Goal: Task Accomplishment & Management: Use online tool/utility

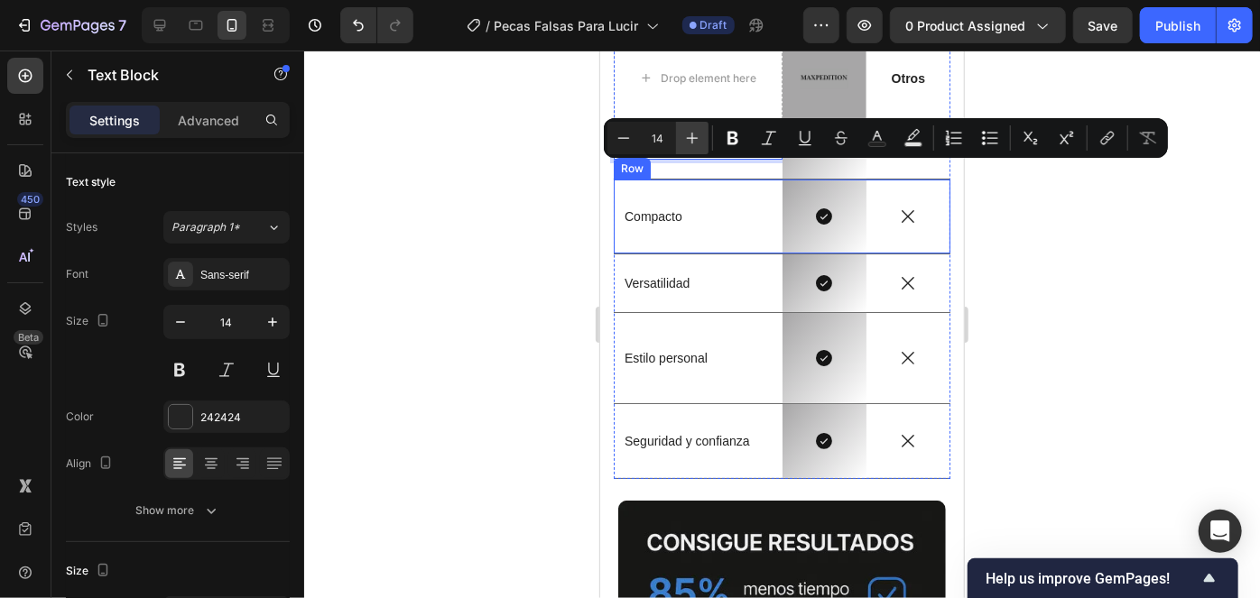
scroll to position [3186, 0]
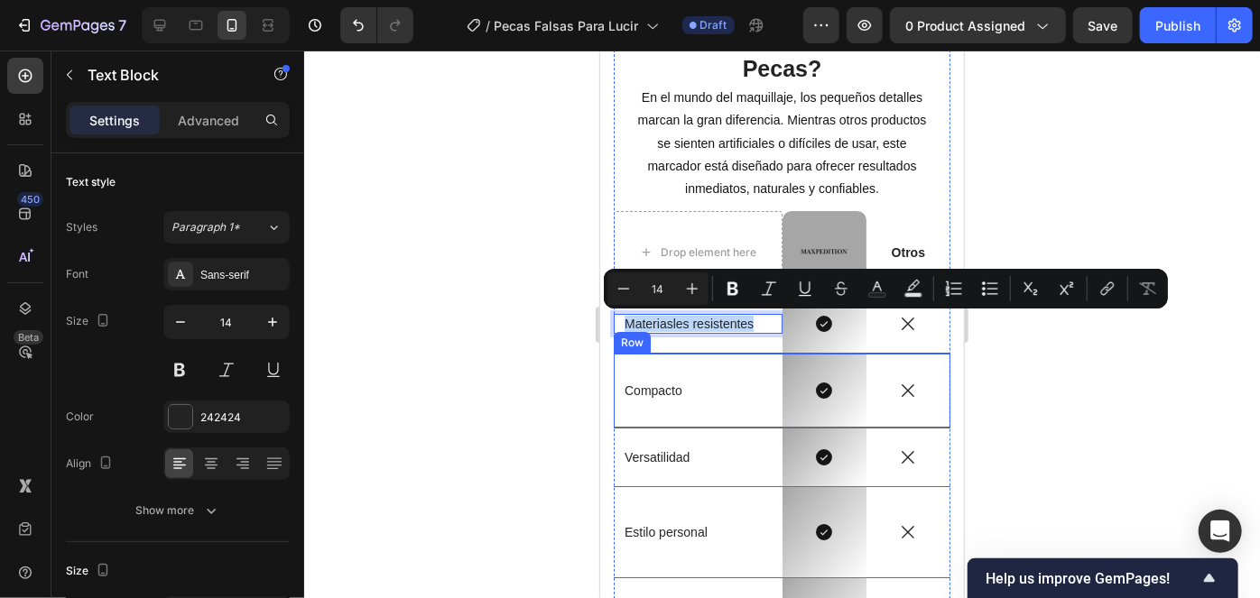
click at [692, 406] on div "Compacto Text Block" at bounding box center [697, 390] width 169 height 74
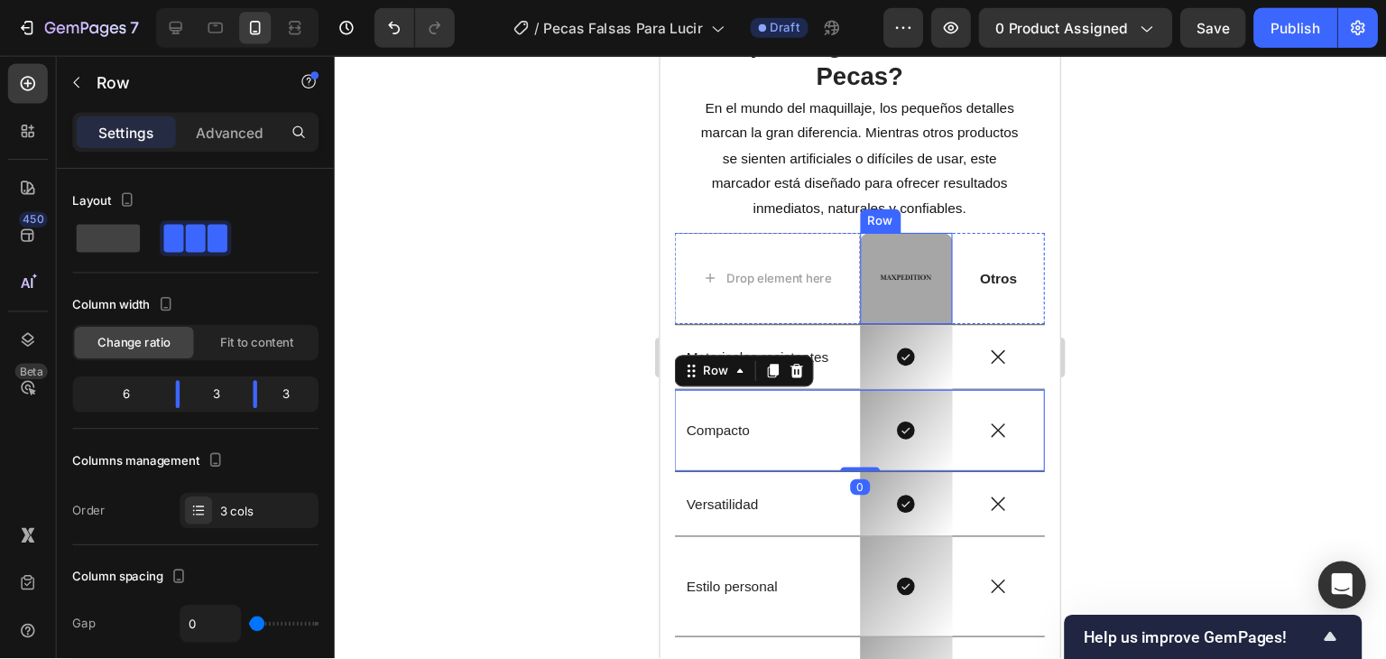
scroll to position [3187, 0]
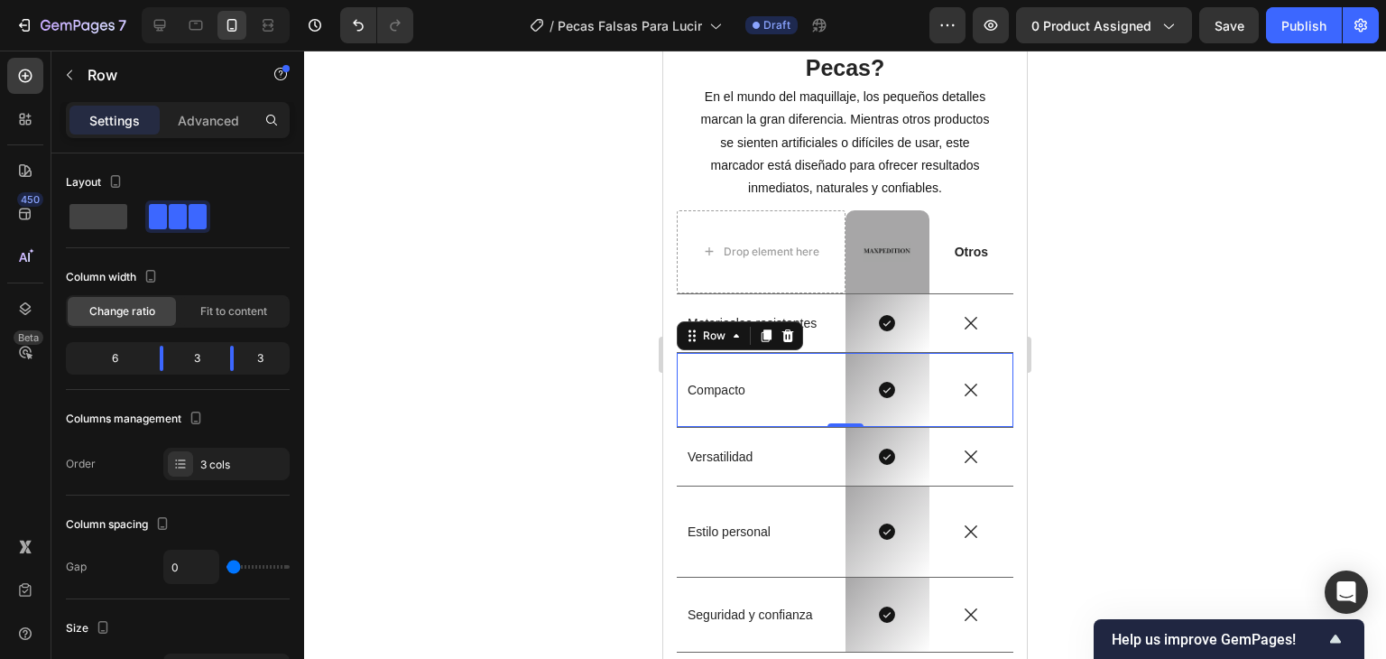
drag, startPoint x: 602, startPoint y: 381, endPoint x: 635, endPoint y: 364, distance: 37.5
click at [603, 381] on div at bounding box center [845, 355] width 1082 height 608
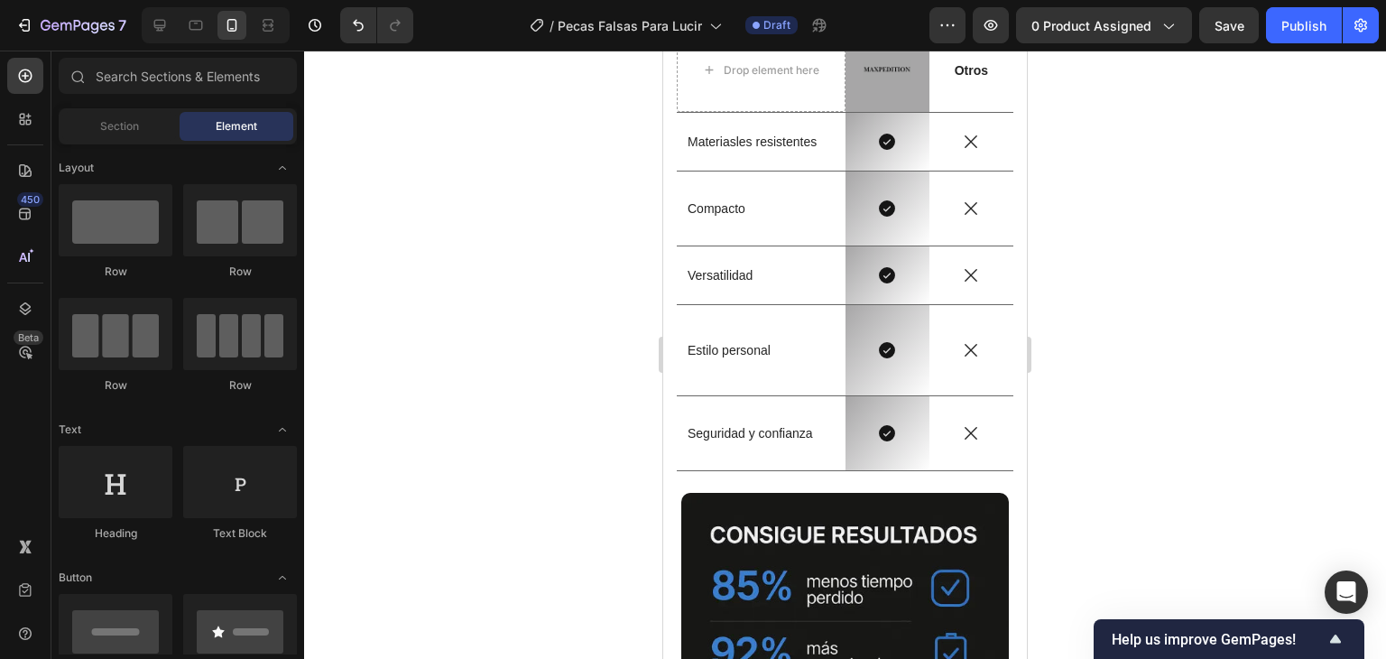
scroll to position [3278, 0]
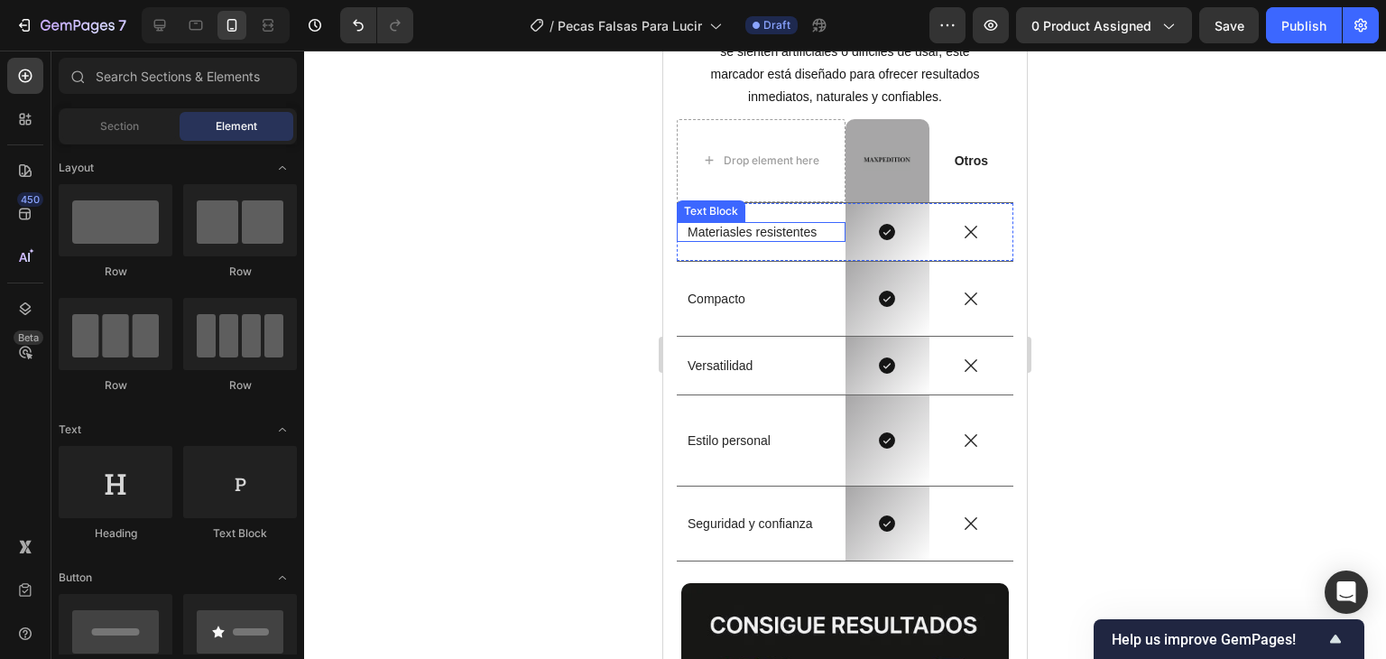
click at [740, 235] on p "Materiasles resistentes" at bounding box center [761, 232] width 147 height 16
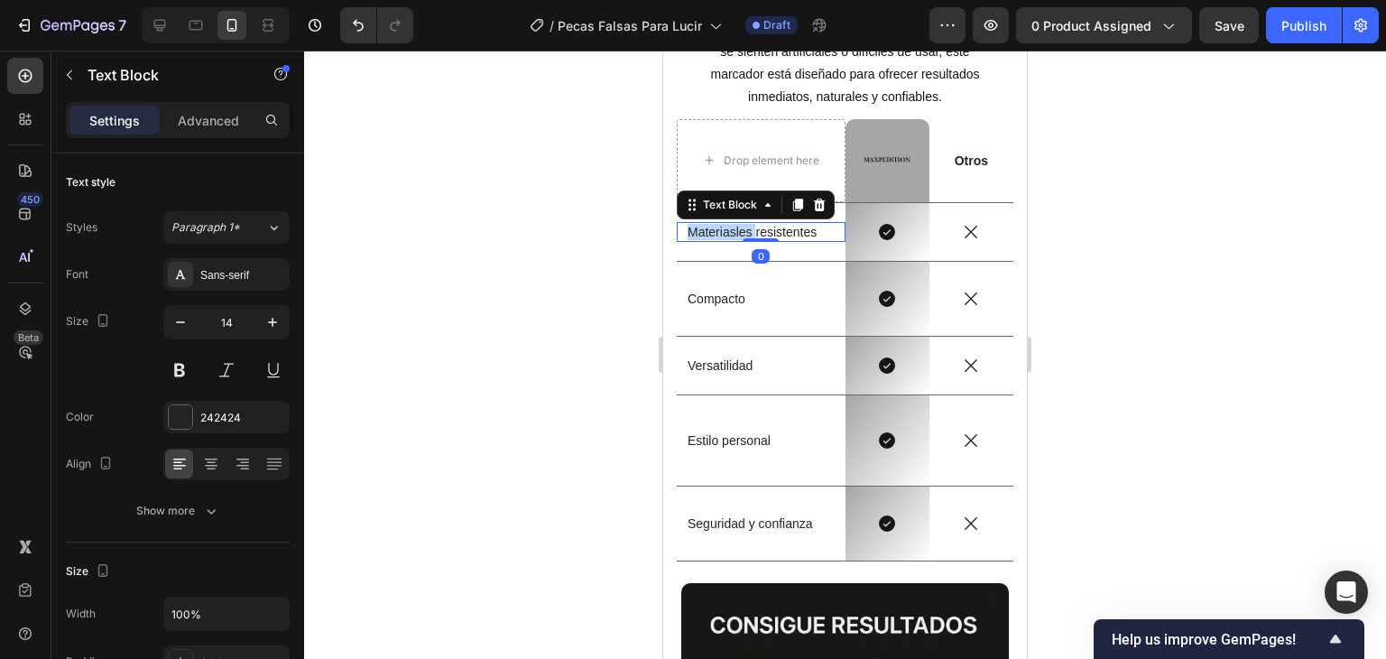
click at [740, 235] on p "Materiasles resistentes" at bounding box center [761, 232] width 147 height 16
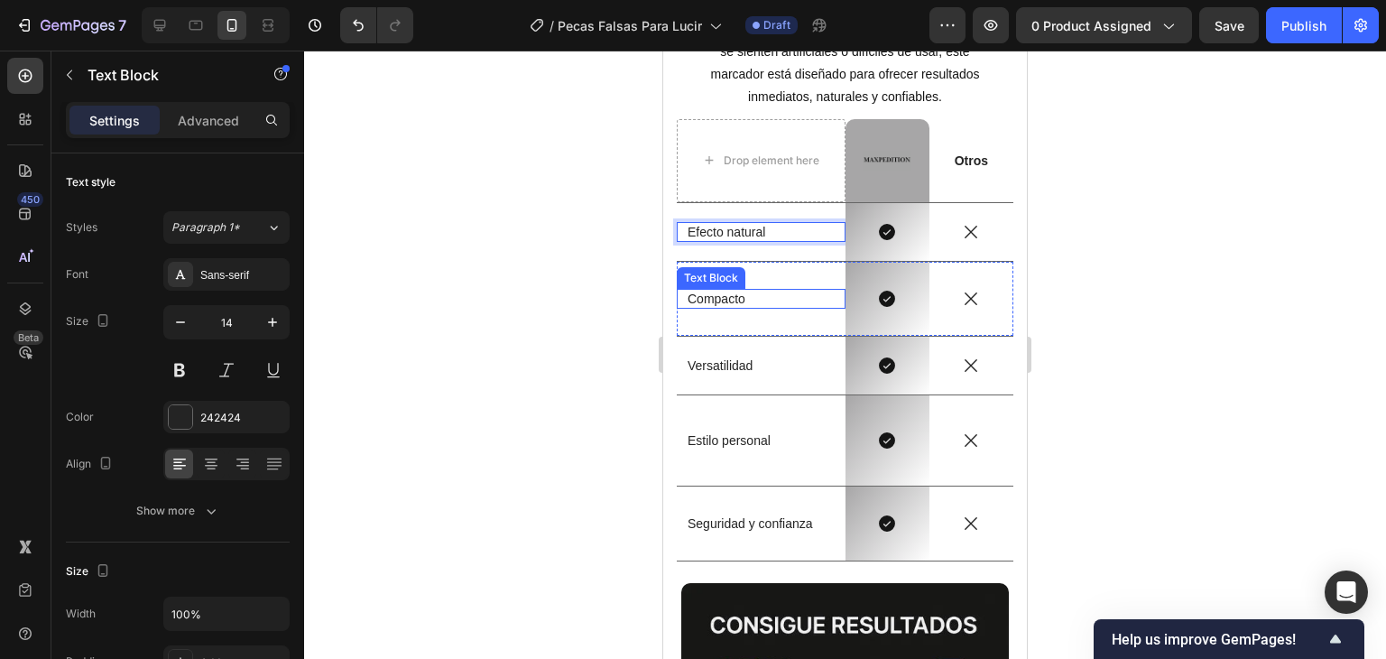
click at [739, 293] on p "Compacto" at bounding box center [761, 299] width 147 height 16
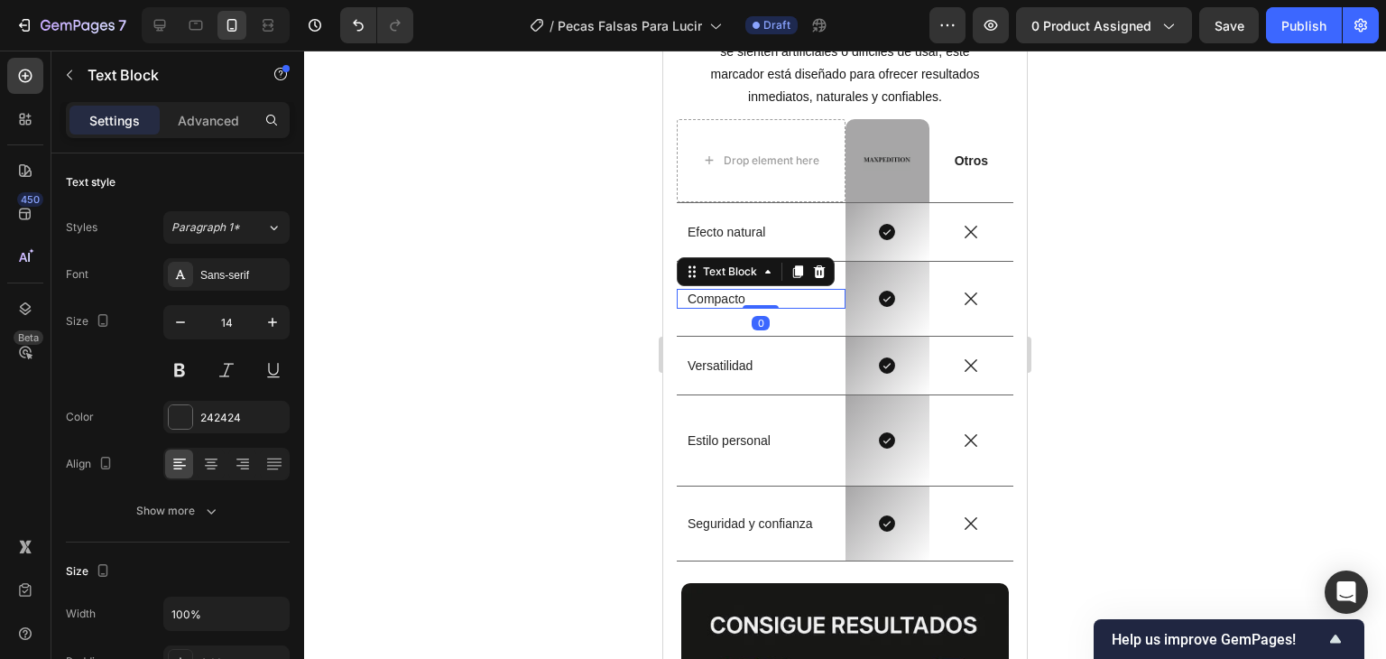
click at [739, 293] on p "Compacto" at bounding box center [761, 299] width 147 height 16
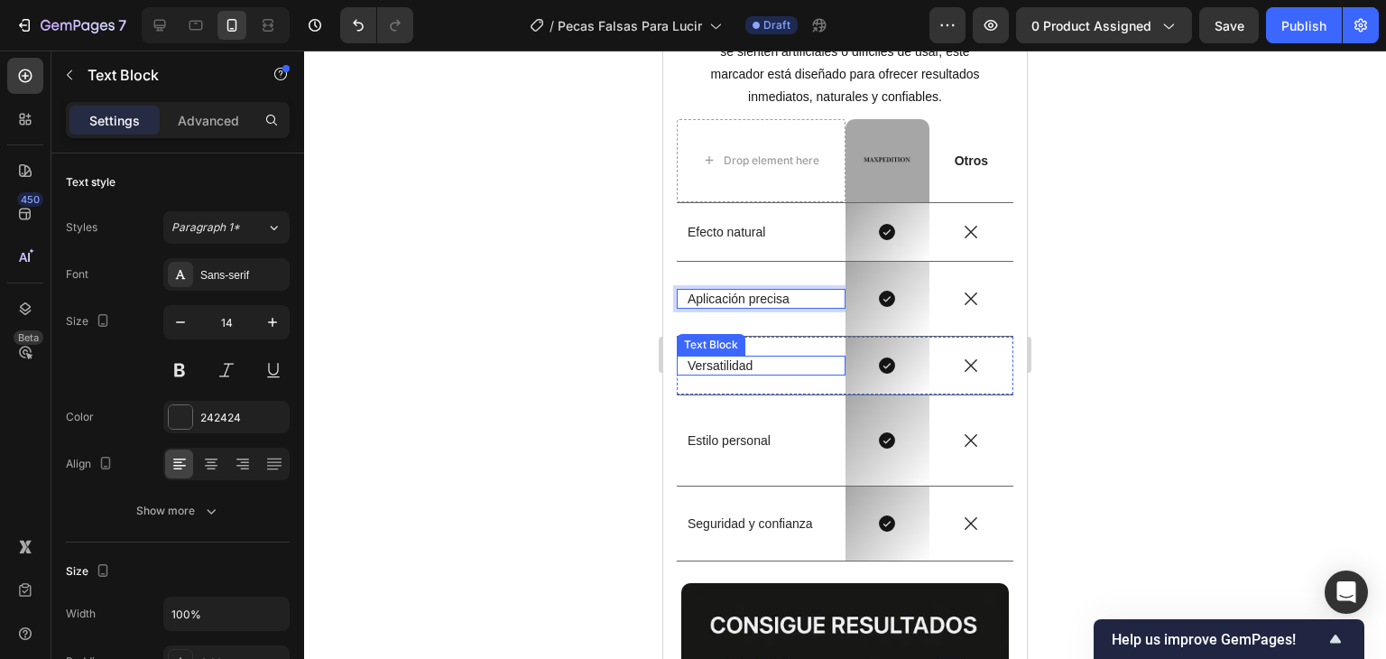
click at [747, 362] on p "Versatilidad" at bounding box center [761, 365] width 147 height 16
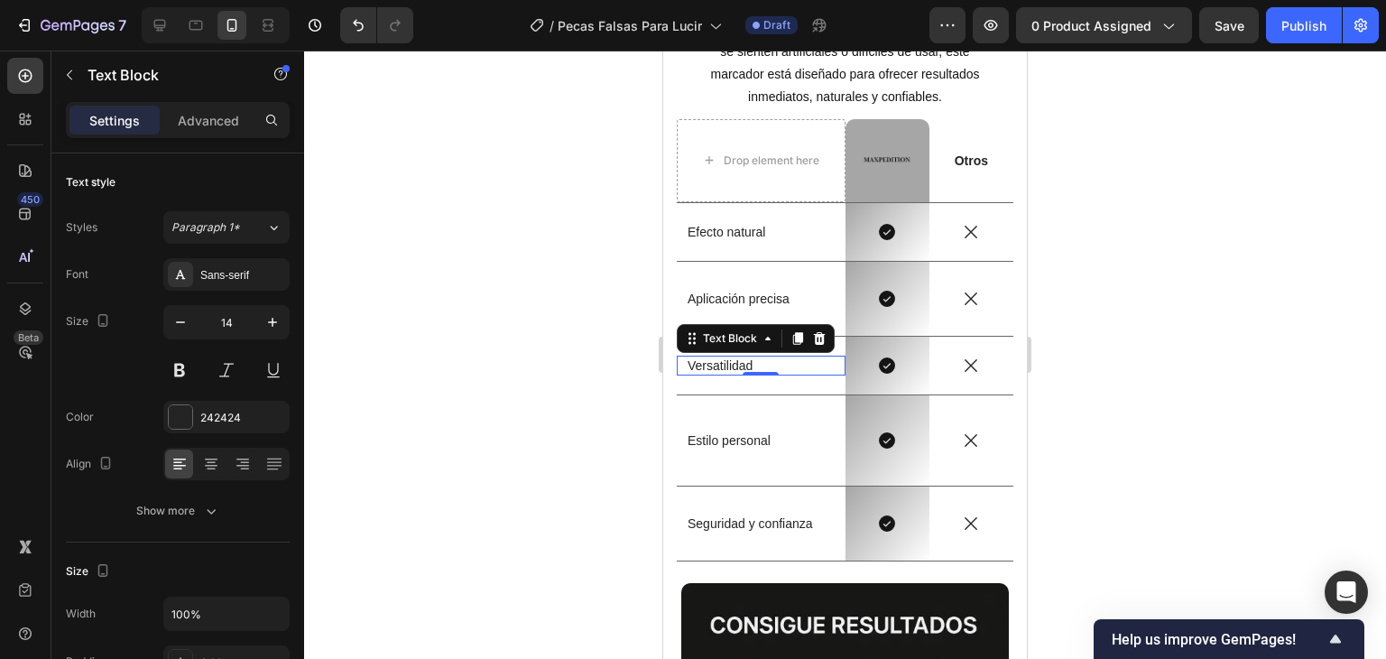
click at [747, 362] on p "Versatilidad" at bounding box center [761, 365] width 147 height 16
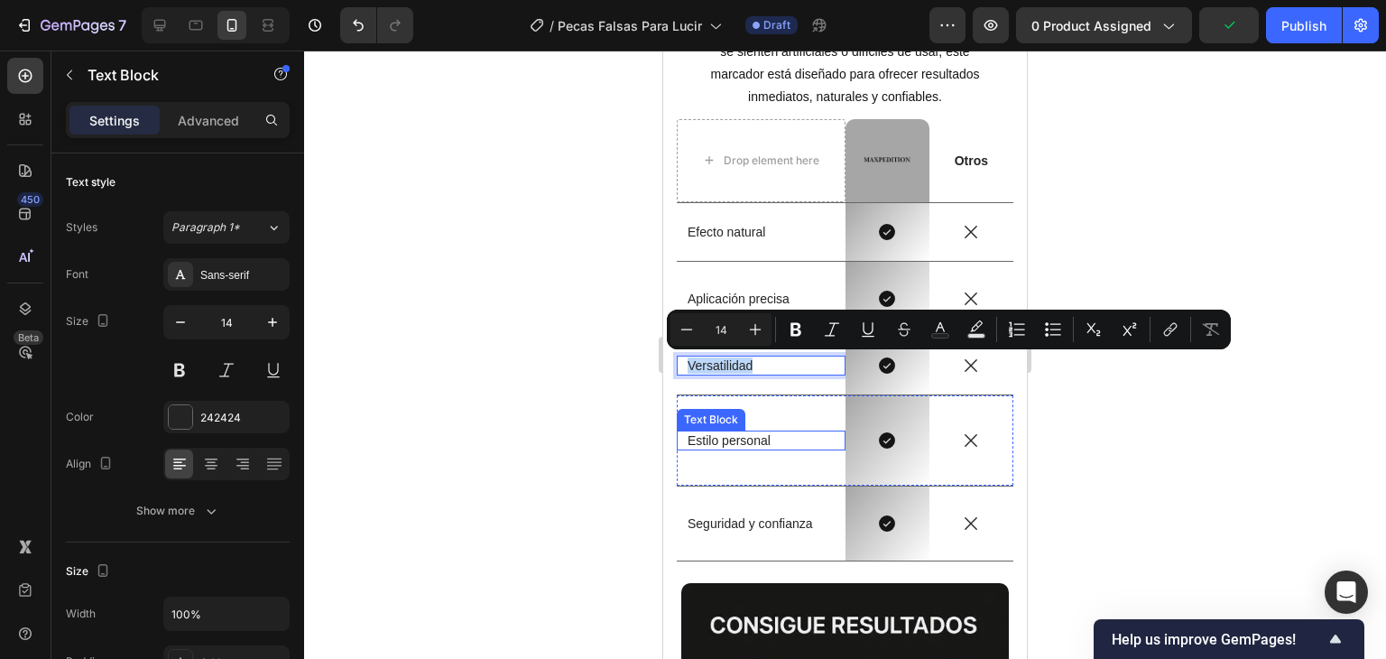
click at [723, 438] on p "Estilo personal" at bounding box center [761, 440] width 147 height 16
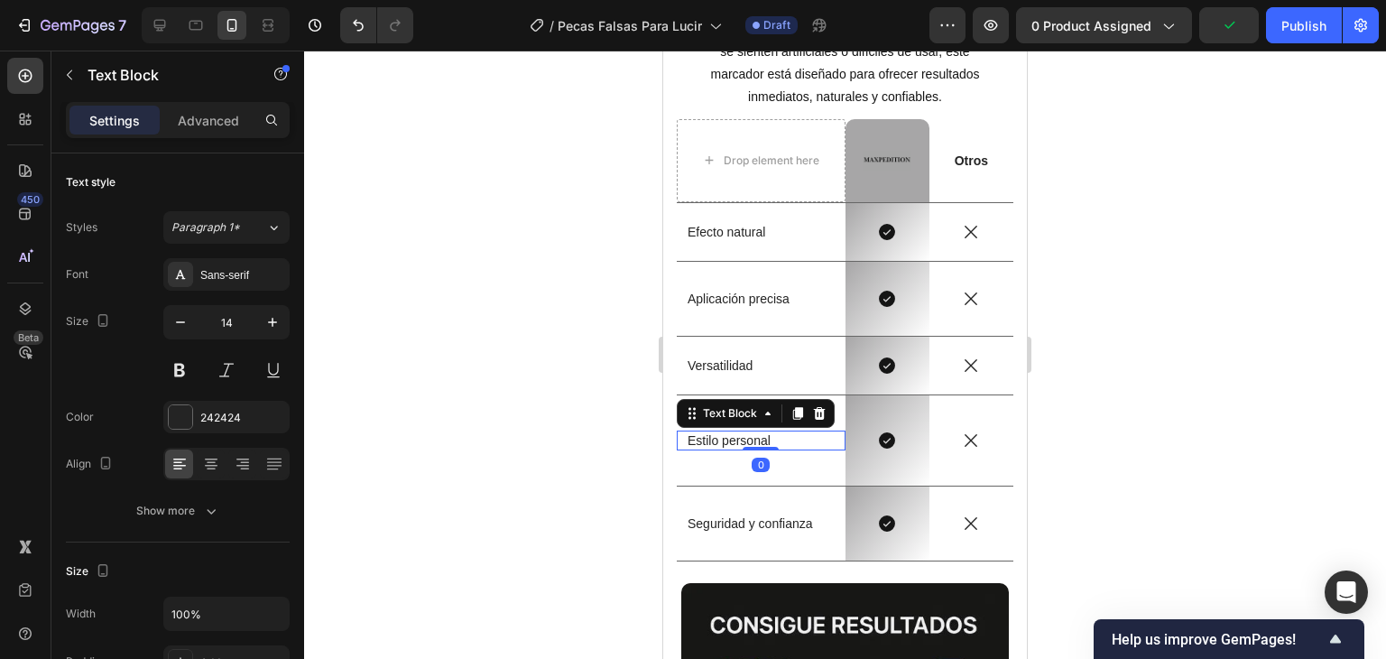
click at [723, 438] on p "Estilo personal" at bounding box center [761, 440] width 147 height 16
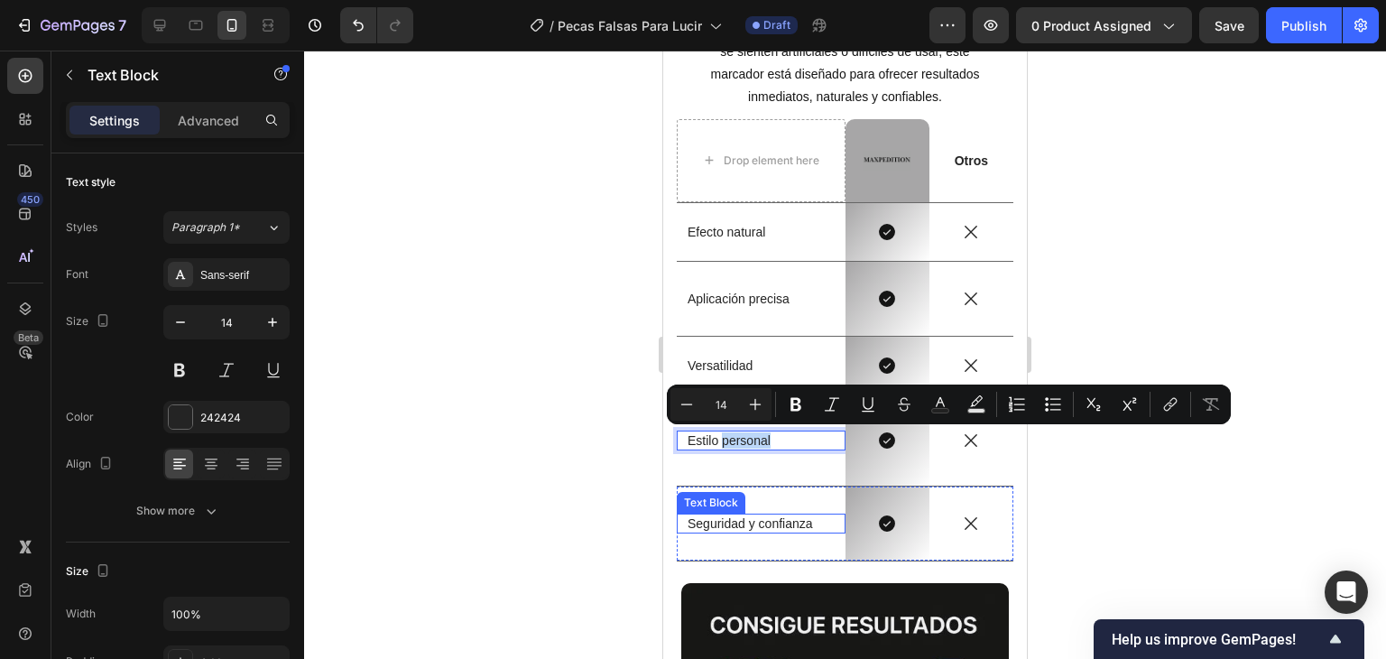
click at [744, 523] on p "Seguridad y confianza" at bounding box center [761, 523] width 147 height 16
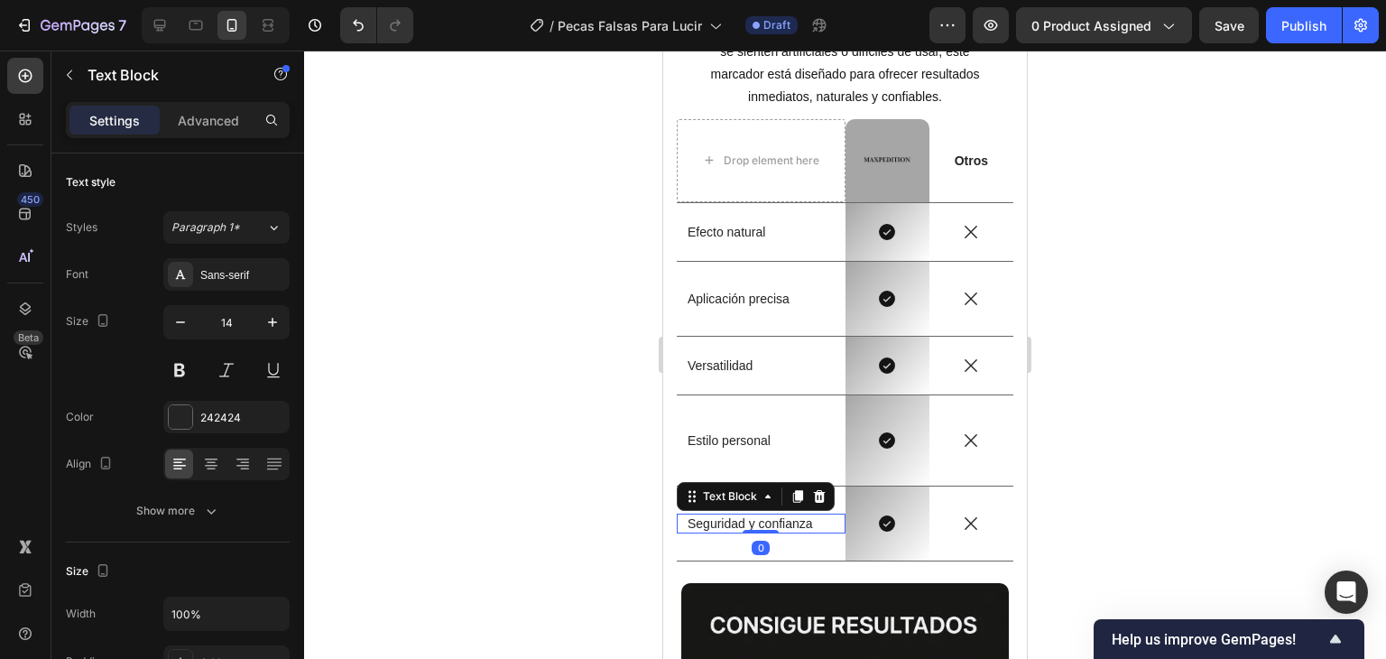
click at [744, 523] on p "Seguridad y confianza" at bounding box center [761, 523] width 147 height 16
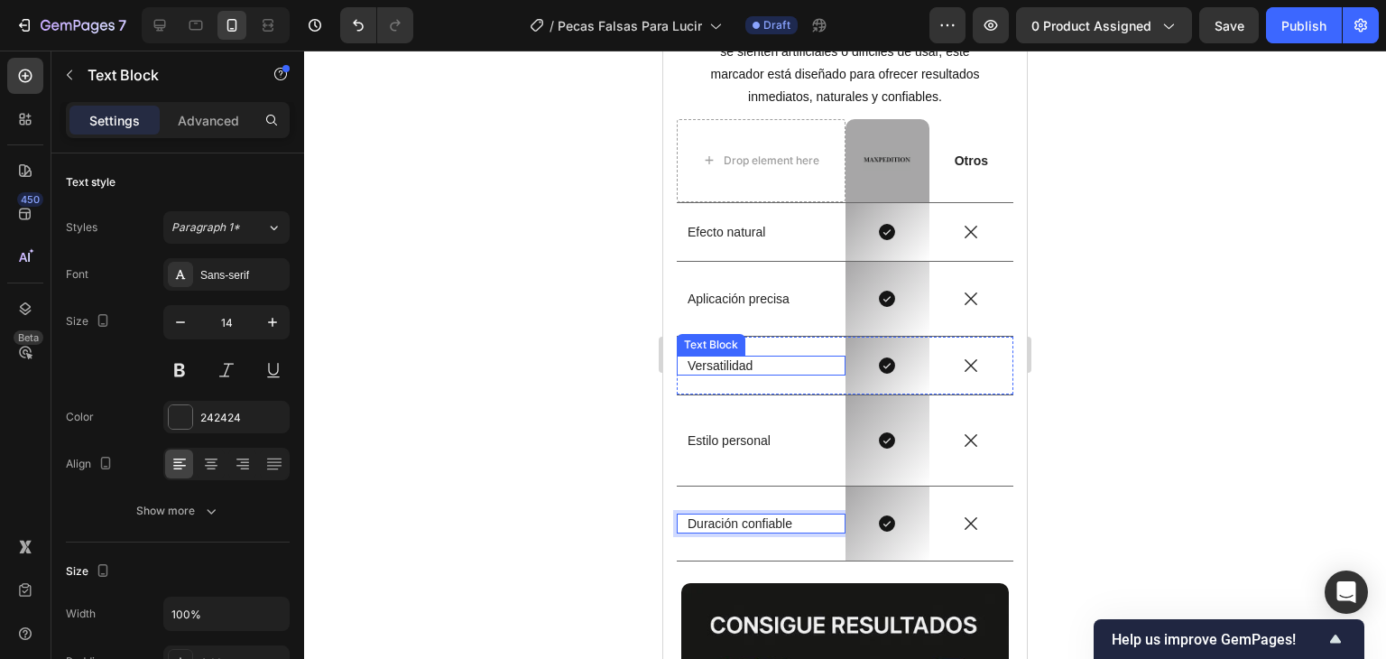
click at [718, 364] on p "Versatilidad" at bounding box center [761, 365] width 147 height 16
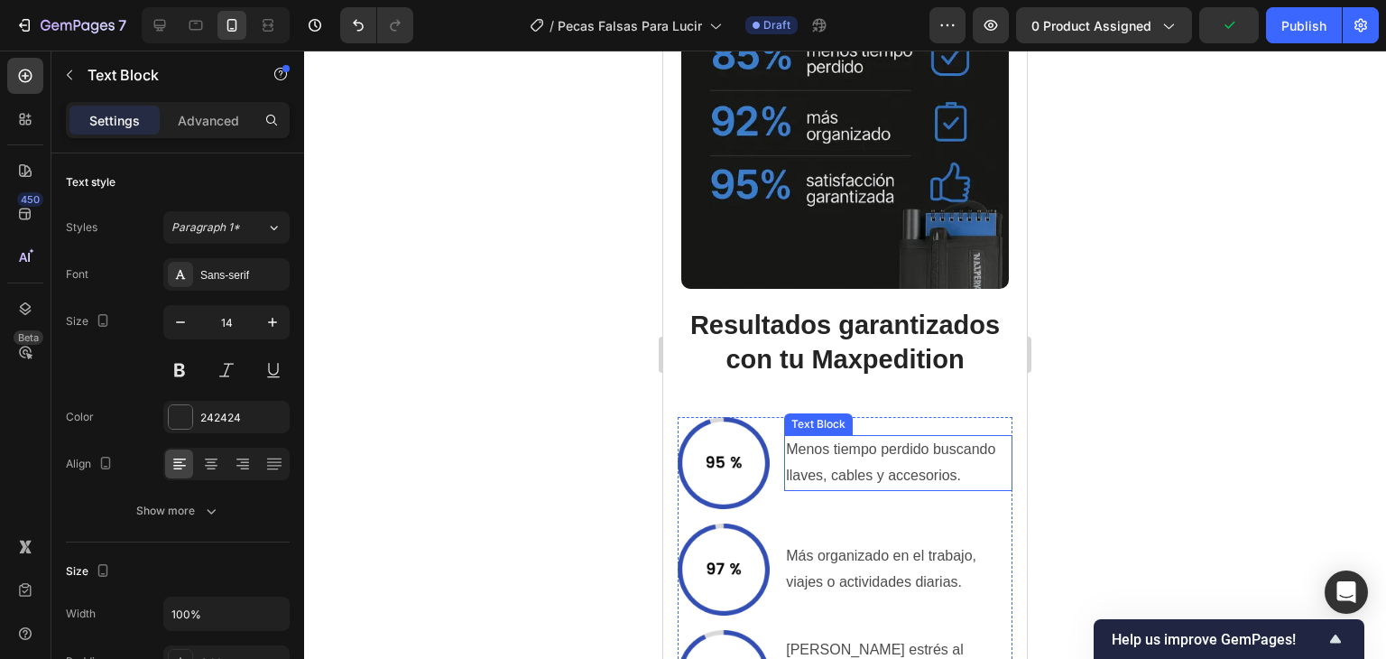
scroll to position [3909, 0]
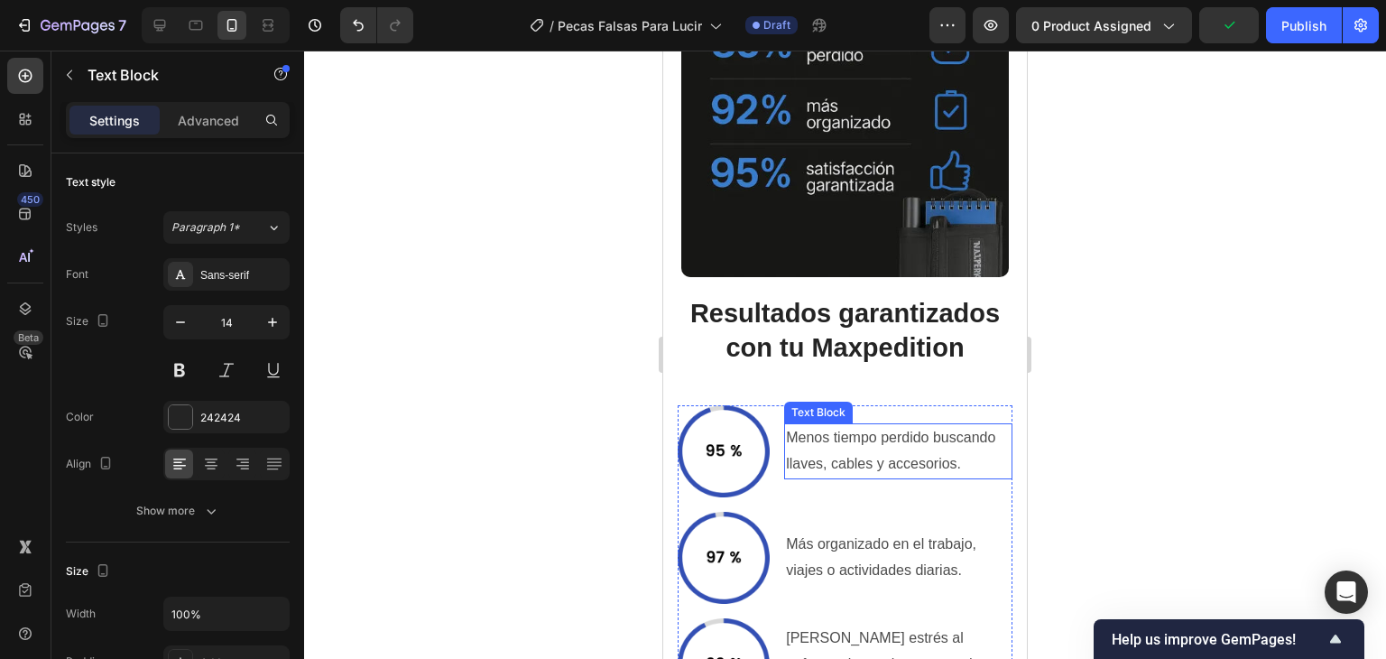
click at [834, 430] on p "Menos tiempo perdido buscando llaves, cables y accesorios." at bounding box center [898, 451] width 225 height 52
click at [831, 430] on p "Menos tiempo perdido buscando llaves, cables y accesorios." at bounding box center [898, 451] width 225 height 52
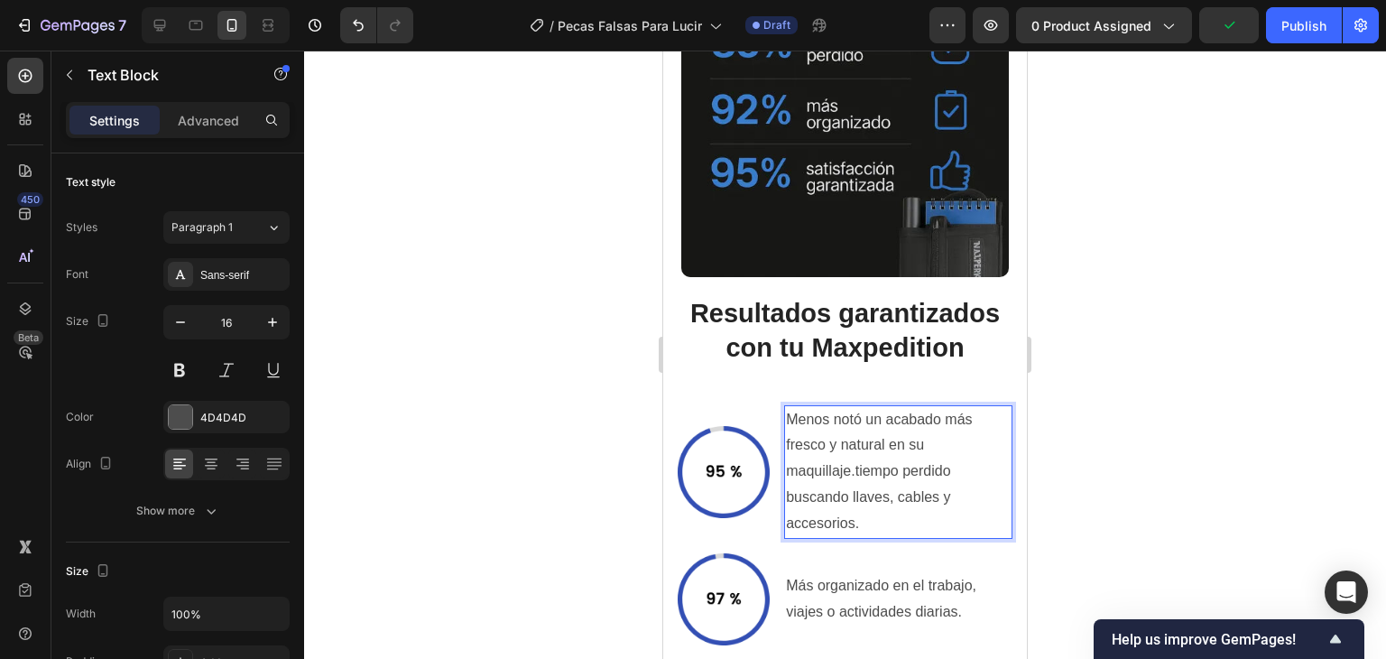
click at [808, 443] on p "Menos notó un acabado más fresco y natural en su maquillaje.tiempo perdido busc…" at bounding box center [898, 472] width 225 height 130
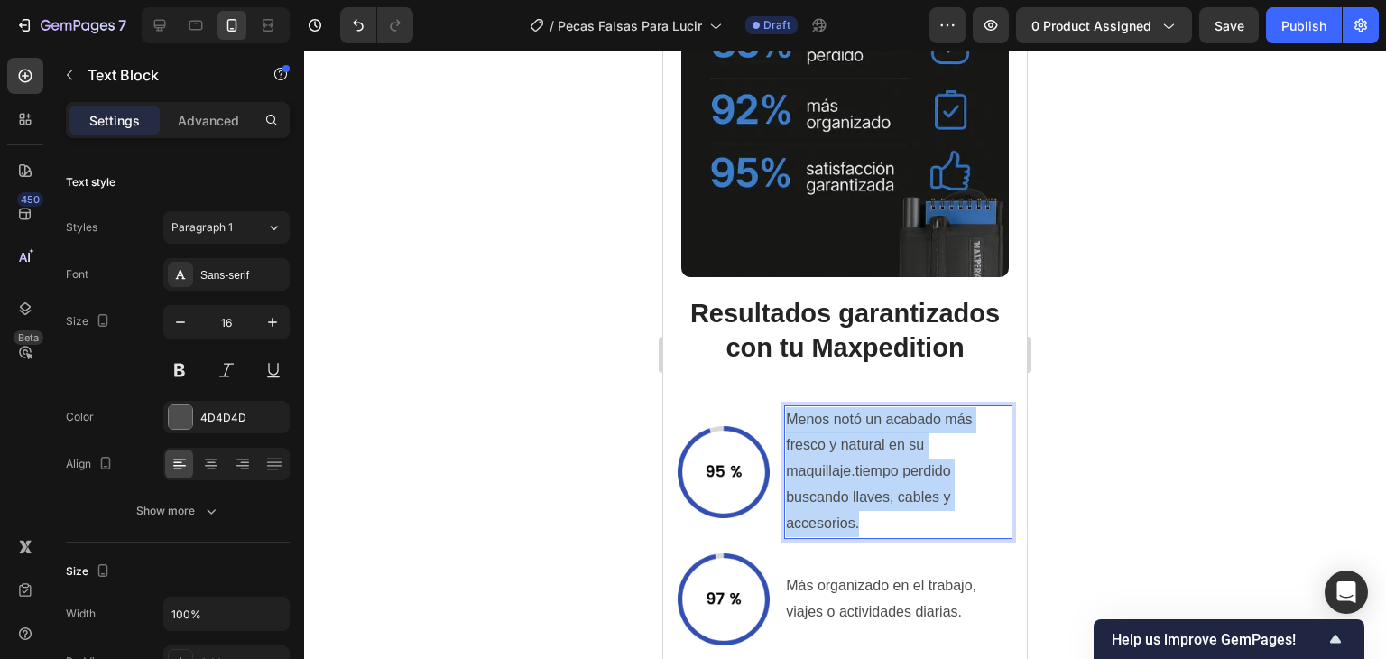
click at [808, 443] on p "Menos notó un acabado más fresco y natural en su maquillaje.tiempo perdido busc…" at bounding box center [898, 472] width 225 height 130
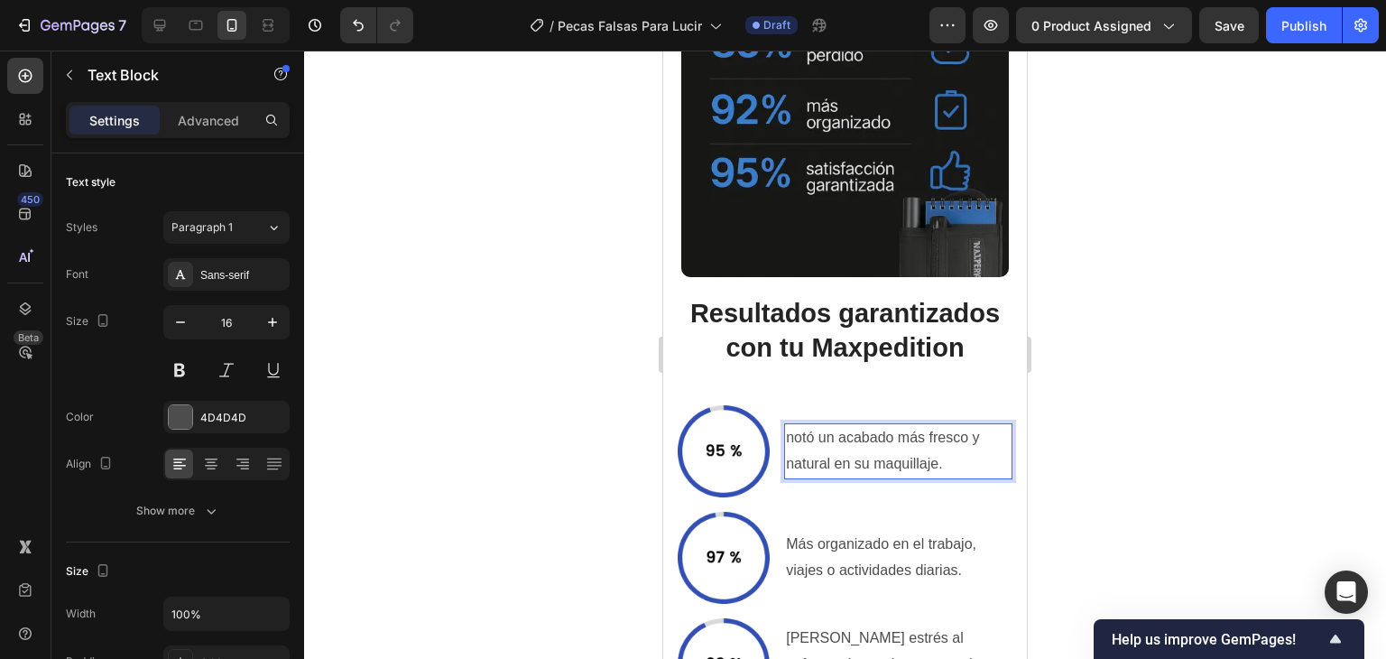
click at [794, 428] on p "notó un acabado más fresco y natural en su maquillaje." at bounding box center [898, 451] width 225 height 52
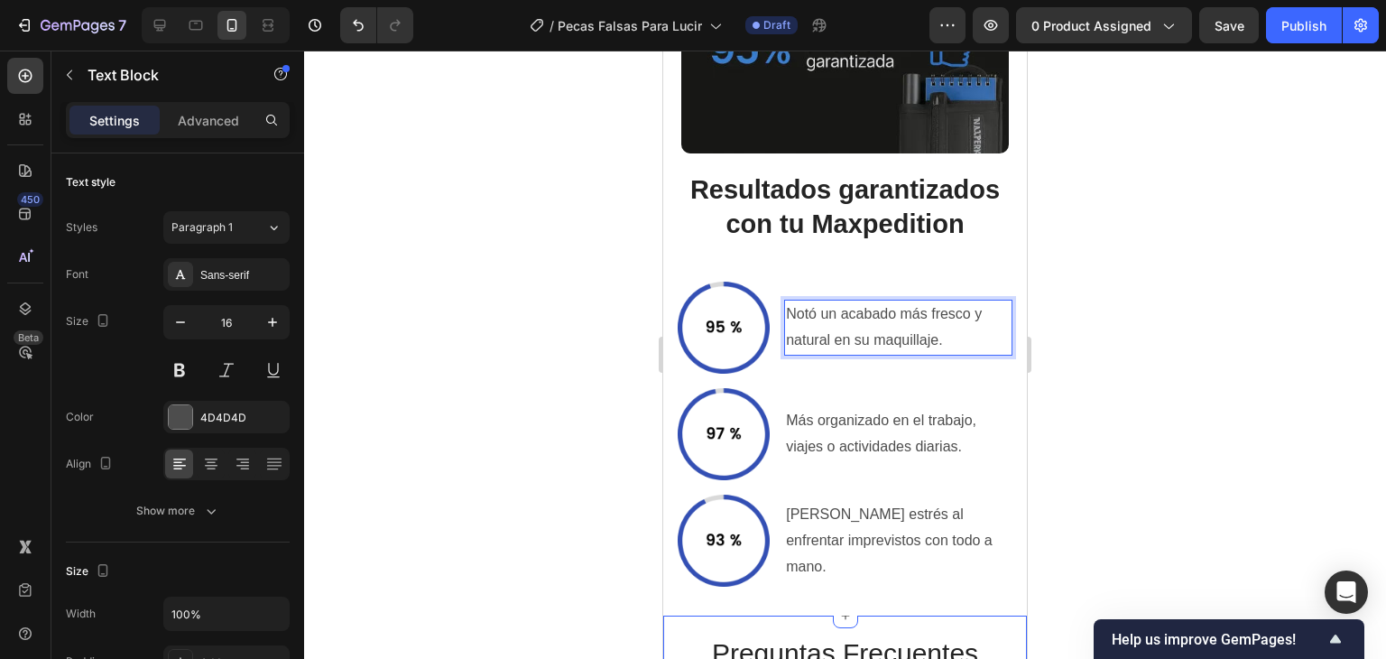
scroll to position [4090, 0]
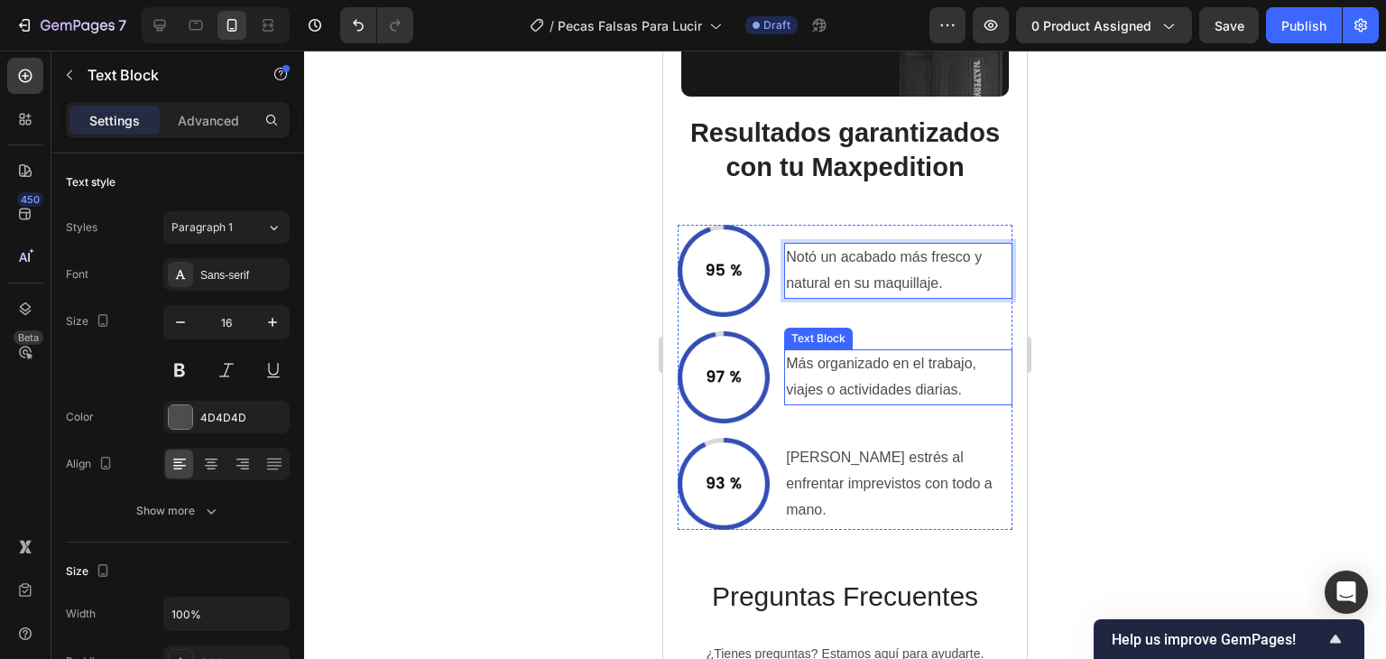
click at [827, 387] on p "Más organizado en el trabajo, viajes o actividades diarias." at bounding box center [898, 377] width 225 height 52
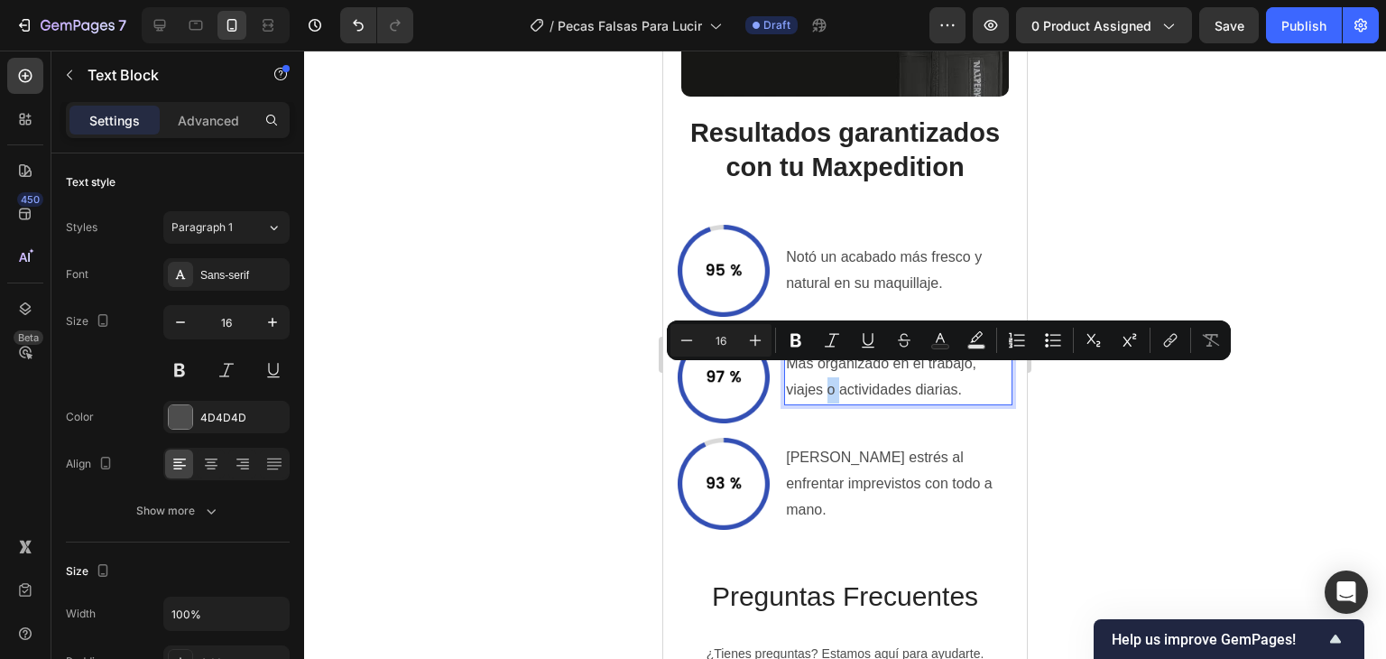
click at [830, 374] on p "Más organizado en el trabajo, viajes o actividades diarias." at bounding box center [898, 377] width 225 height 52
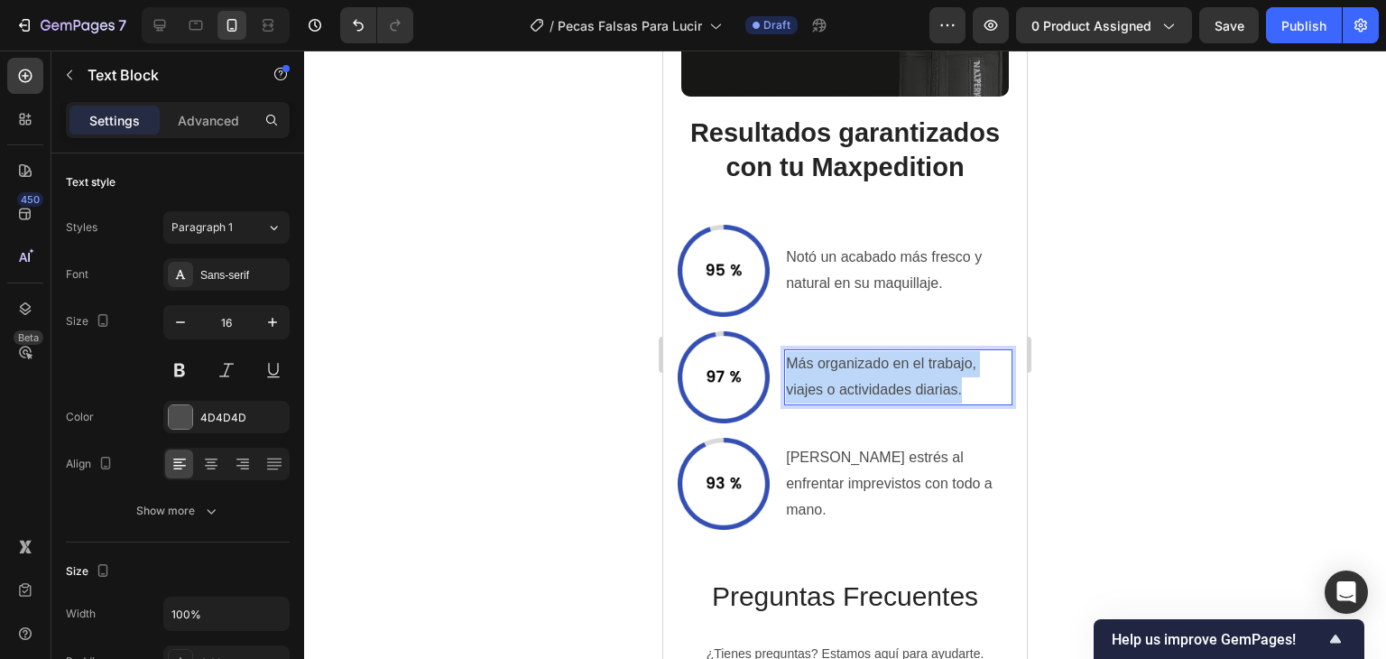
click at [830, 374] on p "Más organizado en el trabajo, viajes o actividades diarias." at bounding box center [898, 377] width 225 height 52
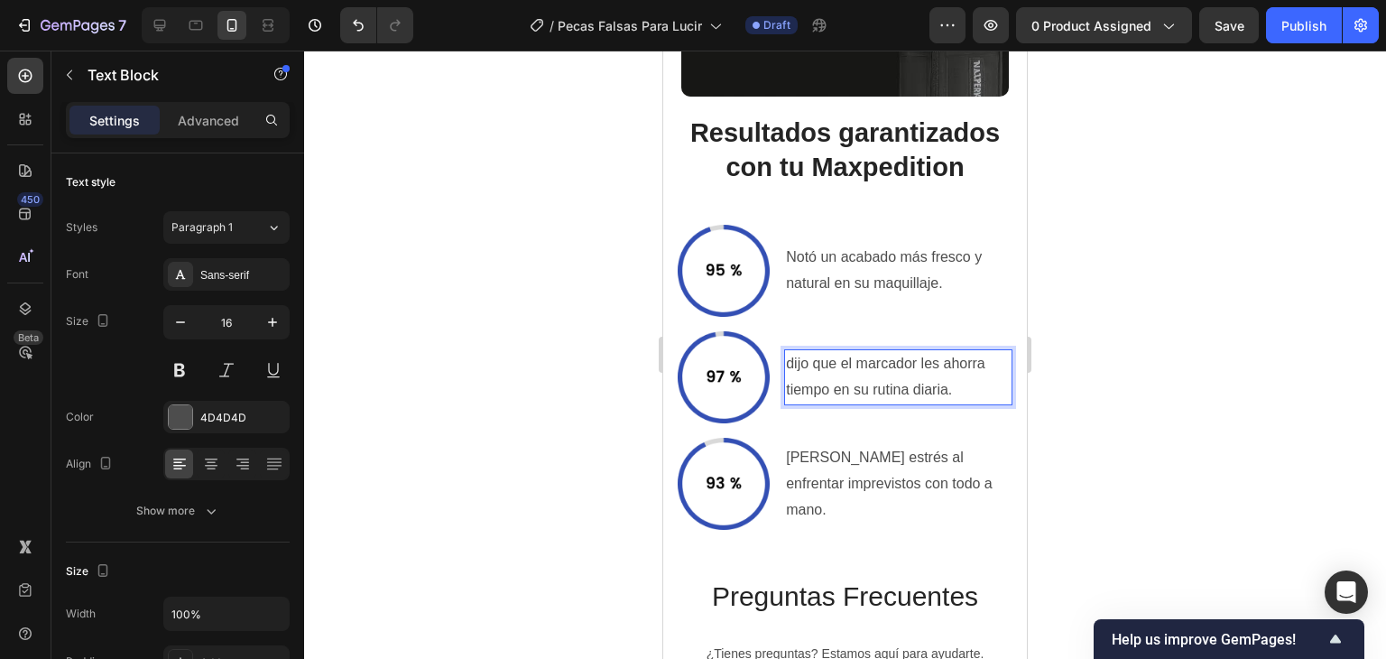
click at [792, 353] on p "dijo que el marcador les ahorra tiempo en su rutina diaria." at bounding box center [898, 377] width 225 height 52
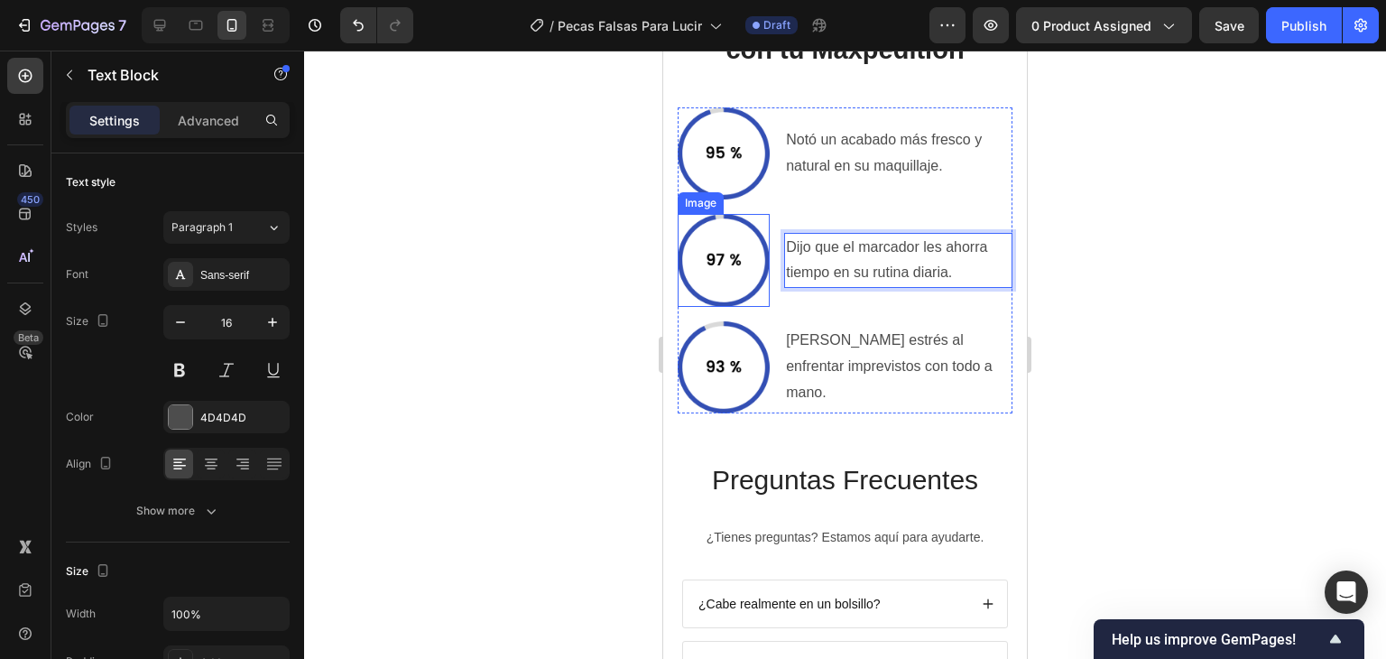
scroll to position [4270, 0]
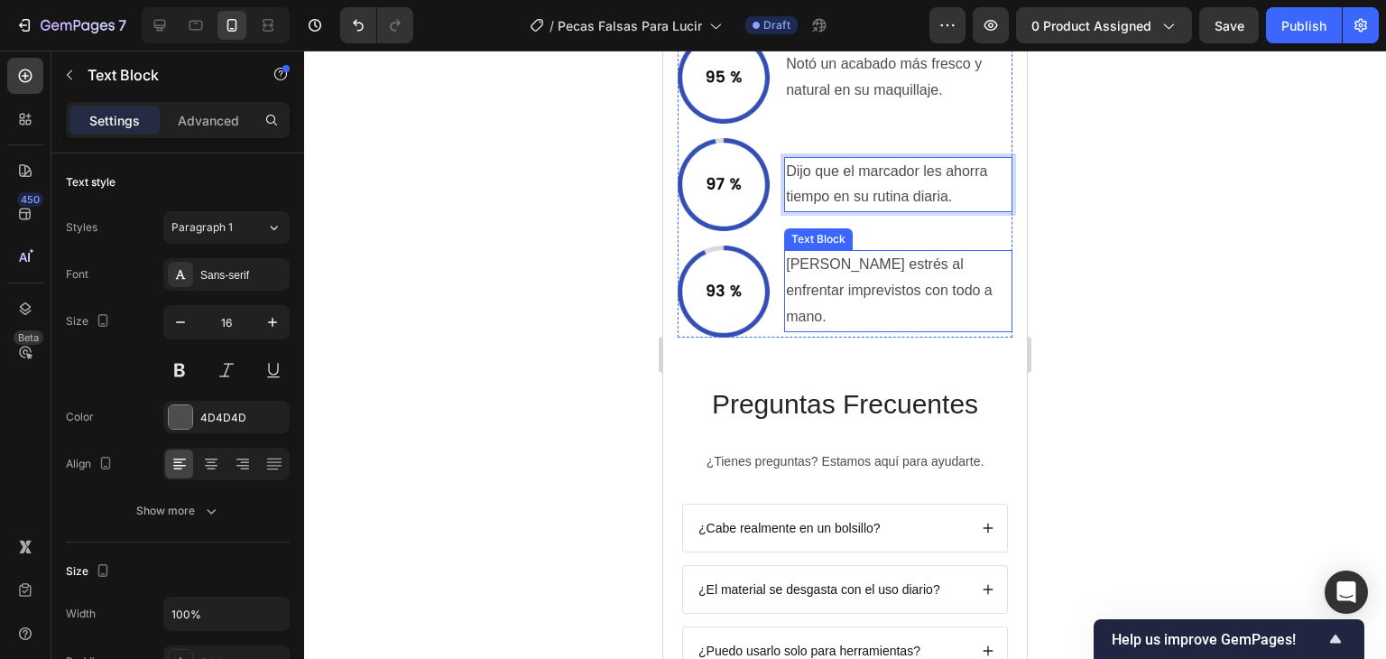
click at [914, 293] on p "[PERSON_NAME] estrés al enfrentar imprevistos con todo a mano." at bounding box center [898, 291] width 225 height 78
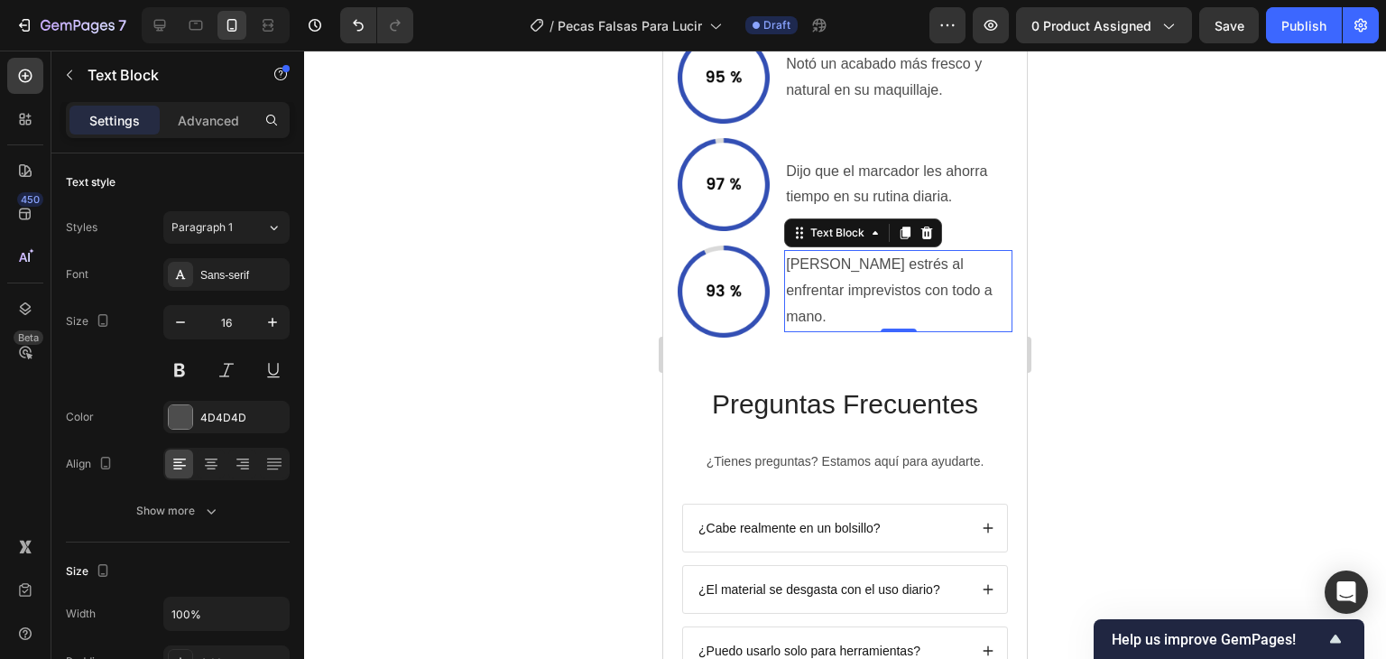
click at [914, 293] on p "[PERSON_NAME] estrés al enfrentar imprevistos con todo a mano." at bounding box center [898, 291] width 225 height 78
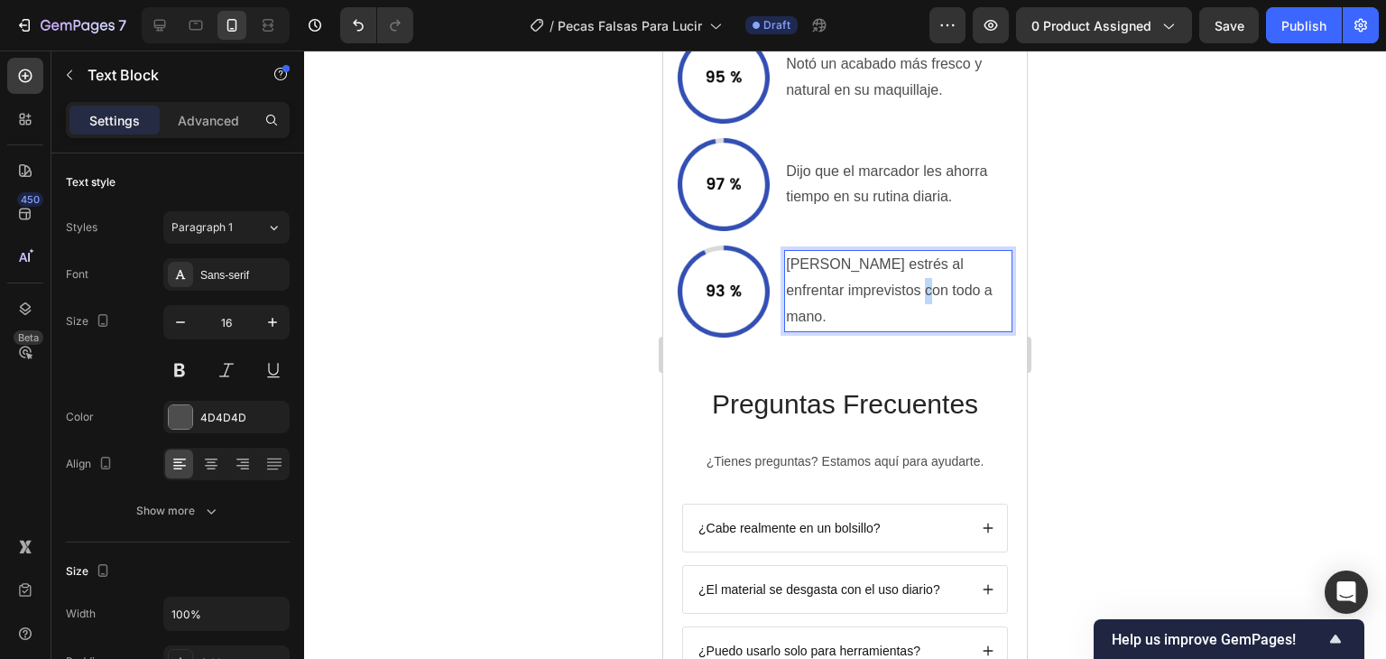
click at [914, 293] on p "[PERSON_NAME] estrés al enfrentar imprevistos con todo a mano." at bounding box center [898, 291] width 225 height 78
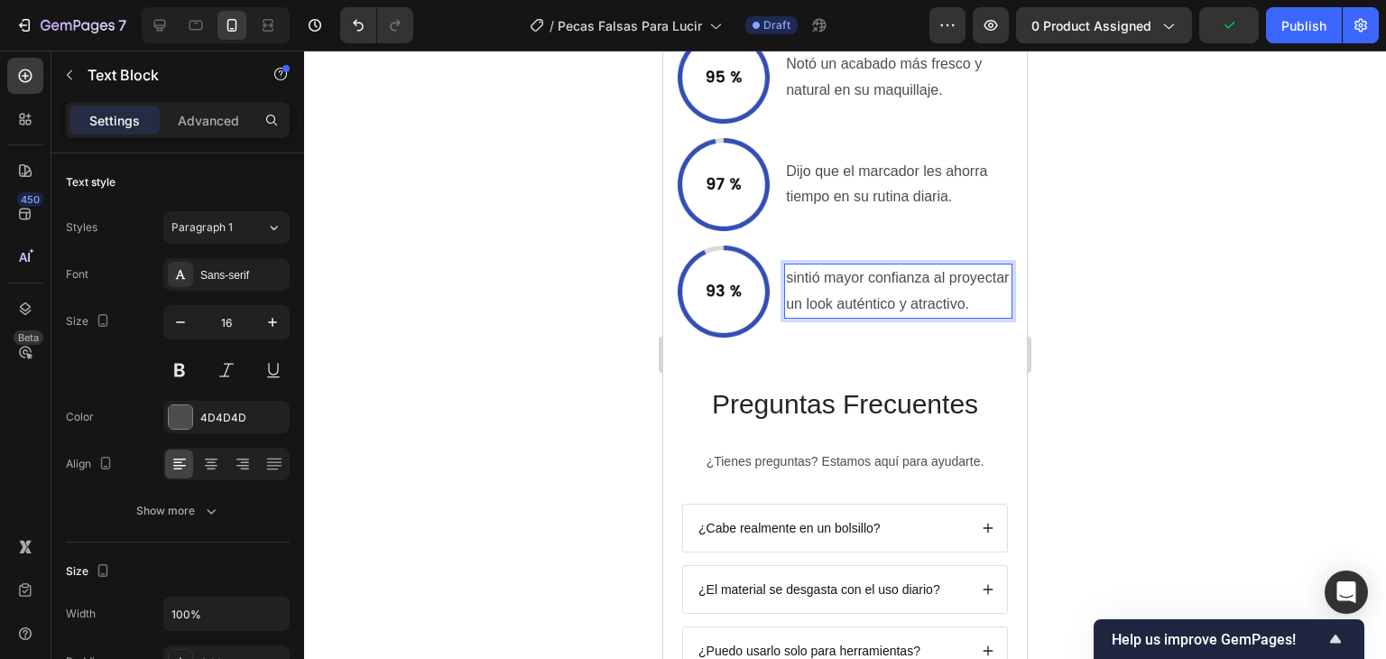
click at [791, 265] on p "sintió mayor confianza al proyectar un look auténtico y atractivo." at bounding box center [898, 291] width 225 height 52
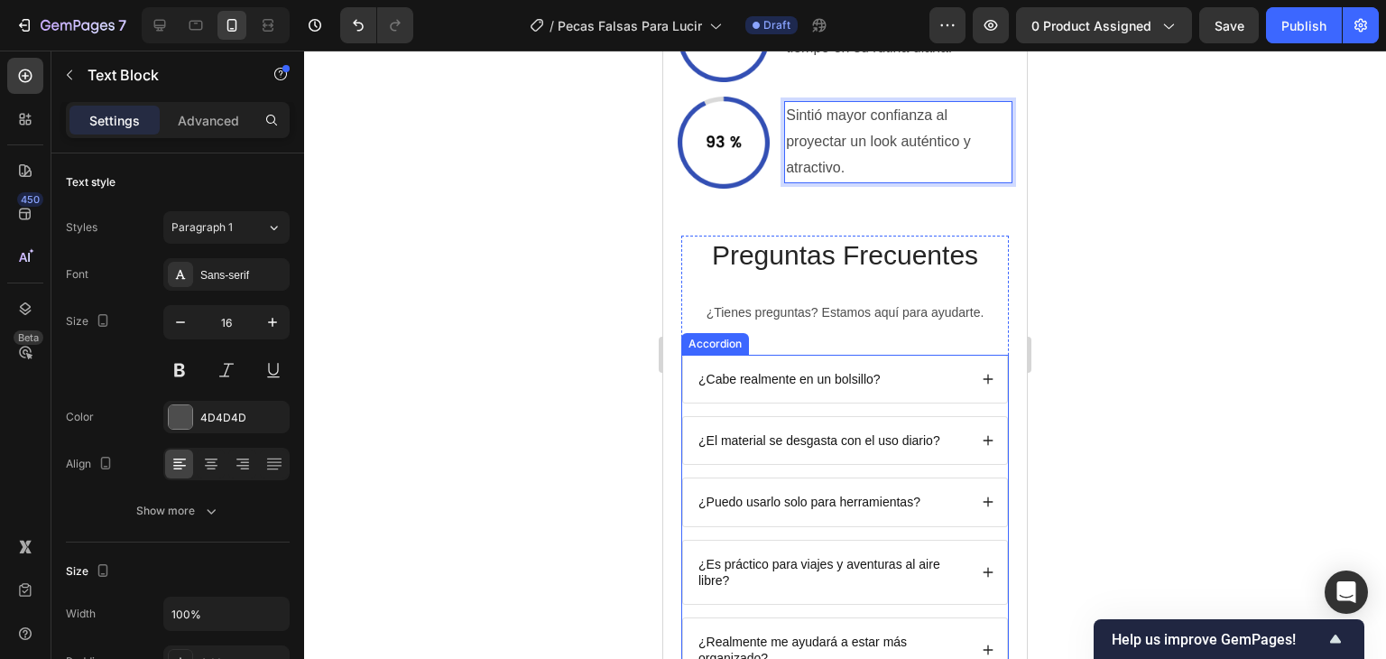
scroll to position [4451, 0]
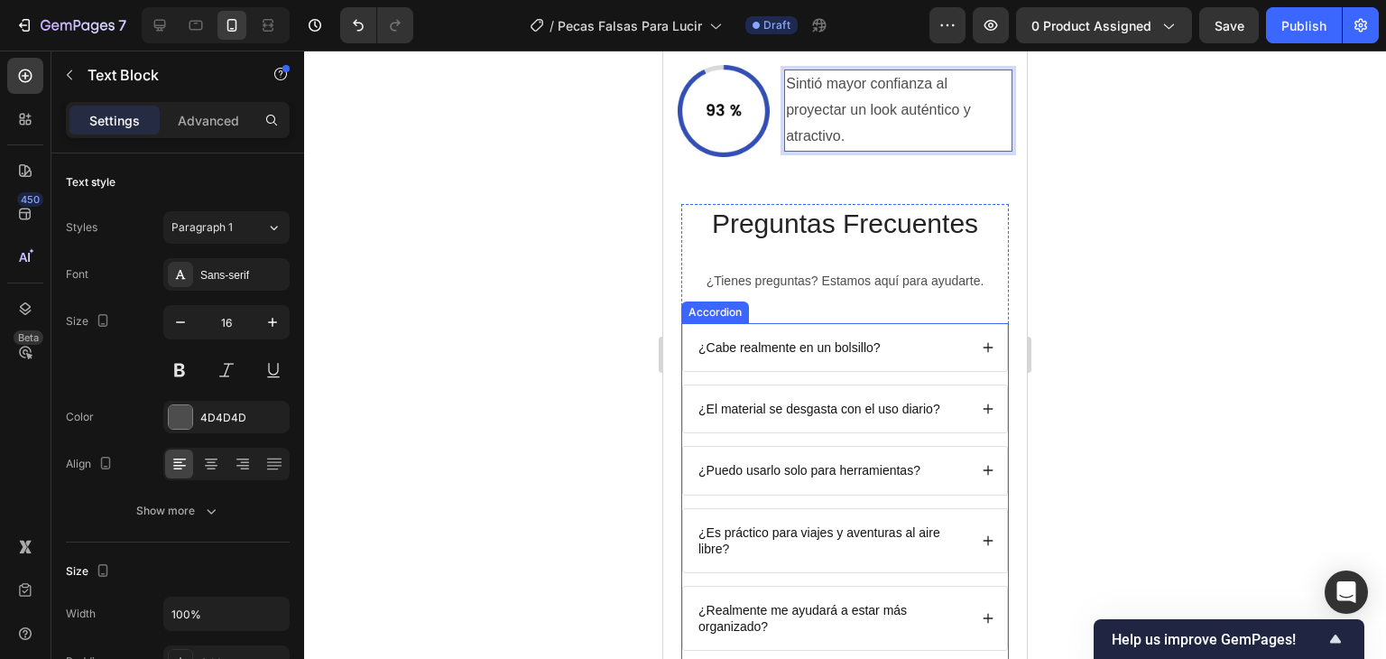
click at [824, 326] on div "¿Cabe realmente en un bolsillo?" at bounding box center [845, 347] width 324 height 47
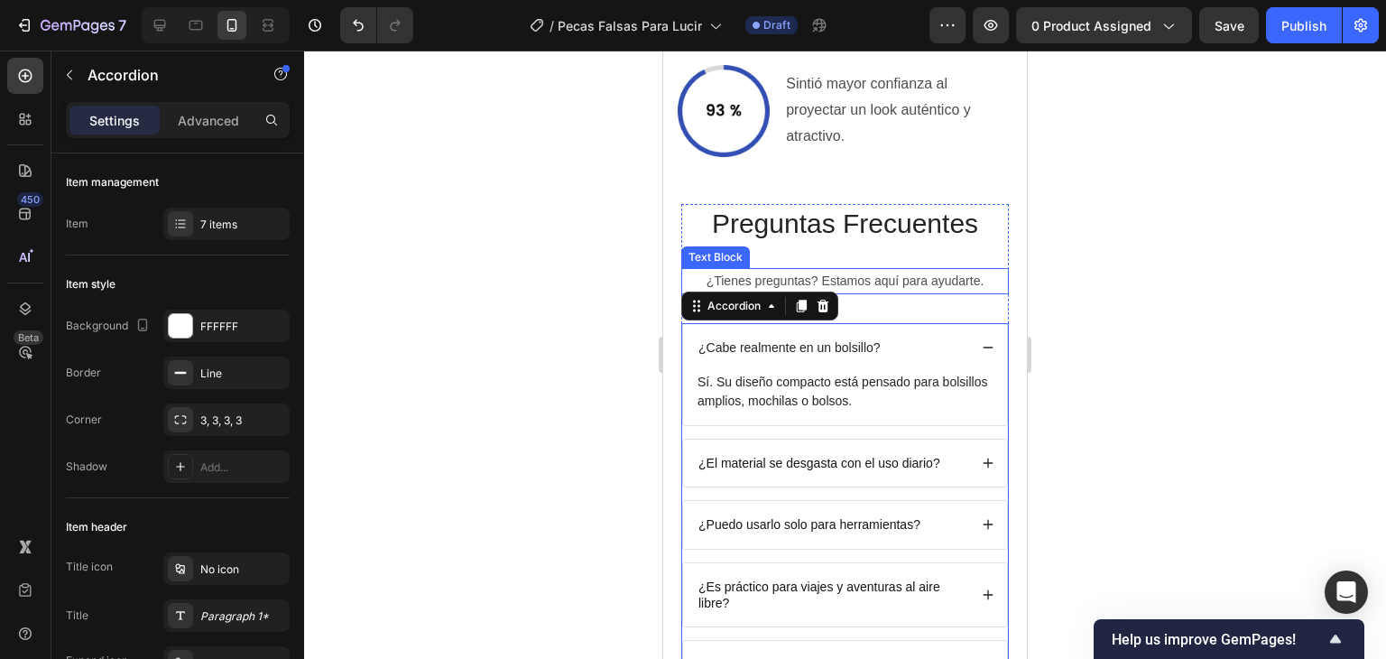
click at [762, 278] on p "¿Tienes preguntas? Estamos aquí para ayudarte." at bounding box center [845, 281] width 324 height 23
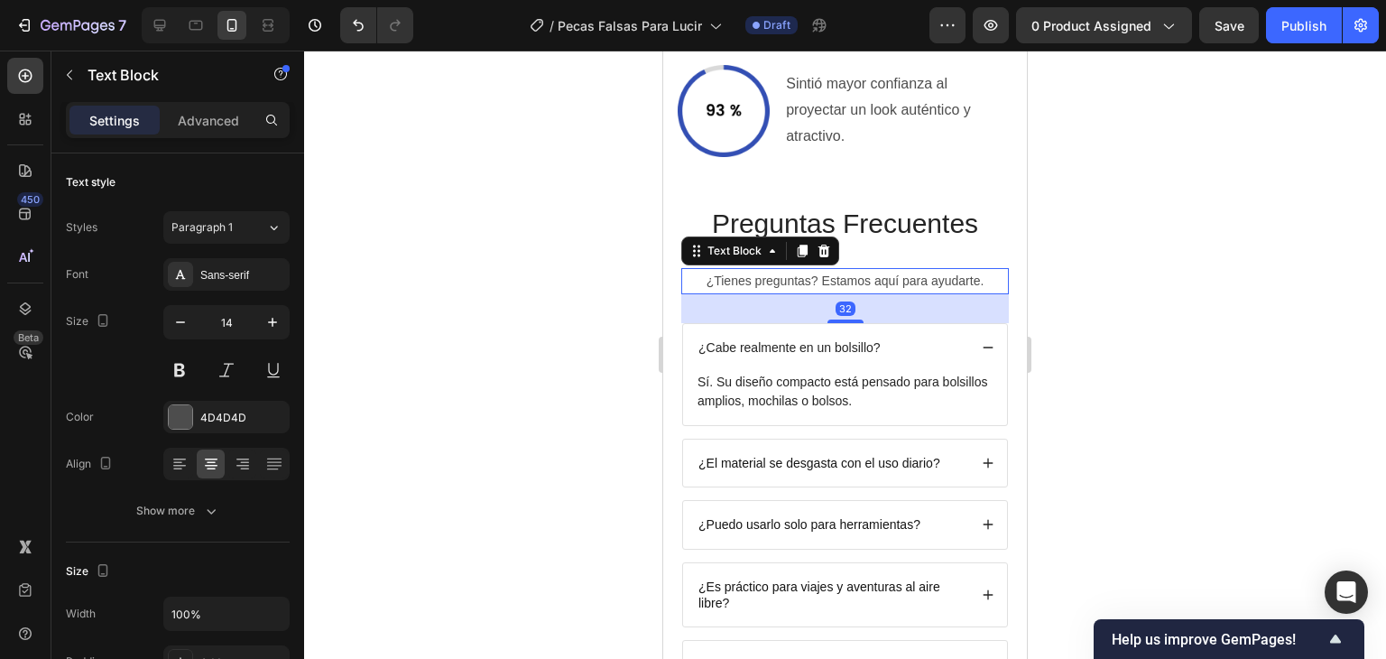
click at [767, 275] on p "¿Tienes preguntas? Estamos aquí para ayudarte." at bounding box center [845, 281] width 324 height 23
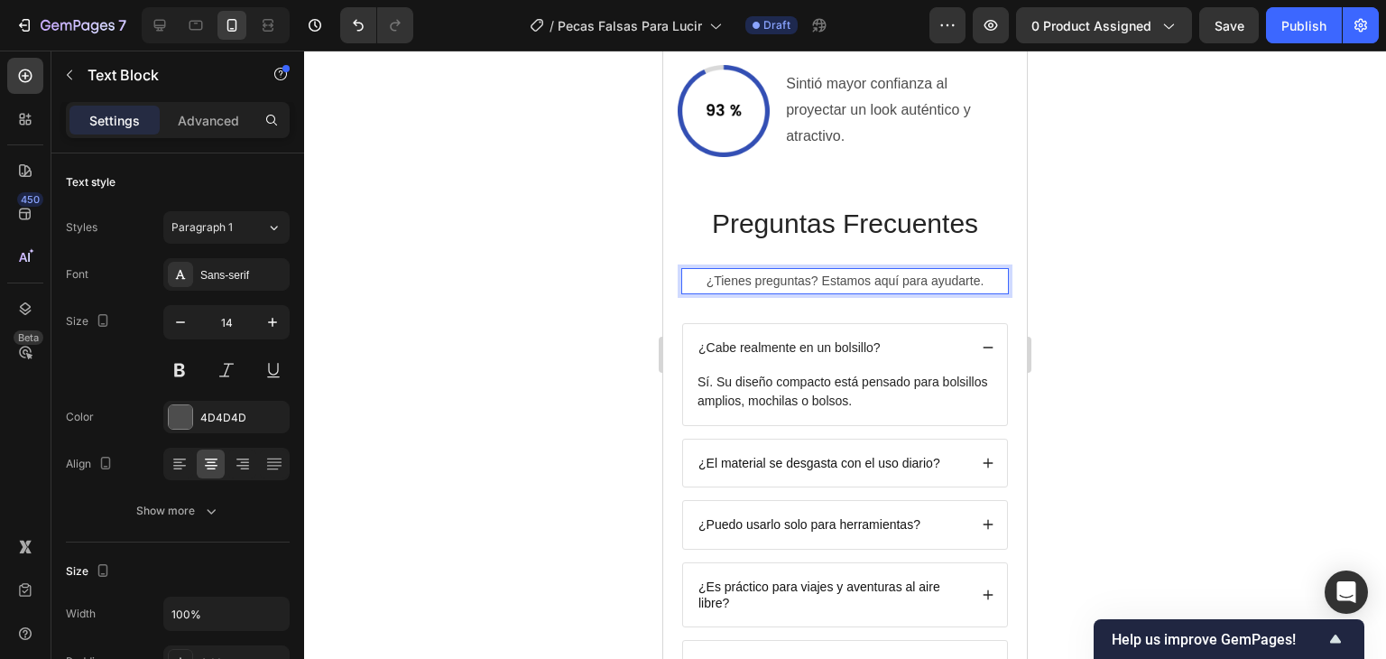
click at [767, 275] on p "¿Tienes preguntas? Estamos aquí para ayudarte." at bounding box center [845, 281] width 324 height 23
click at [351, 21] on icon "Undo/Redo" at bounding box center [358, 25] width 18 height 18
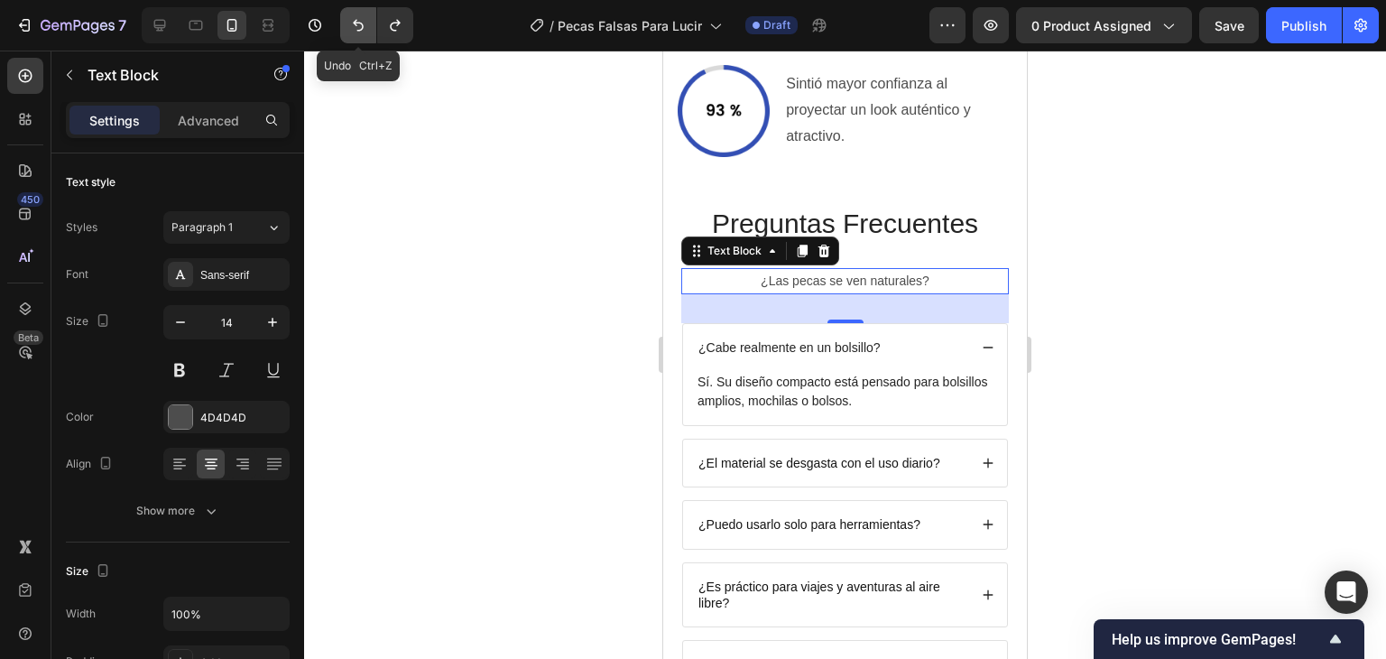
click at [356, 24] on icon "Undo/Redo" at bounding box center [358, 25] width 18 height 18
click at [356, 24] on icon "Undo/Redo" at bounding box center [358, 26] width 11 height 12
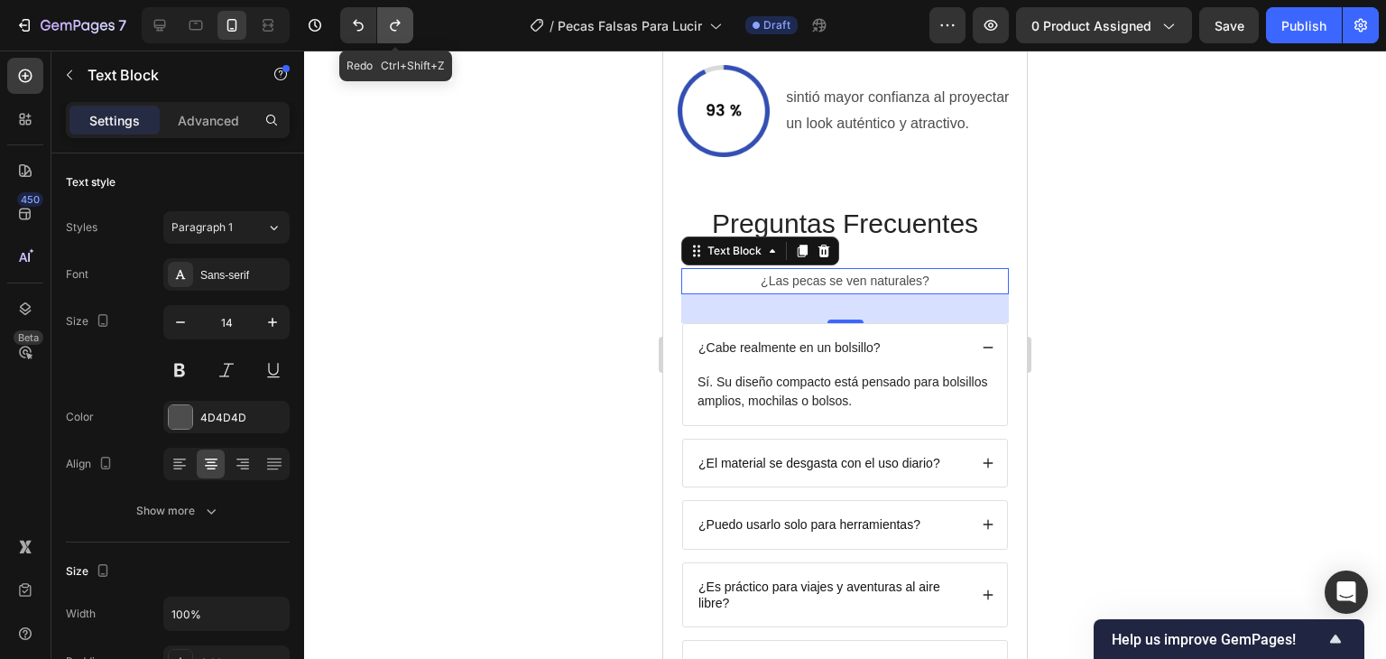
click at [398, 26] on icon "Undo/Redo" at bounding box center [395, 25] width 18 height 18
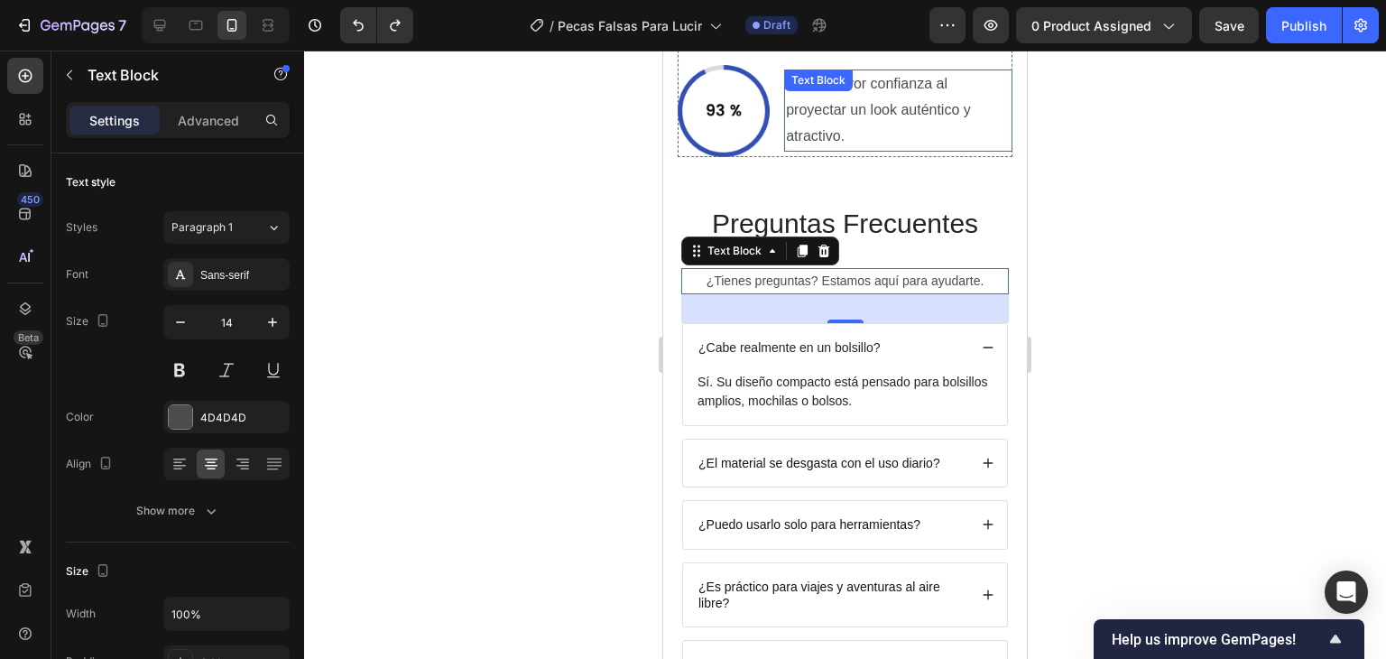
click at [866, 112] on p "Sintió mayor confianza al proyectar un look auténtico y atractivo." at bounding box center [898, 110] width 225 height 78
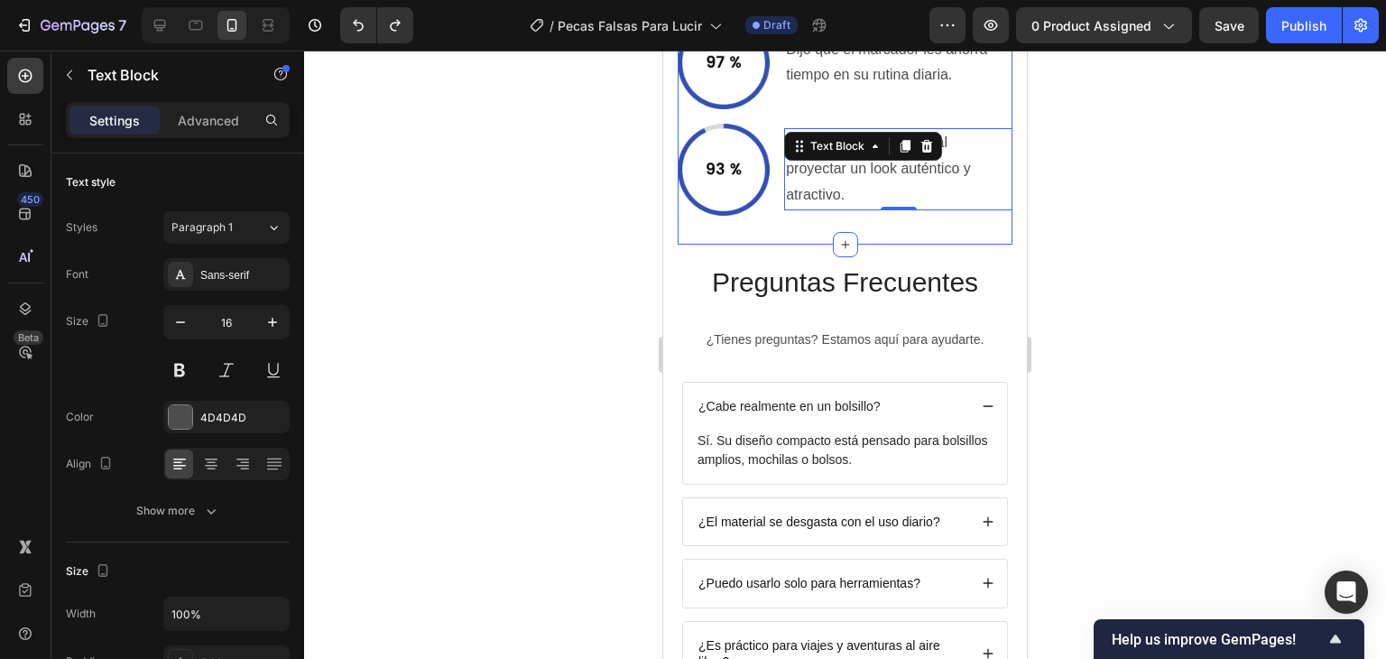
scroll to position [4360, 0]
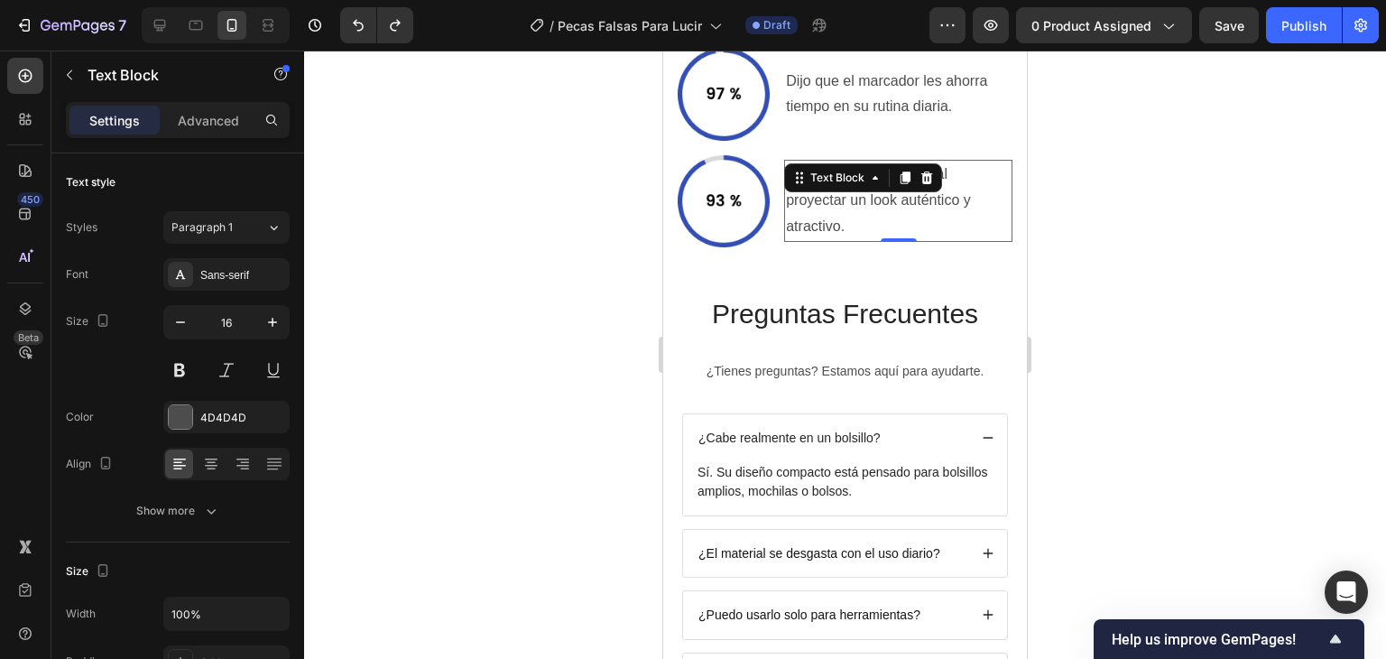
click at [1169, 236] on div at bounding box center [845, 355] width 1082 height 608
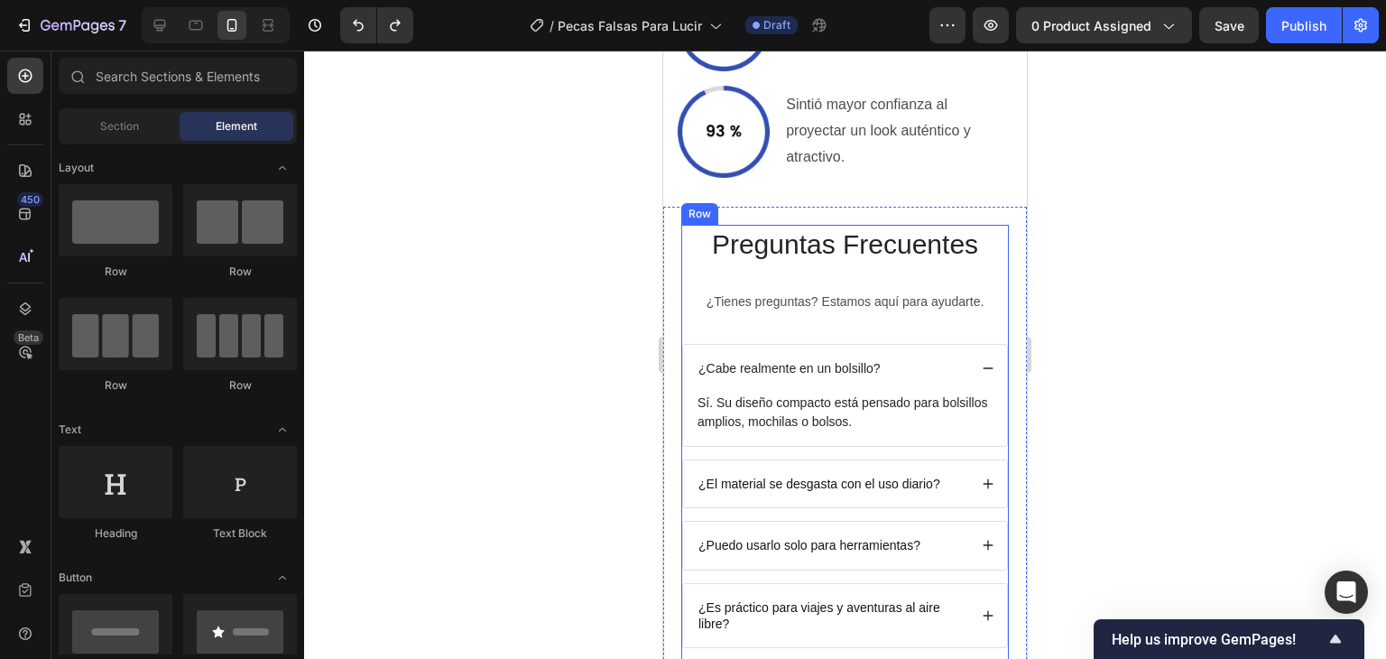
scroll to position [4451, 0]
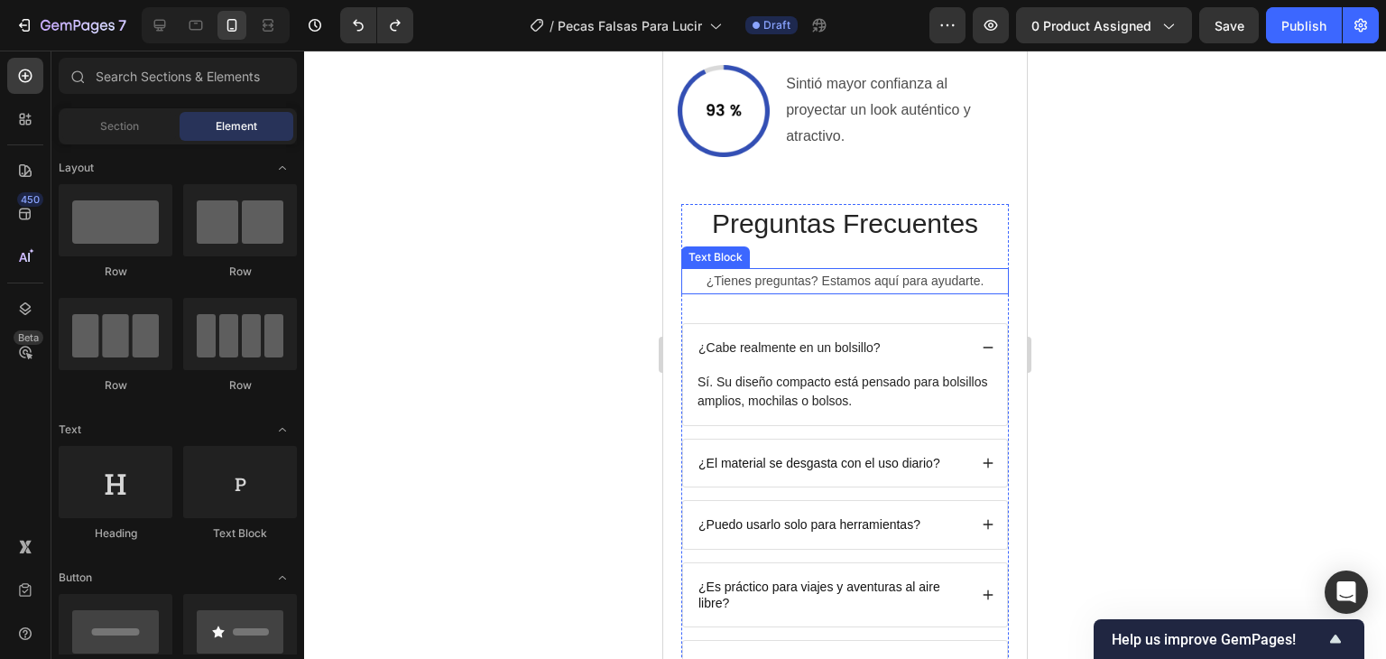
click at [848, 277] on p "¿Tienes preguntas? Estamos aquí para ayudarte." at bounding box center [845, 281] width 324 height 23
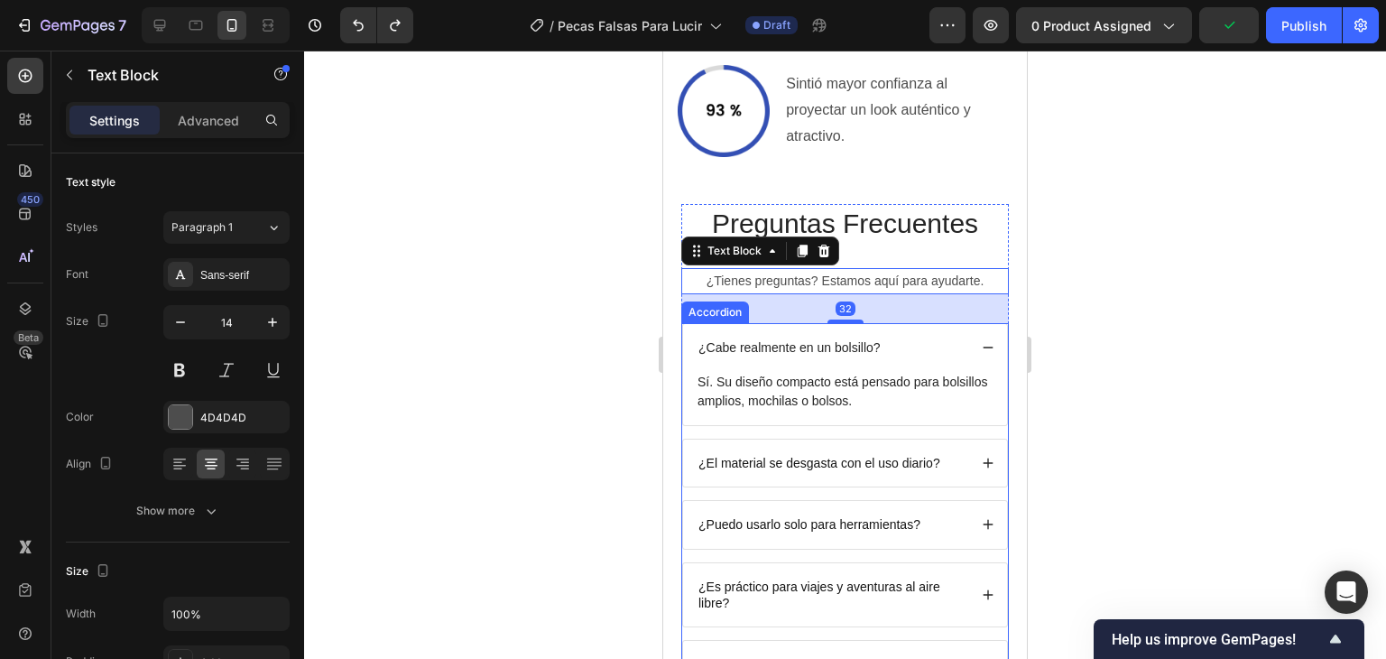
click at [809, 339] on p "¿Cabe realmente en un bolsillo?" at bounding box center [789, 347] width 182 height 16
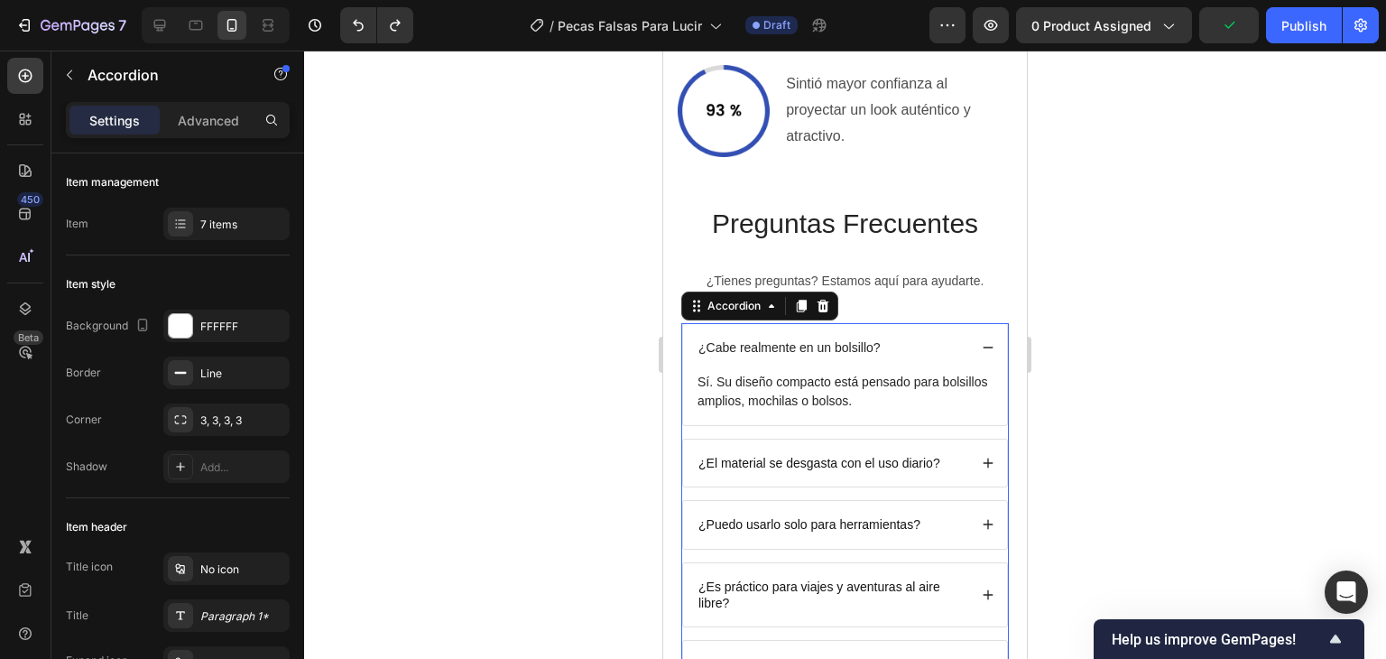
click at [807, 339] on p "¿Cabe realmente en un bolsillo?" at bounding box center [789, 347] width 182 height 16
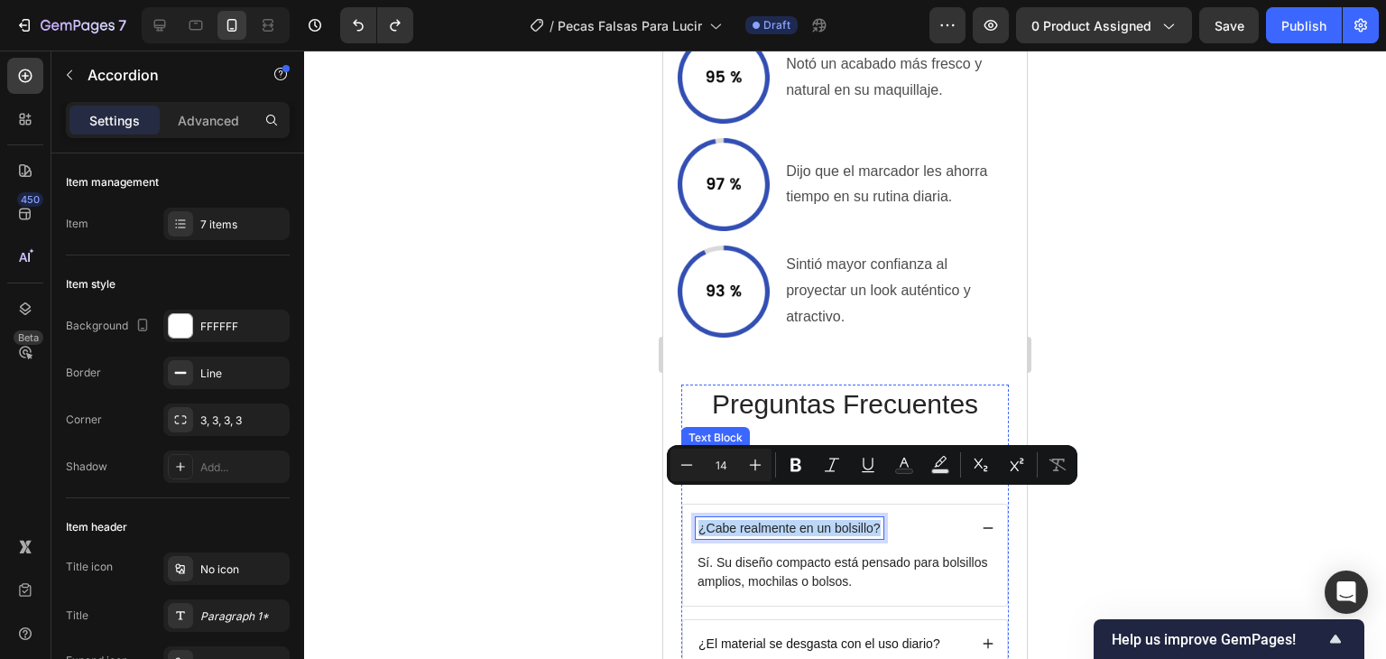
scroll to position [4360, 0]
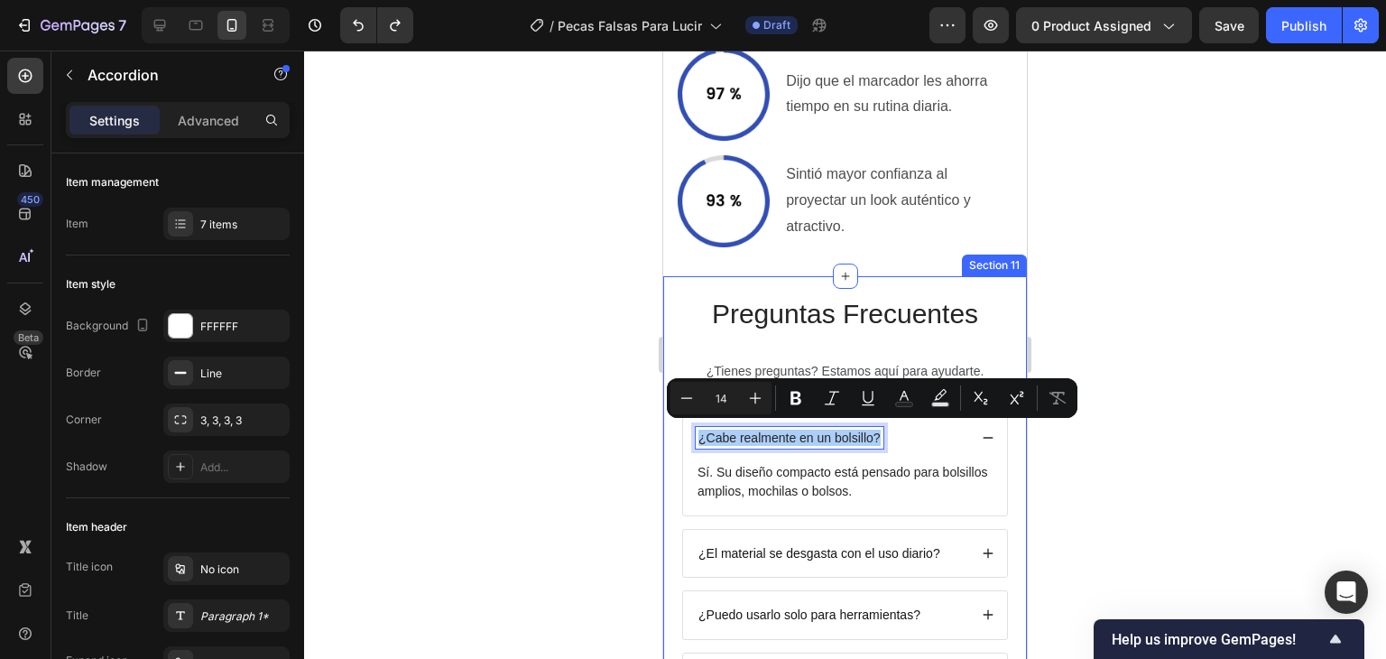
click at [538, 371] on div at bounding box center [845, 355] width 1082 height 608
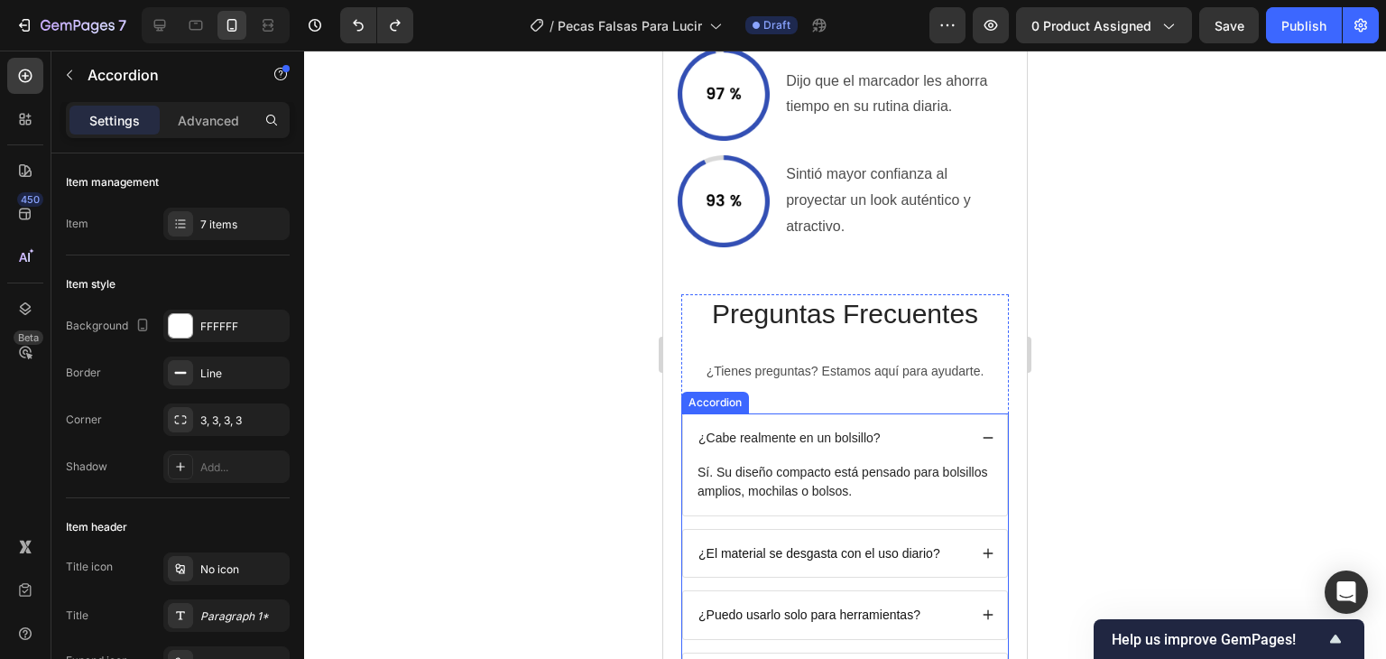
click at [784, 437] on p "¿Cabe realmente en un bolsillo?" at bounding box center [789, 438] width 182 height 16
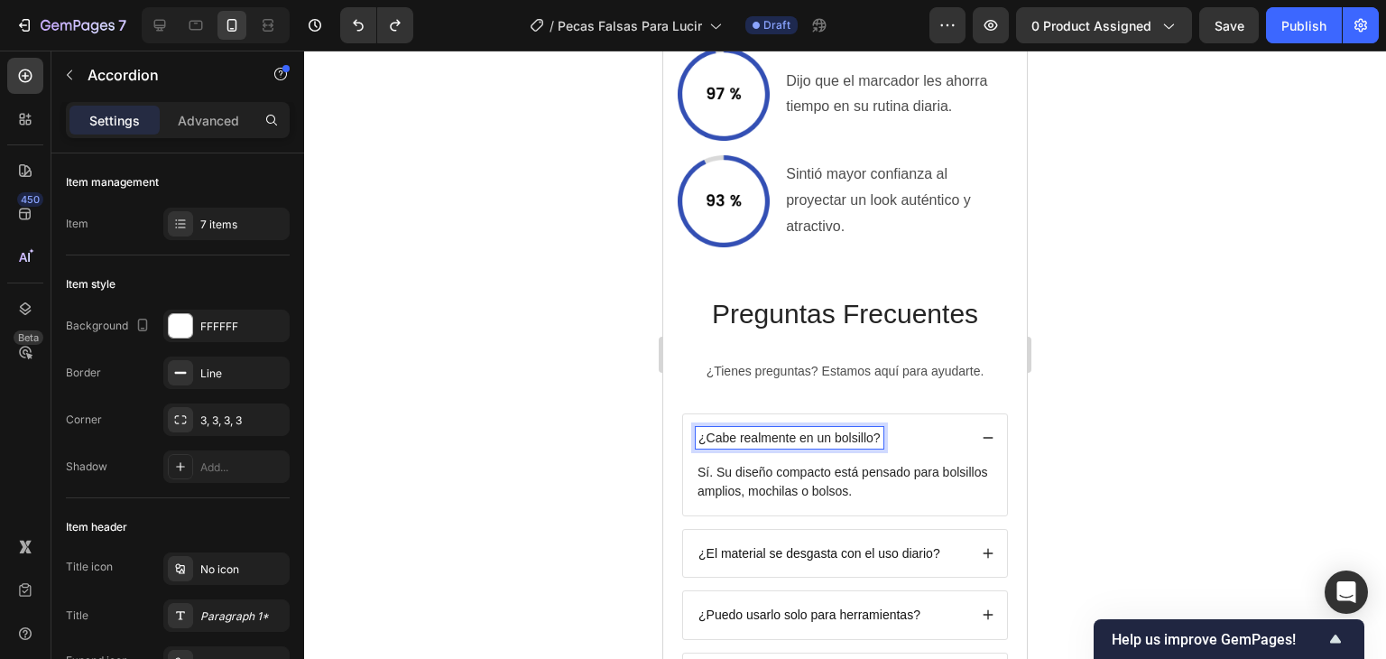
click at [784, 437] on p "¿Cabe realmente en un bolsillo?" at bounding box center [789, 438] width 182 height 16
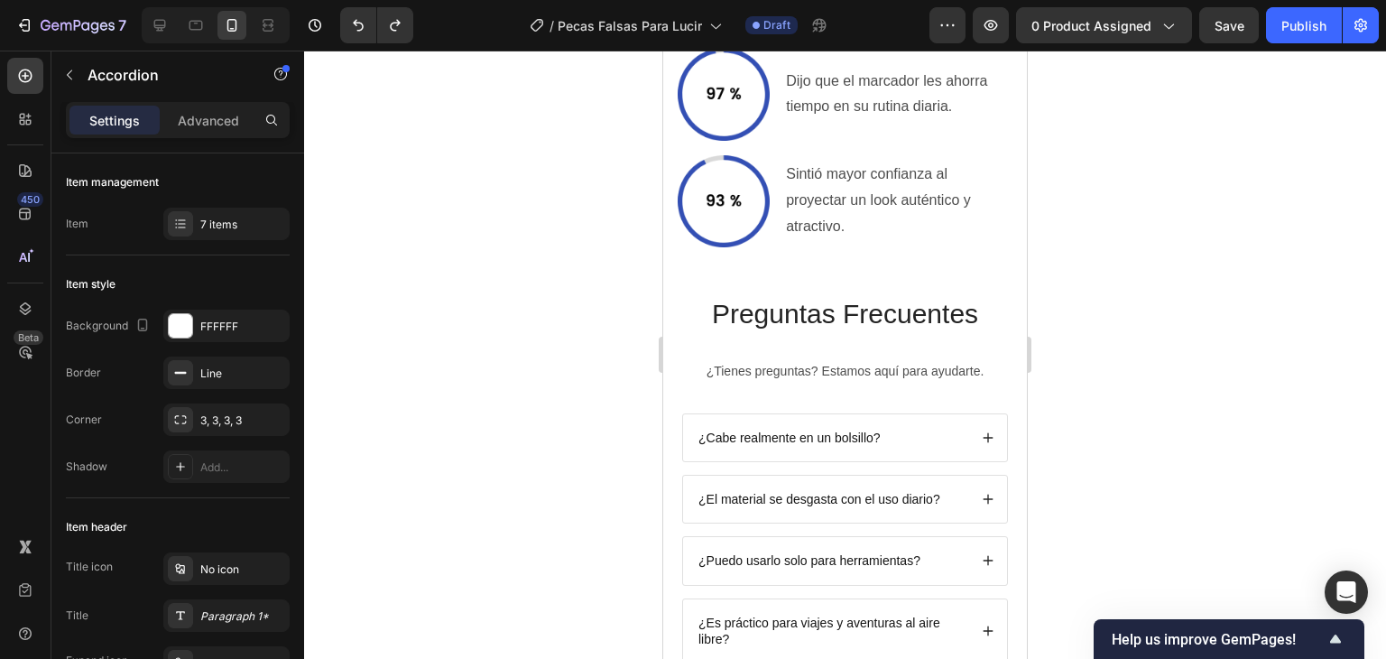
click at [827, 430] on p "¿Cabe realmente en un bolsillo?" at bounding box center [789, 438] width 182 height 16
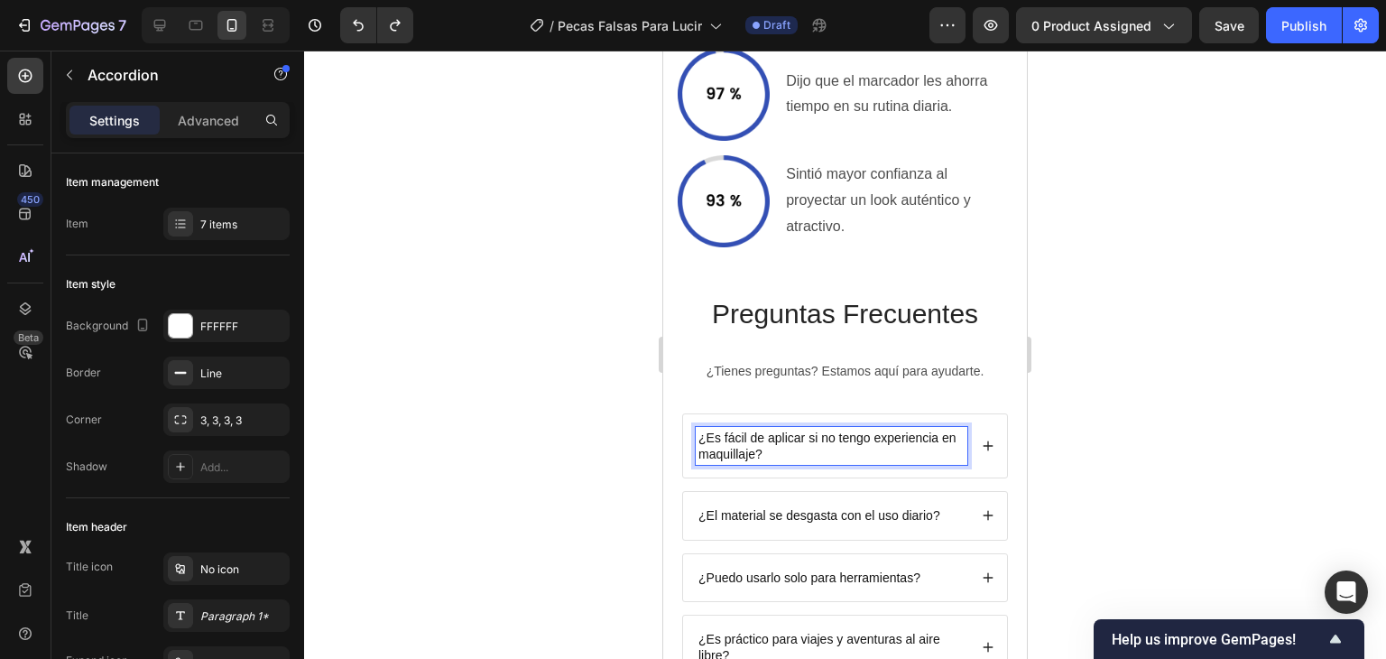
click at [982, 446] on icon at bounding box center [988, 445] width 13 height 13
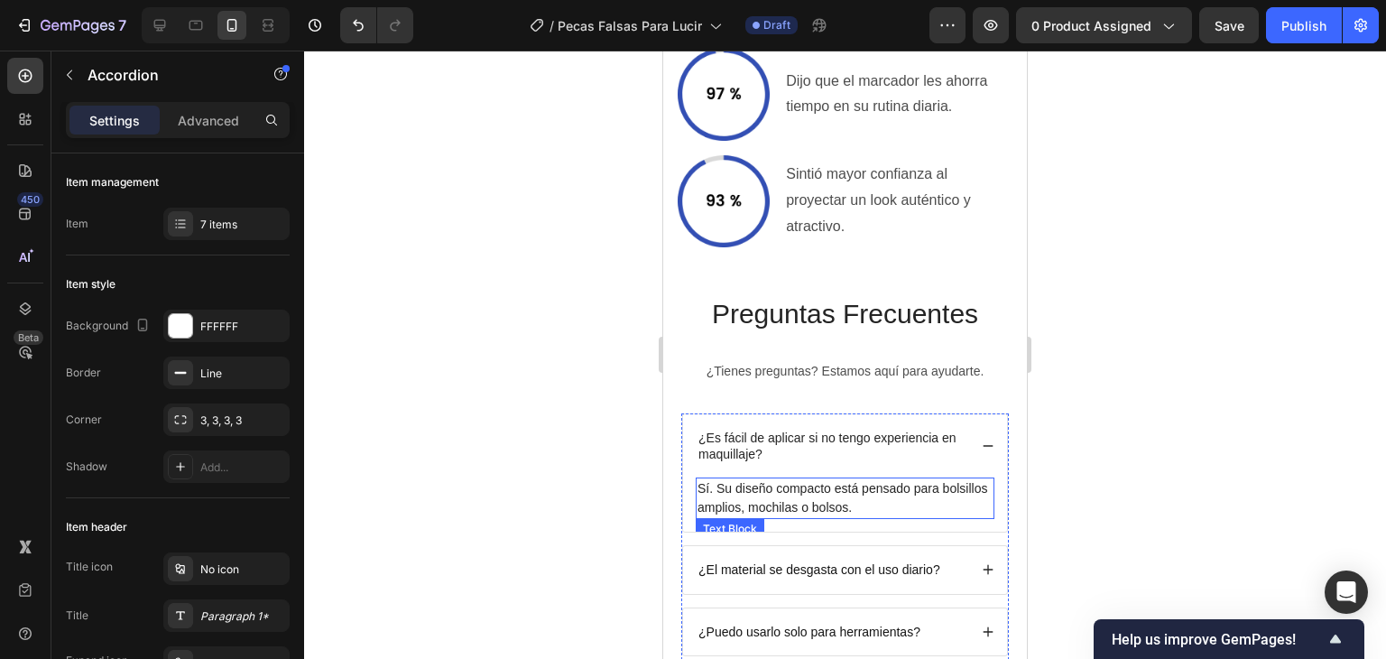
click at [868, 492] on p "Sí. Su diseño compacto está pensado para bolsillos amplios, mochilas o bolsos." at bounding box center [845, 498] width 295 height 38
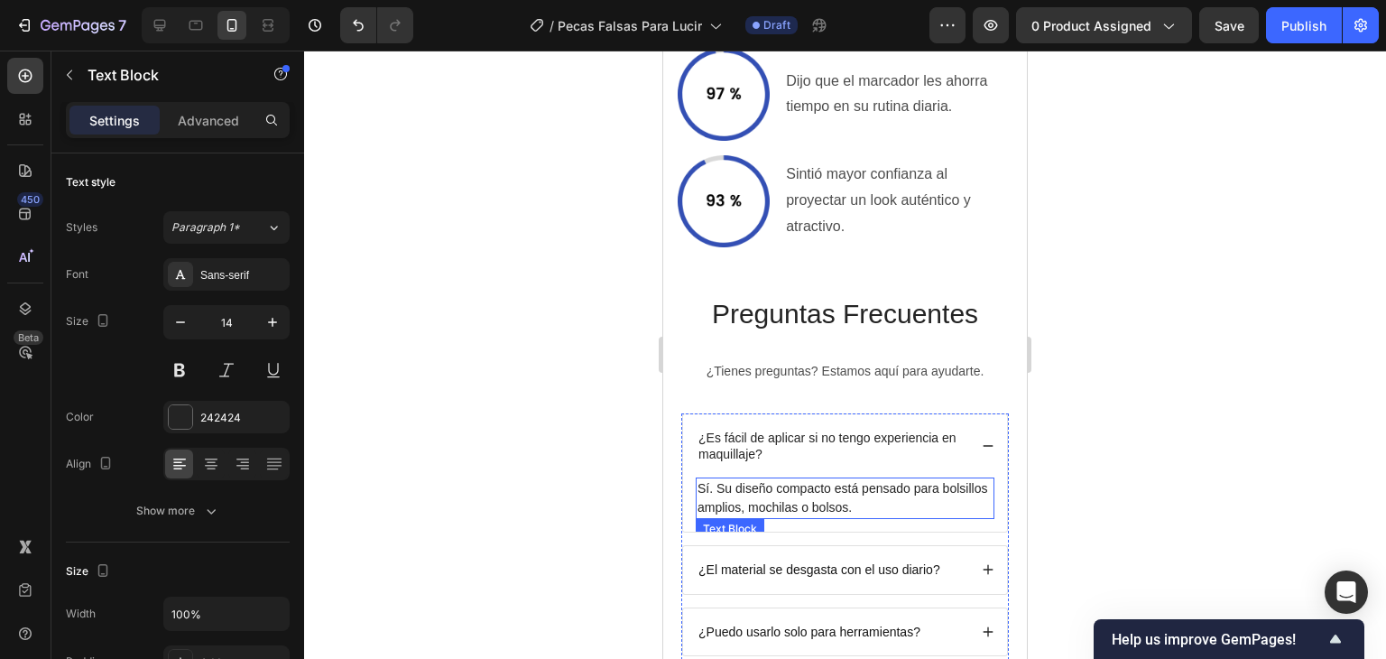
click at [868, 492] on p "Sí. Su diseño compacto está pensado para bolsillos amplios, mochilas o bolsos." at bounding box center [845, 498] width 295 height 38
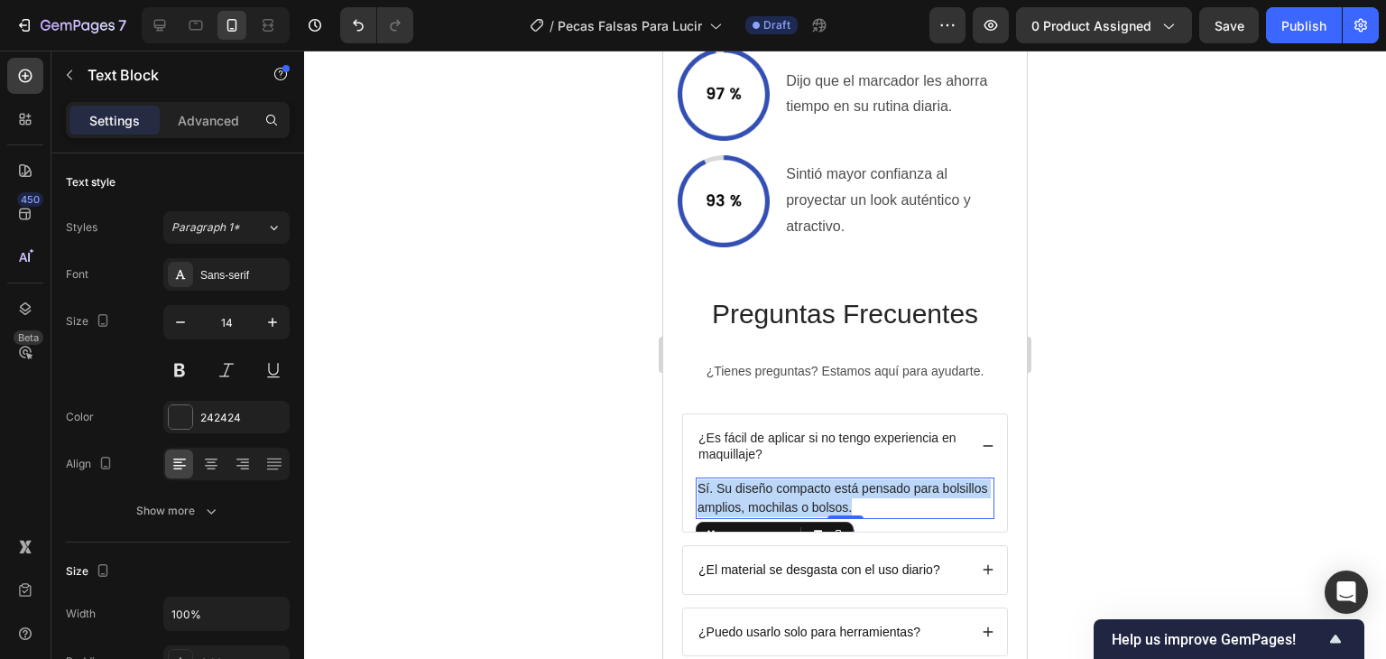
click at [868, 492] on p "Sí. Su diseño compacto está pensado para bolsillos amplios, mochilas o bolsos." at bounding box center [845, 498] width 295 height 38
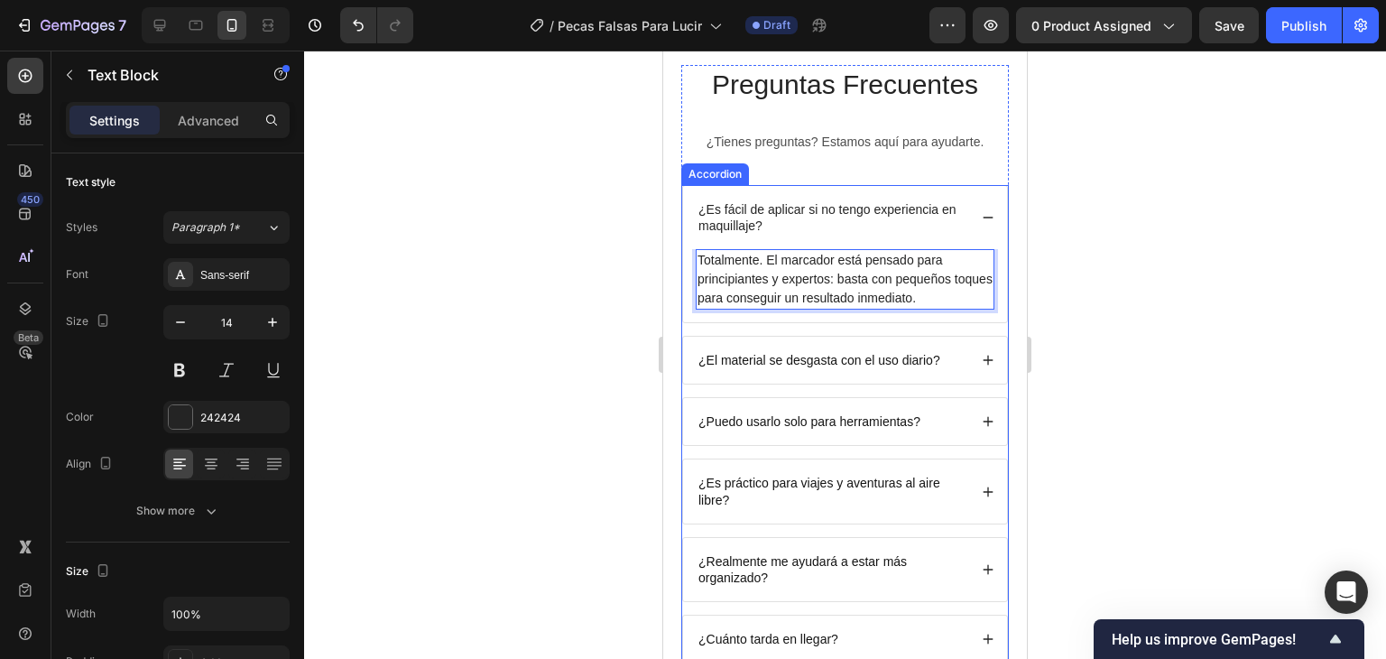
scroll to position [4631, 0]
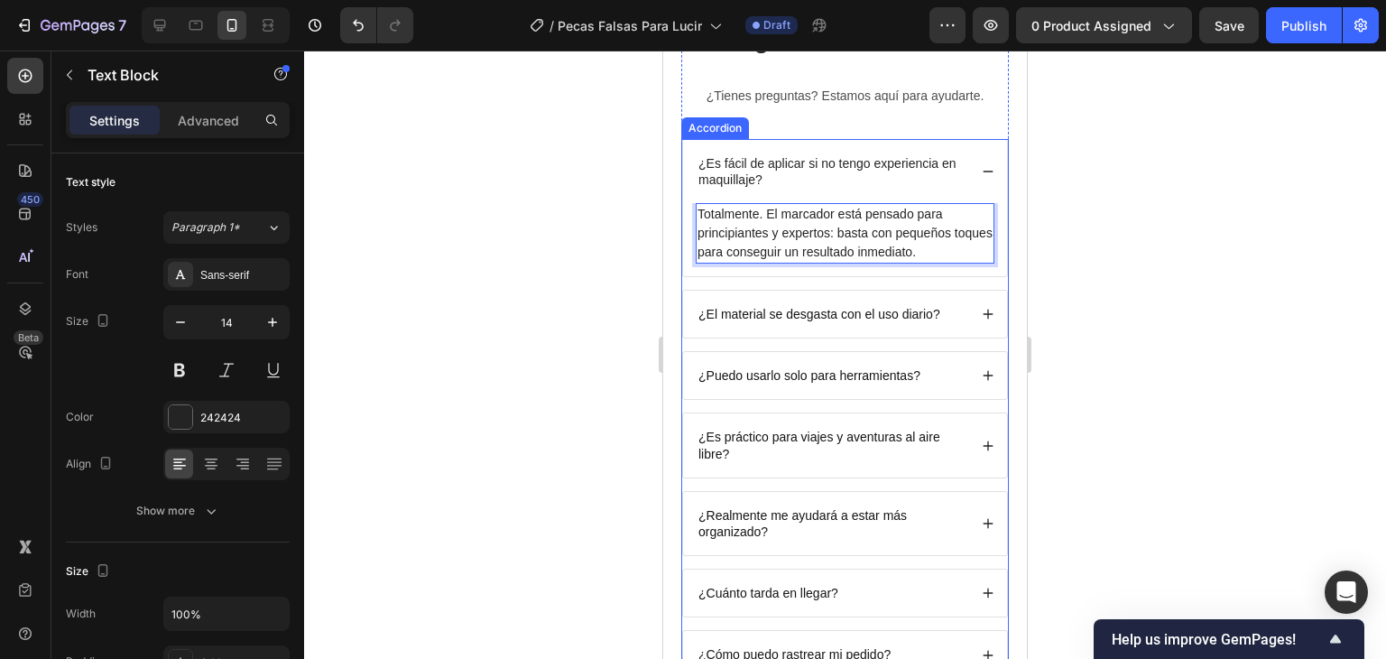
click at [924, 321] on div "¿El material se desgasta con el uso diario?" at bounding box center [819, 314] width 247 height 22
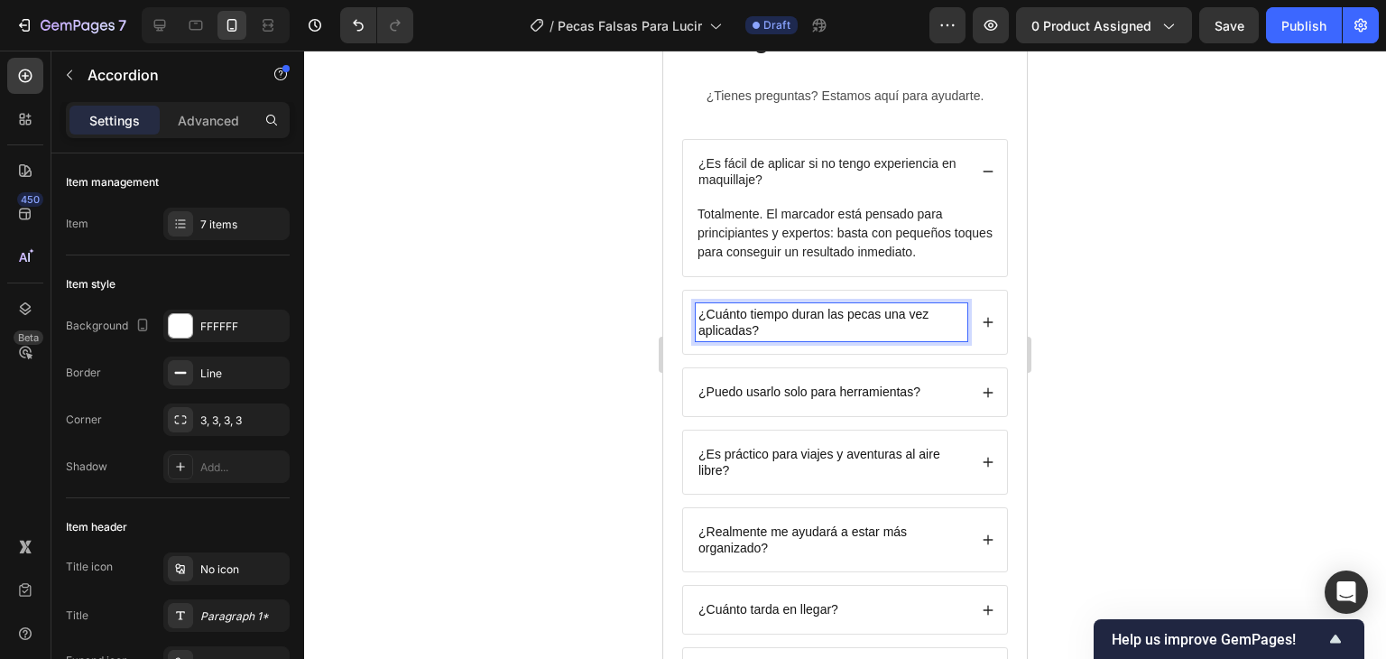
click at [982, 325] on icon at bounding box center [988, 322] width 13 height 13
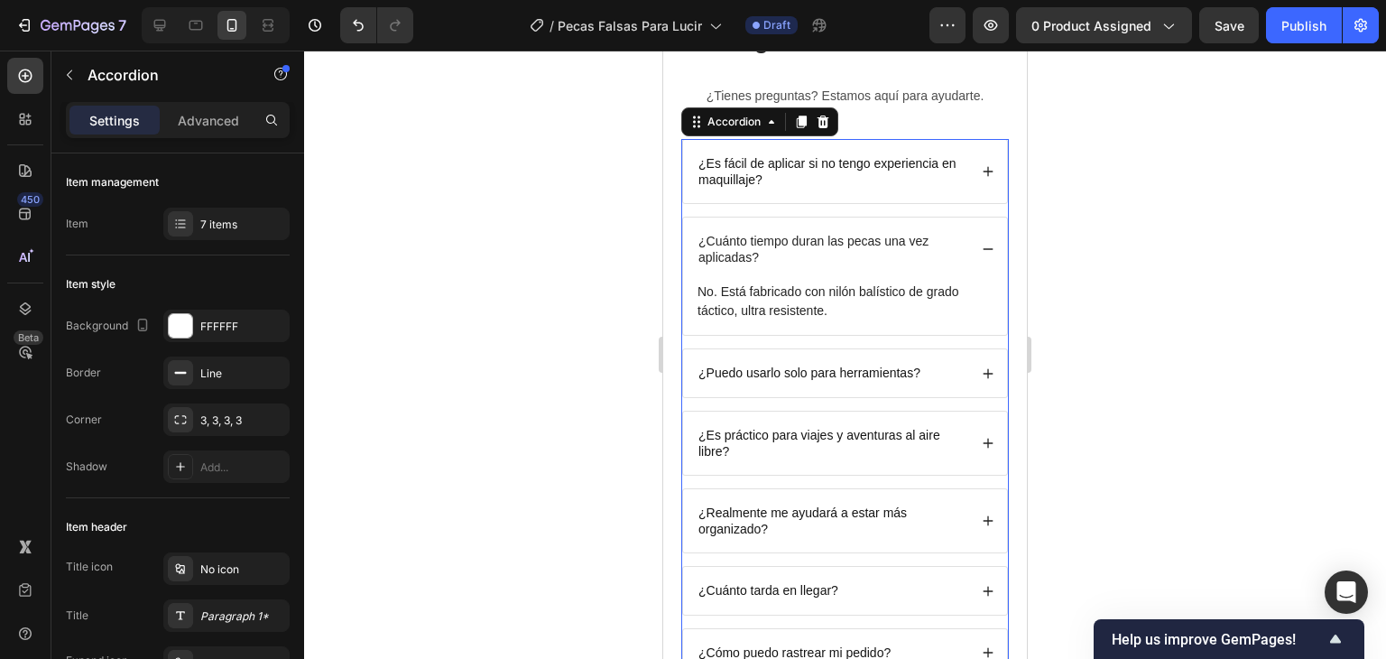
click at [771, 311] on p "No. Está fabricado con nilón balístico de grado táctico, ultra resistente." at bounding box center [845, 301] width 295 height 38
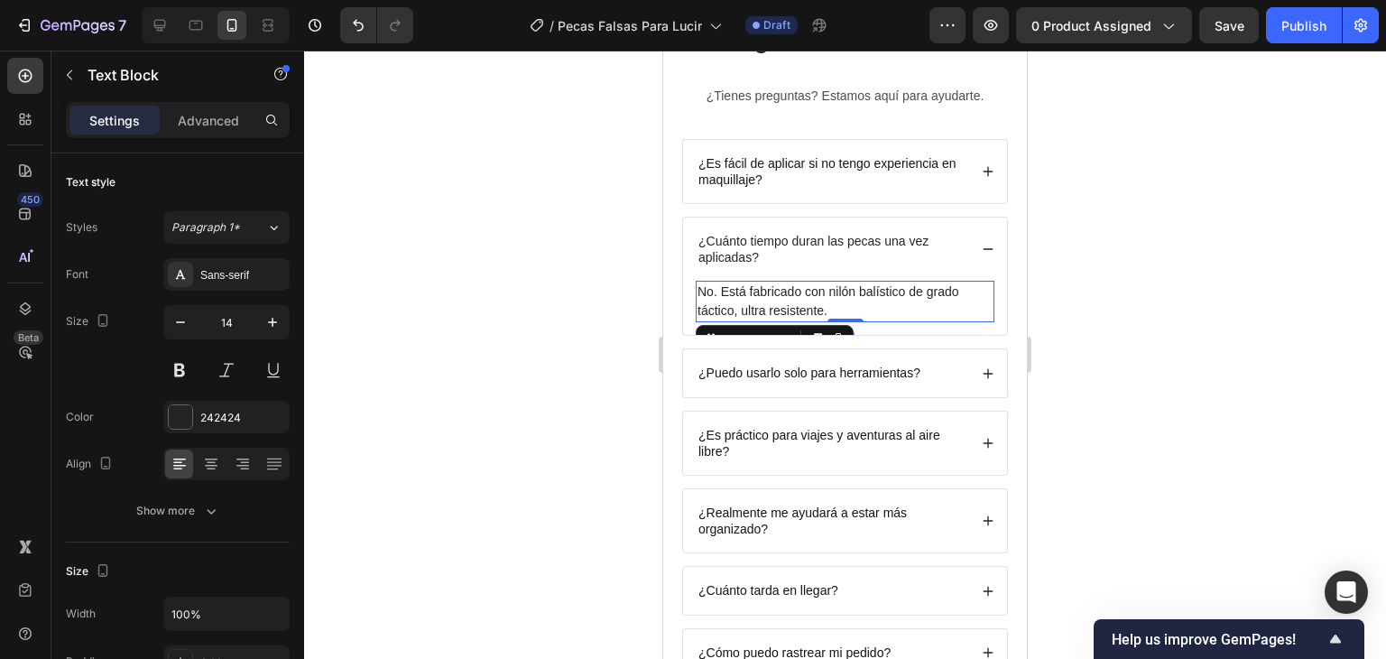
click at [771, 311] on p "No. Está fabricado con nilón balístico de grado táctico, ultra resistente." at bounding box center [845, 301] width 295 height 38
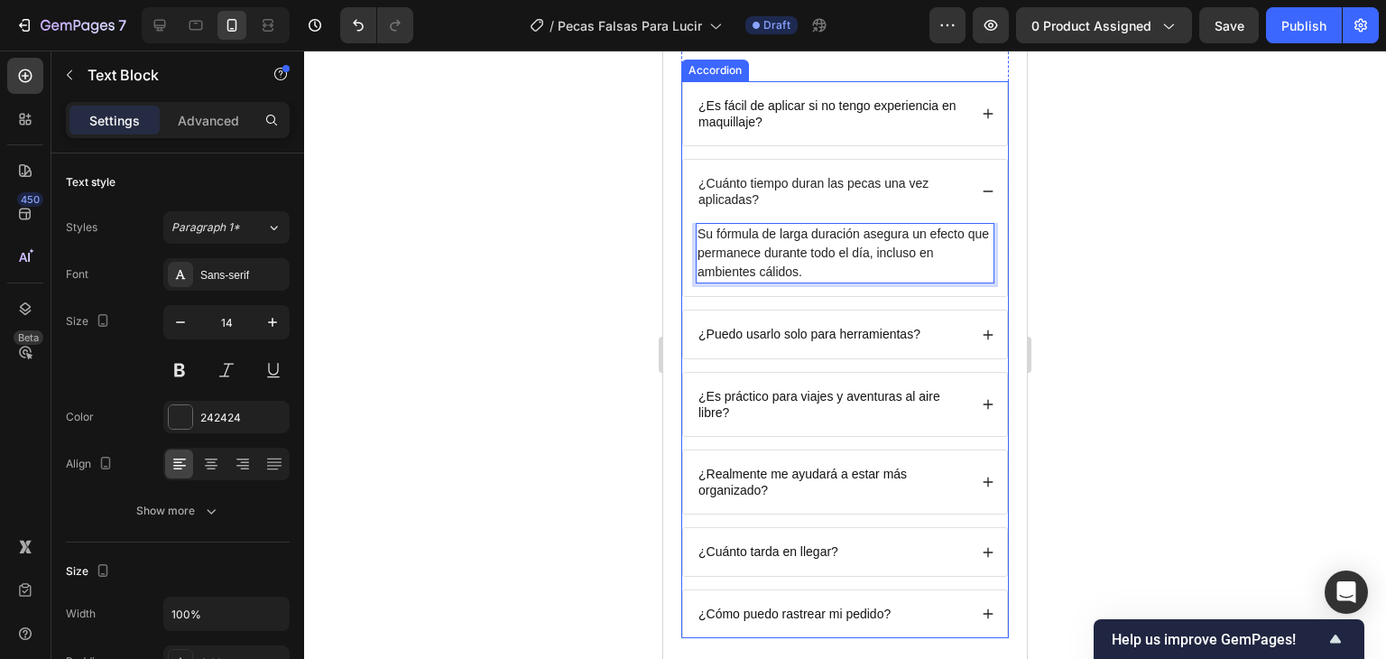
scroll to position [4812, 0]
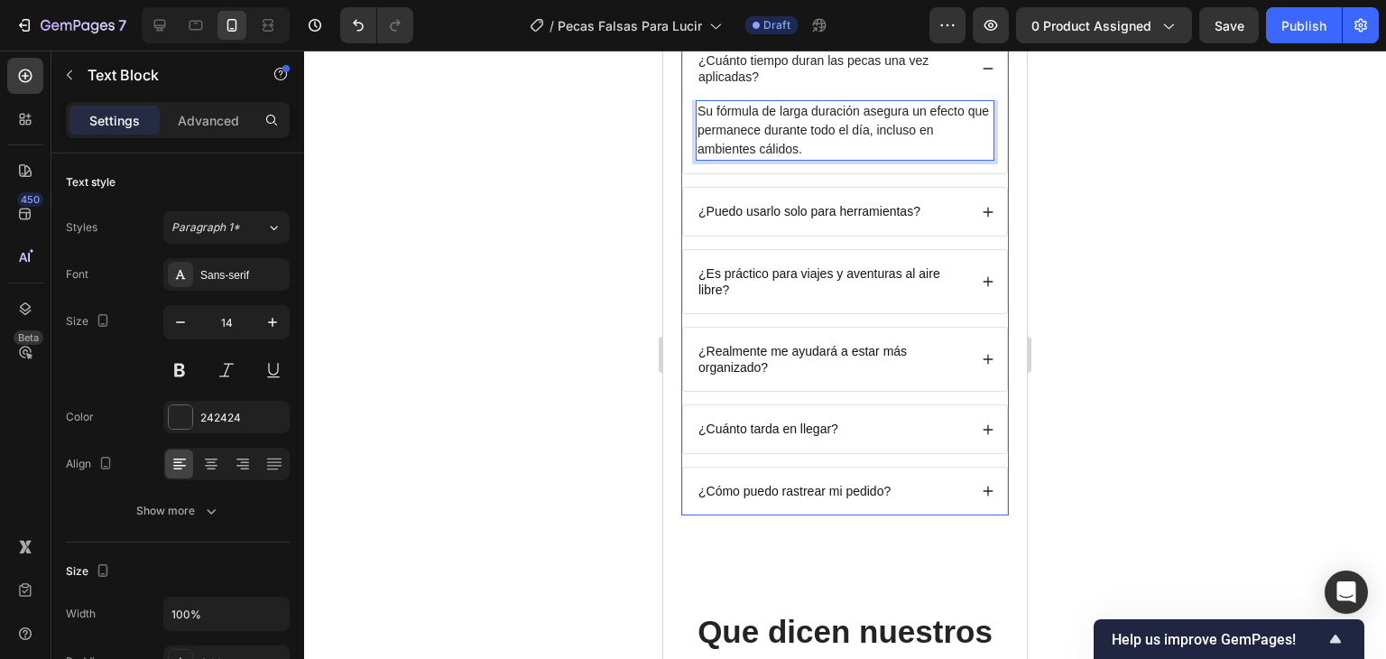
click at [797, 209] on p "¿Puedo usarlo solo para herramientas?" at bounding box center [809, 211] width 222 height 16
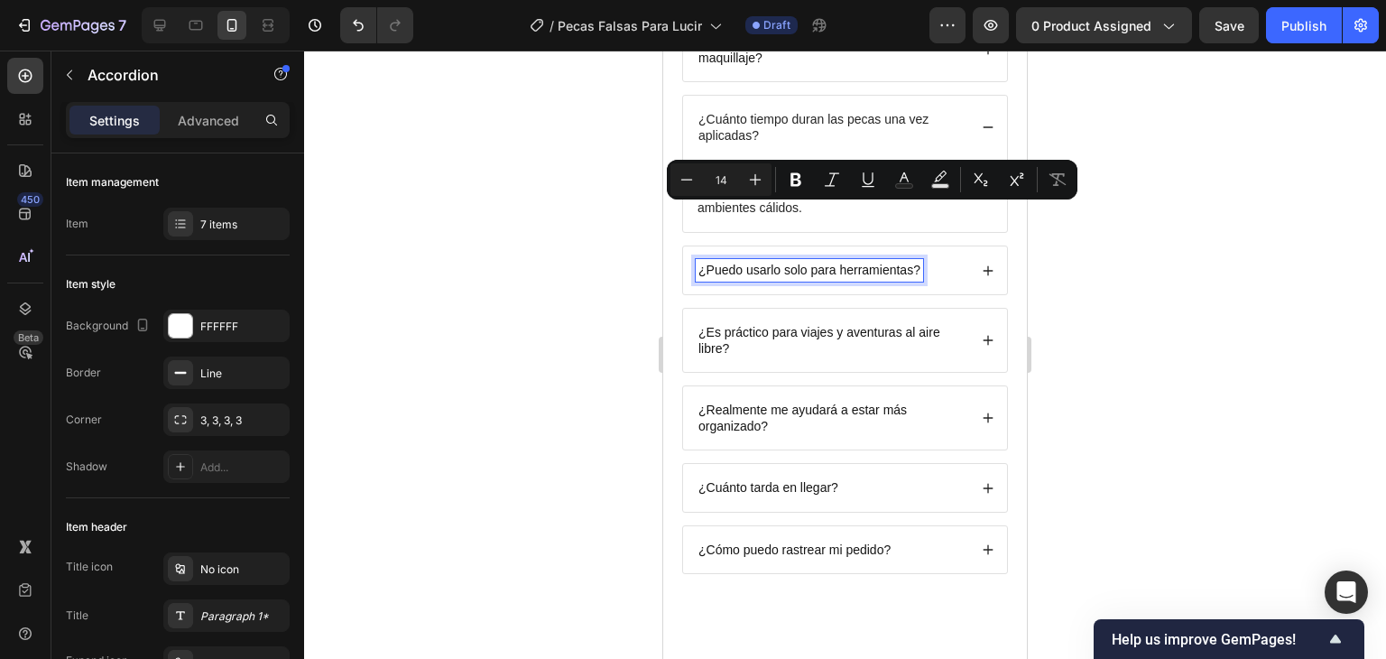
scroll to position [4721, 0]
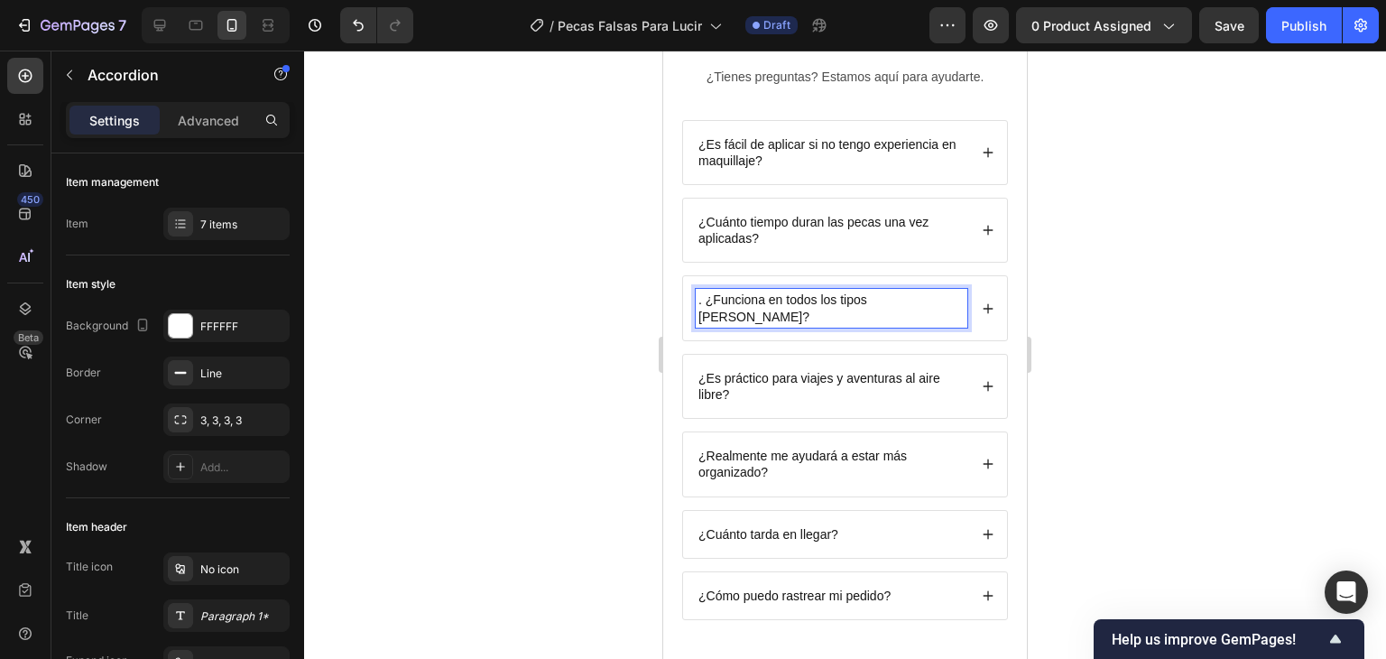
click at [704, 301] on p ". ¿Funciona en todos los tipos [PERSON_NAME]?" at bounding box center [831, 307] width 266 height 32
click at [982, 305] on icon at bounding box center [988, 311] width 13 height 13
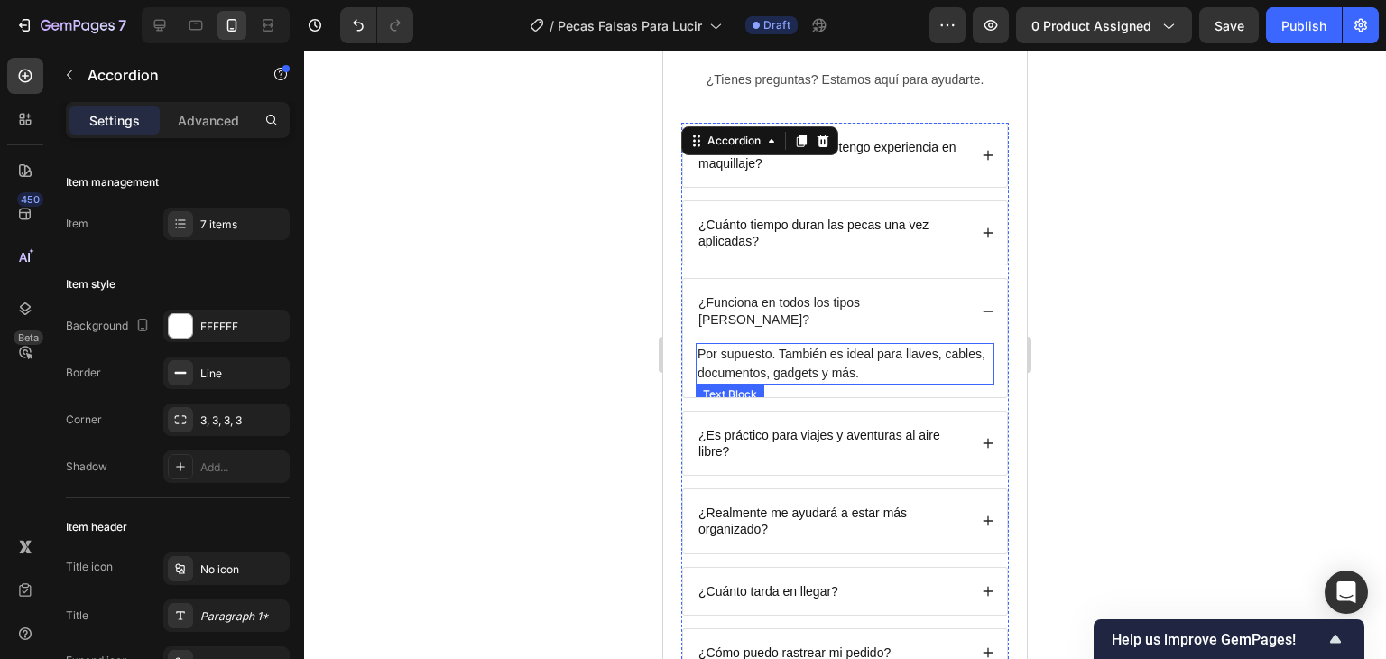
click at [802, 347] on p "Por supuesto. También es ideal para llaves, cables, documentos, gadgets y más." at bounding box center [845, 364] width 295 height 38
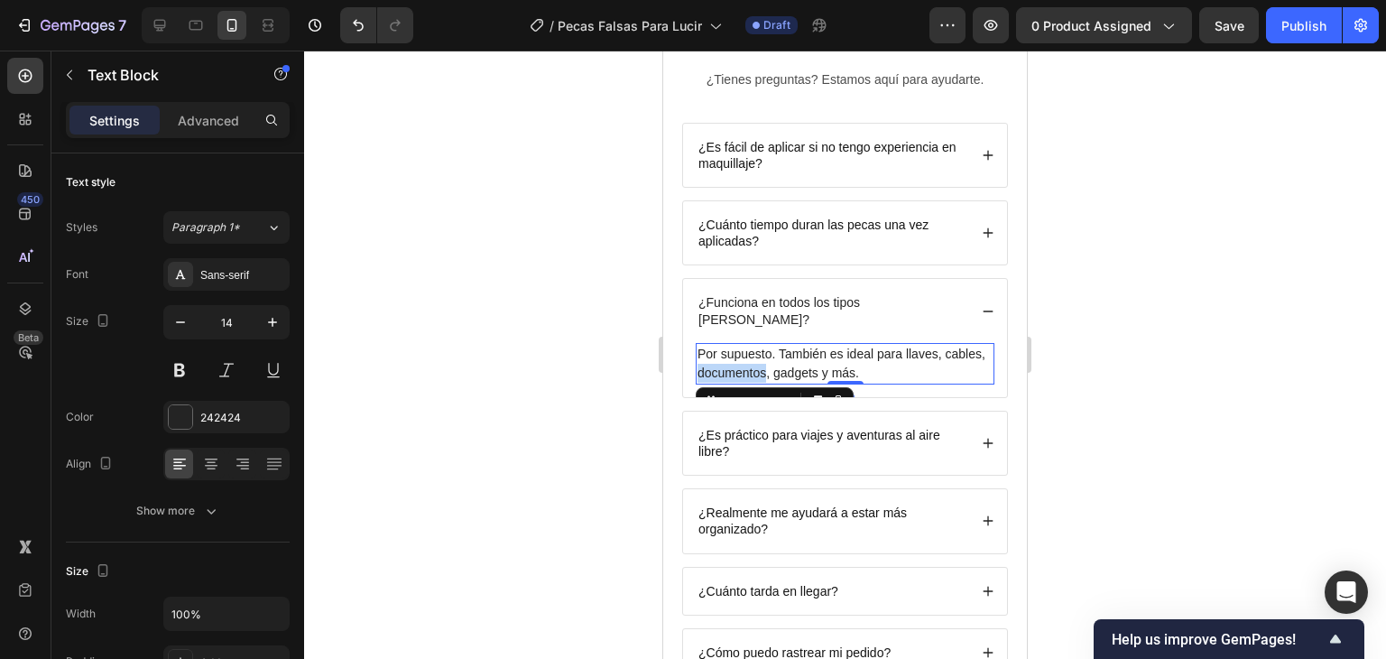
click at [802, 347] on p "Por supuesto. También es ideal para llaves, cables, documentos, gadgets y más." at bounding box center [845, 364] width 295 height 38
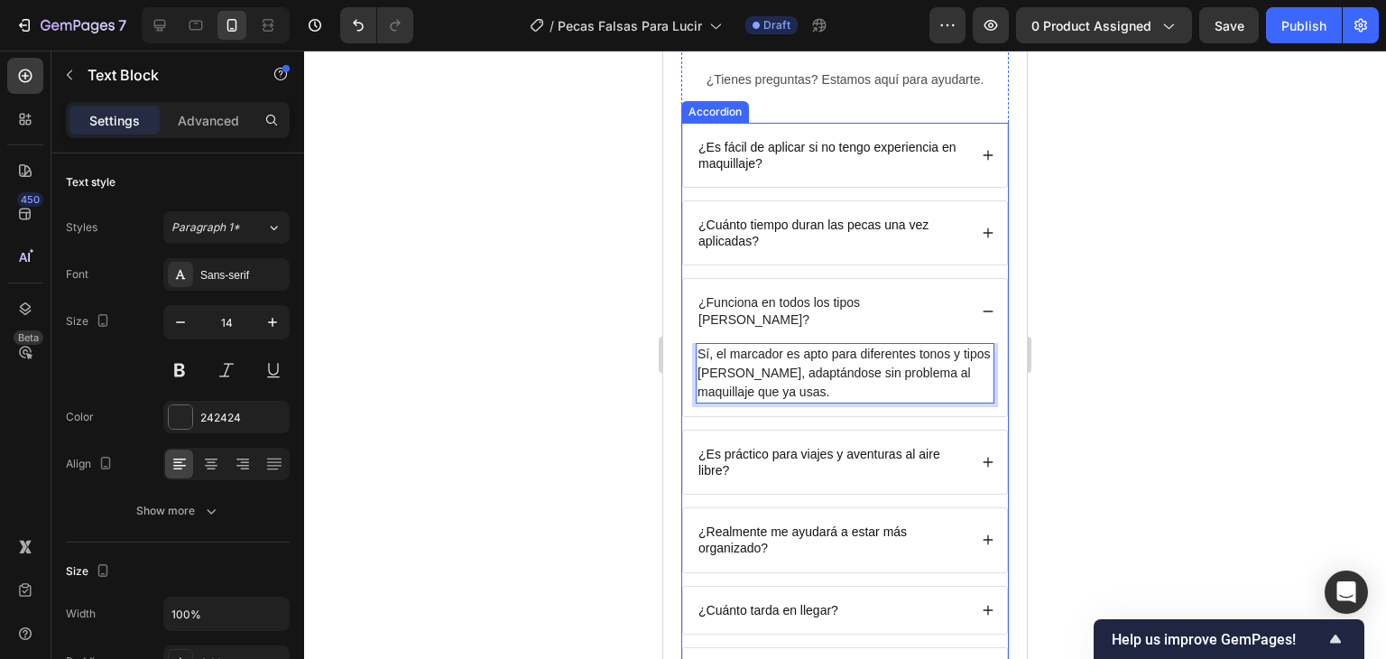
scroll to position [4738, 0]
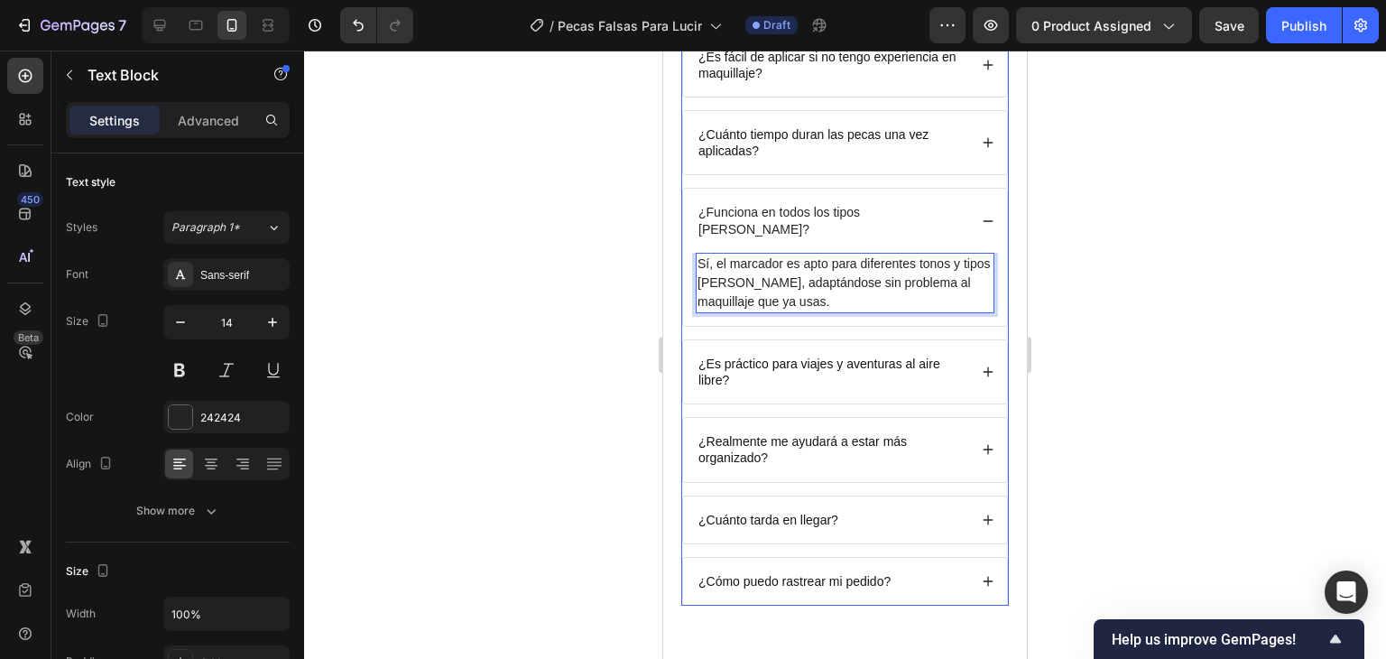
click at [869, 356] on p "¿Es práctico para viajes y aventuras al aire libre?" at bounding box center [831, 372] width 266 height 32
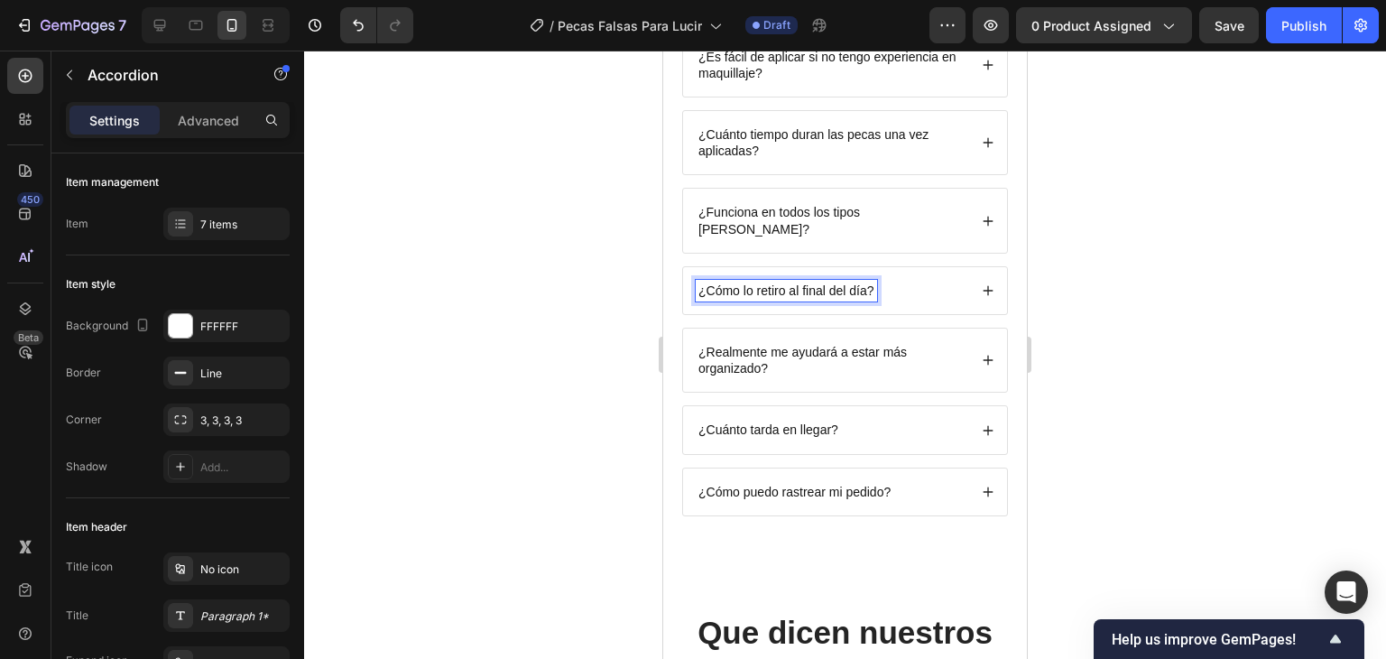
click at [978, 347] on div "¿Es fácil de aplicar si no tengo experiencia en maquillaje? ¿Cuánto tiempo dura…" at bounding box center [845, 274] width 328 height 484
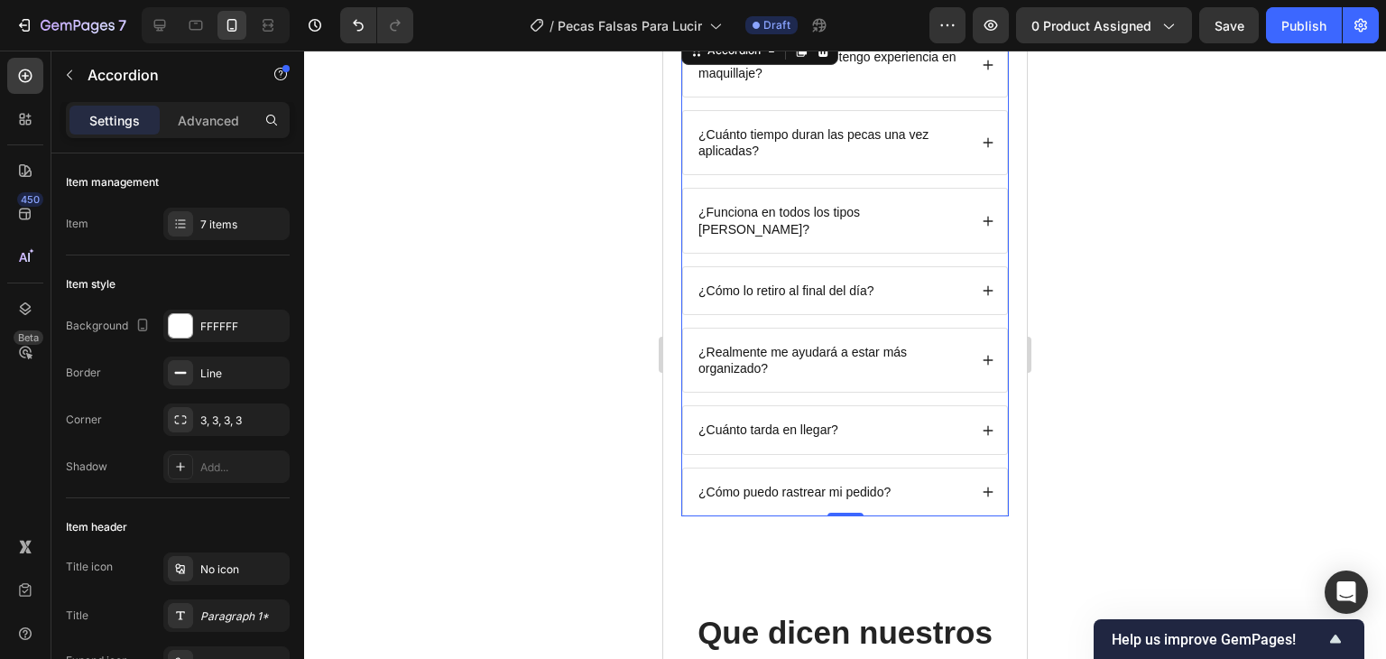
click at [981, 281] on div "¿Cómo lo retiro al final del día?" at bounding box center [845, 290] width 324 height 47
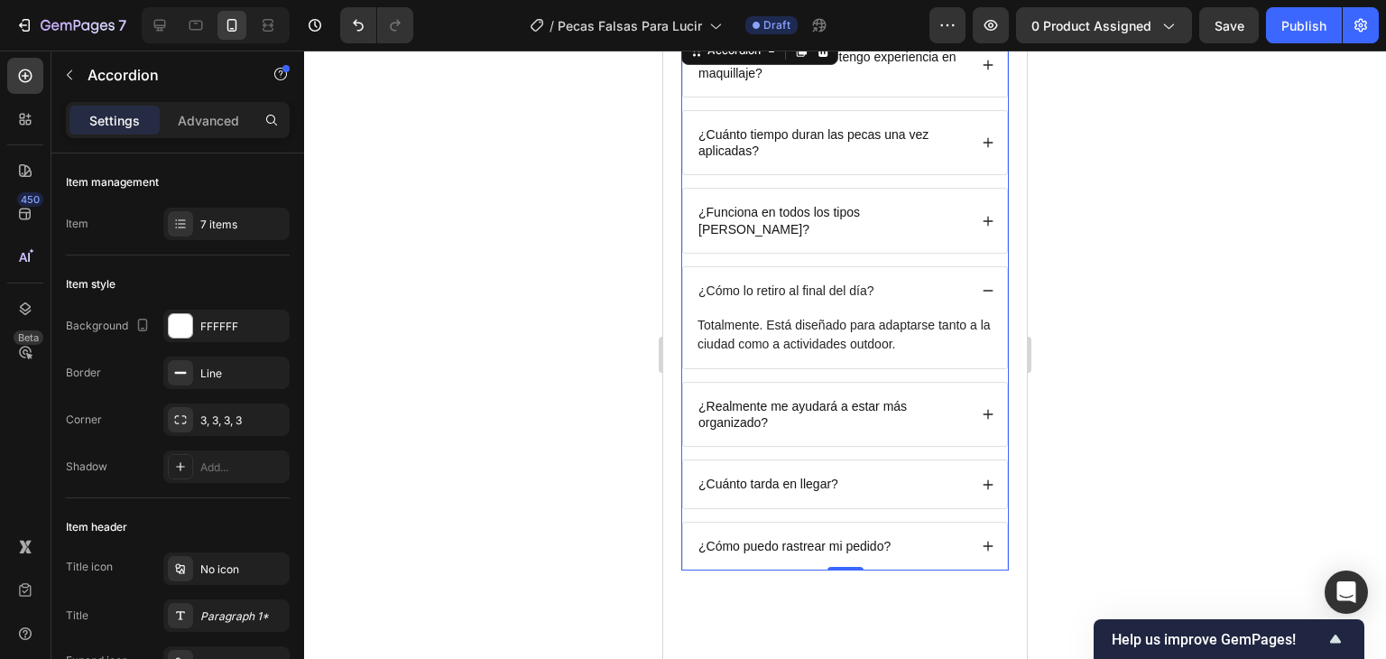
click at [827, 316] on p "Totalmente. Está diseñado para adaptarse tanto a la ciudad como a actividades o…" at bounding box center [845, 335] width 295 height 38
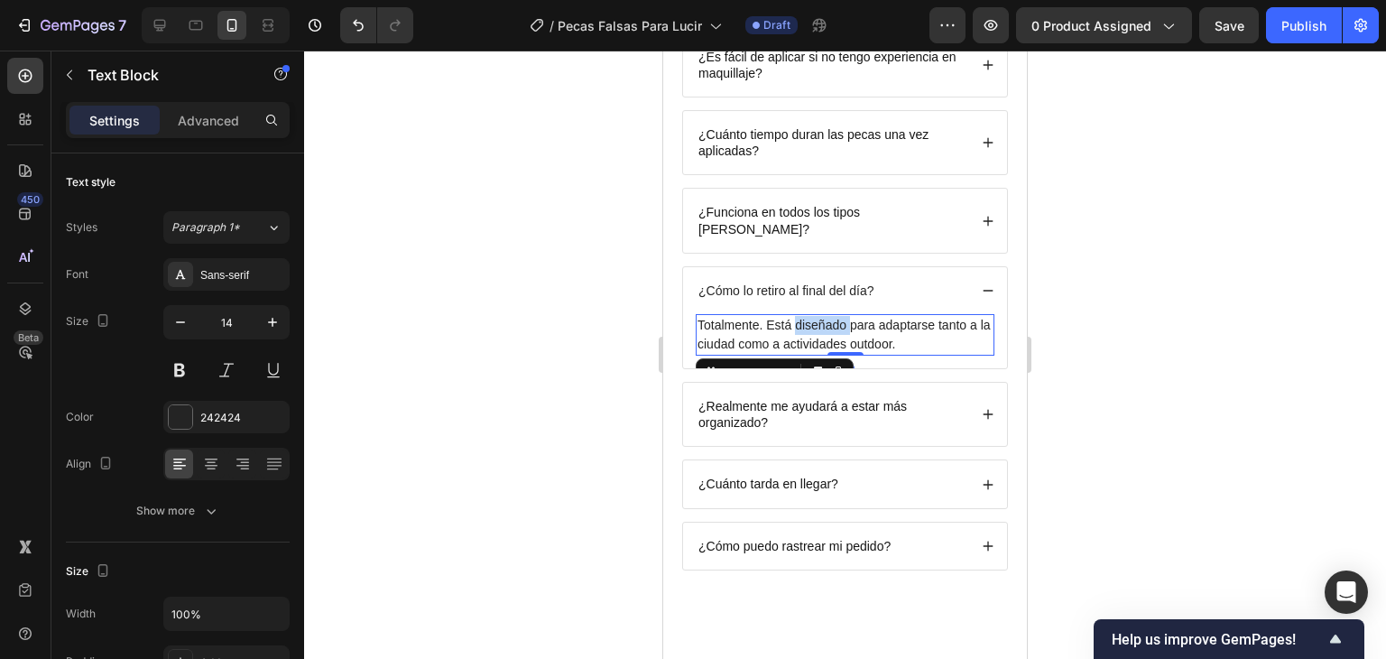
click at [827, 316] on p "Totalmente. Está diseñado para adaptarse tanto a la ciudad como a actividades o…" at bounding box center [845, 335] width 295 height 38
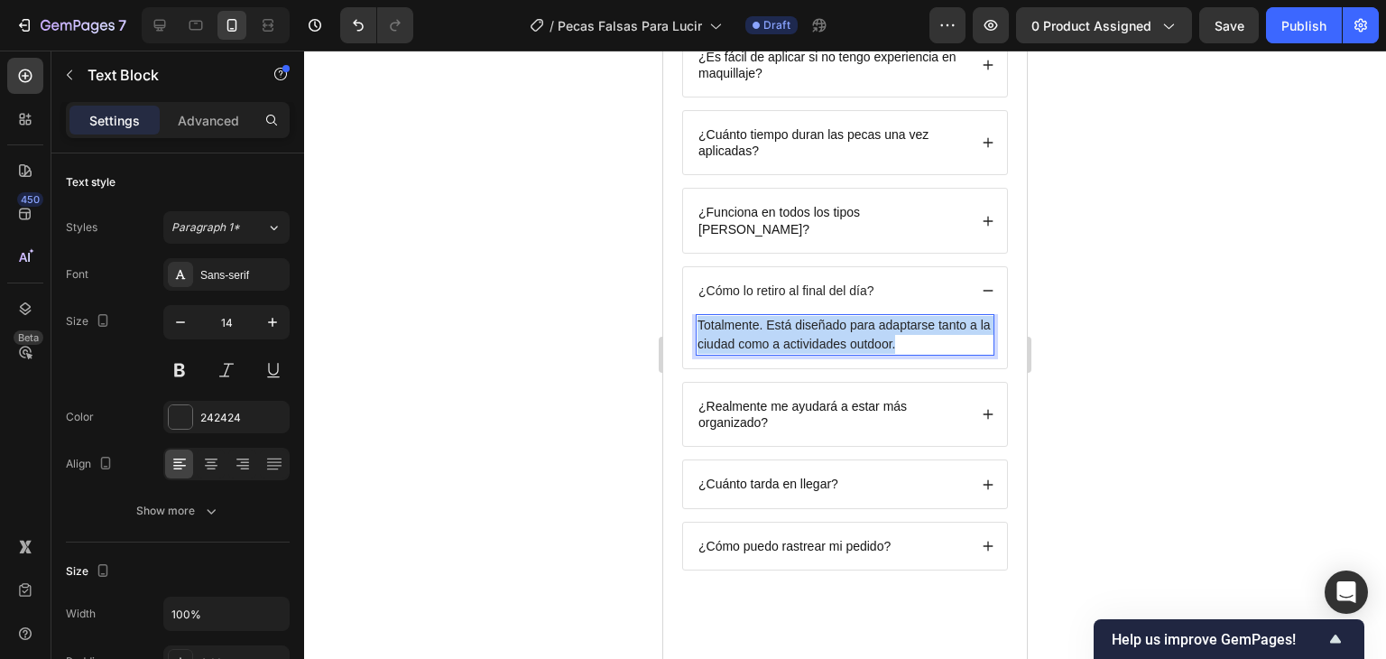
click at [827, 316] on p "Totalmente. Está diseñado para adaptarse tanto a la ciudad como a actividades o…" at bounding box center [845, 335] width 295 height 38
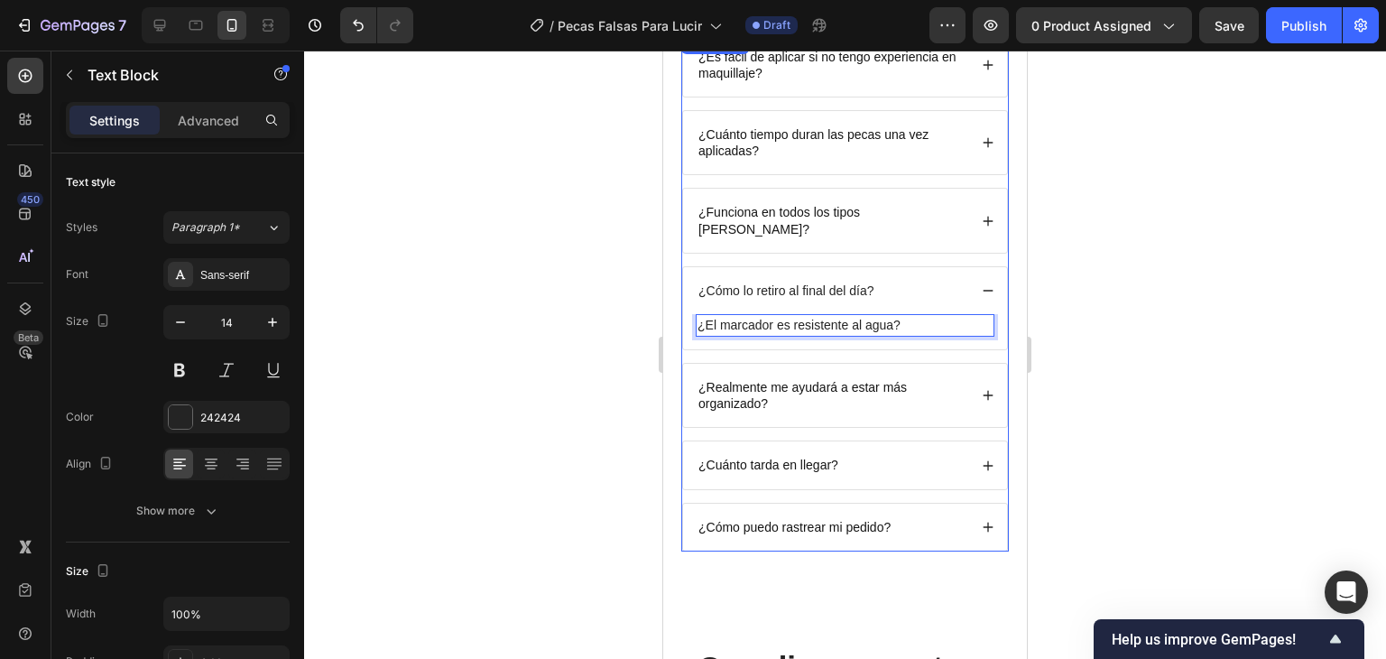
click at [818, 282] on p "¿Cómo lo retiro al final del día?" at bounding box center [786, 290] width 176 height 16
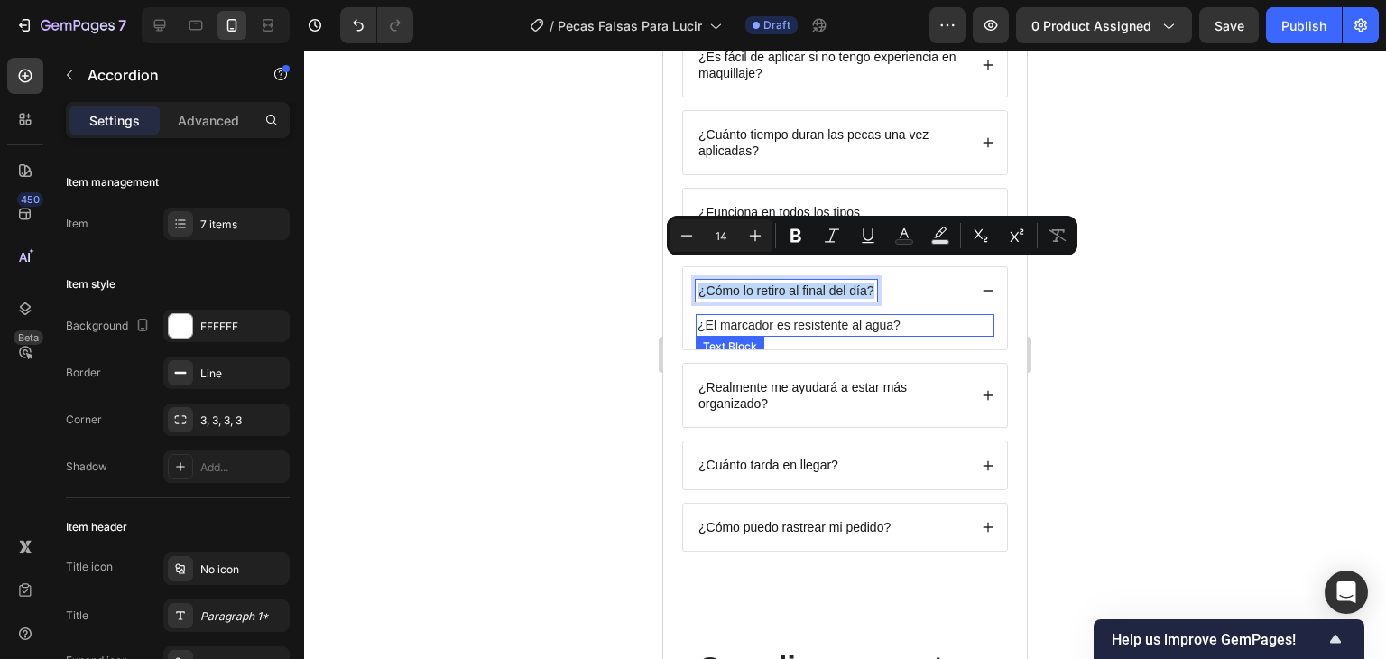
click at [814, 316] on p "¿El marcador es resistente al agua?" at bounding box center [845, 325] width 295 height 19
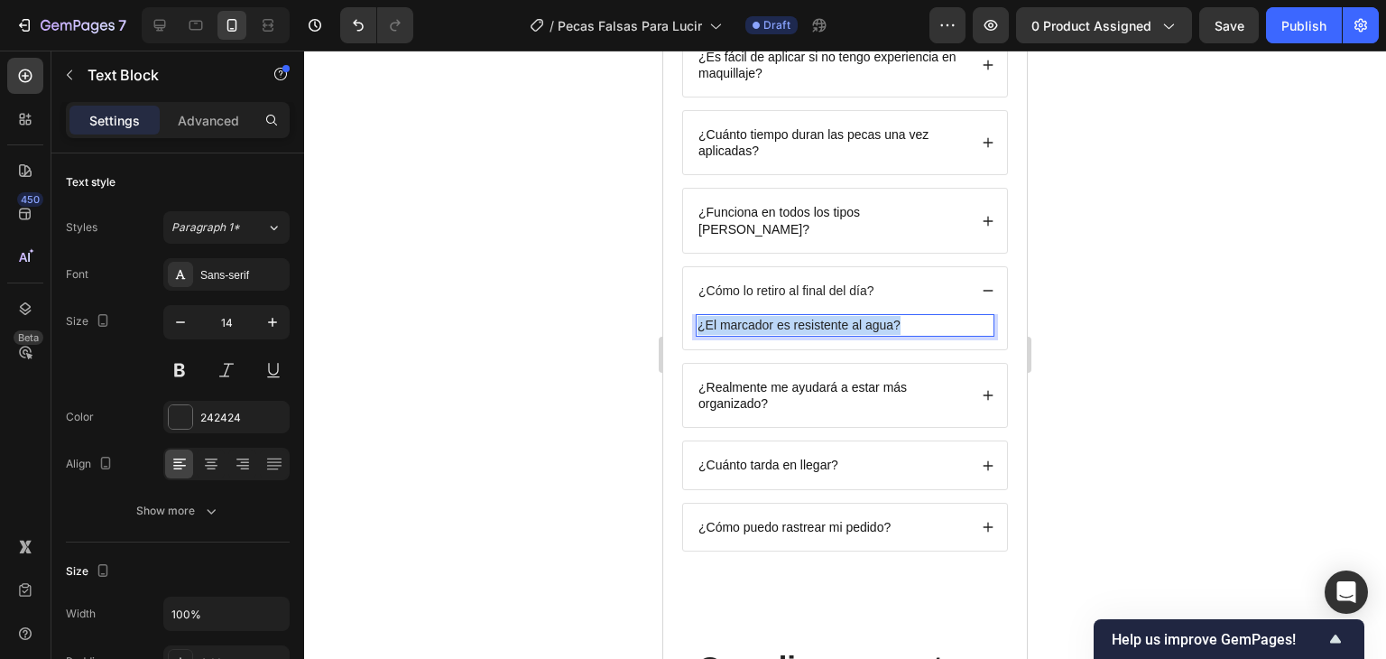
click at [814, 316] on p "¿El marcador es resistente al agua?" at bounding box center [845, 325] width 295 height 19
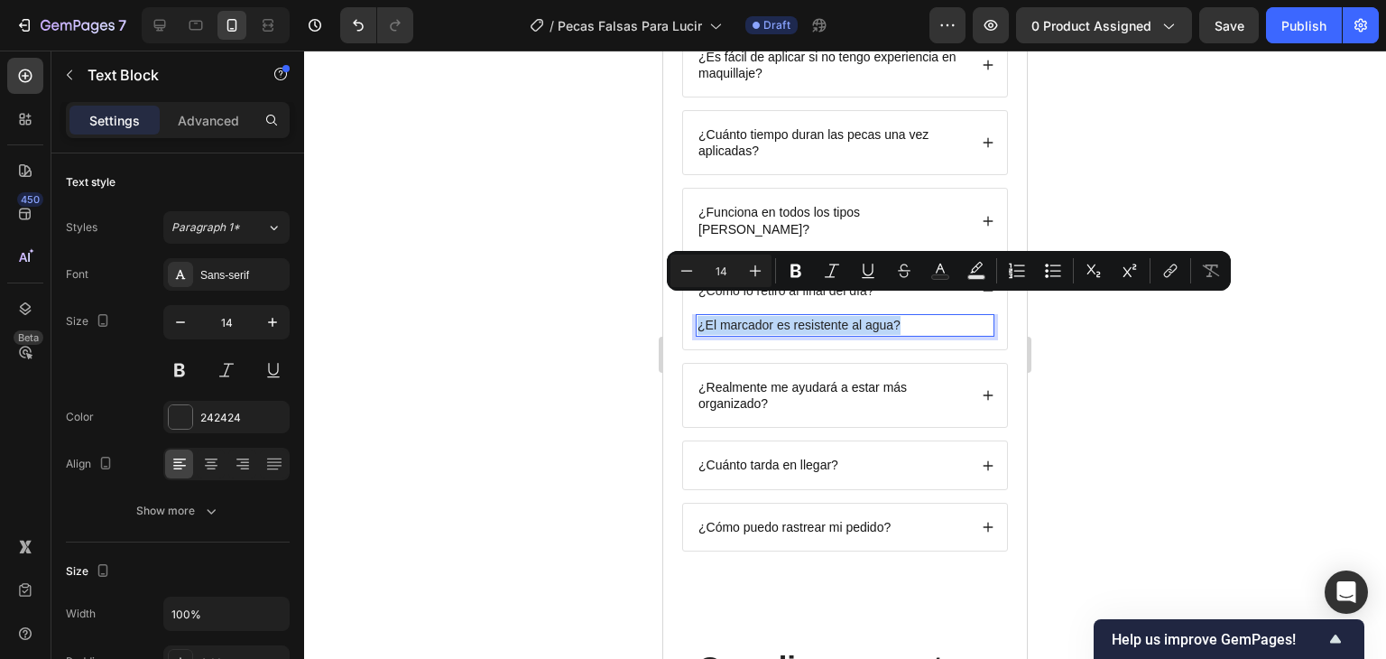
click at [814, 316] on p "¿El marcador es resistente al agua?" at bounding box center [845, 325] width 295 height 19
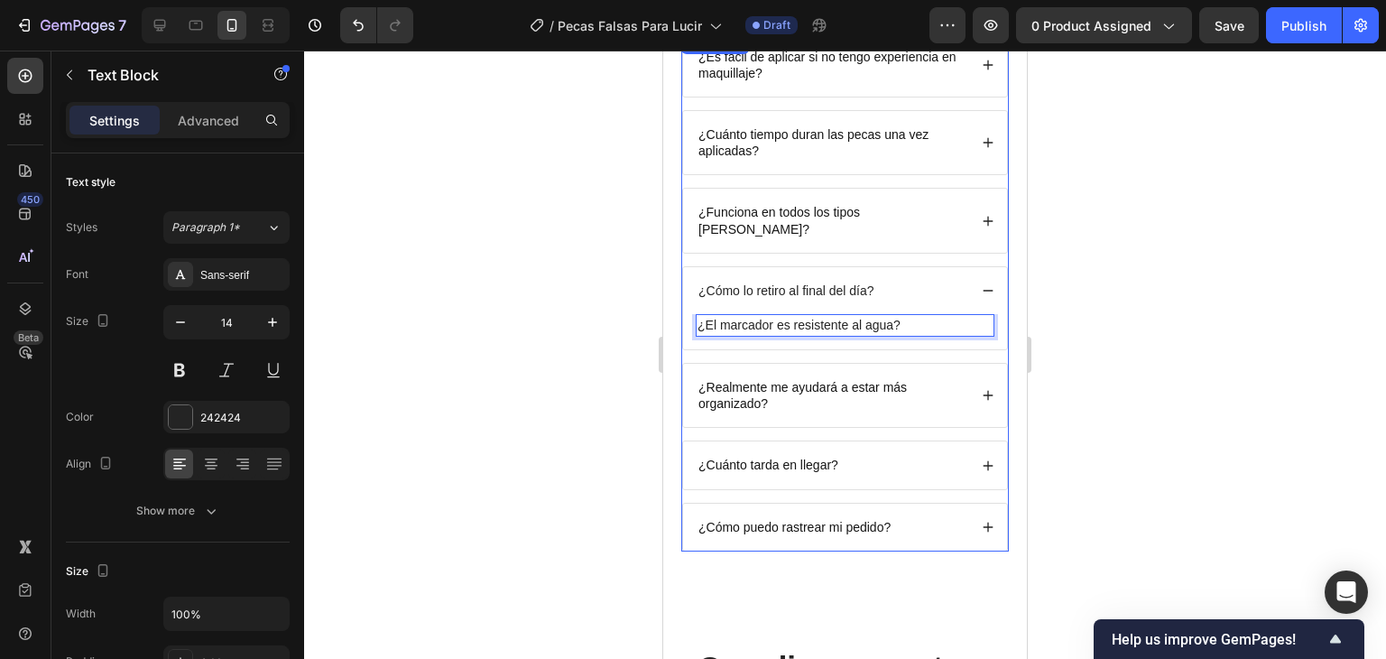
click at [791, 282] on p "¿Cómo lo retiro al final del día?" at bounding box center [786, 290] width 176 height 16
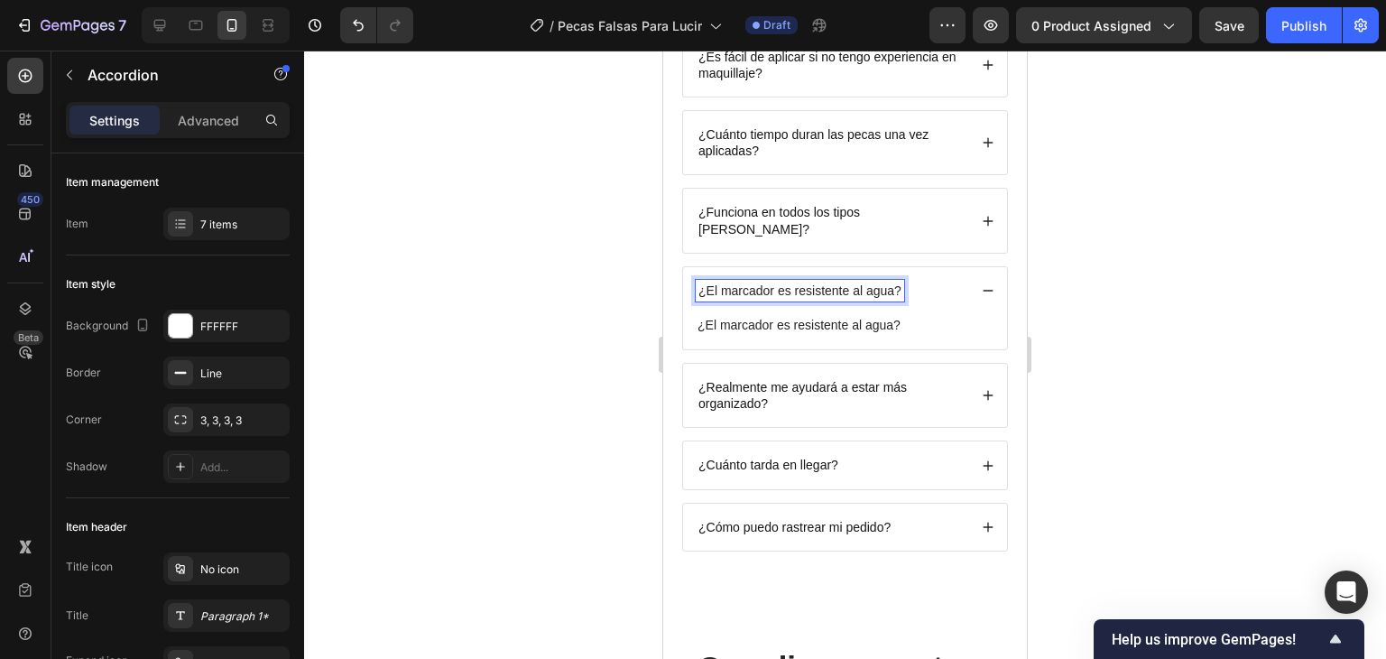
click at [883, 316] on p "¿El marcador es resistente al agua?" at bounding box center [845, 325] width 295 height 19
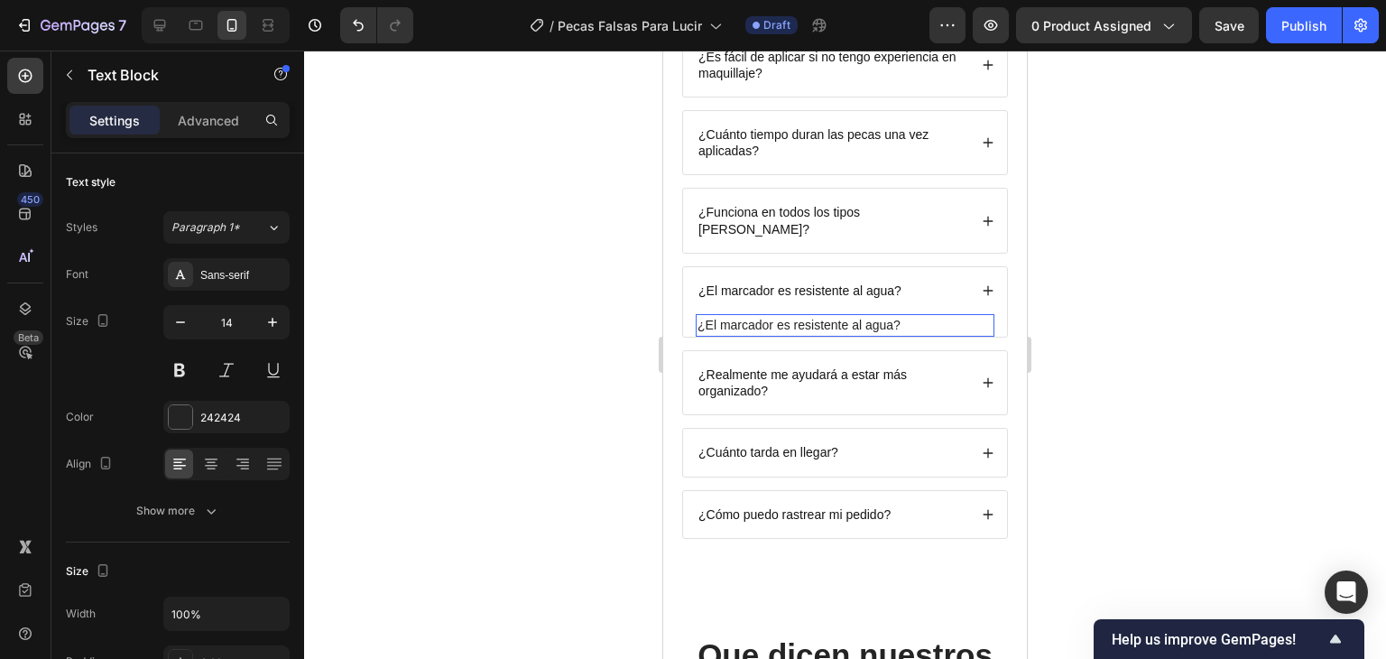
click at [877, 316] on p "¿El marcador es resistente al agua?" at bounding box center [845, 325] width 295 height 19
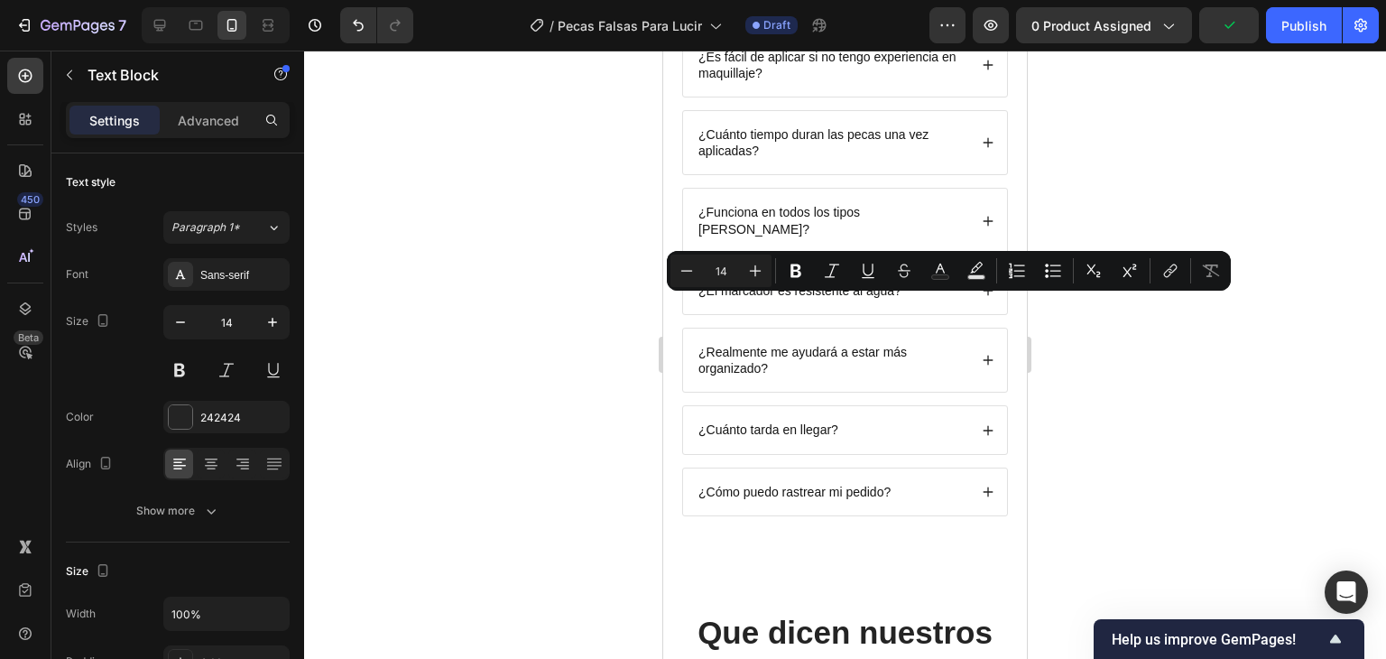
type input "16"
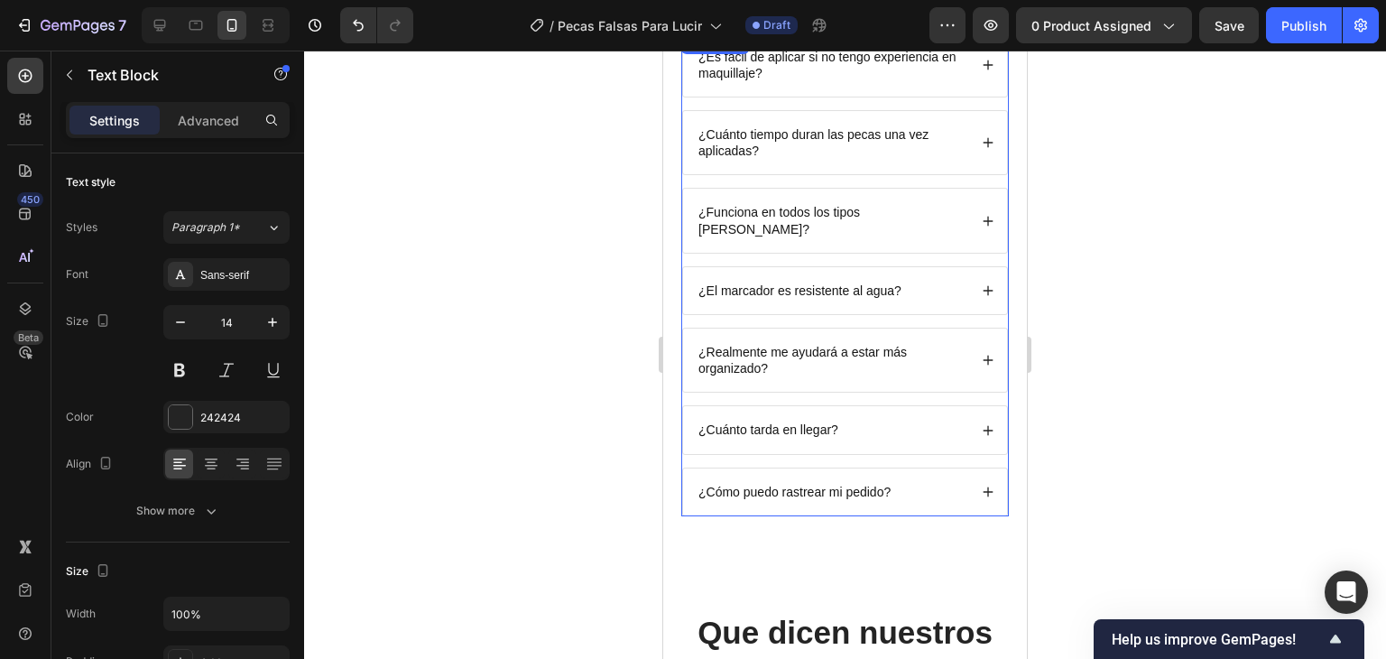
click at [984, 286] on icon at bounding box center [989, 291] width 10 height 10
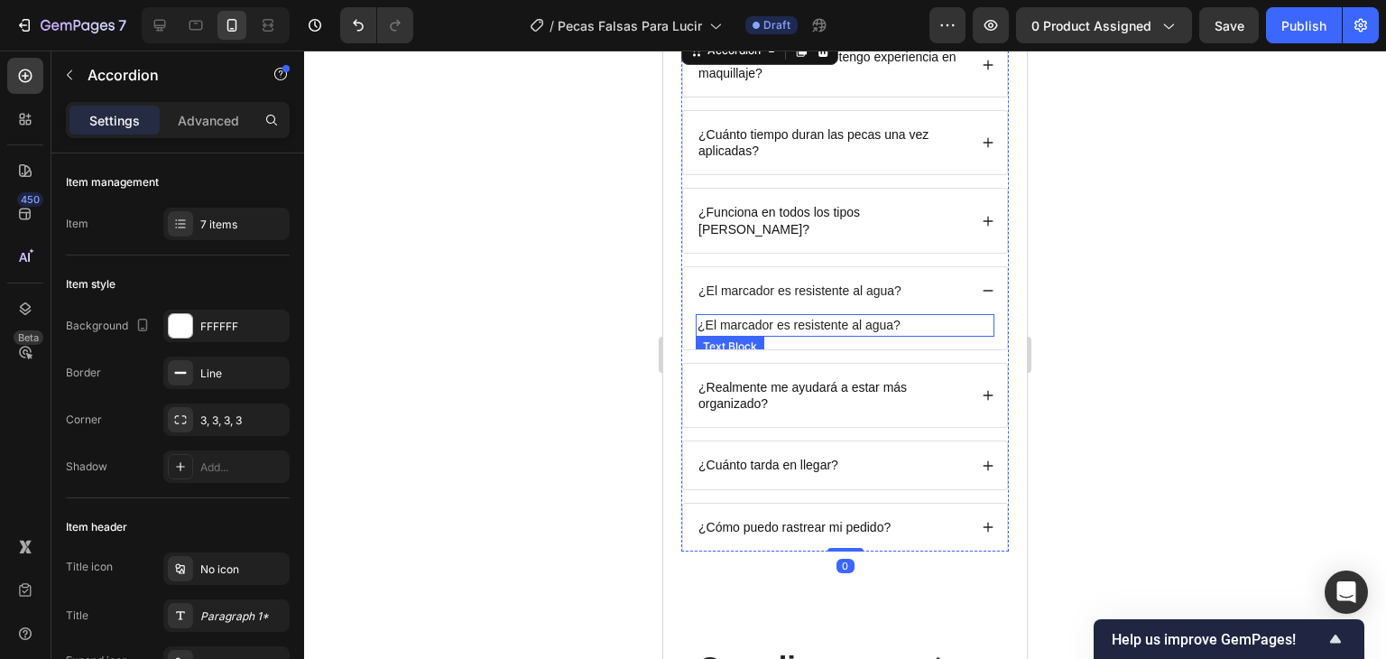
click at [763, 316] on p "¿El marcador es resistente al agua?" at bounding box center [845, 325] width 295 height 19
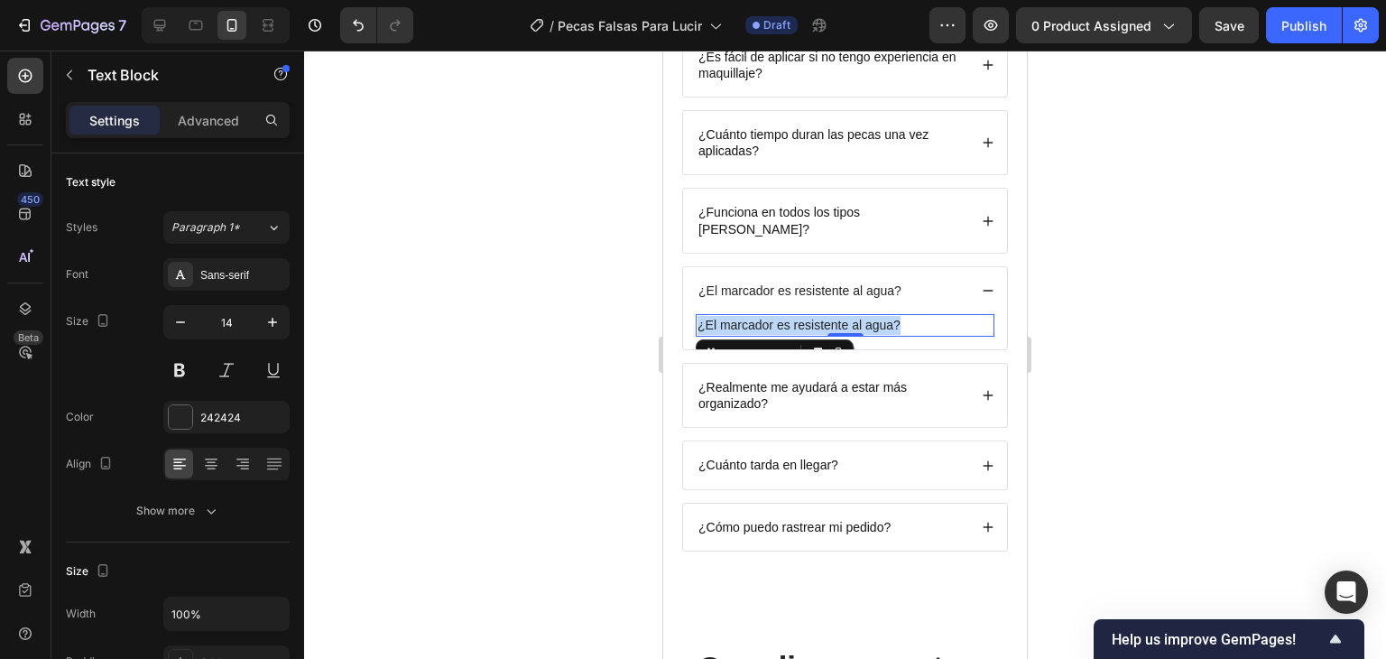
click at [763, 316] on p "¿El marcador es resistente al agua?" at bounding box center [845, 325] width 295 height 19
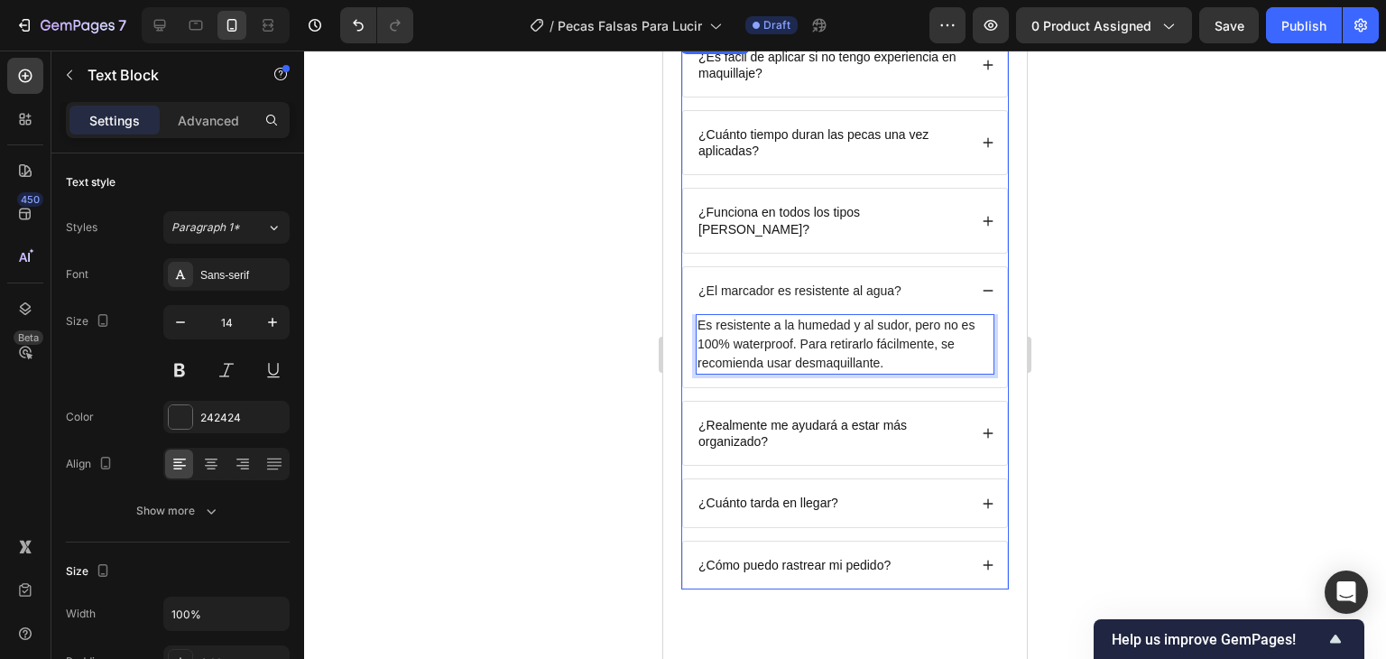
click at [873, 417] on p "¿Realmente me ayudará a estar más organizado?" at bounding box center [831, 433] width 266 height 32
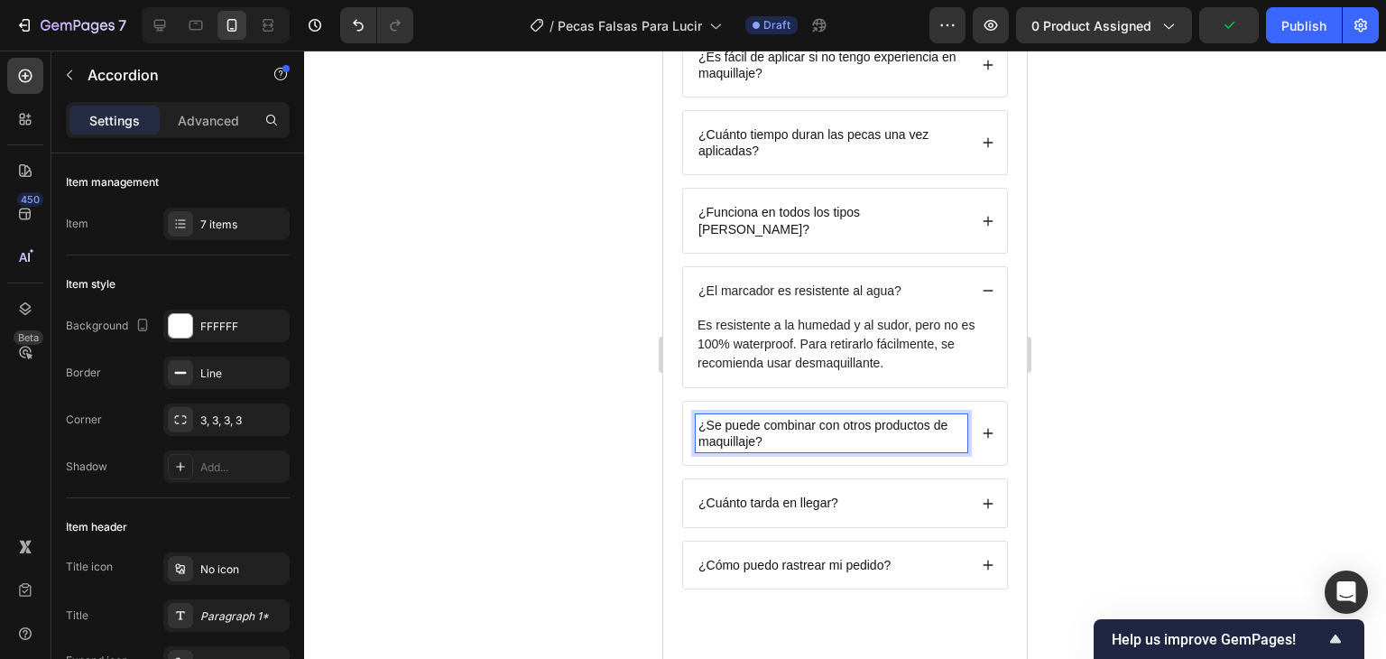
click at [982, 427] on icon at bounding box center [988, 433] width 13 height 13
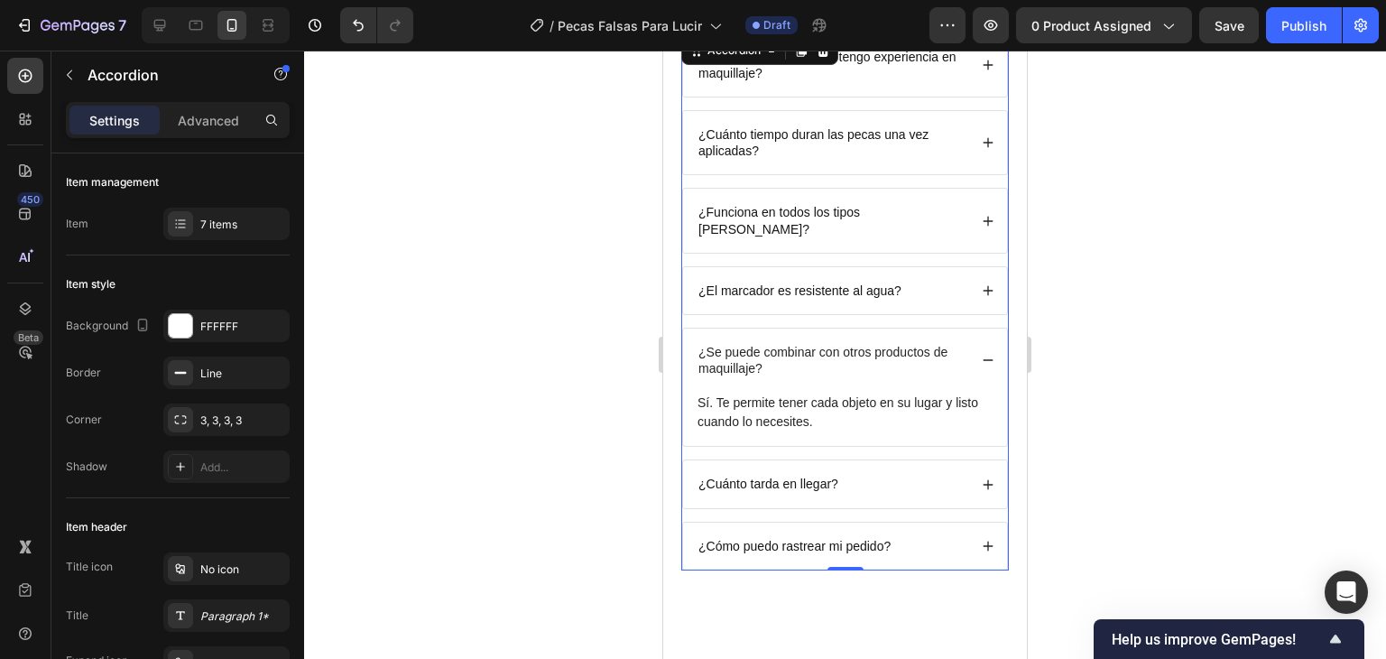
click at [764, 396] on p "Sí. Te permite tener cada objeto en su lugar y listo cuando lo necesites." at bounding box center [845, 412] width 295 height 38
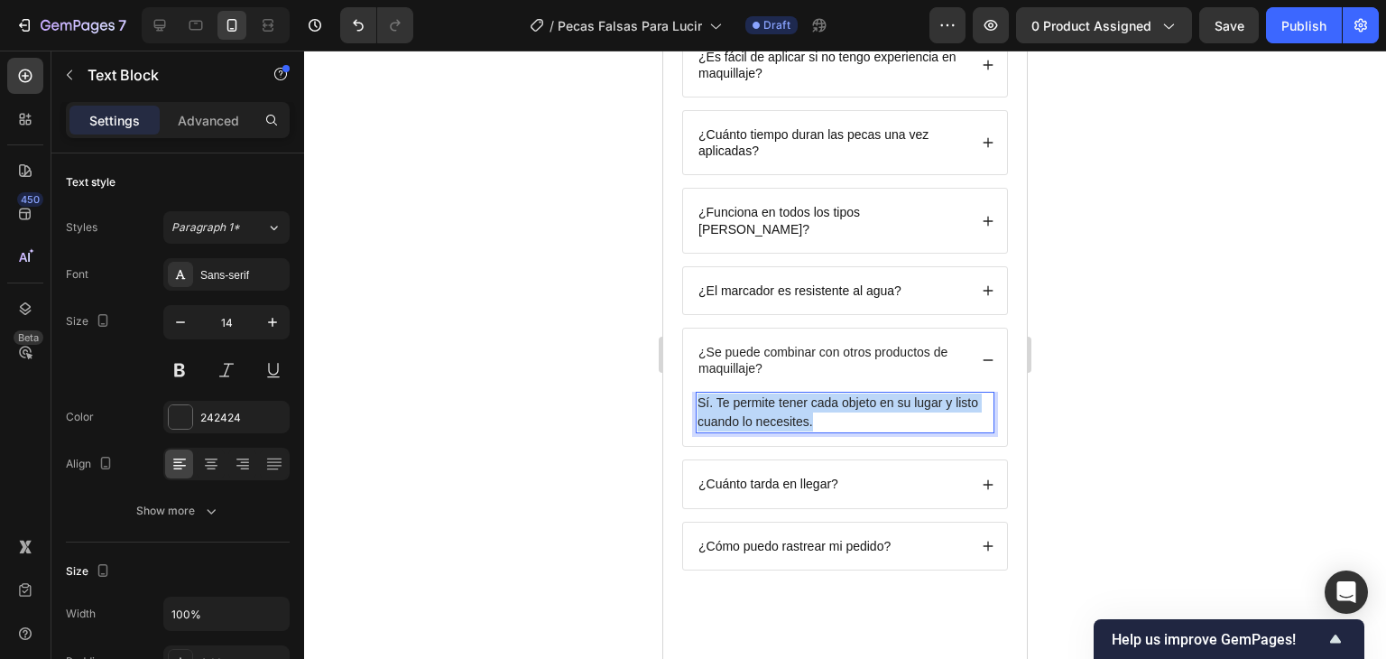
click at [764, 396] on p "Sí. Te permite tener cada objeto en su lugar y listo cuando lo necesites." at bounding box center [845, 412] width 295 height 38
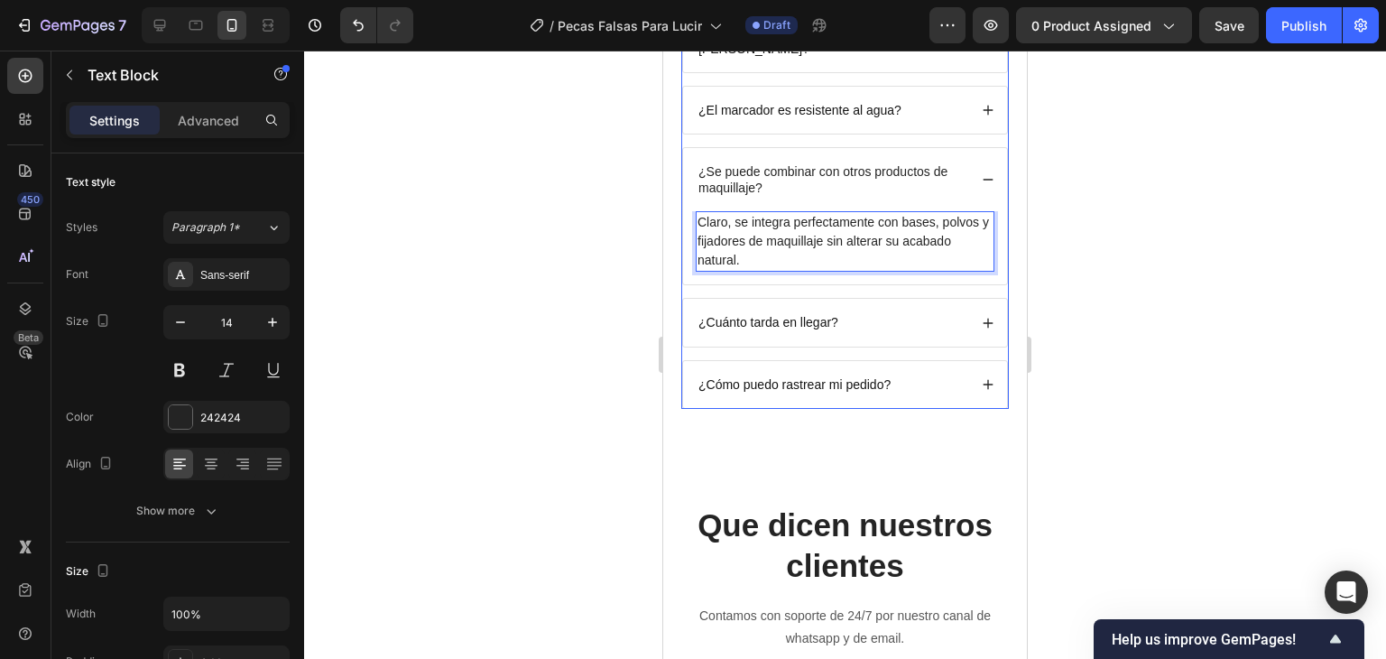
scroll to position [5279, 0]
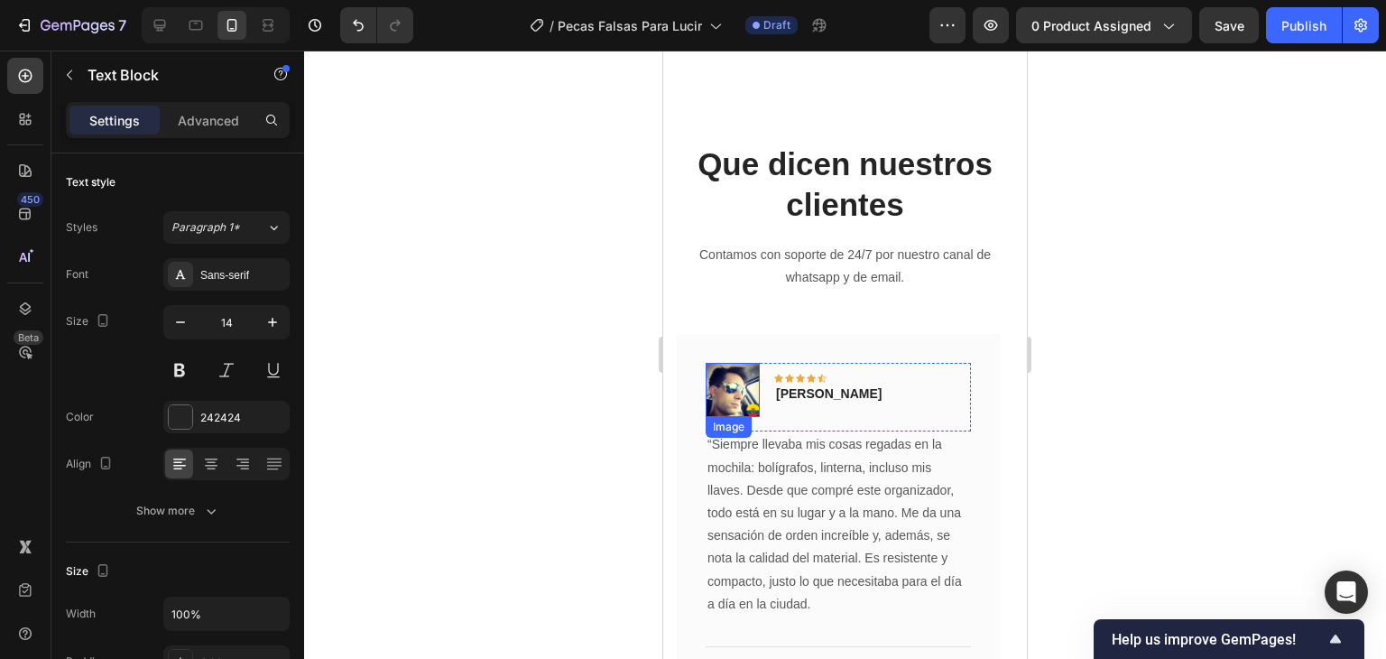
click at [727, 363] on img at bounding box center [733, 390] width 54 height 54
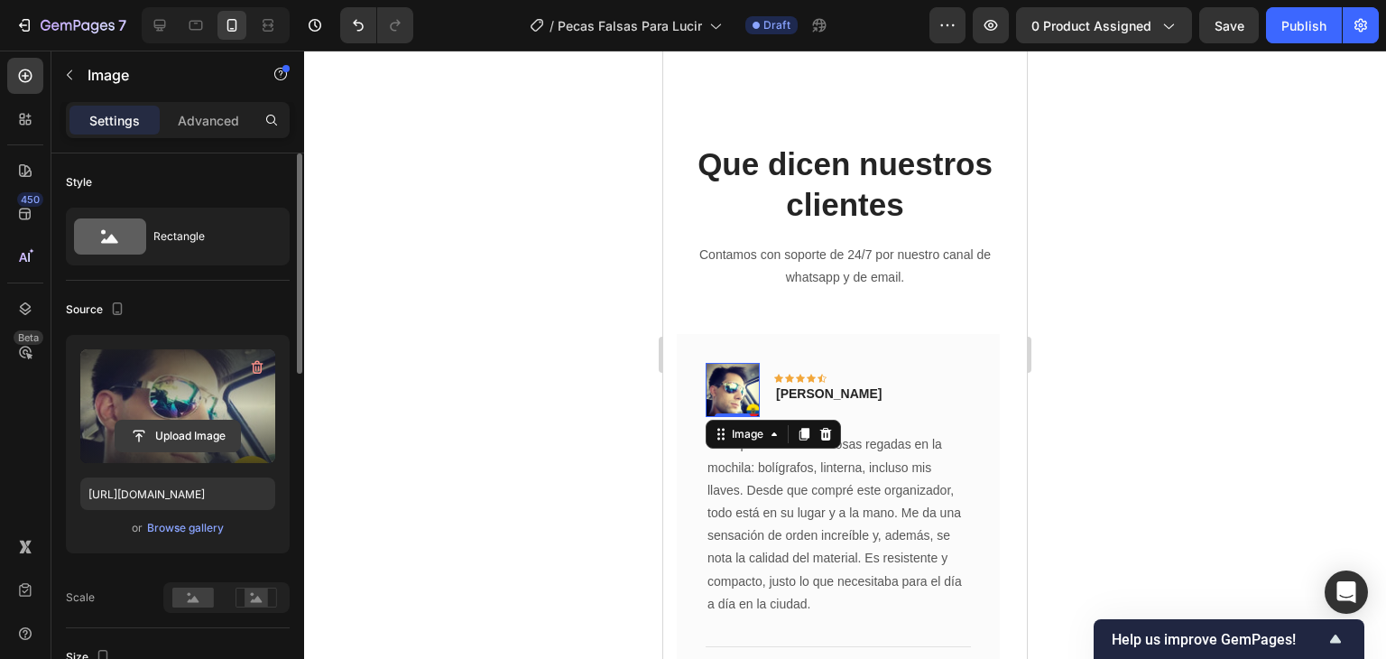
click at [173, 430] on input "file" at bounding box center [178, 436] width 125 height 31
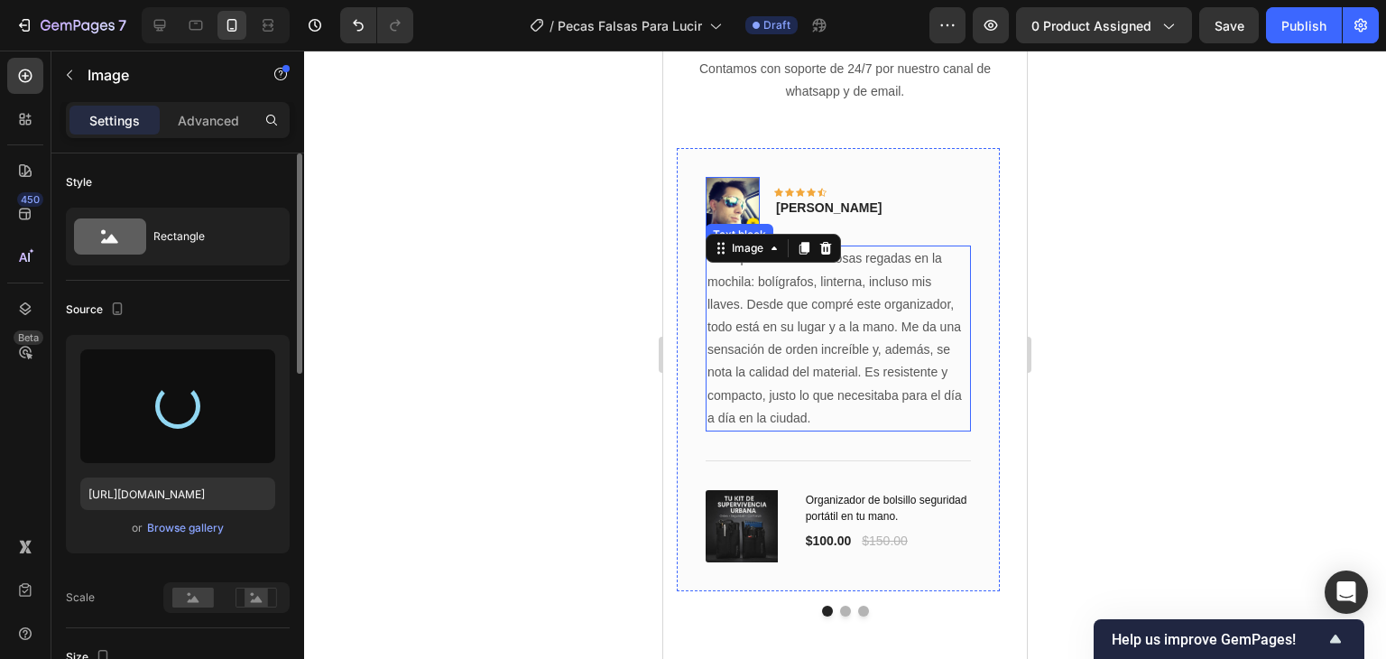
scroll to position [5550, 0]
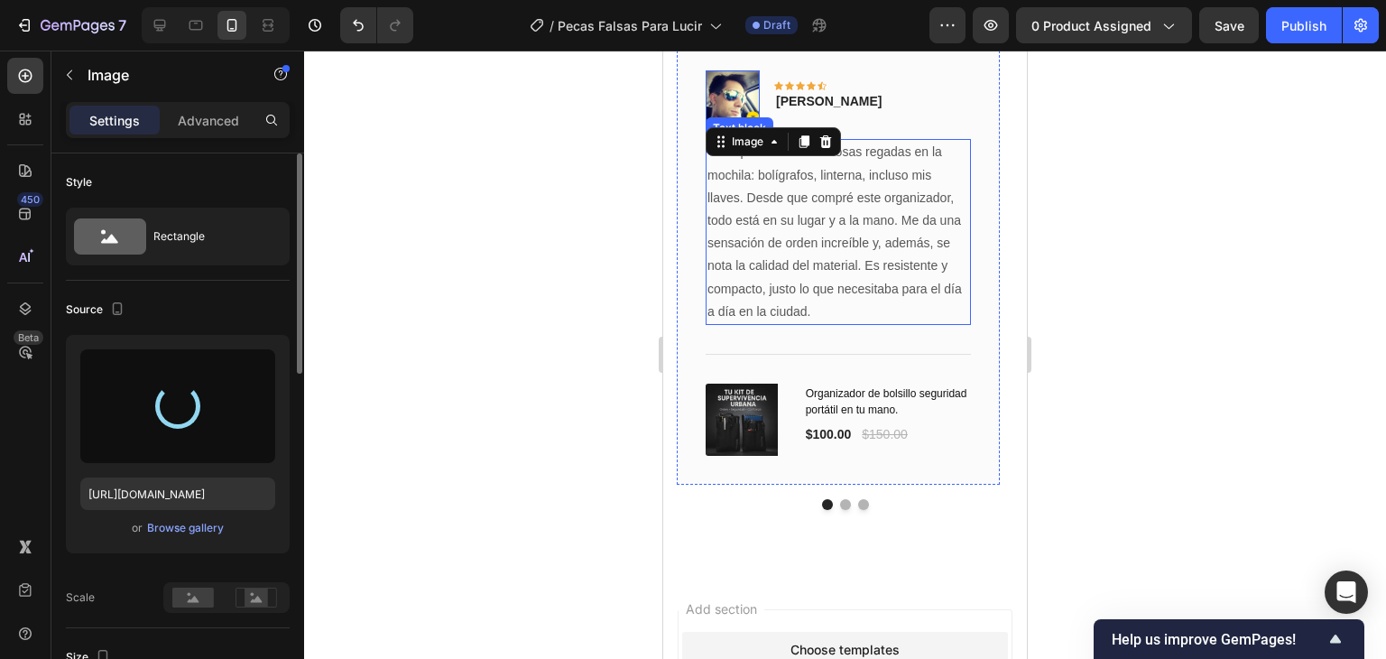
type input "[URL][DOMAIN_NAME]"
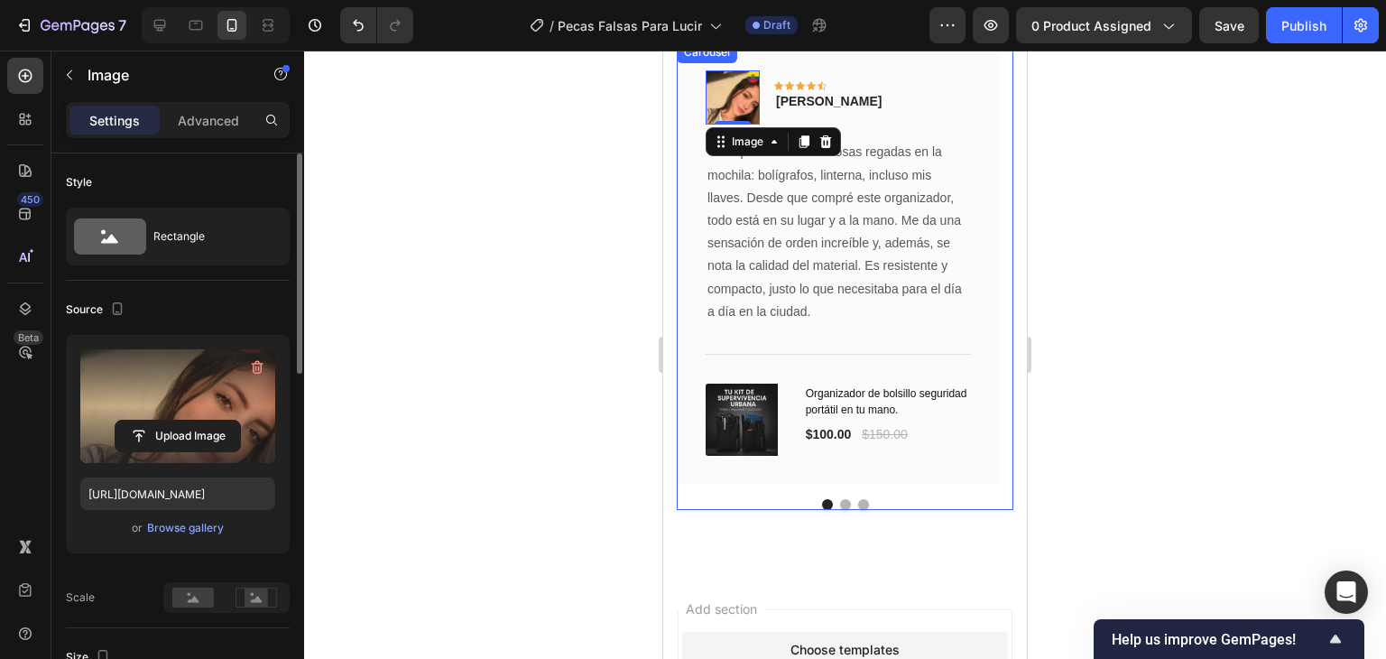
click at [840, 501] on button "Dot" at bounding box center [845, 504] width 11 height 11
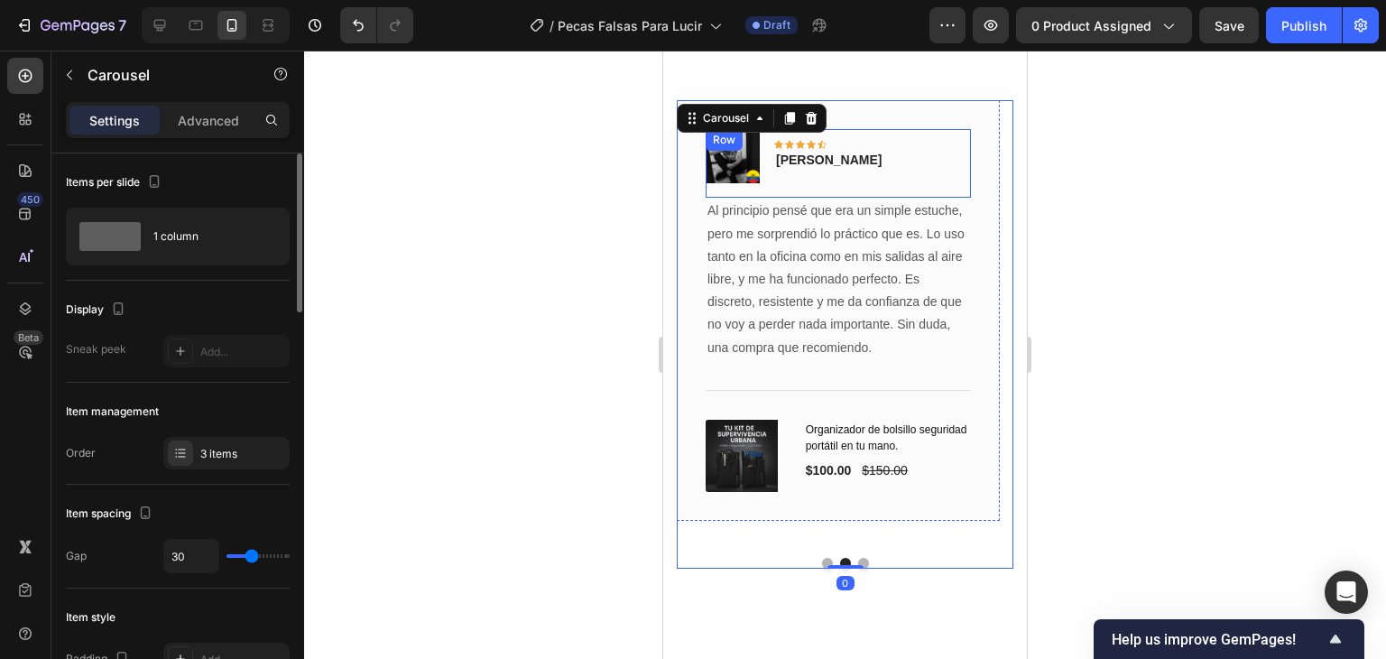
scroll to position [5460, 0]
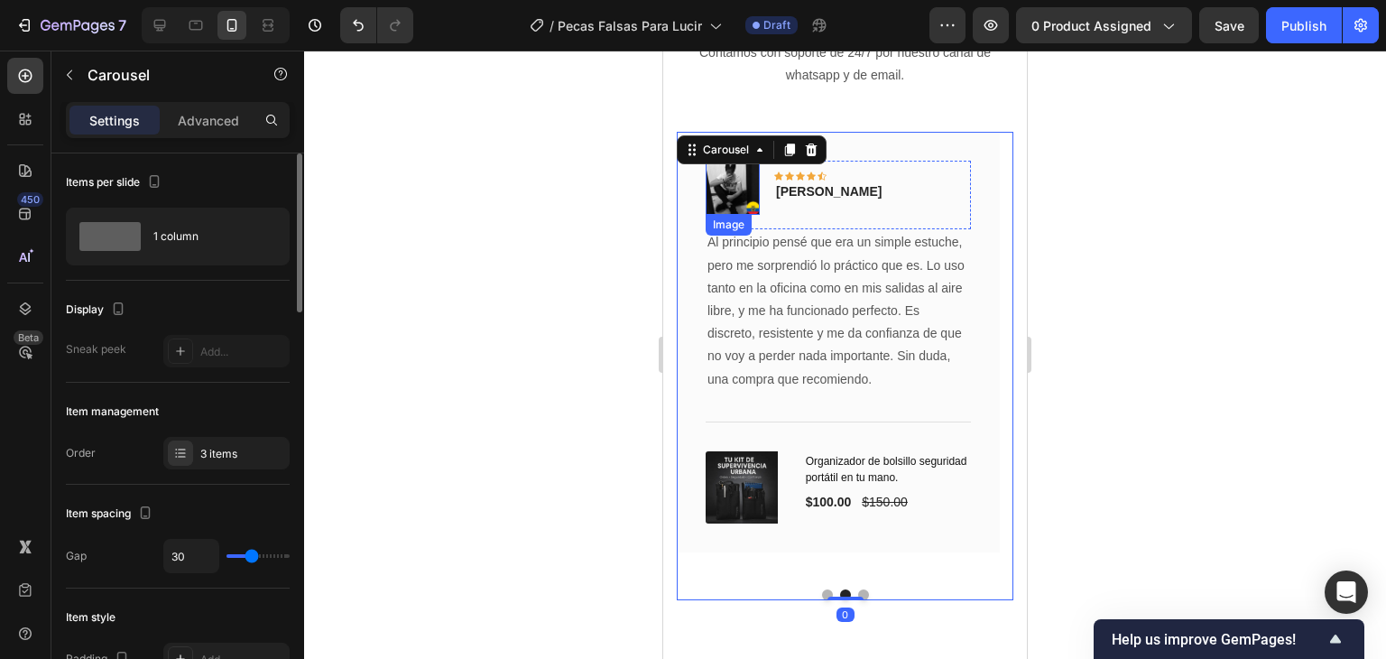
click at [749, 202] on img at bounding box center [733, 188] width 54 height 54
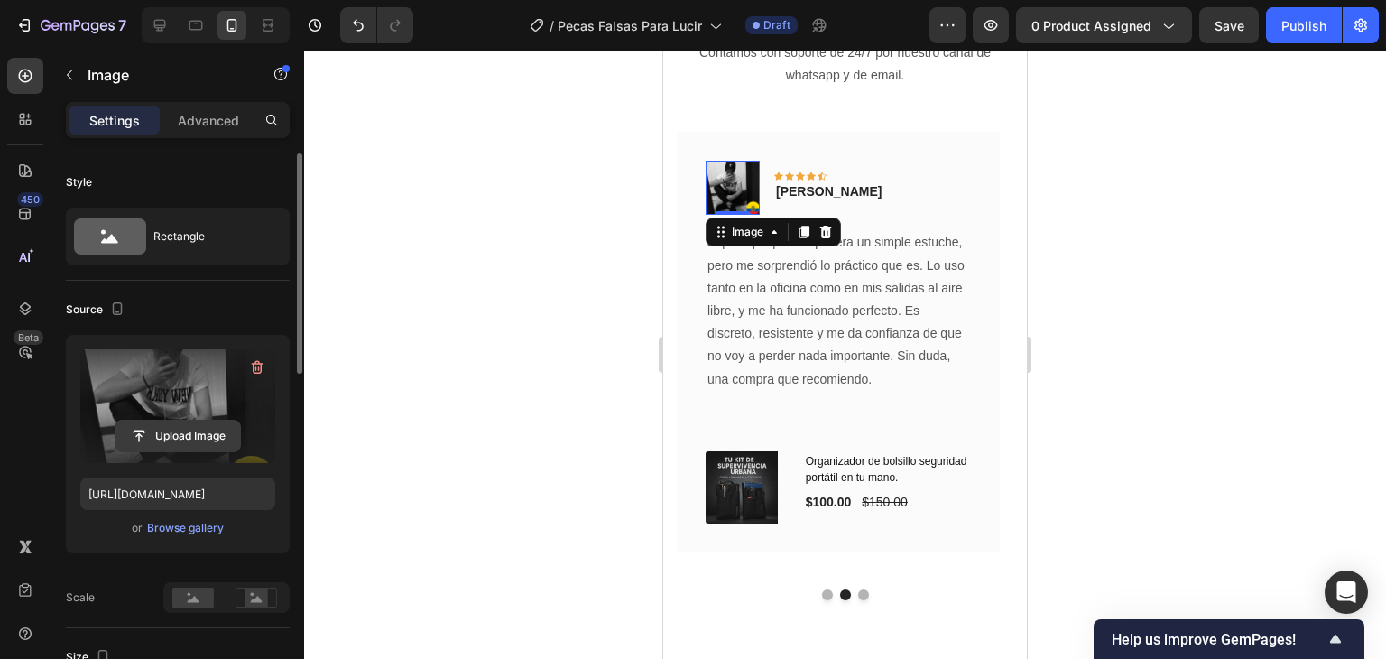
click at [190, 427] on input "file" at bounding box center [178, 436] width 125 height 31
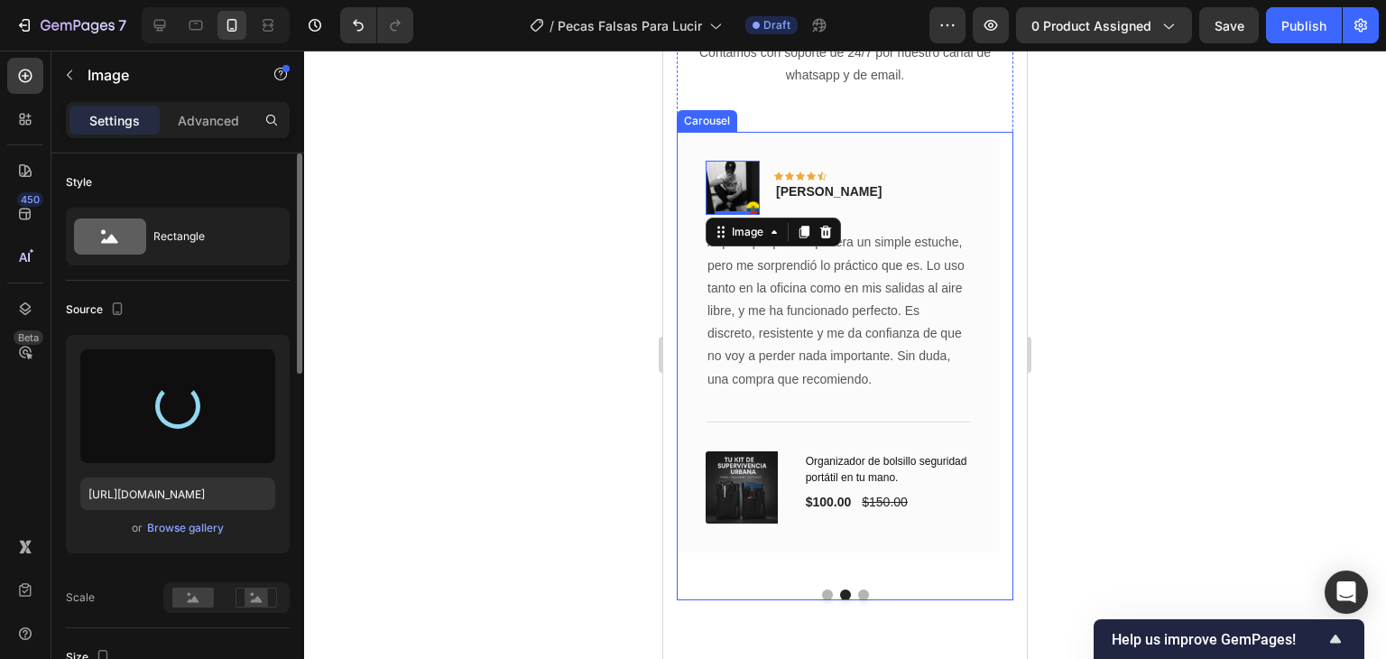
type input "[URL][DOMAIN_NAME]"
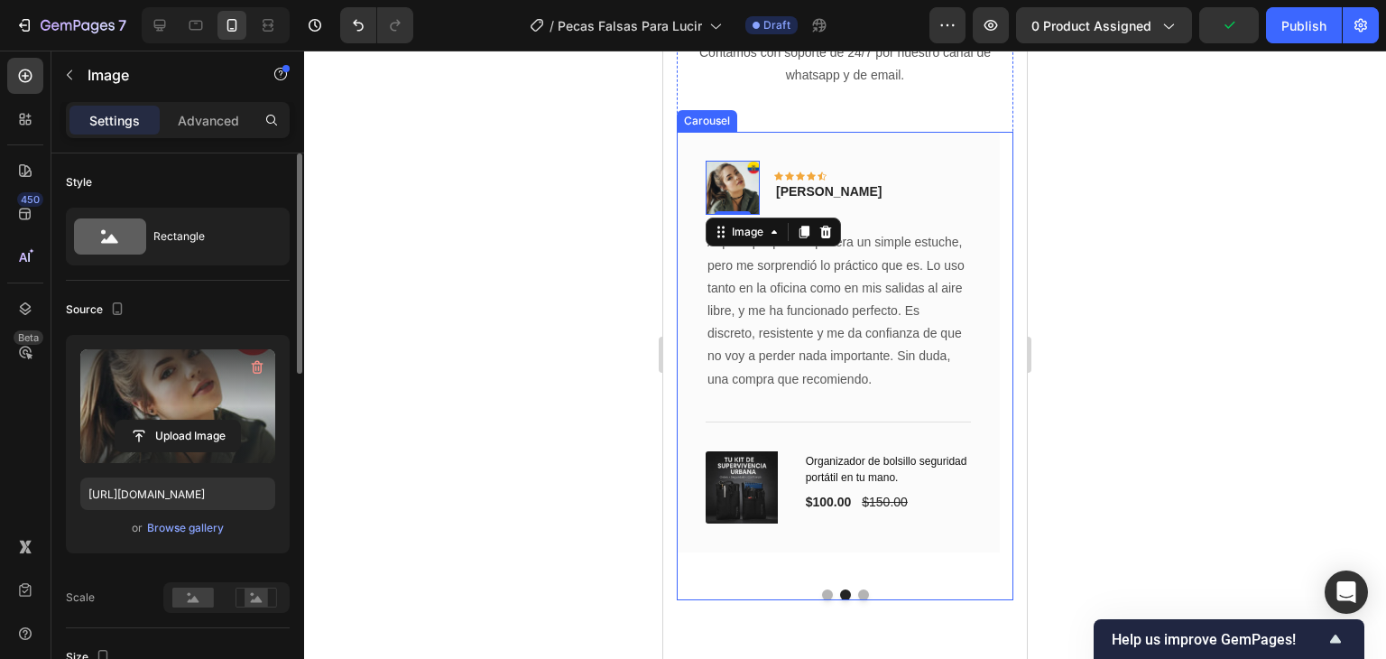
click at [858, 597] on button "Dot" at bounding box center [863, 594] width 11 height 11
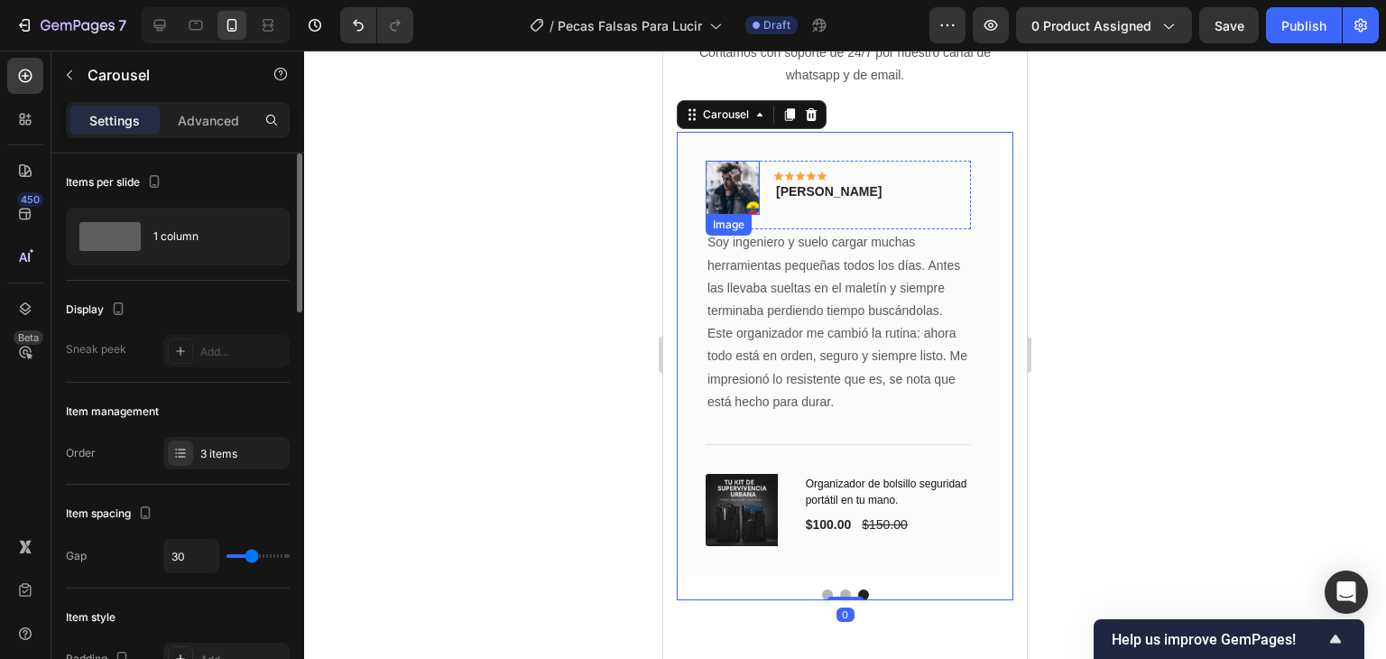
click at [741, 181] on img at bounding box center [733, 188] width 54 height 54
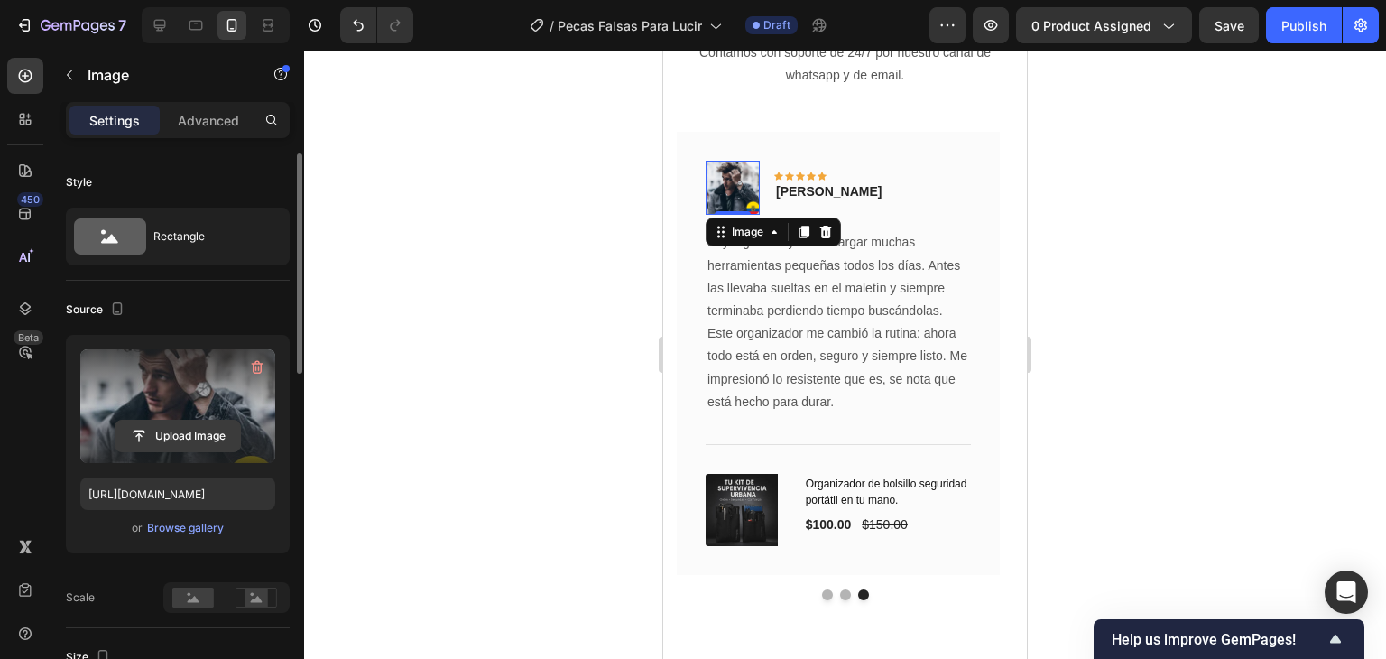
click at [149, 432] on input "file" at bounding box center [178, 436] width 125 height 31
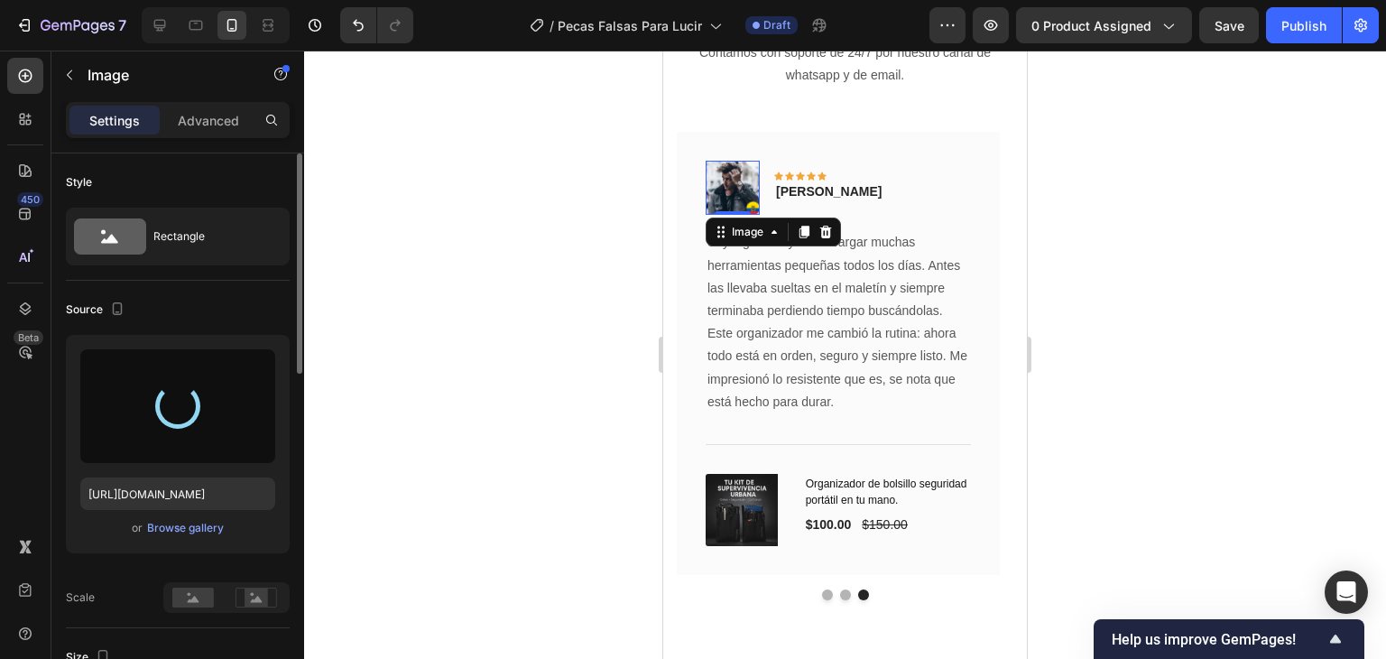
type input "[URL][DOMAIN_NAME]"
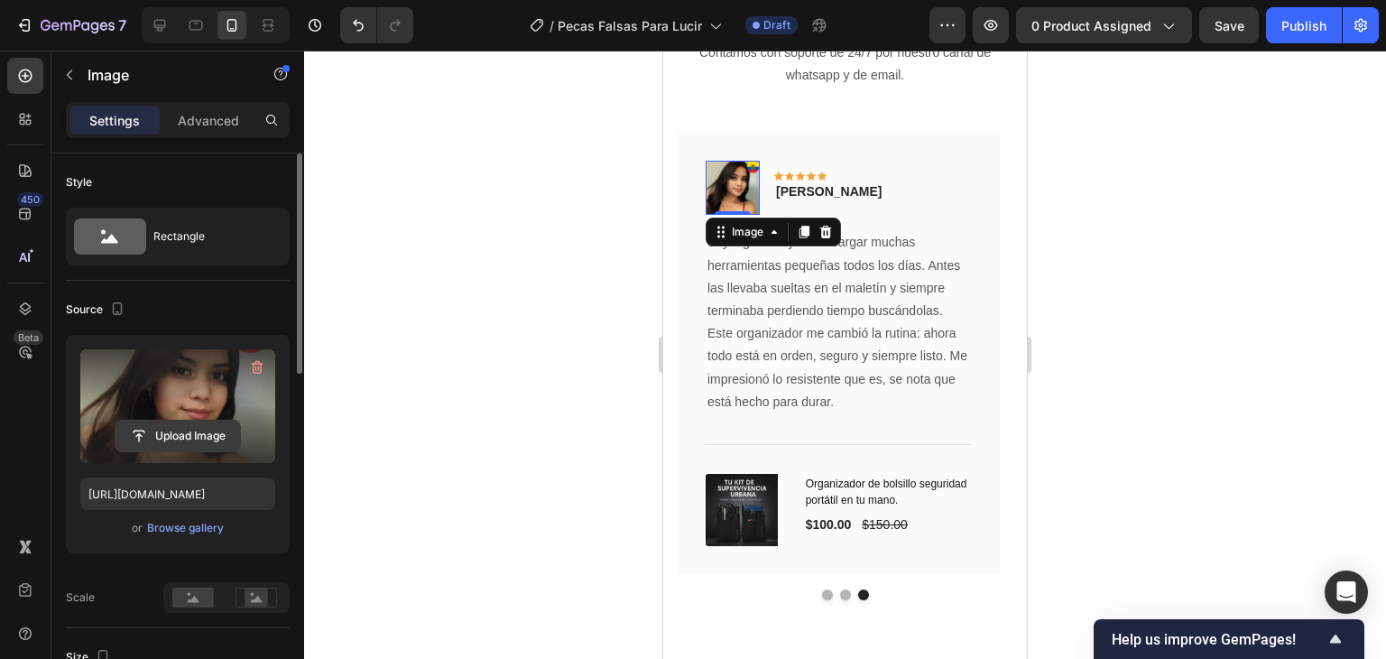
click at [219, 434] on input "file" at bounding box center [178, 436] width 125 height 31
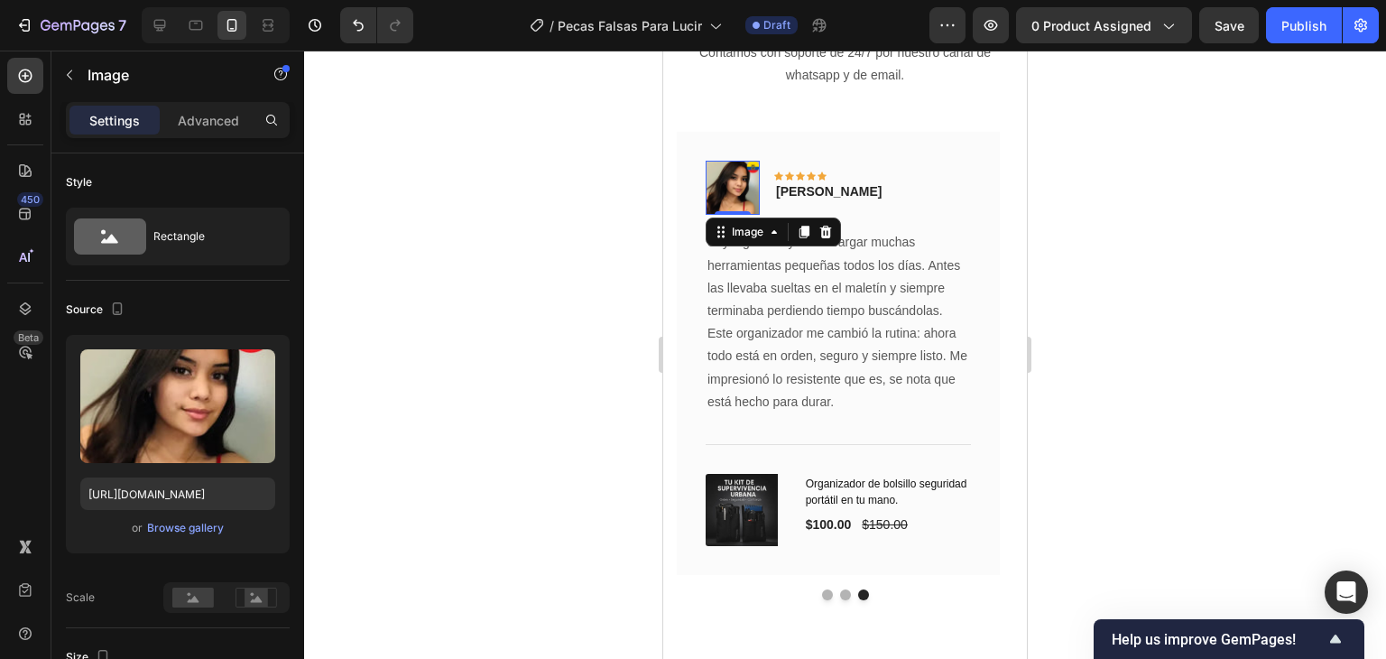
click at [1139, 293] on div at bounding box center [845, 355] width 1082 height 608
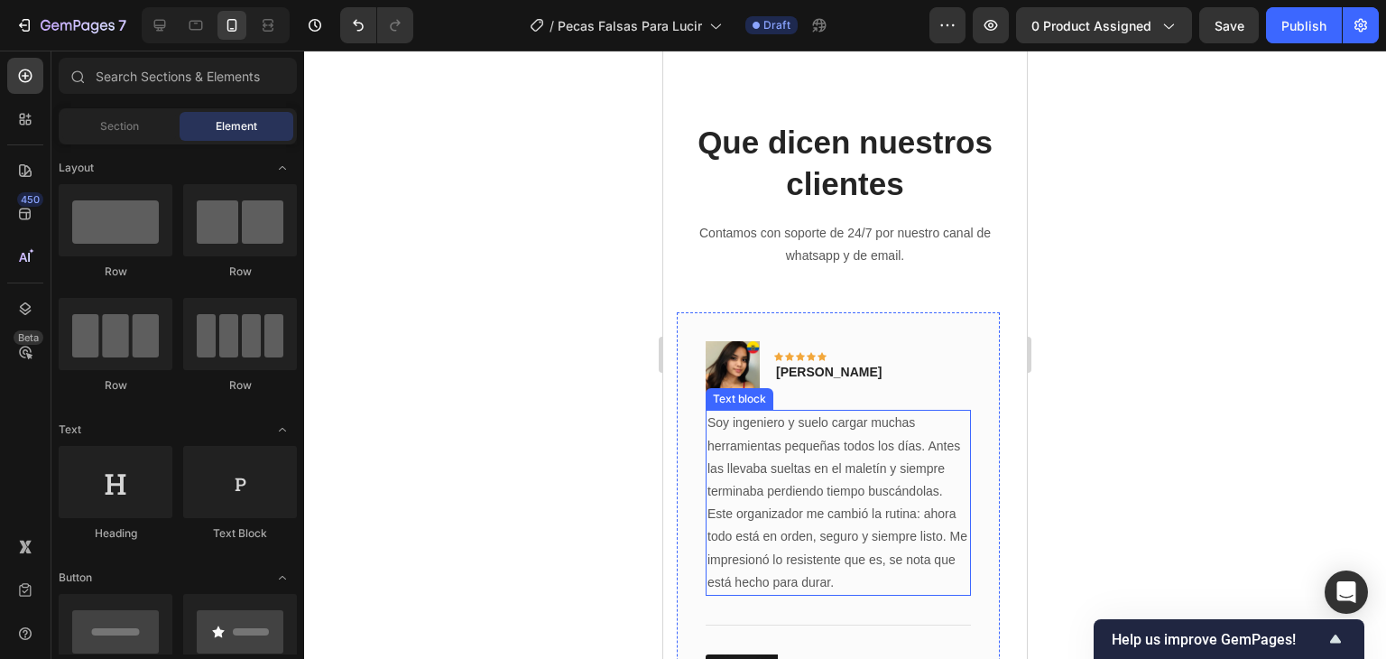
scroll to position [5550, 0]
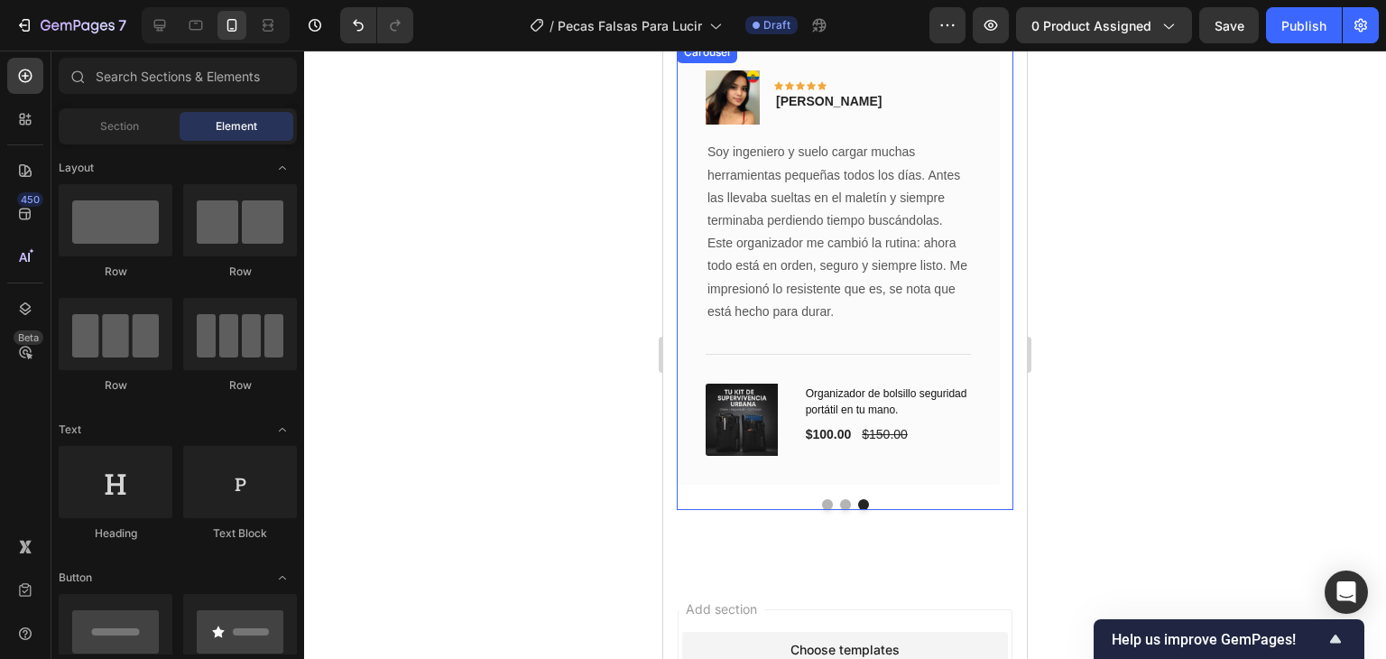
click at [822, 506] on button "Dot" at bounding box center [827, 504] width 11 height 11
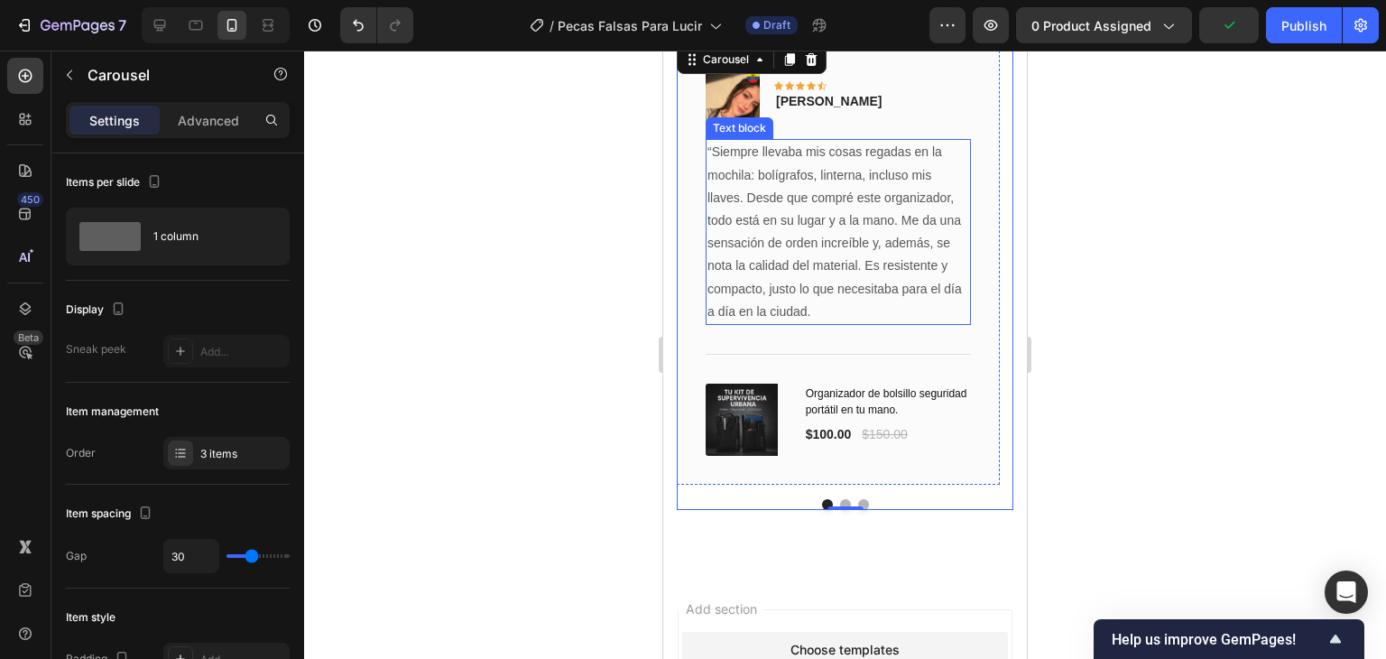
click at [827, 272] on p "“Siempre llevaba mis cosas regadas en la mochila: bolígrafos, linterna, incluso…" at bounding box center [838, 232] width 262 height 182
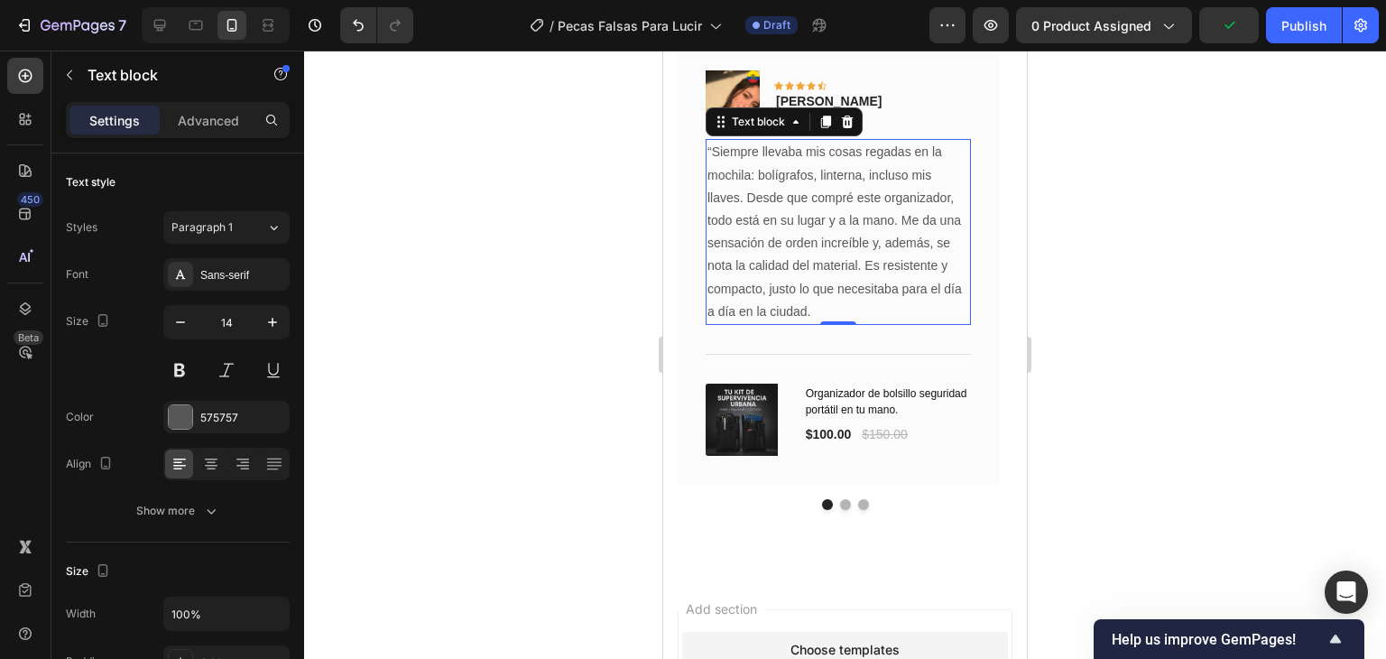
click at [827, 272] on p "“Siempre llevaba mis cosas regadas en la mochila: bolígrafos, linterna, incluso…" at bounding box center [838, 232] width 262 height 182
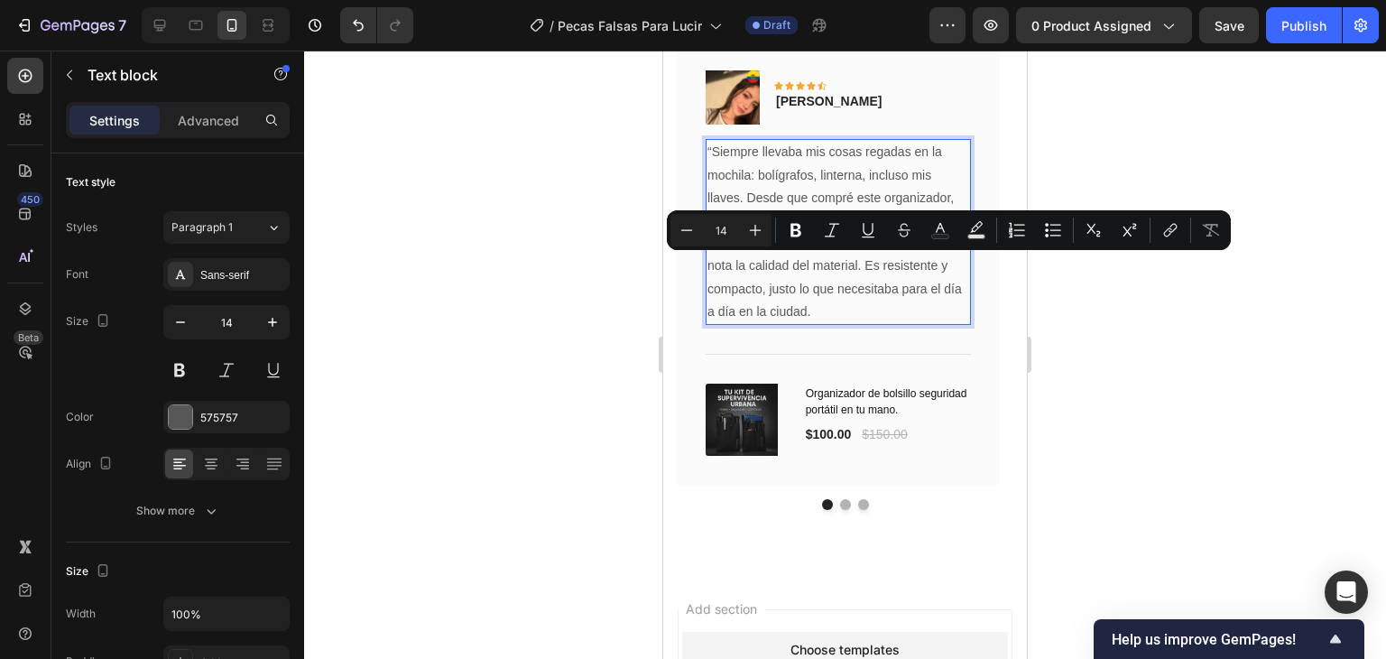
click at [808, 282] on p "“Siempre llevaba mis cosas regadas en la mochila: bolígrafos, linterna, incluso…" at bounding box center [838, 232] width 262 height 182
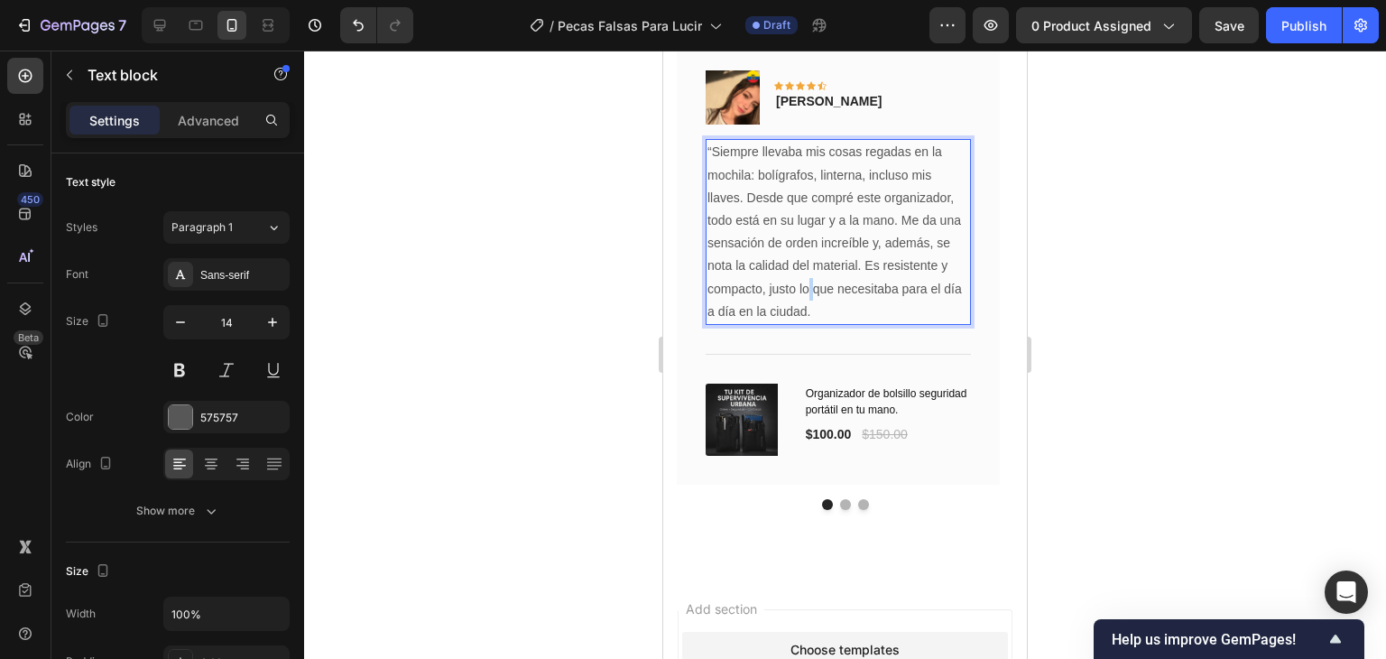
click at [808, 282] on p "“Siempre llevaba mis cosas regadas en la mochila: bolígrafos, linterna, incluso…" at bounding box center [838, 232] width 262 height 182
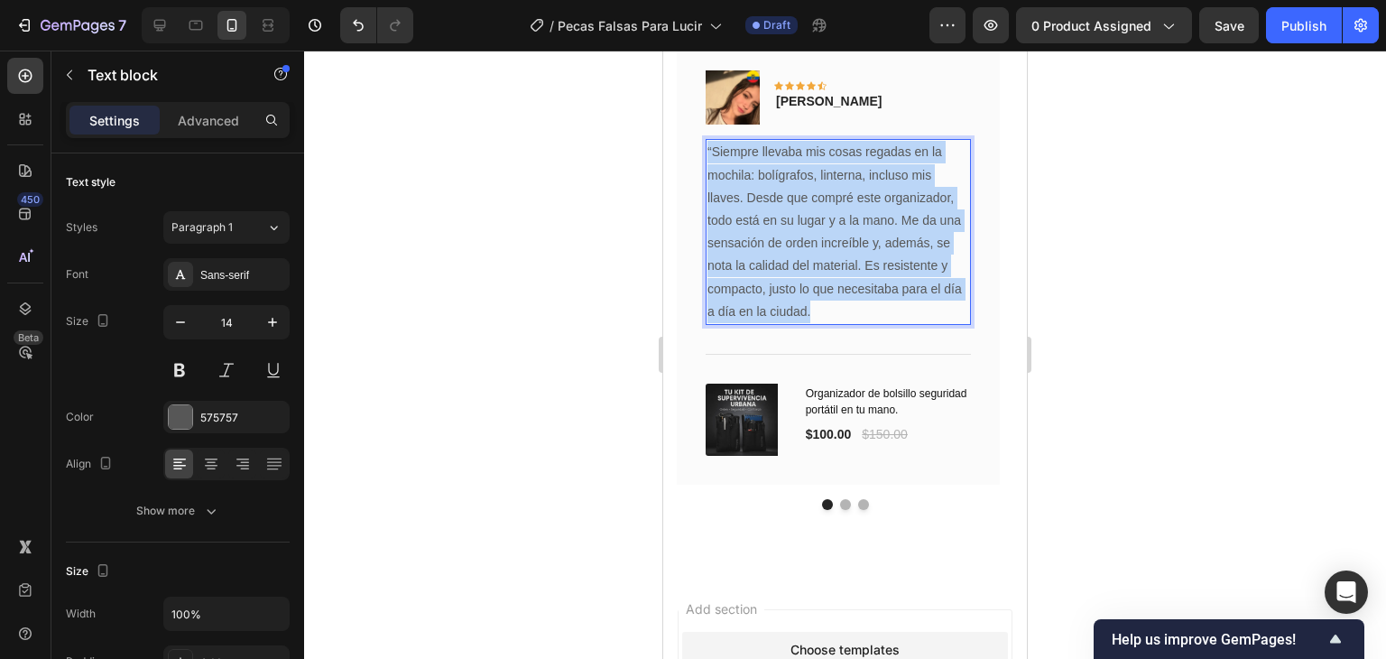
click at [808, 282] on p "“Siempre llevaba mis cosas regadas en la mochila: bolígrafos, linterna, incluso…" at bounding box center [838, 232] width 262 height 182
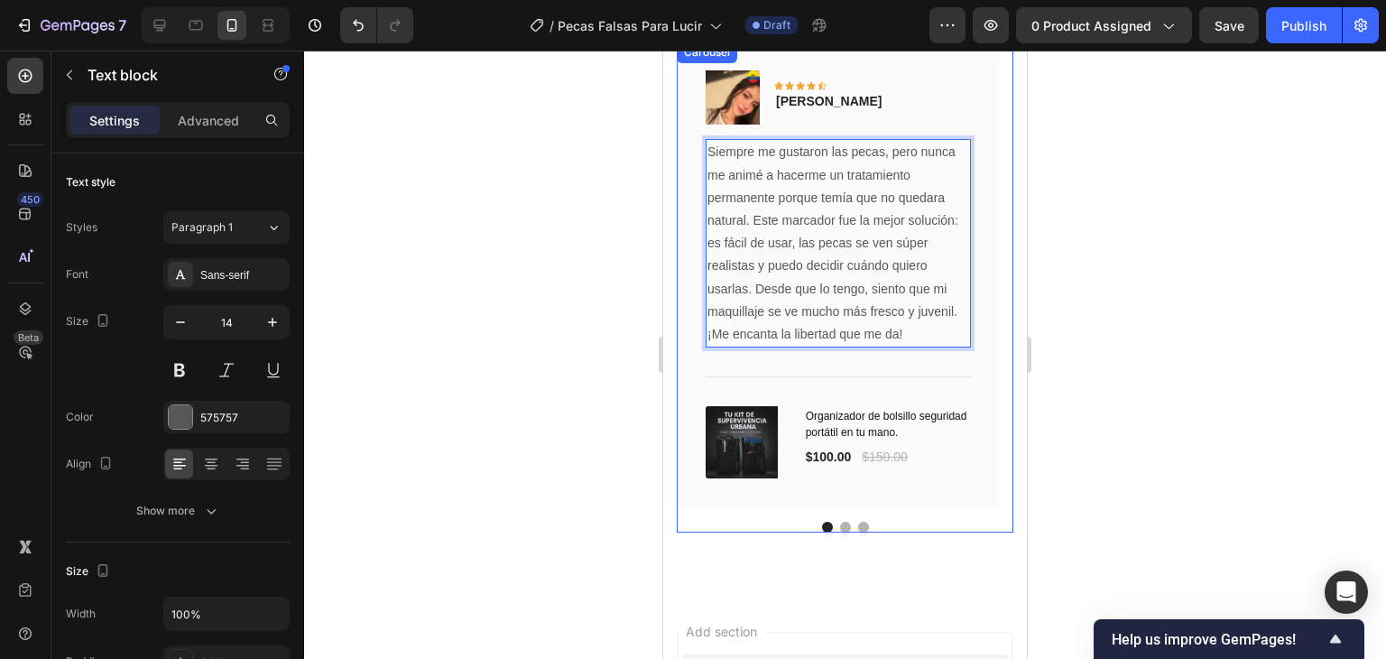
click at [840, 526] on button "Dot" at bounding box center [845, 527] width 11 height 11
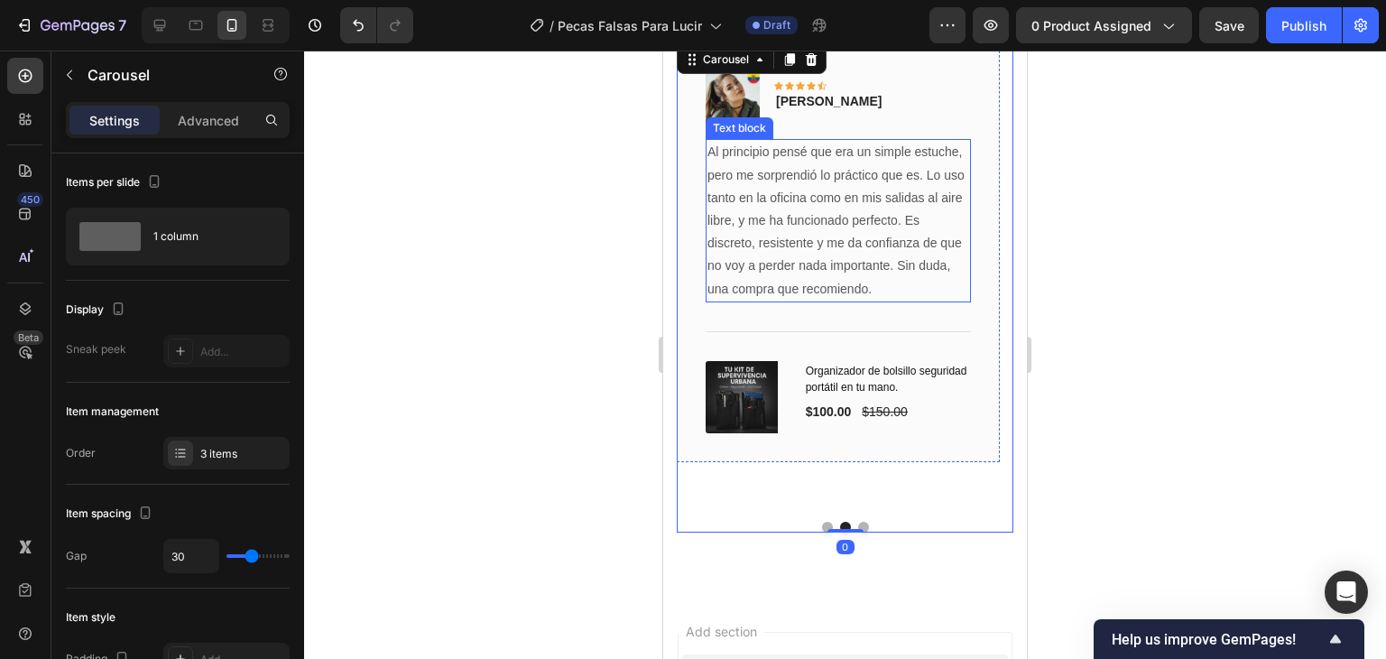
click at [834, 264] on p "Al principio pensé que era un simple estuche, pero me sorprendió lo práctico qu…" at bounding box center [838, 220] width 262 height 159
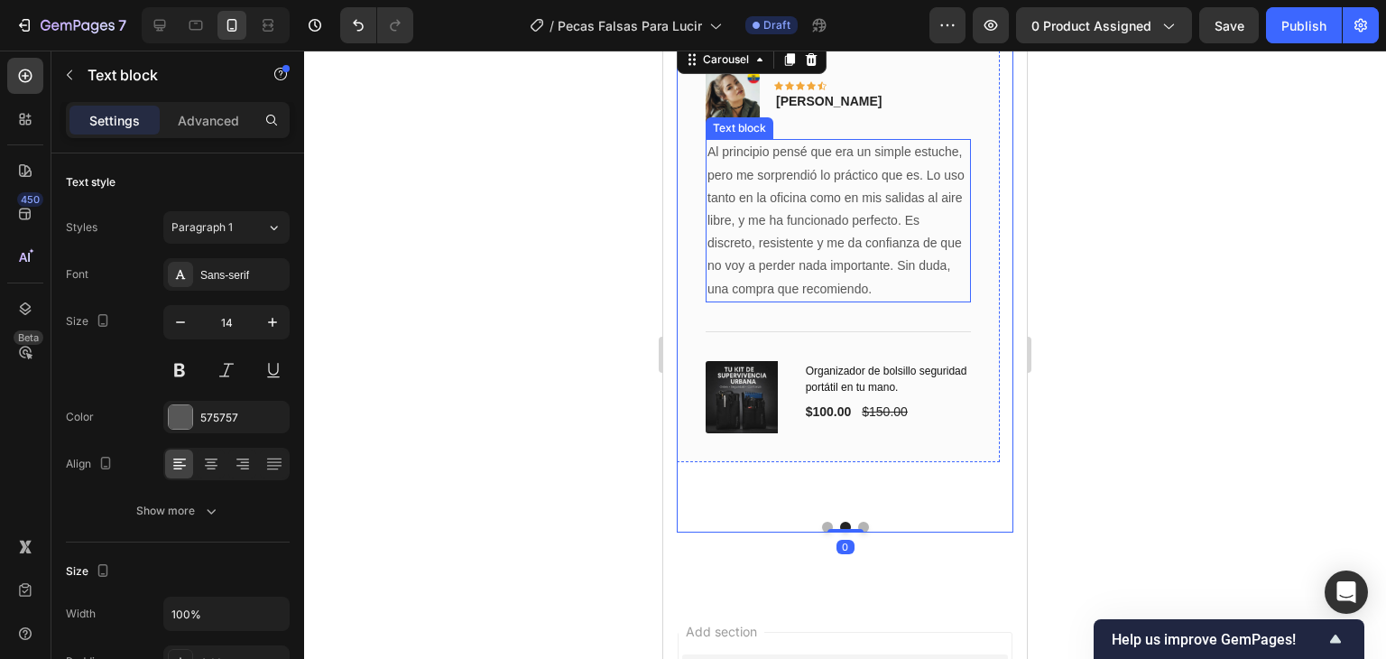
click at [834, 264] on p "Al principio pensé que era un simple estuche, pero me sorprendió lo práctico qu…" at bounding box center [838, 220] width 262 height 159
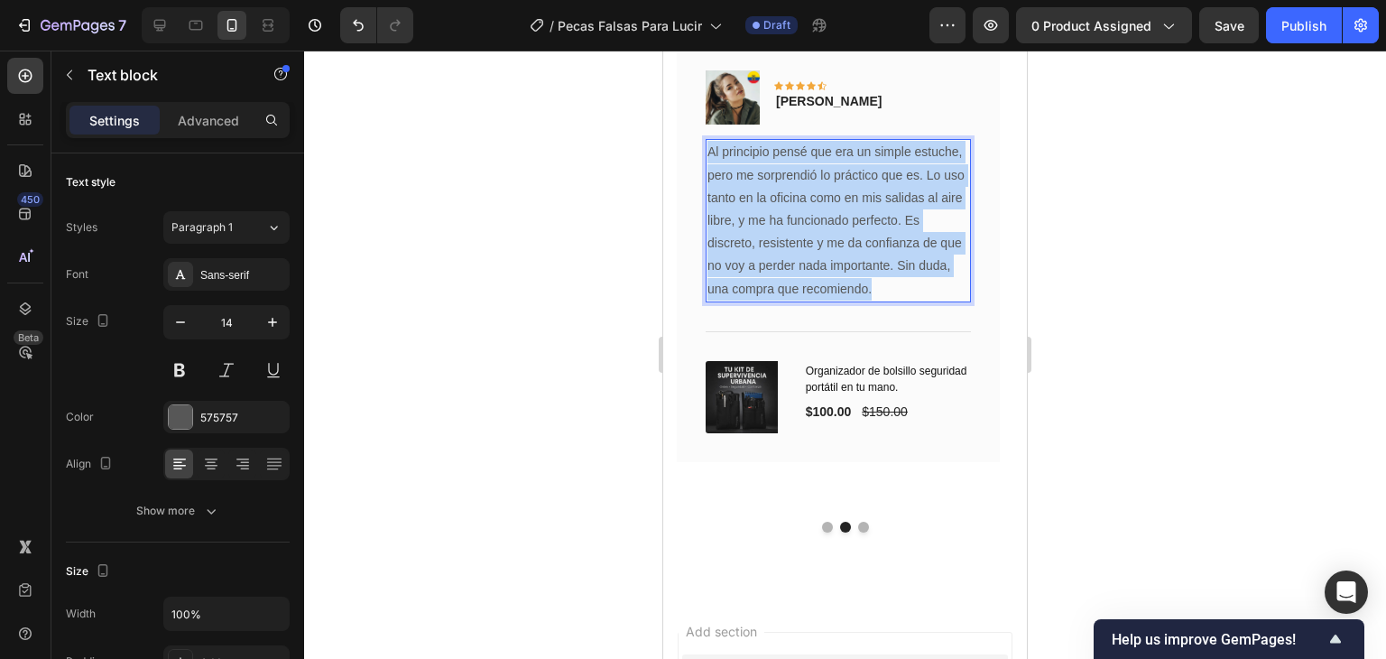
click at [834, 264] on p "Al principio pensé que era un simple estuche, pero me sorprendió lo práctico qu…" at bounding box center [838, 220] width 262 height 159
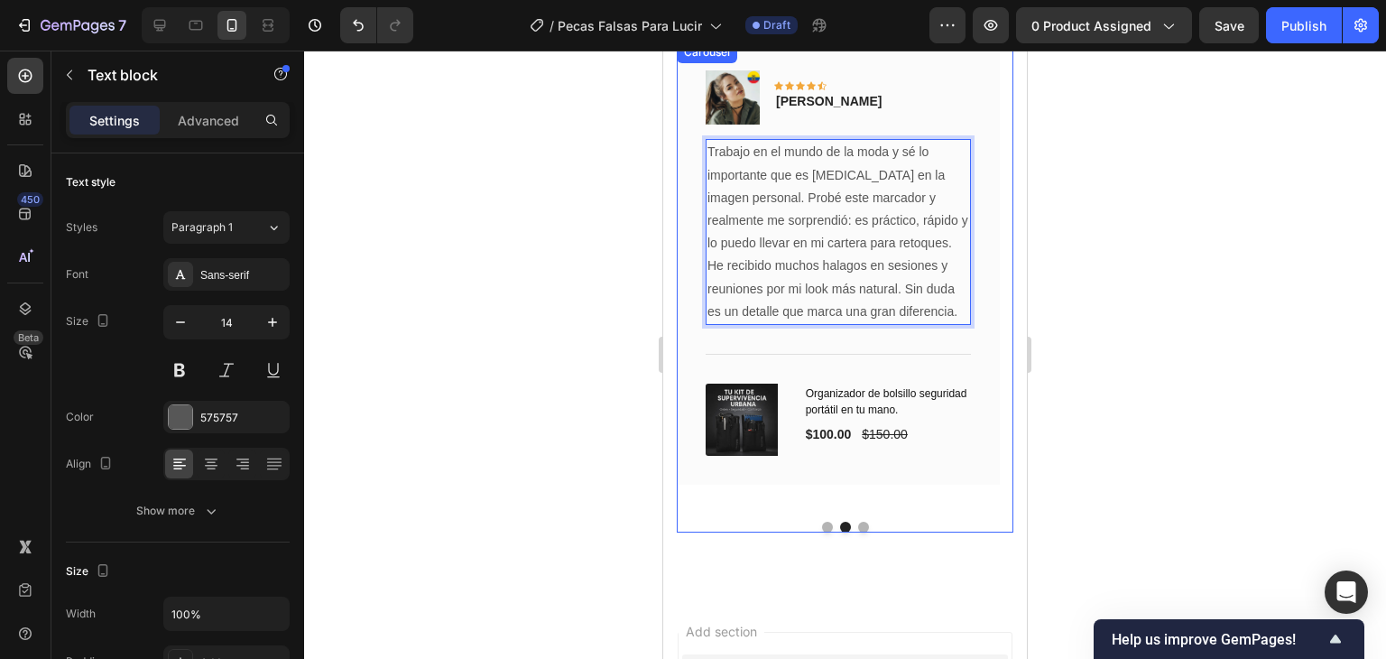
click at [858, 523] on button "Dot" at bounding box center [863, 527] width 11 height 11
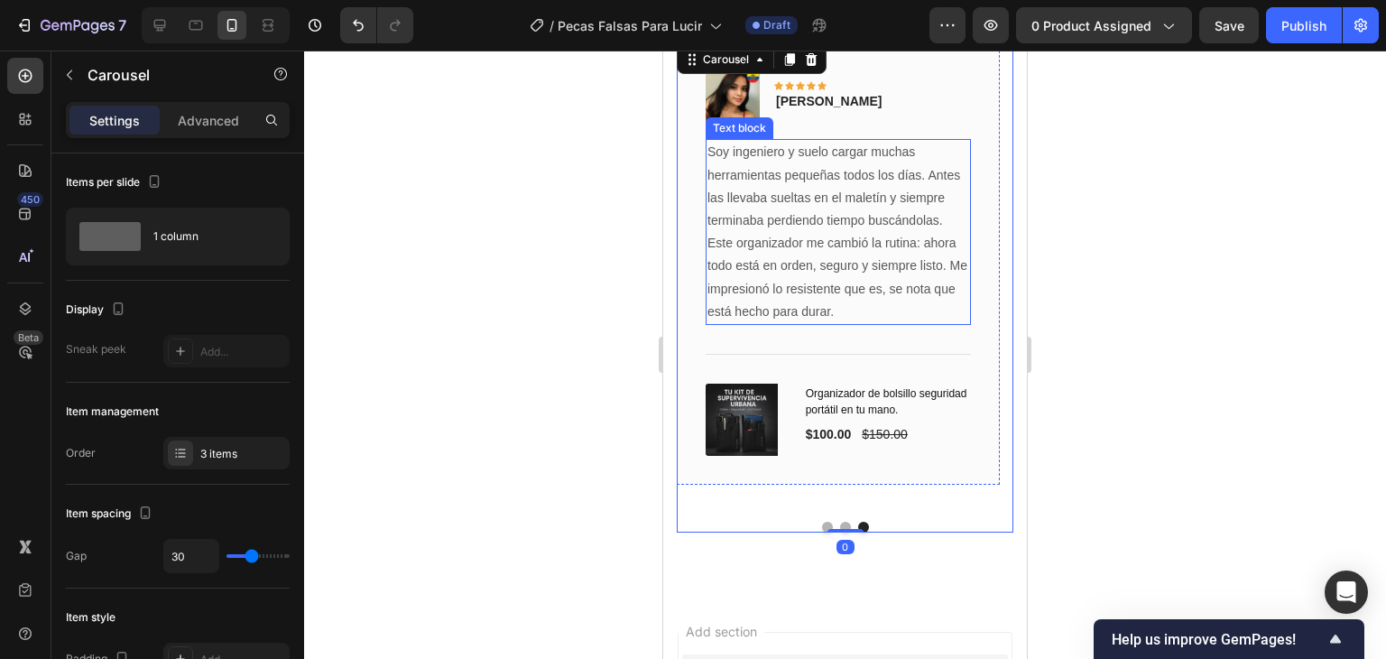
click at [830, 286] on p "Soy ingeniero y suelo cargar muchas herramientas pequeñas todos los días. Antes…" at bounding box center [838, 232] width 262 height 182
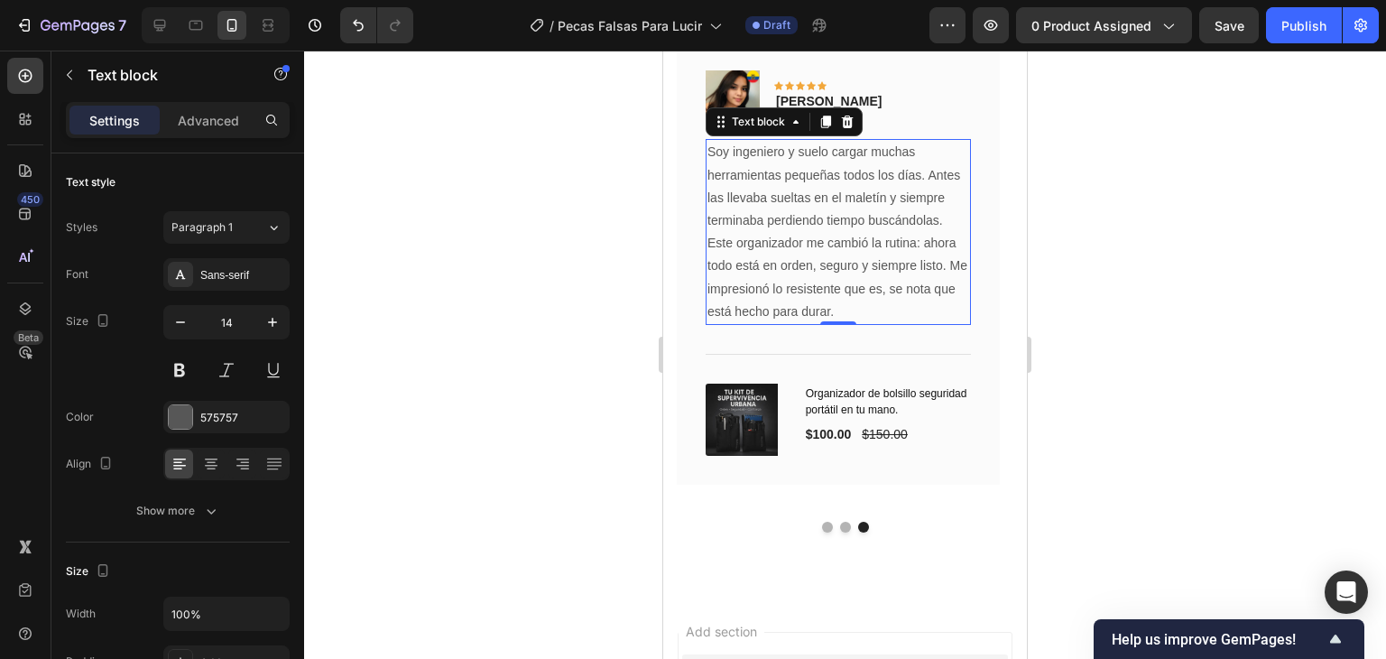
click at [830, 286] on p "Soy ingeniero y suelo cargar muchas herramientas pequeñas todos los días. Antes…" at bounding box center [838, 232] width 262 height 182
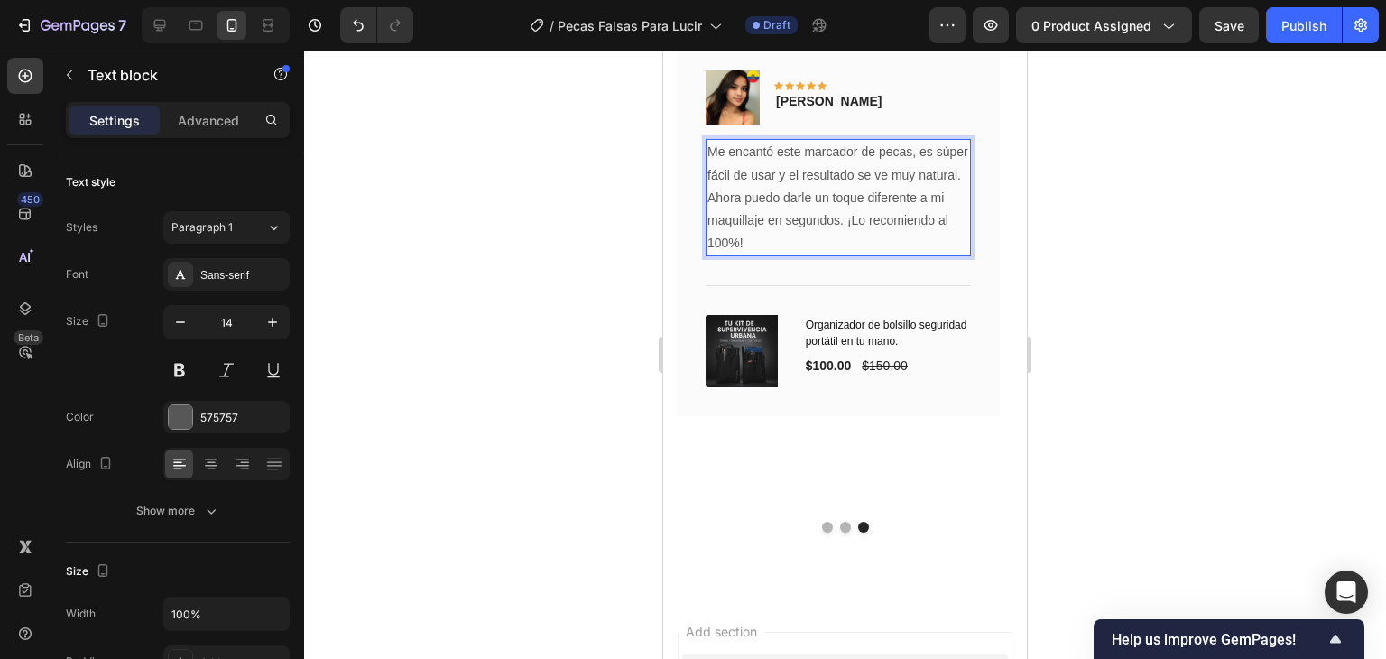
click at [710, 143] on p "Me encantó este marcador de pecas, es súper fácil de usar y el resultado se ve …" at bounding box center [838, 198] width 262 height 114
click at [875, 99] on p "[PERSON_NAME]" at bounding box center [829, 101] width 106 height 19
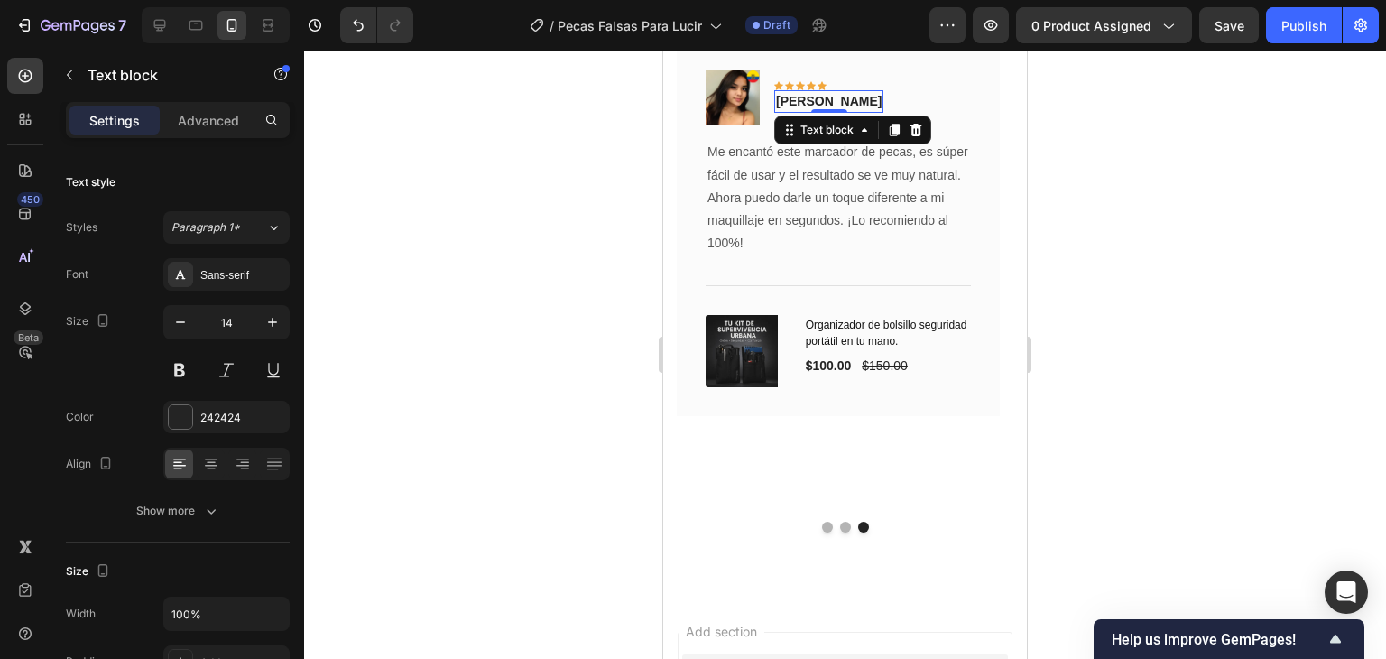
click at [875, 99] on p "[PERSON_NAME]" at bounding box center [829, 101] width 106 height 19
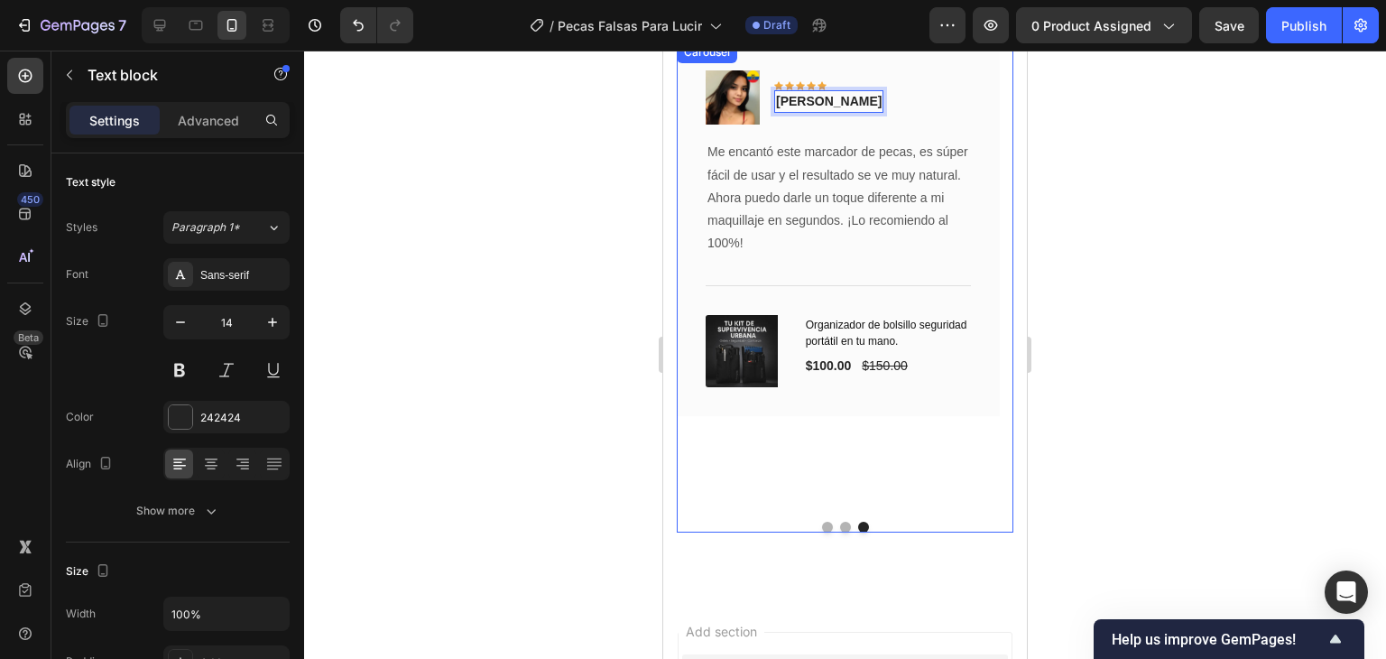
click at [840, 527] on button "Dot" at bounding box center [845, 527] width 11 height 11
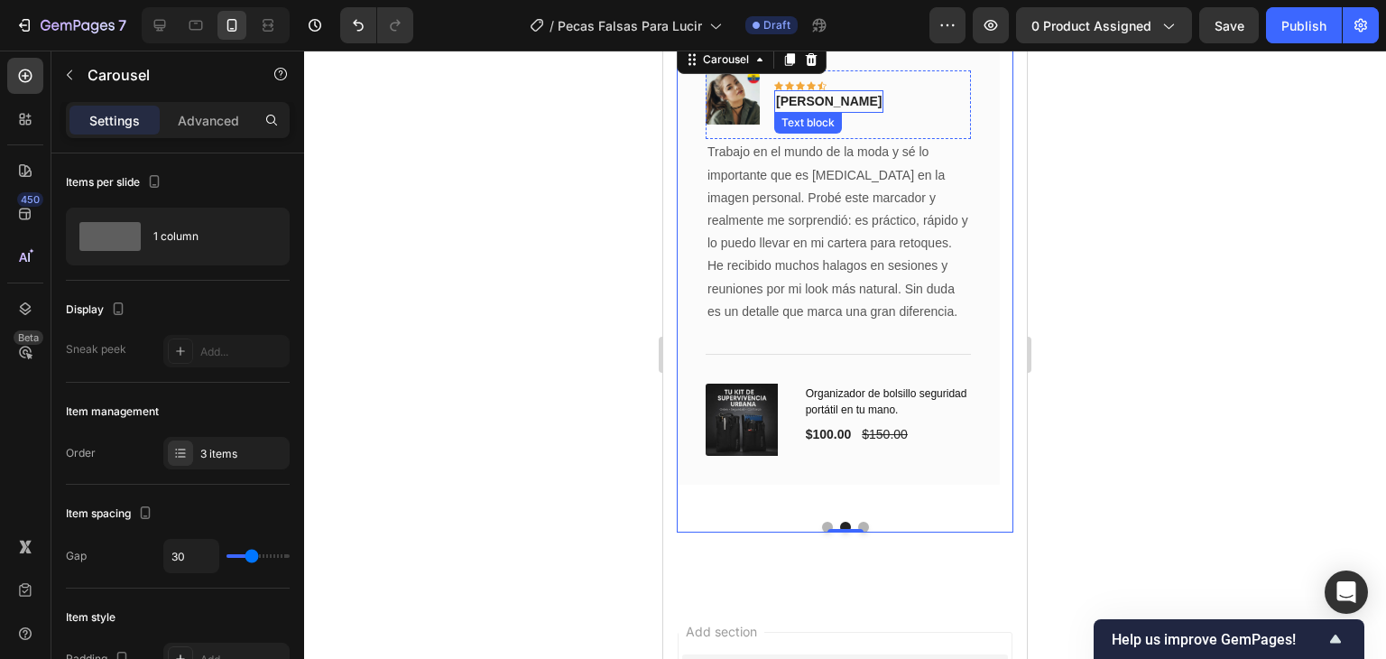
click at [815, 97] on p "[PERSON_NAME]" at bounding box center [829, 101] width 106 height 19
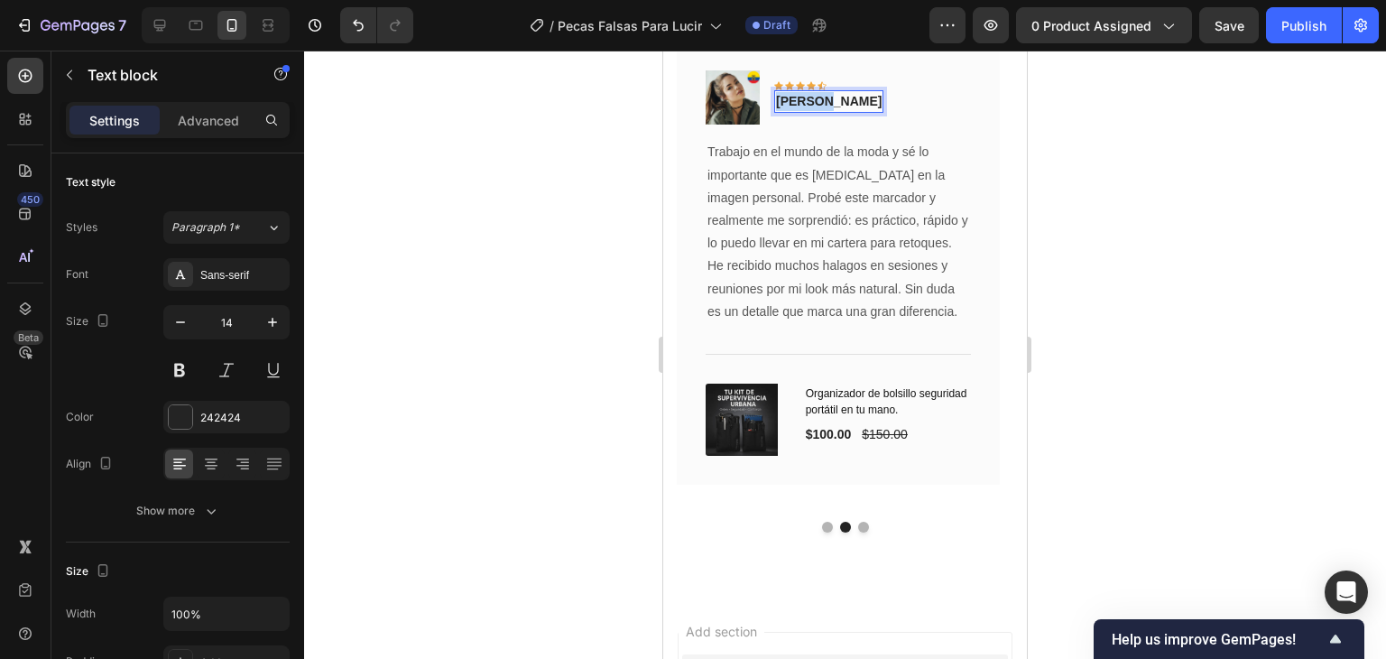
click at [815, 97] on p "[PERSON_NAME]" at bounding box center [829, 101] width 106 height 19
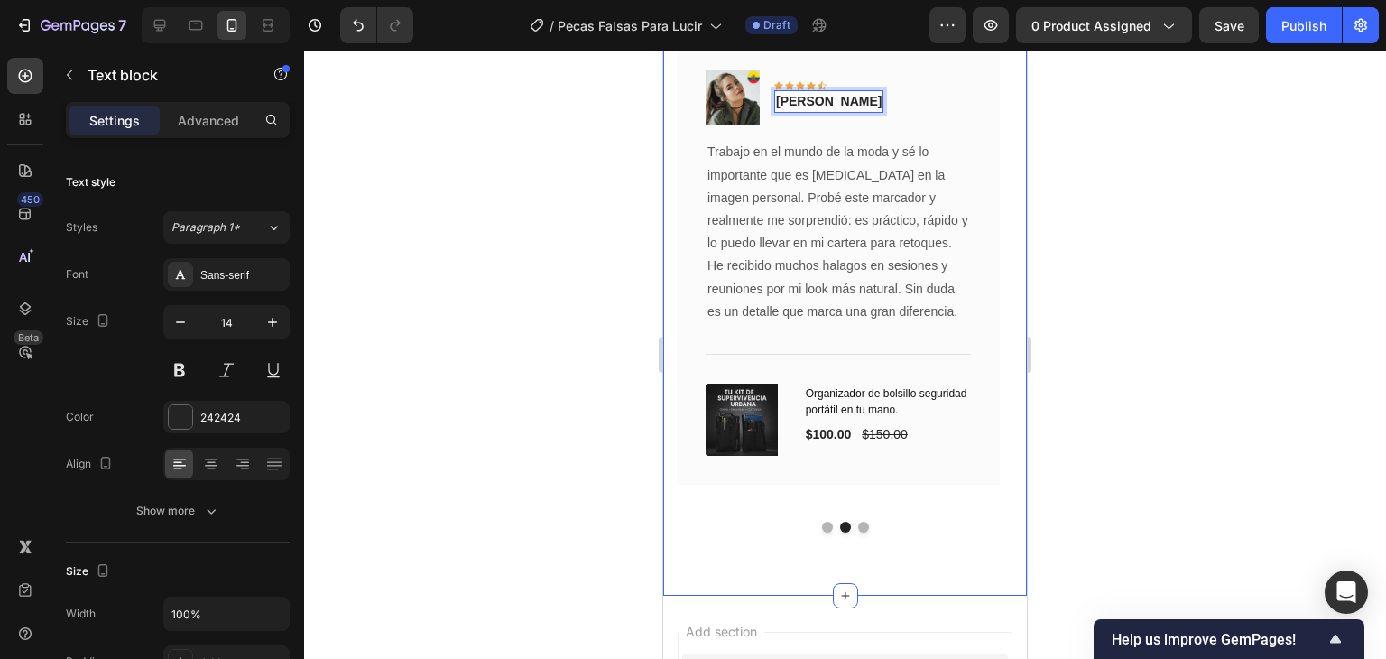
click at [857, 532] on div "Que dicen nuestros clientes Heading Contamos con soporte de 24/7 por nuestro ca…" at bounding box center [845, 190] width 364 height 809
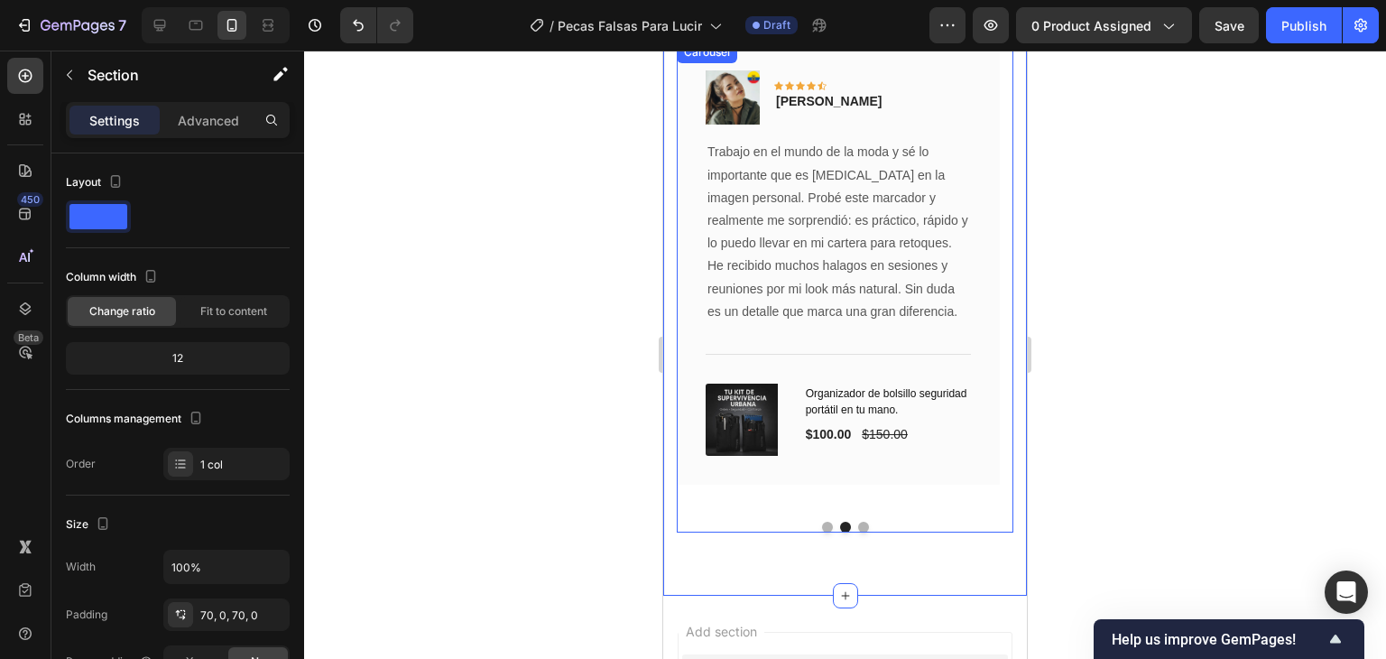
click at [858, 528] on button "Dot" at bounding box center [863, 527] width 11 height 11
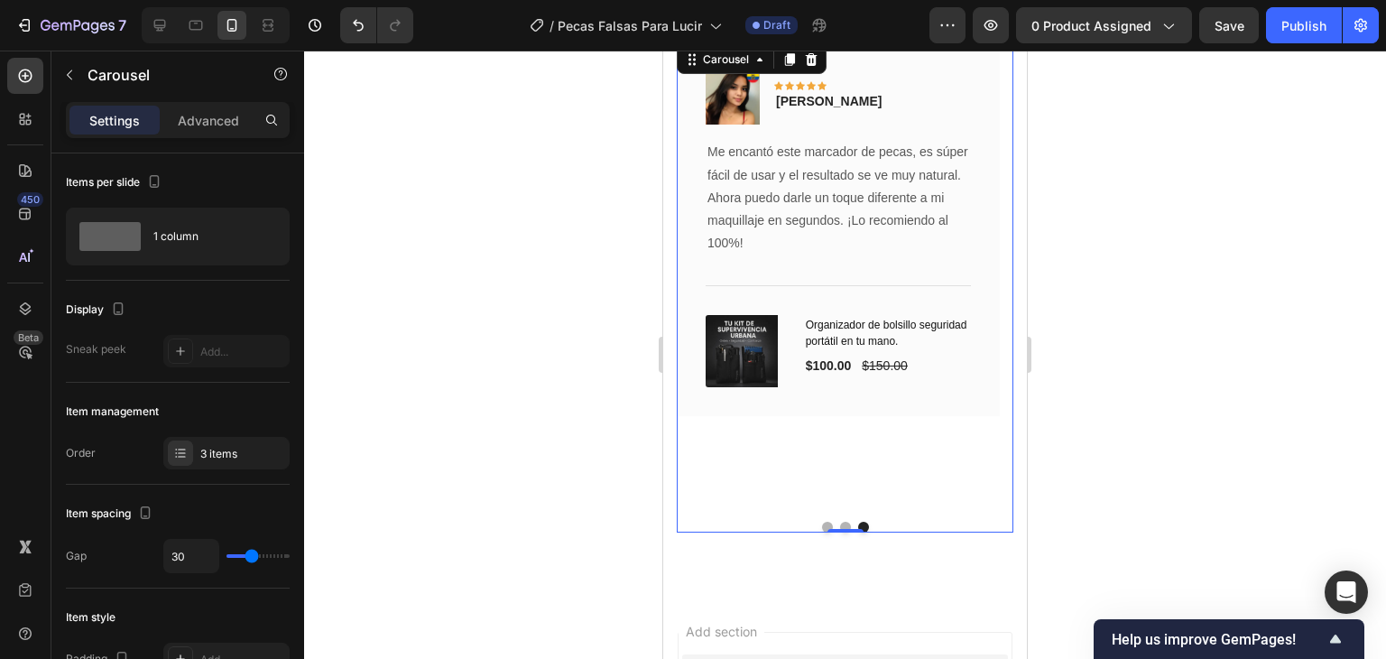
click at [822, 522] on button "Dot" at bounding box center [827, 527] width 11 height 11
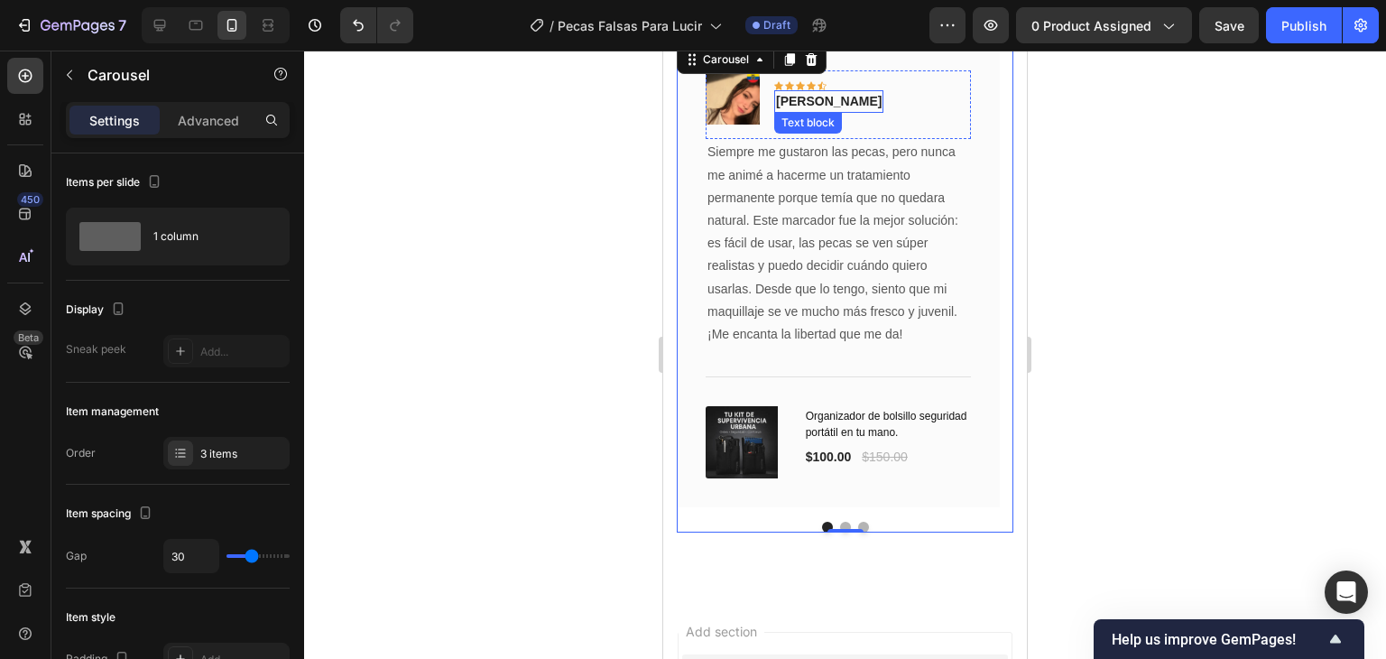
click at [823, 99] on p "[PERSON_NAME]" at bounding box center [829, 101] width 106 height 19
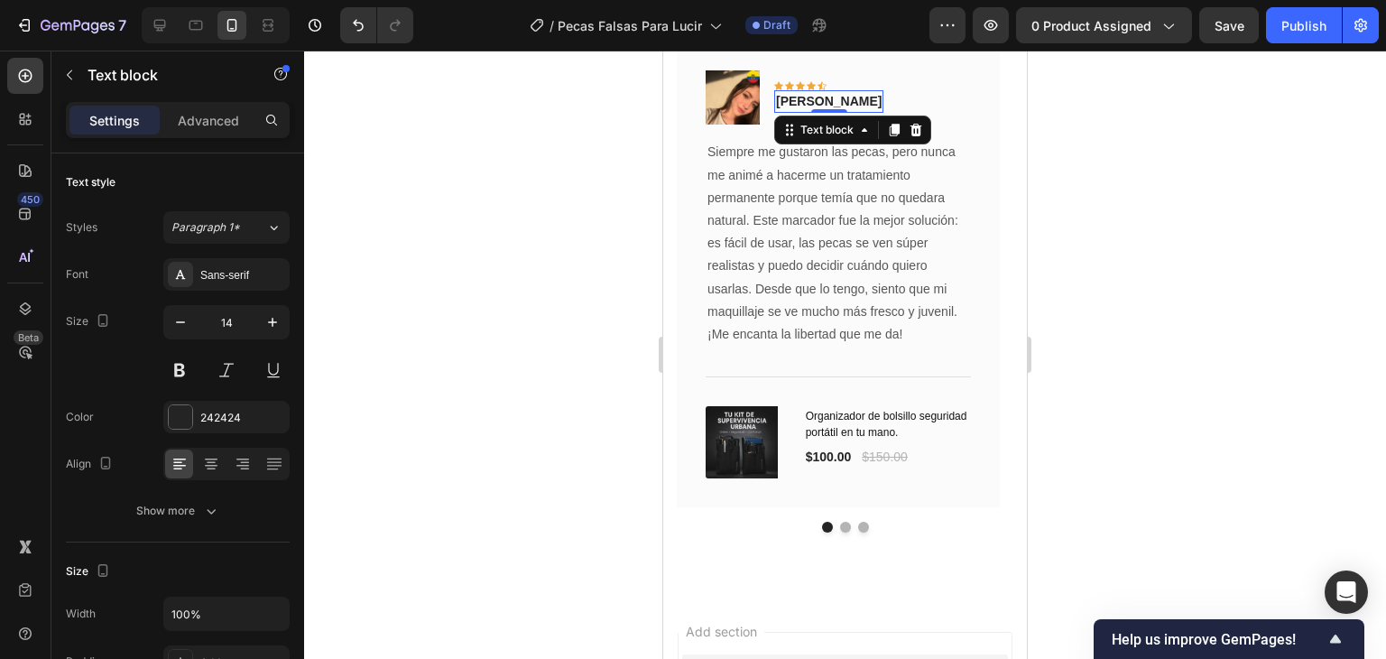
click at [823, 99] on p "[PERSON_NAME]" at bounding box center [829, 101] width 106 height 19
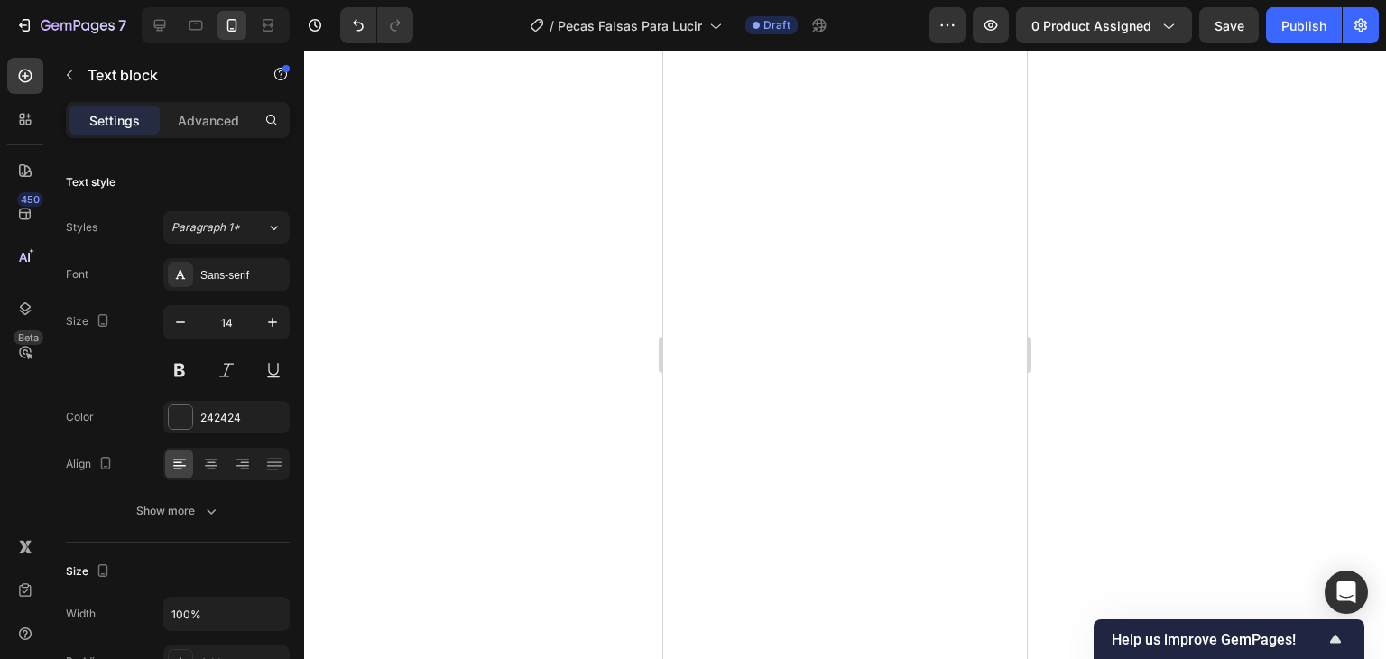
scroll to position [0, 0]
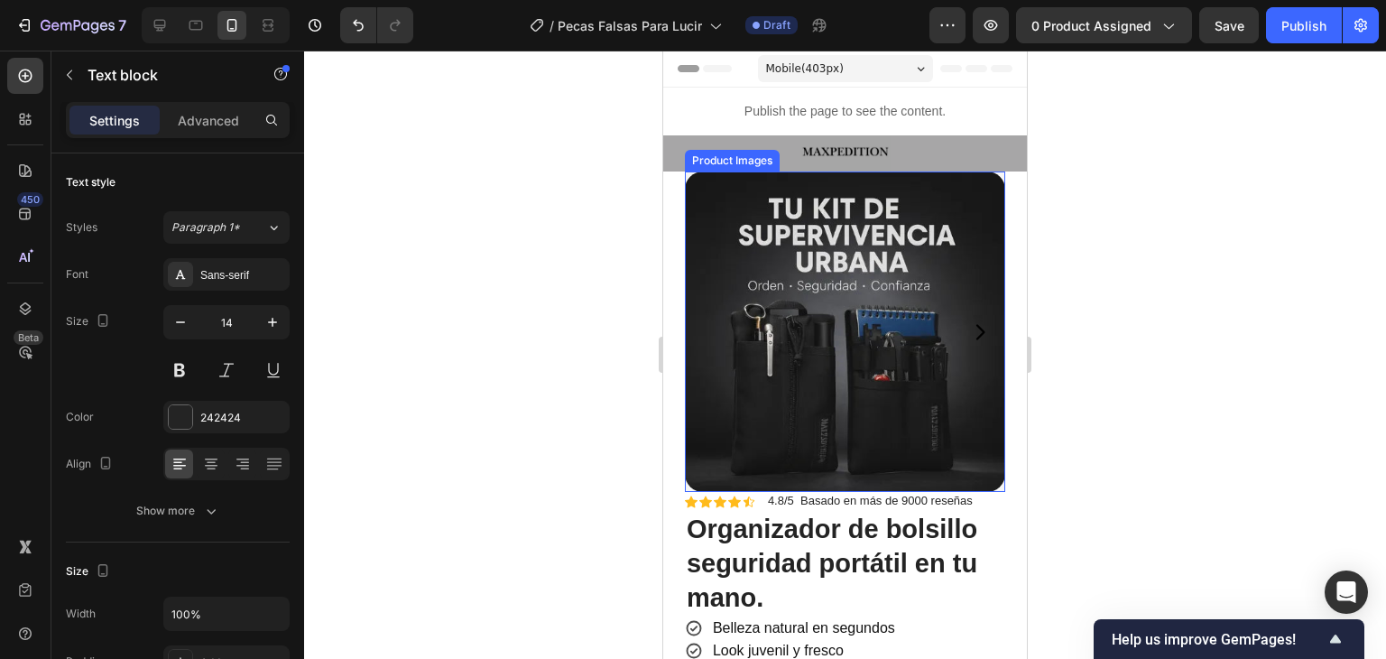
click at [813, 154] on img at bounding box center [845, 153] width 90 height 36
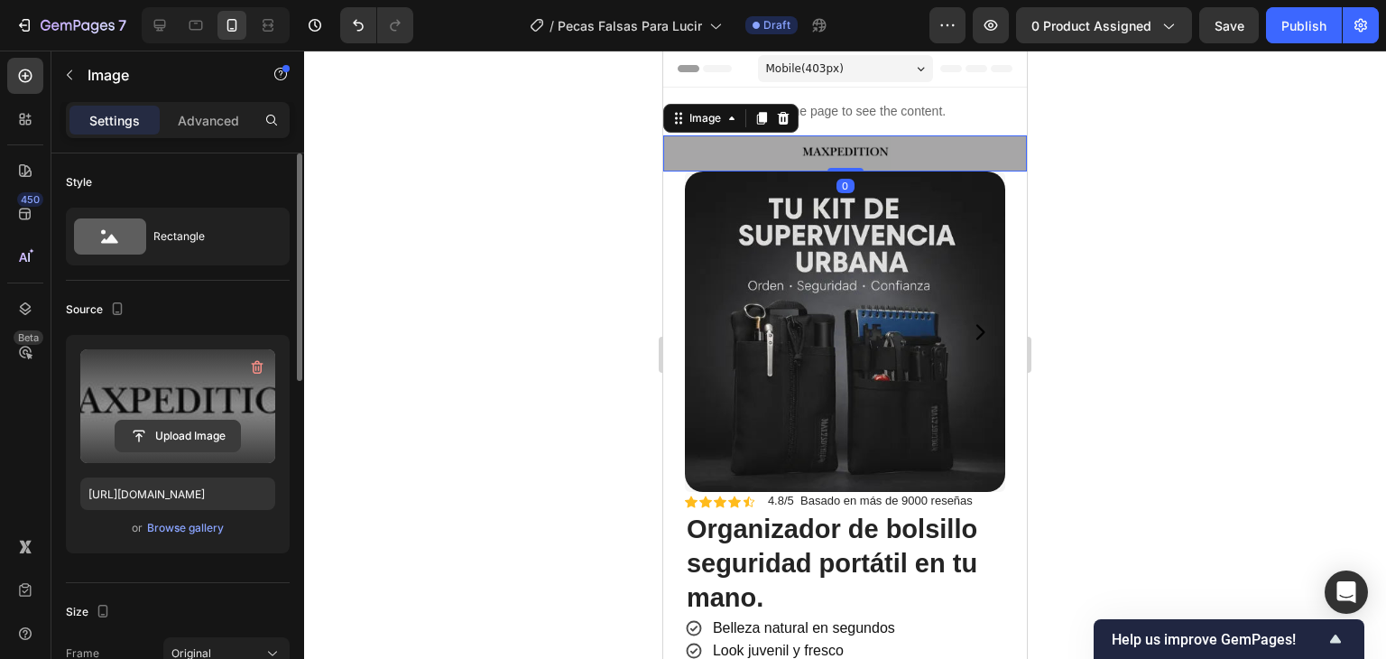
click at [183, 423] on input "file" at bounding box center [178, 436] width 125 height 31
click at [175, 444] on input "file" at bounding box center [178, 436] width 125 height 31
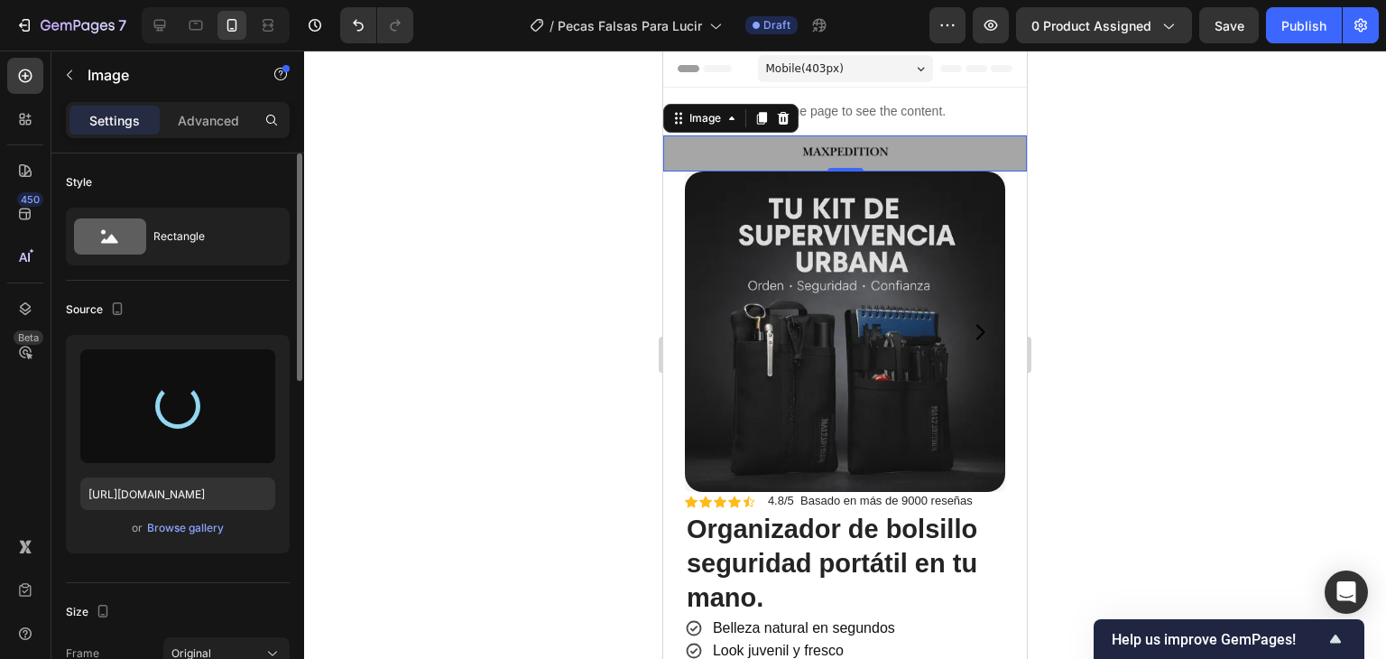
type input "[URL][DOMAIN_NAME]"
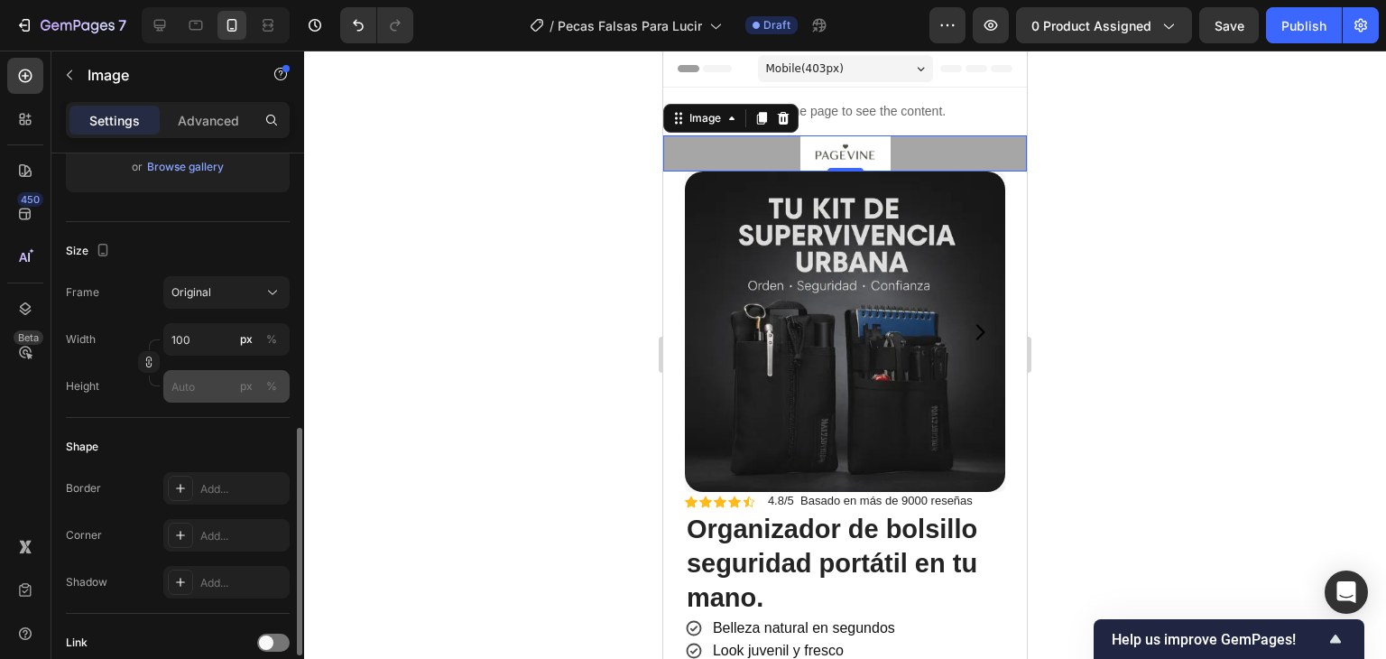
scroll to position [541, 0]
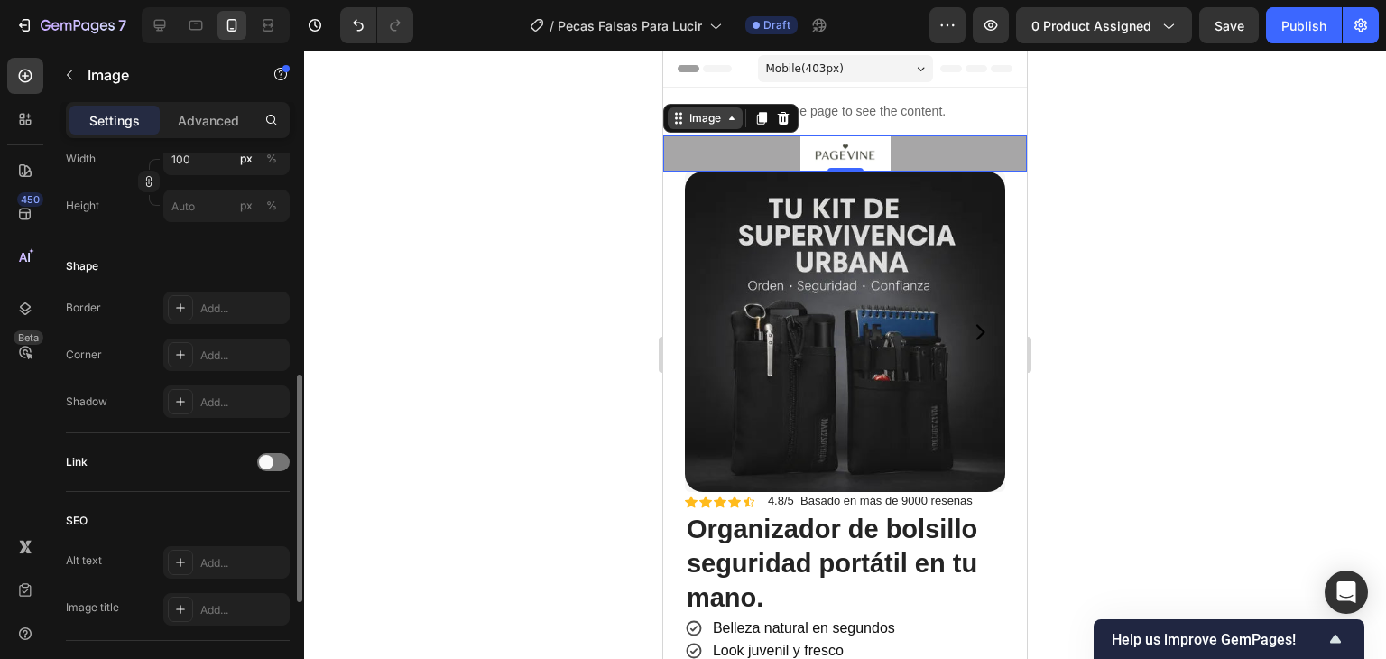
click at [715, 126] on div "Image" at bounding box center [705, 118] width 75 height 22
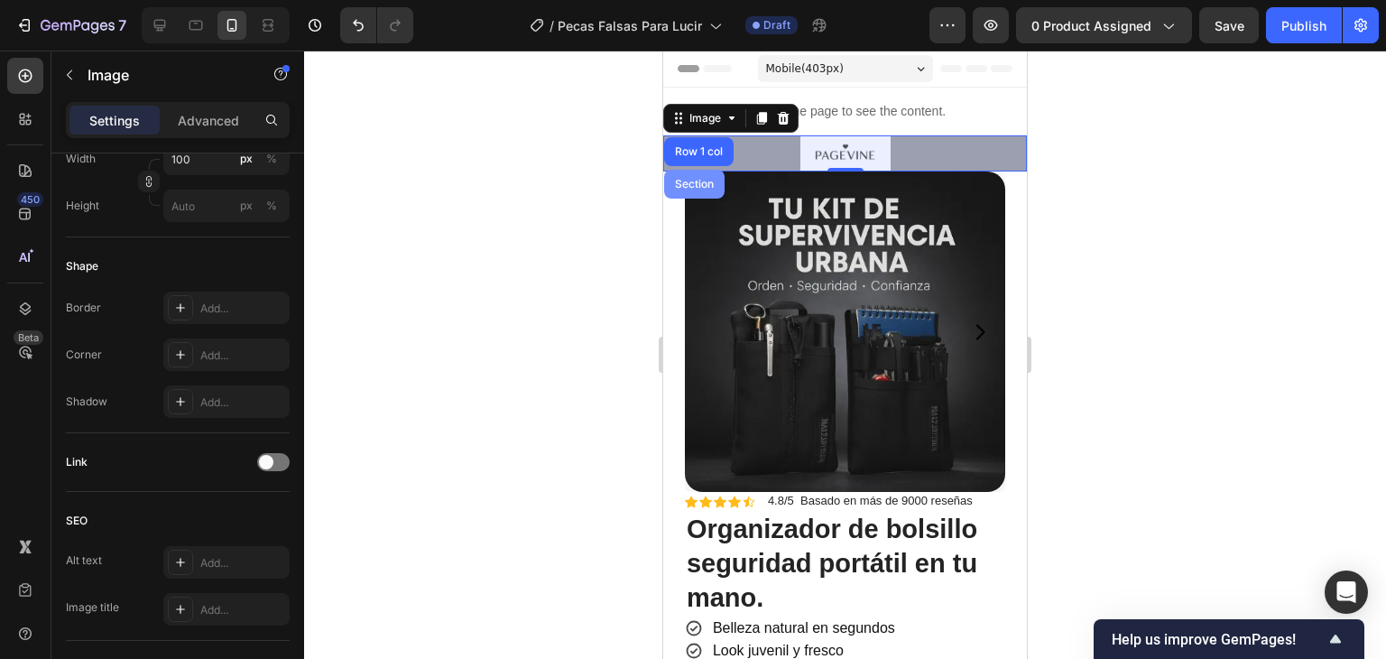
click at [700, 174] on div "Section" at bounding box center [694, 184] width 60 height 29
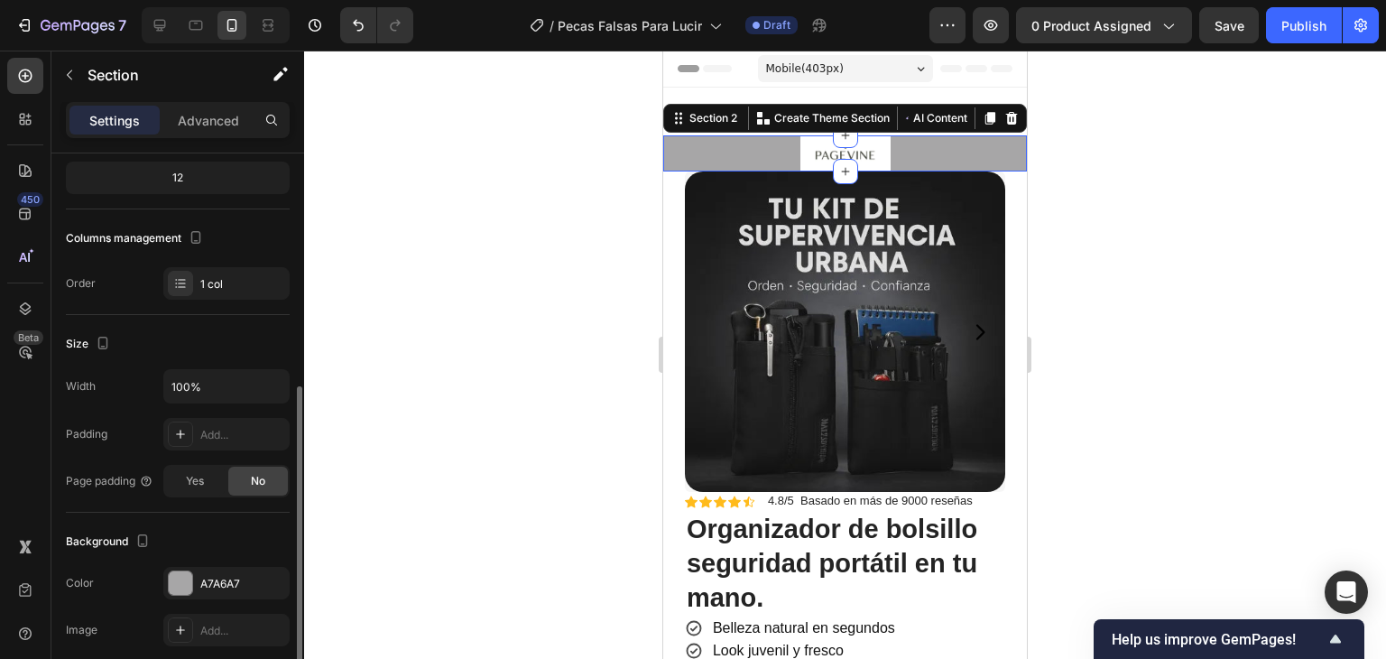
scroll to position [271, 0]
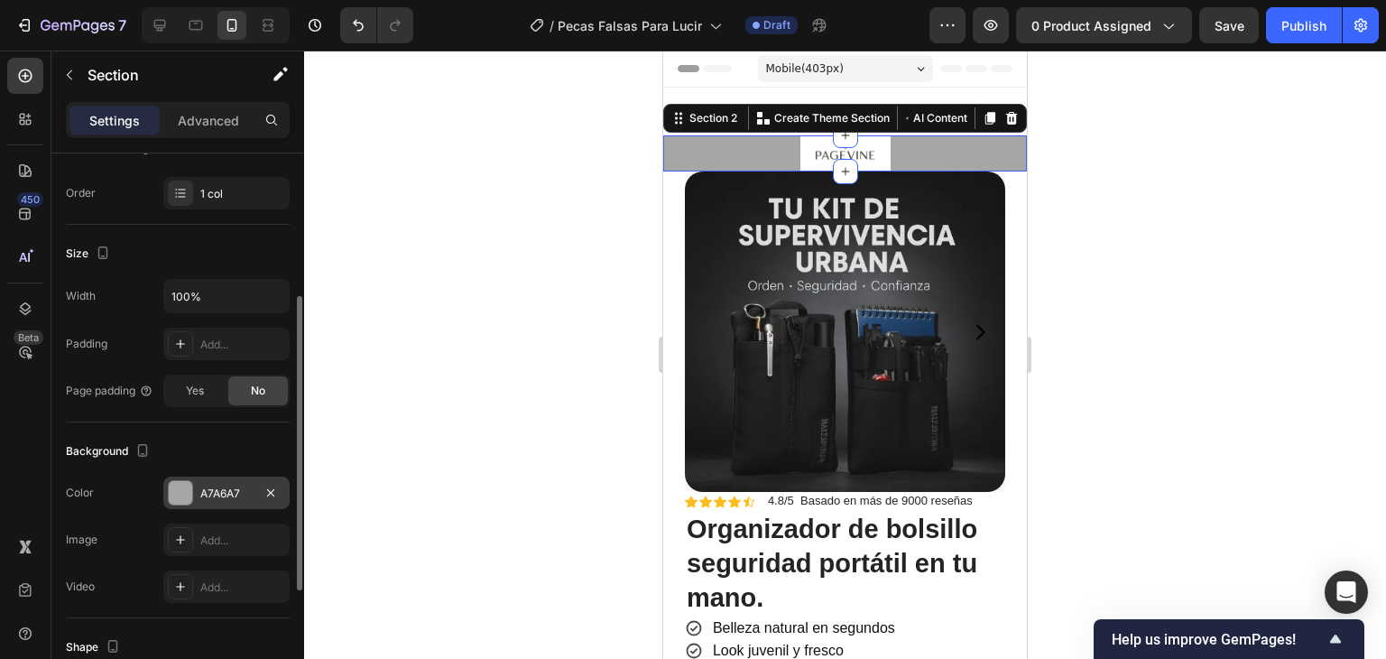
click at [197, 504] on div "A7A6A7" at bounding box center [226, 492] width 126 height 32
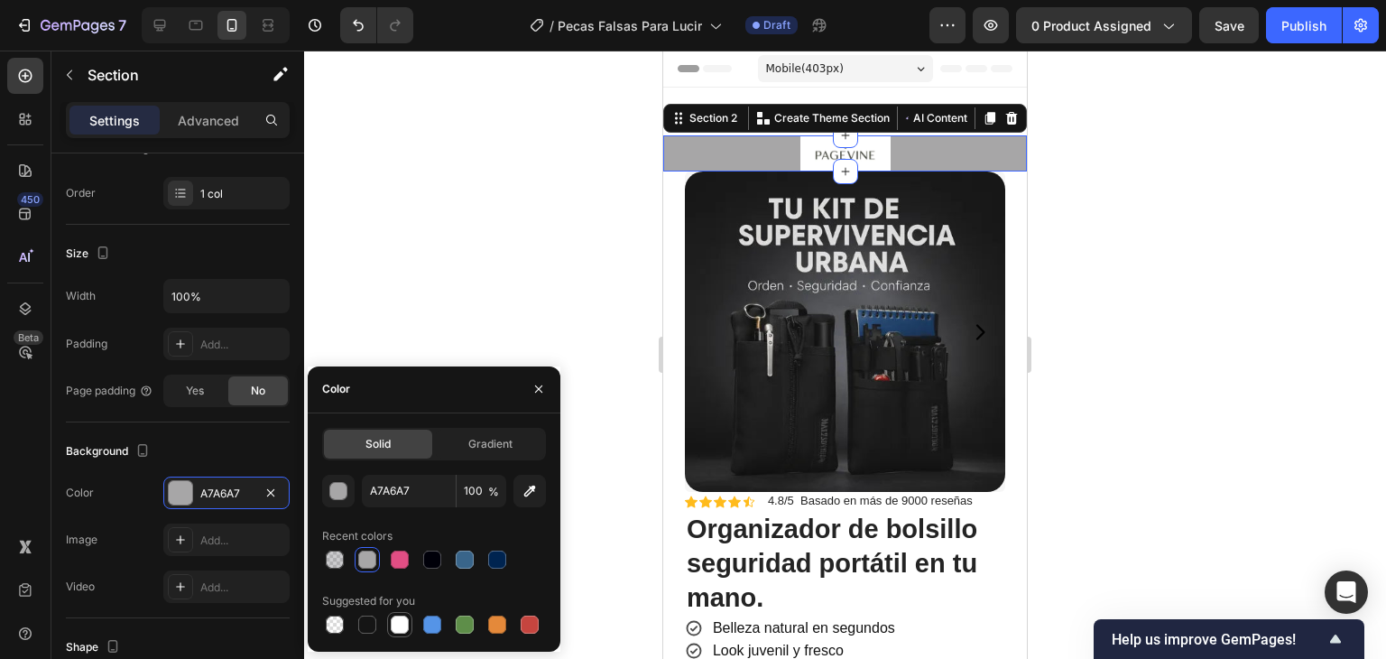
click at [393, 597] on div at bounding box center [400, 624] width 18 height 18
type input "FFFFFF"
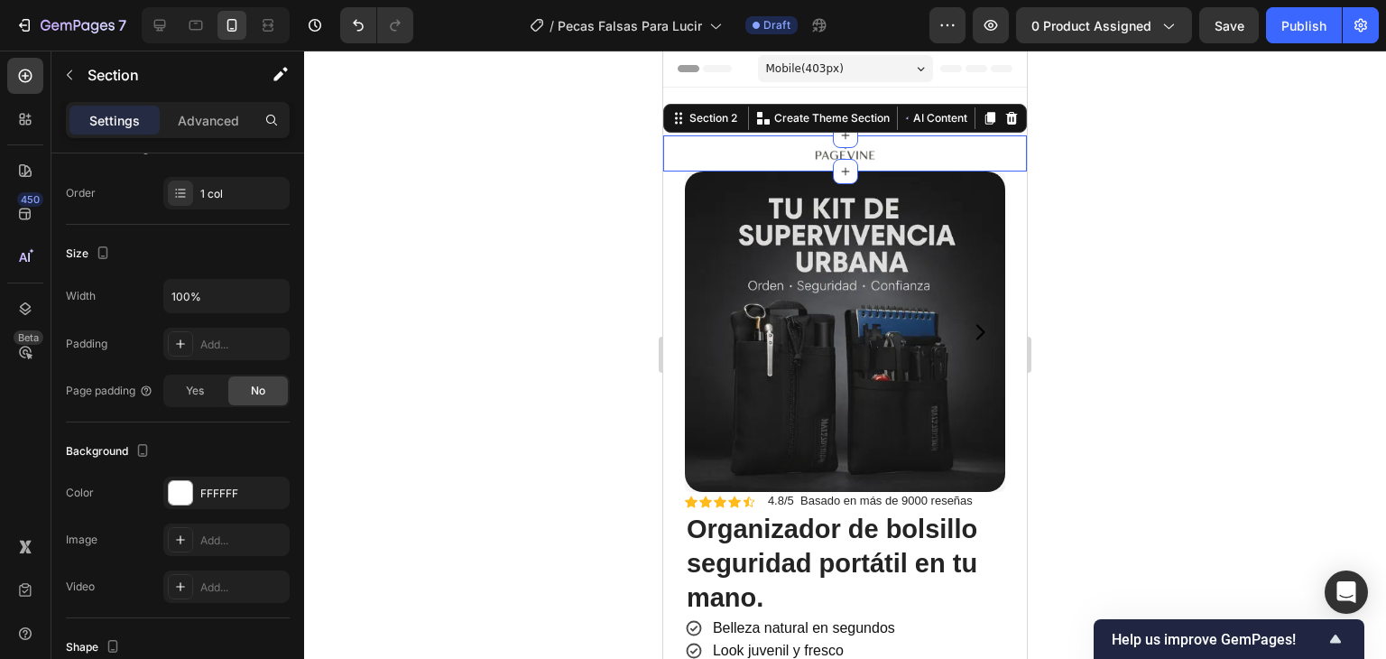
click at [1147, 241] on div at bounding box center [845, 355] width 1082 height 608
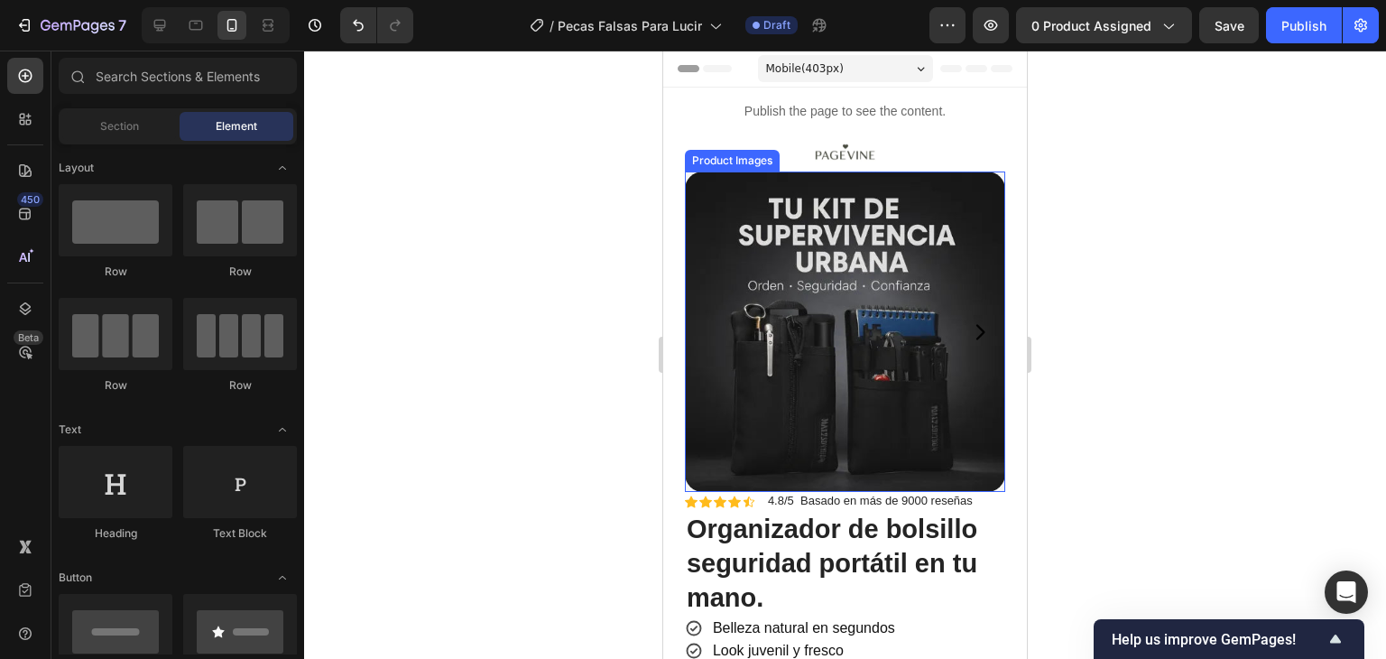
click at [806, 258] on img at bounding box center [845, 331] width 320 height 320
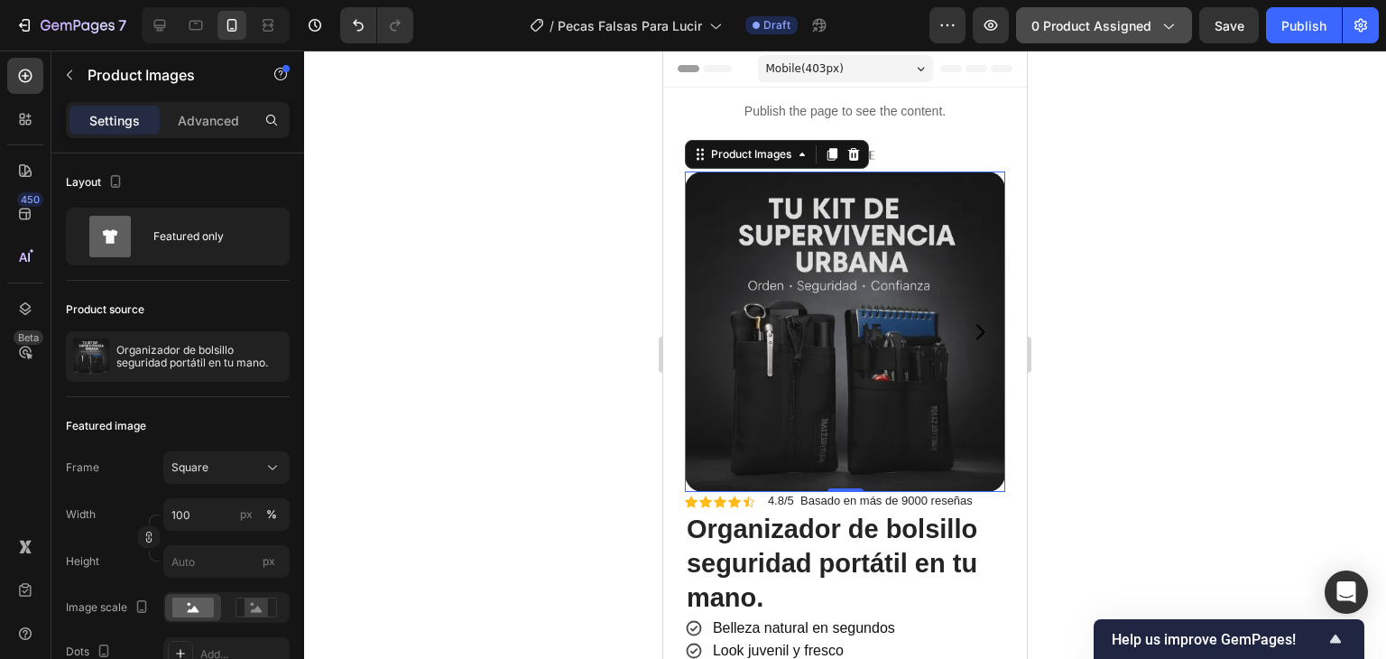
click at [1037, 23] on span "0 product assigned" at bounding box center [1091, 25] width 120 height 19
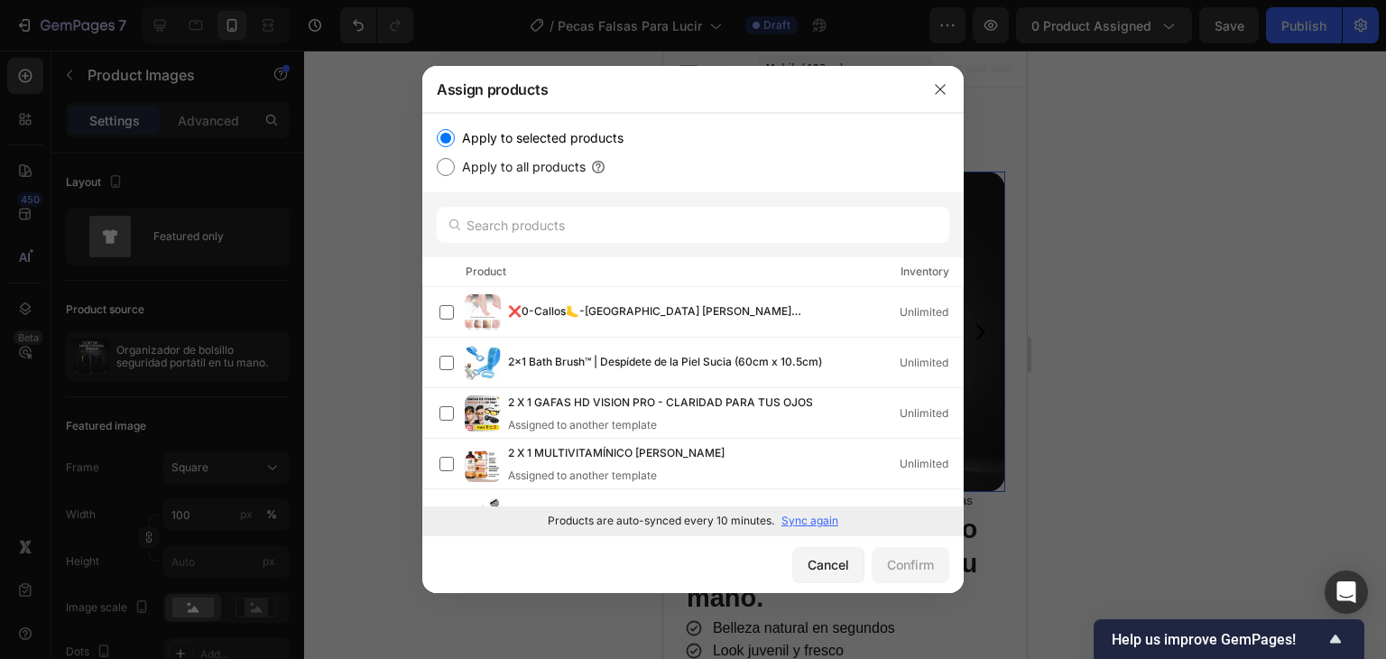
click at [821, 526] on p "Sync again" at bounding box center [809, 521] width 57 height 16
click at [643, 228] on input "text" at bounding box center [693, 225] width 513 height 36
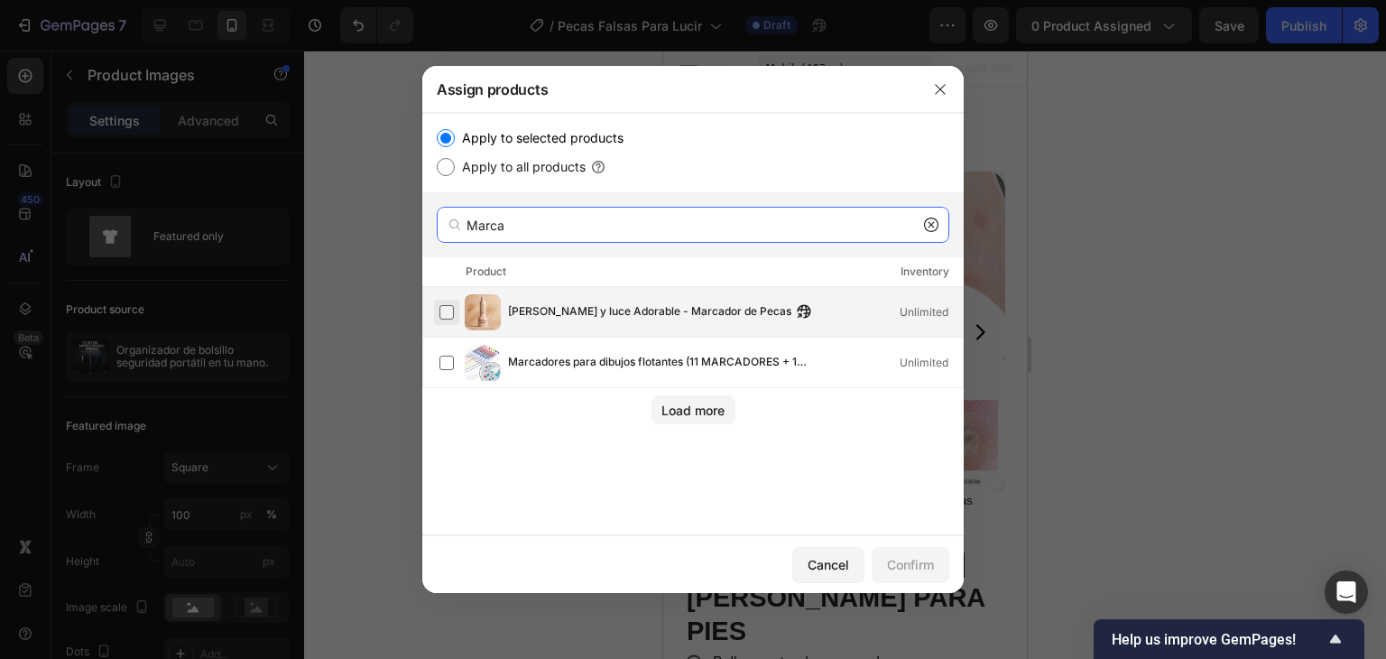
type input "Marca"
click at [446, 315] on label at bounding box center [446, 312] width 14 height 14
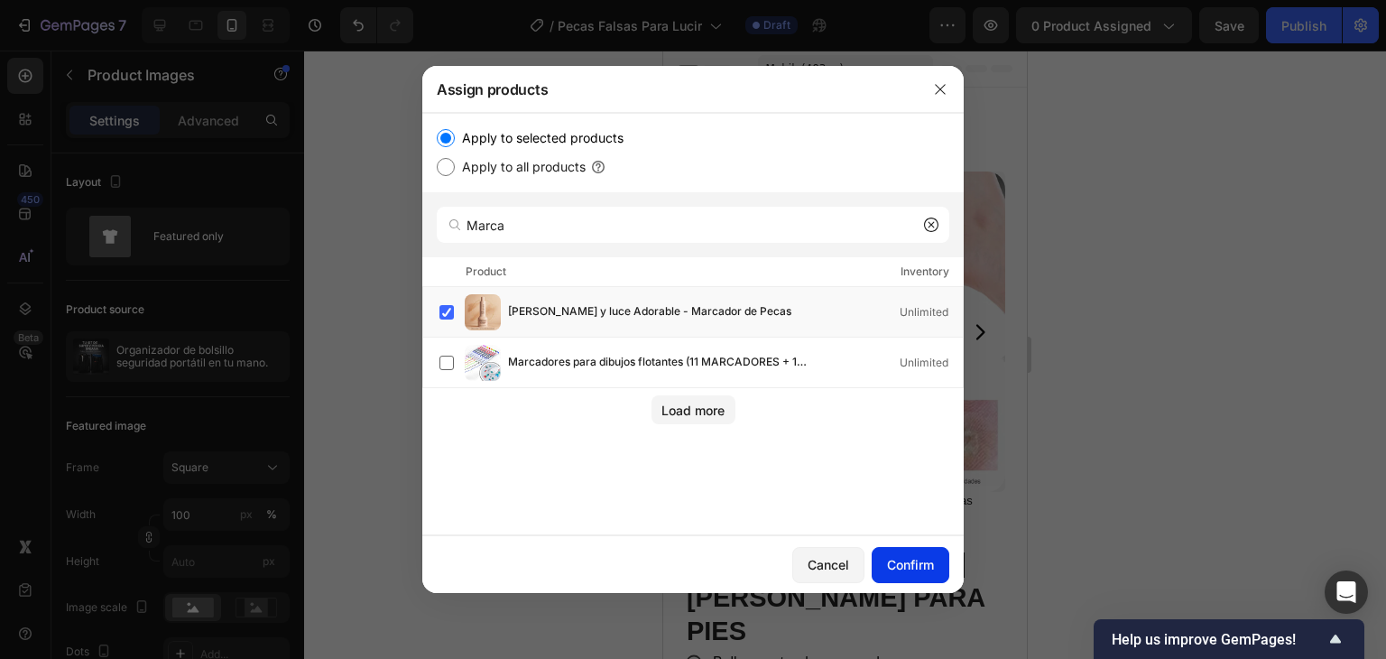
click at [924, 560] on div "Confirm" at bounding box center [910, 564] width 47 height 19
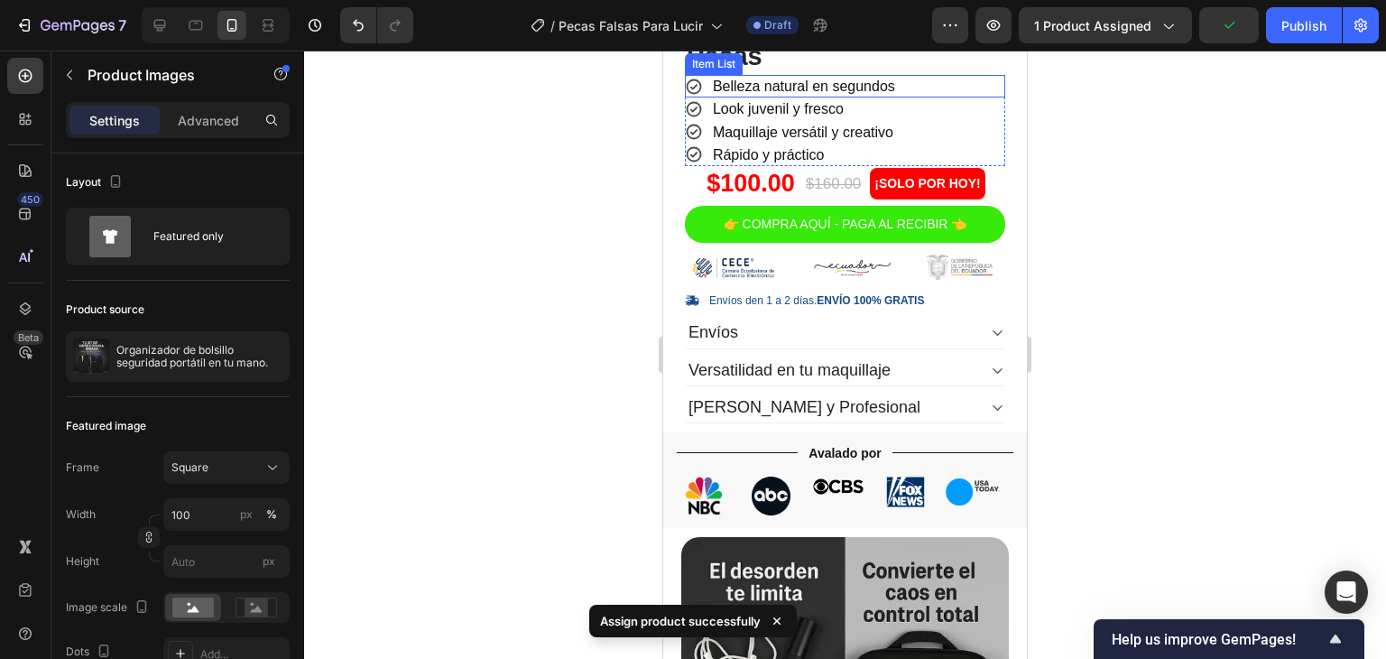
scroll to position [902, 0]
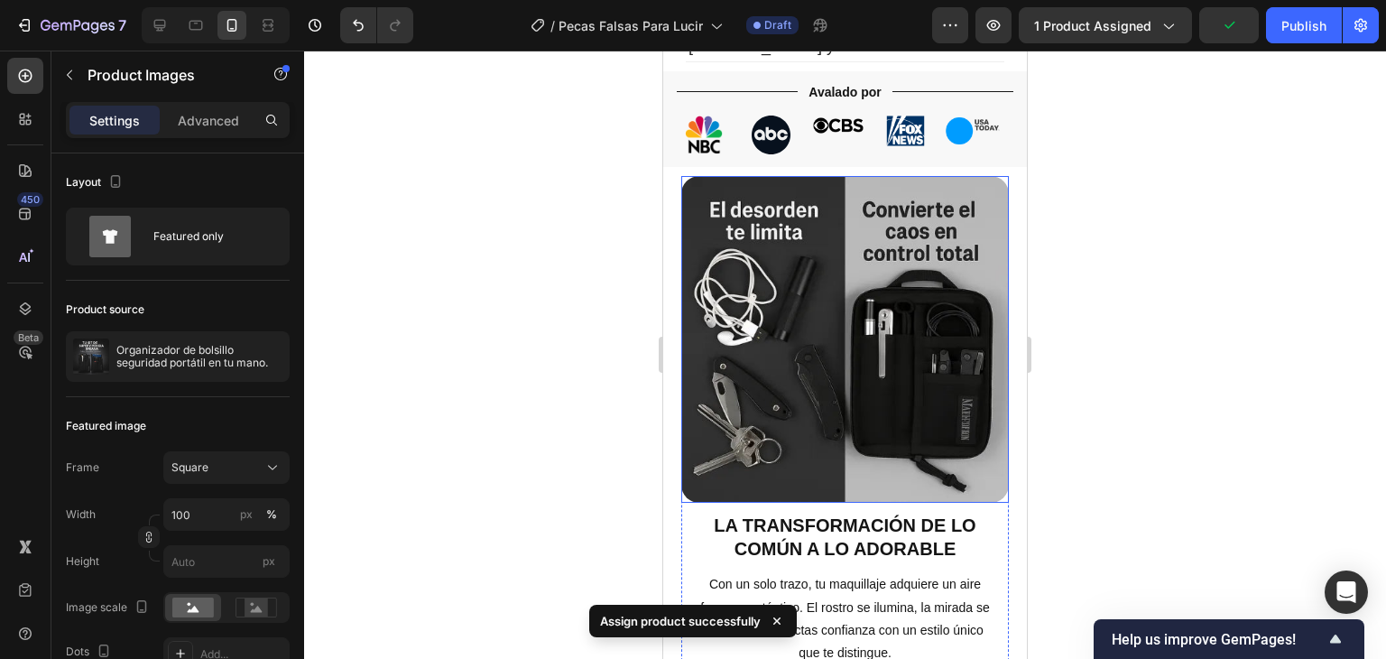
click at [833, 349] on img at bounding box center [845, 340] width 328 height 328
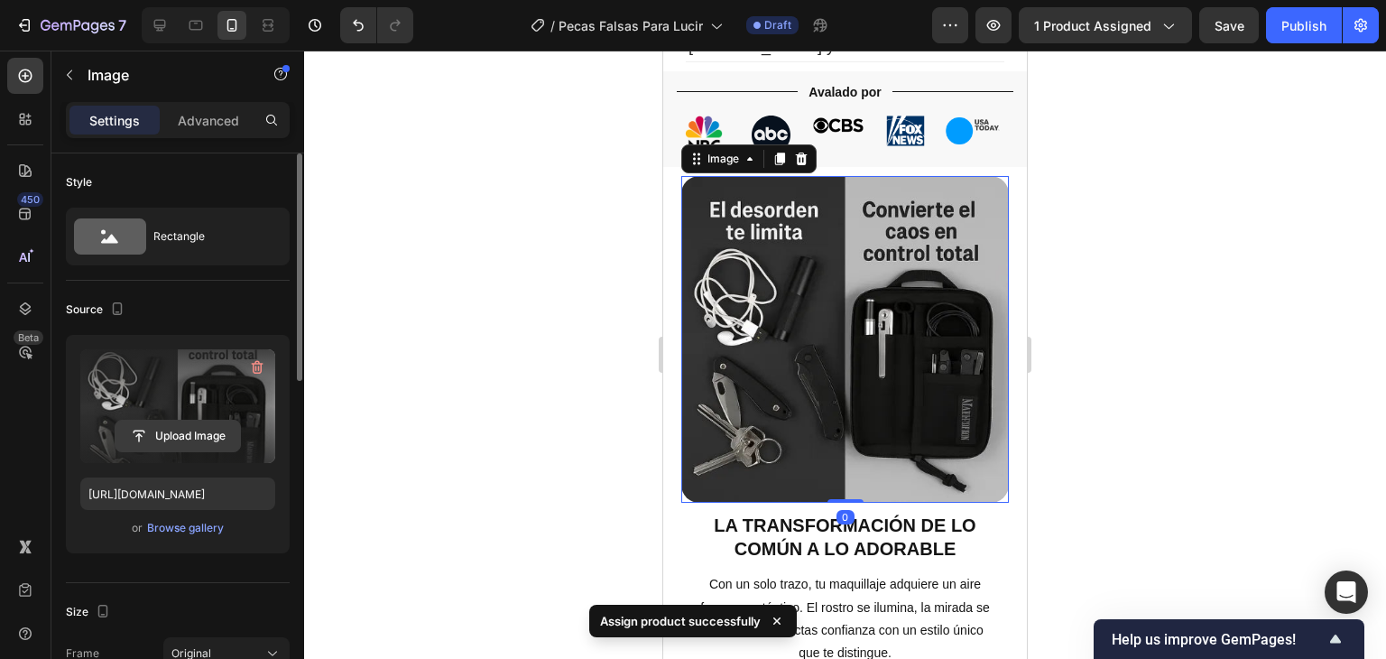
click at [213, 423] on input "file" at bounding box center [178, 436] width 125 height 31
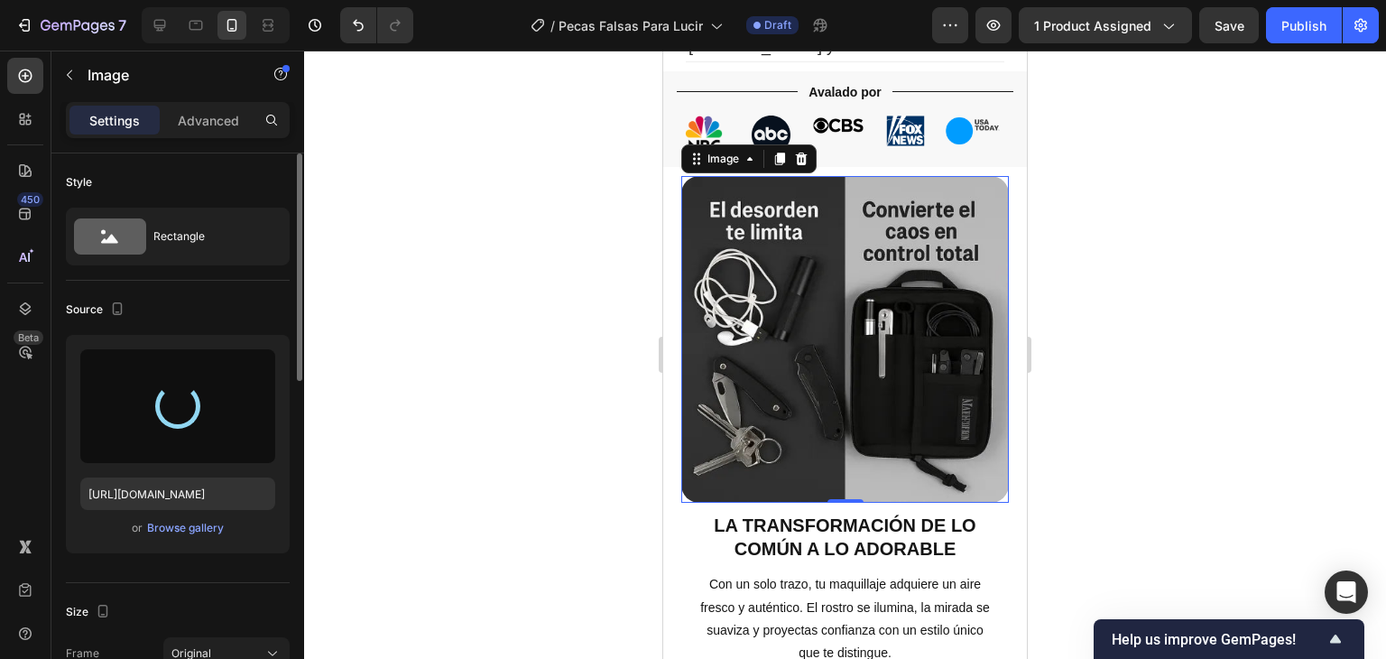
type input "[URL][DOMAIN_NAME]"
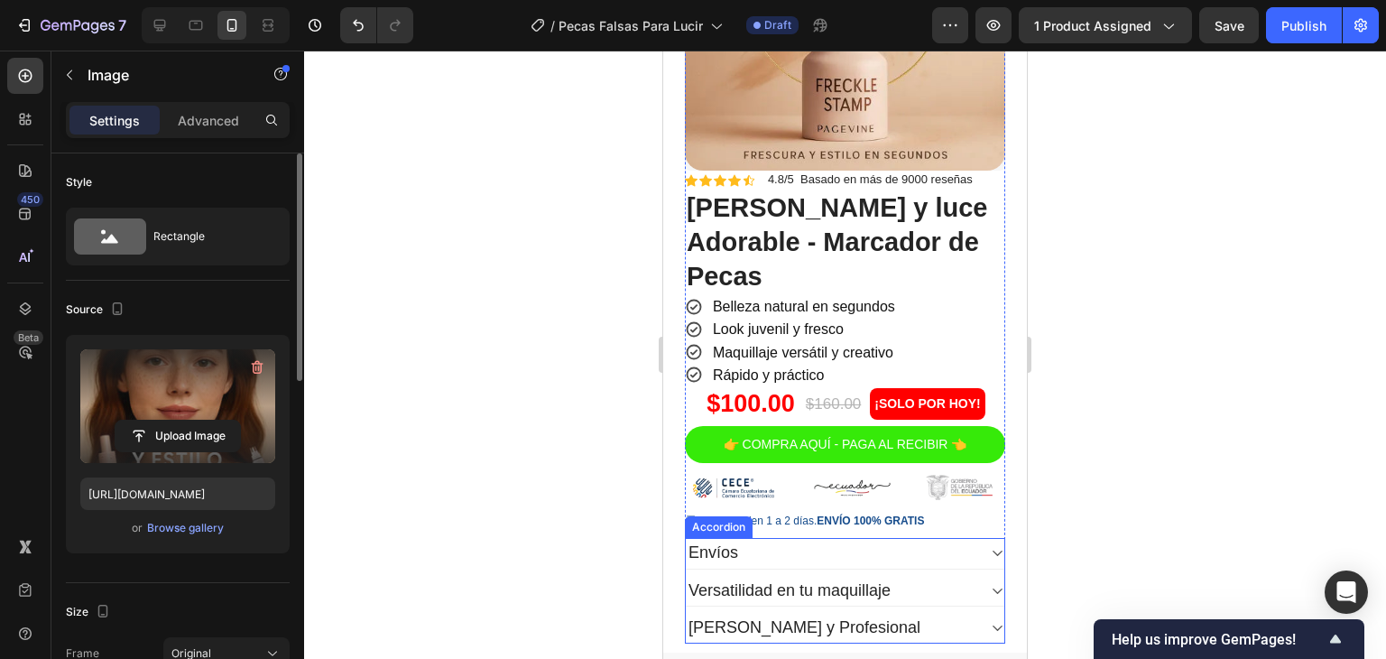
scroll to position [541, 0]
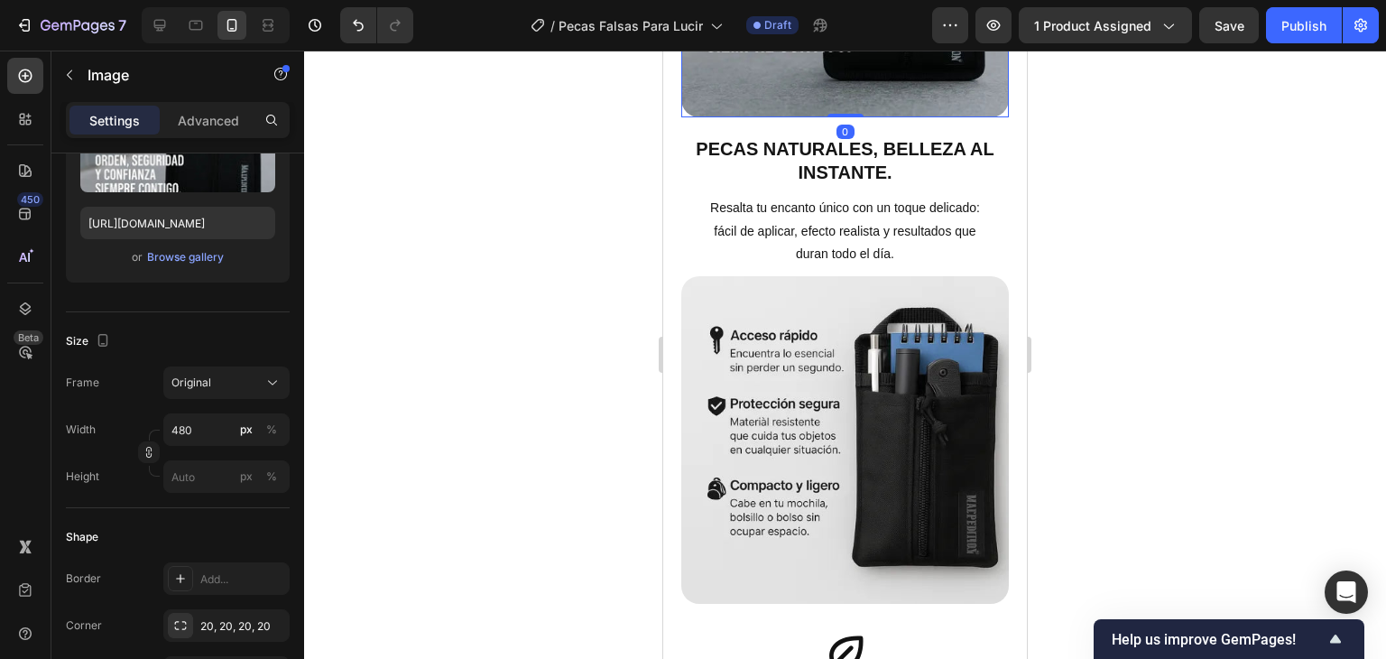
scroll to position [0, 0]
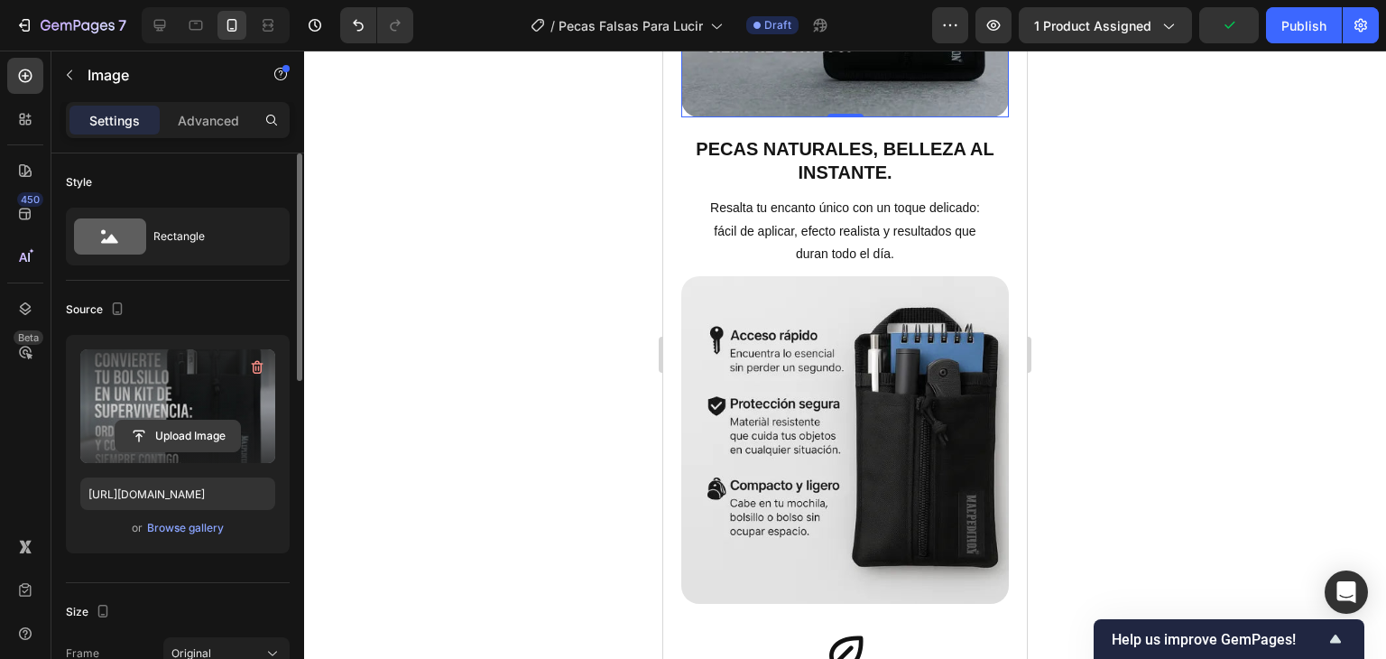
click at [173, 427] on input "file" at bounding box center [178, 436] width 125 height 31
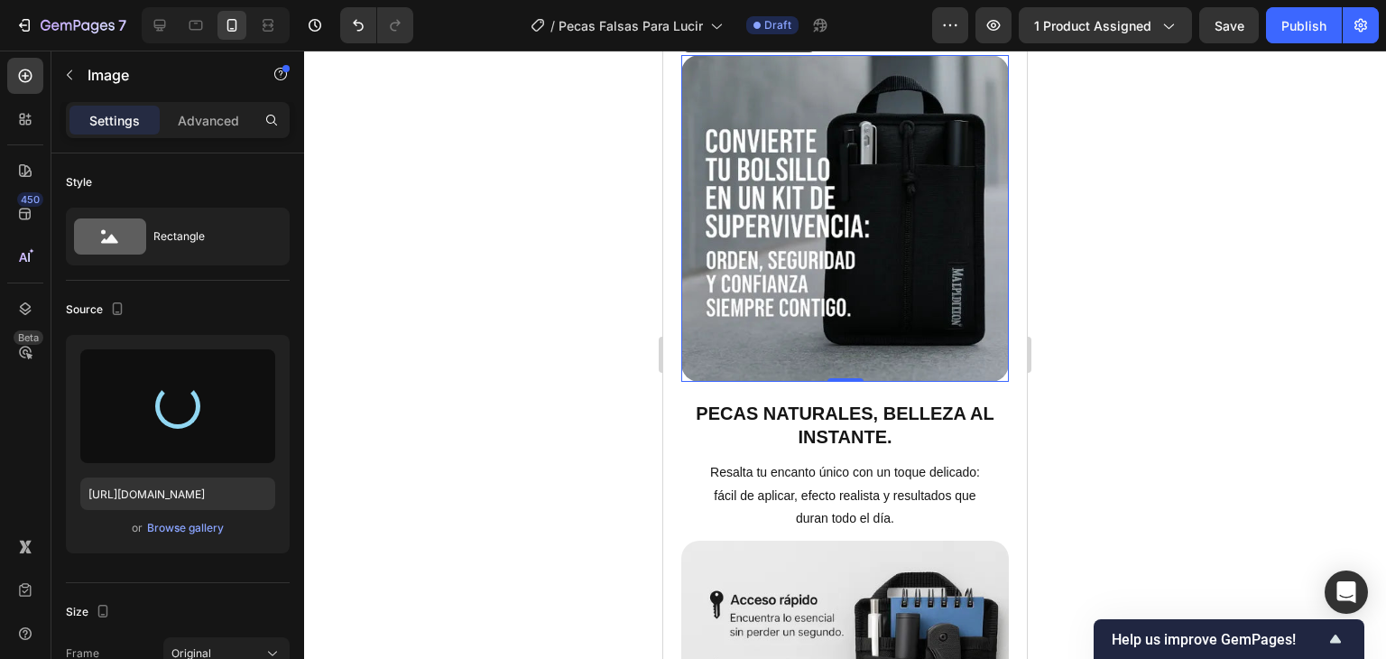
scroll to position [1534, 0]
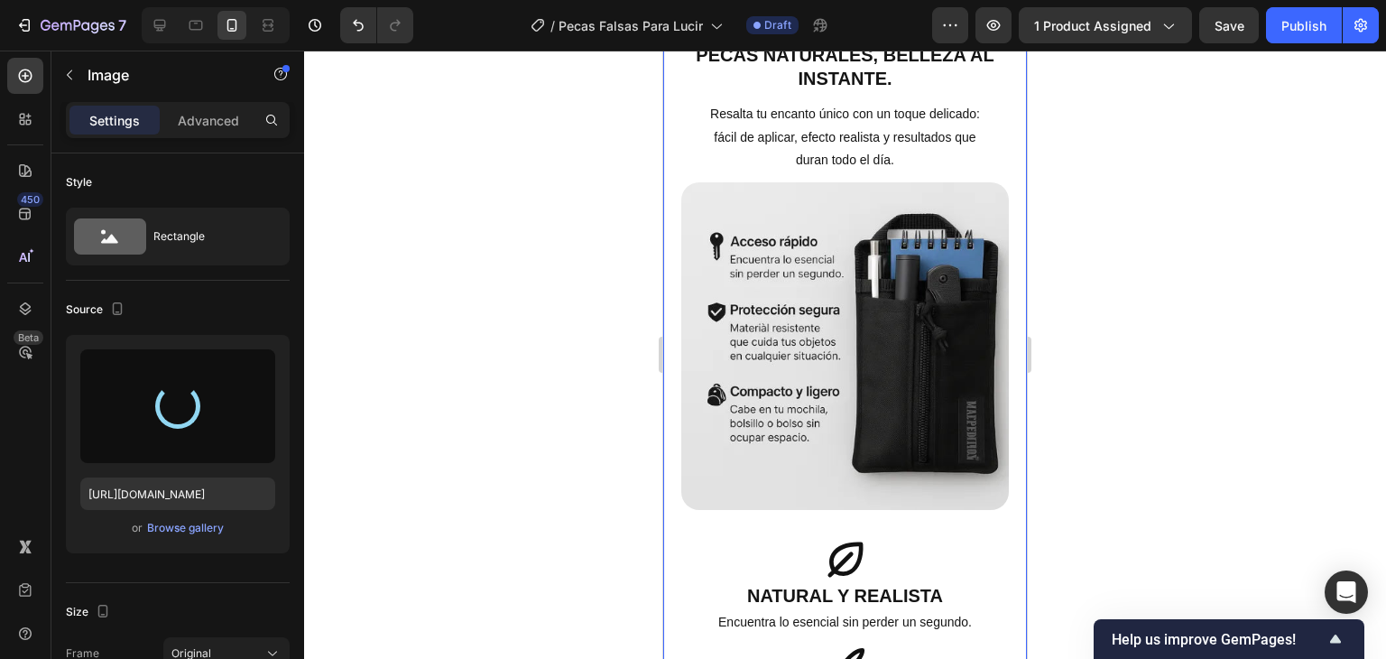
type input "[URL][DOMAIN_NAME]"
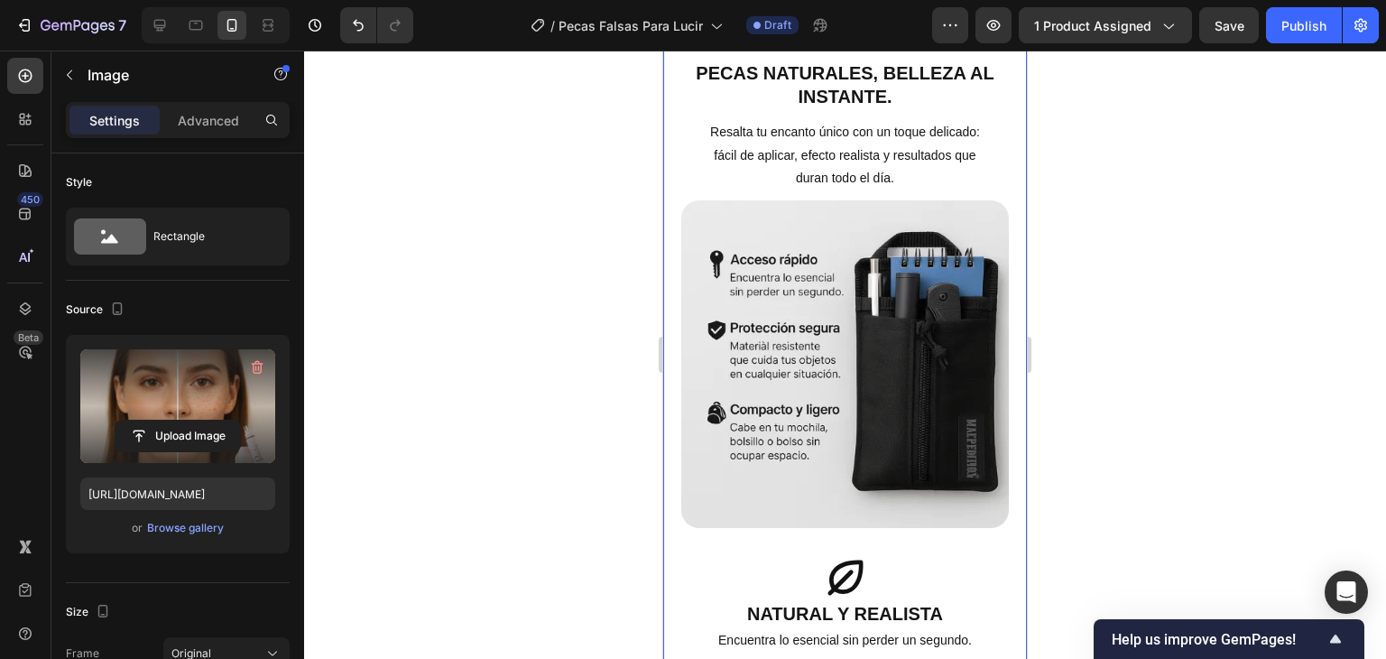
scroll to position [1624, 0]
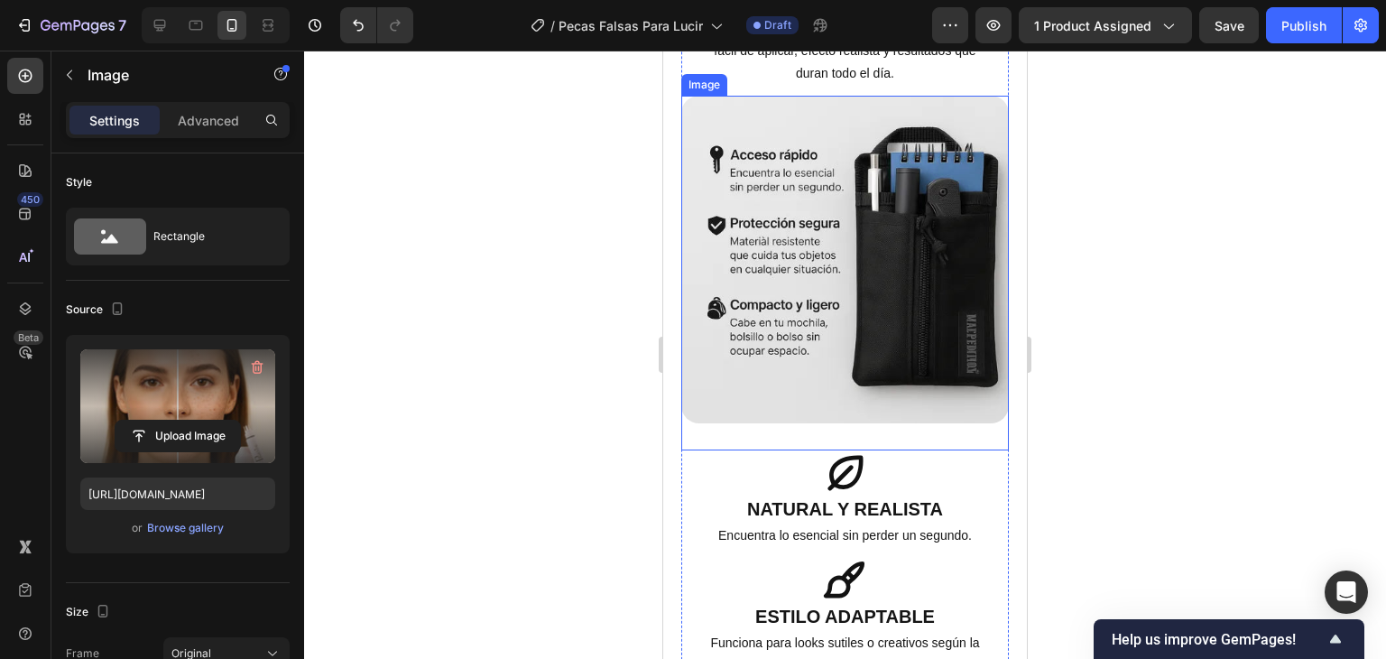
click at [844, 423] on img at bounding box center [845, 260] width 328 height 328
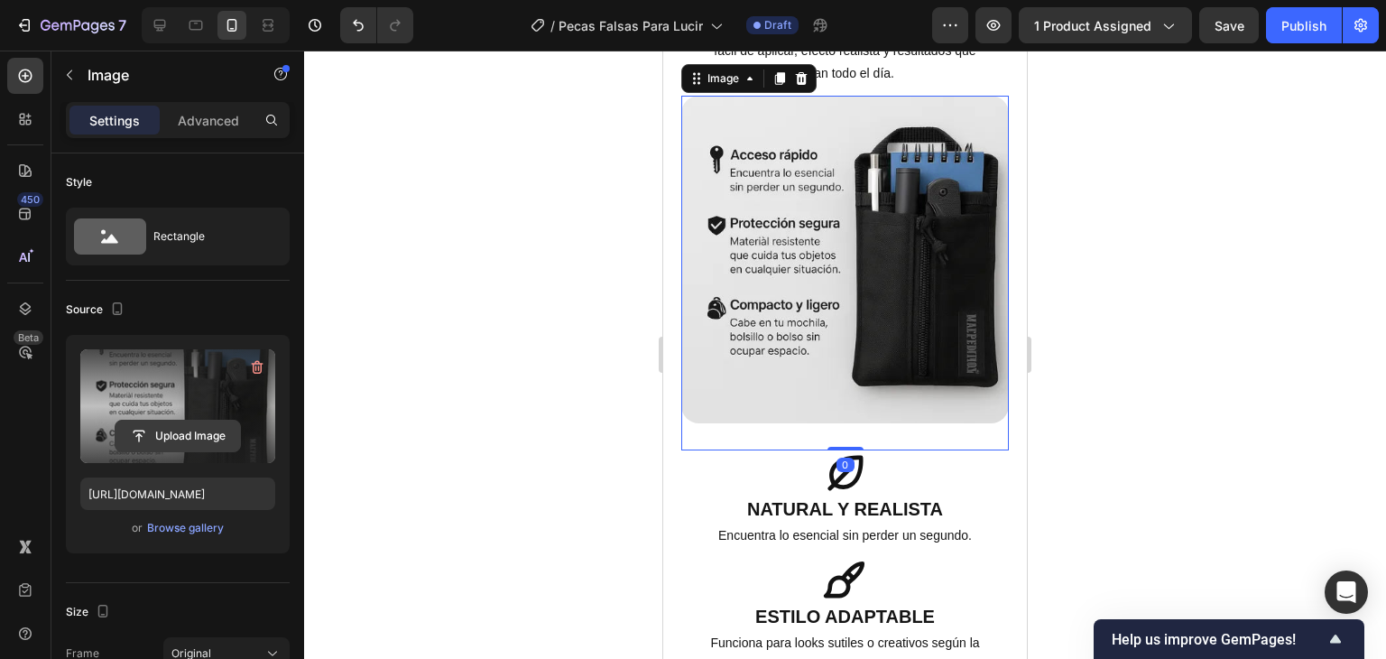
click at [205, 422] on input "file" at bounding box center [178, 436] width 125 height 31
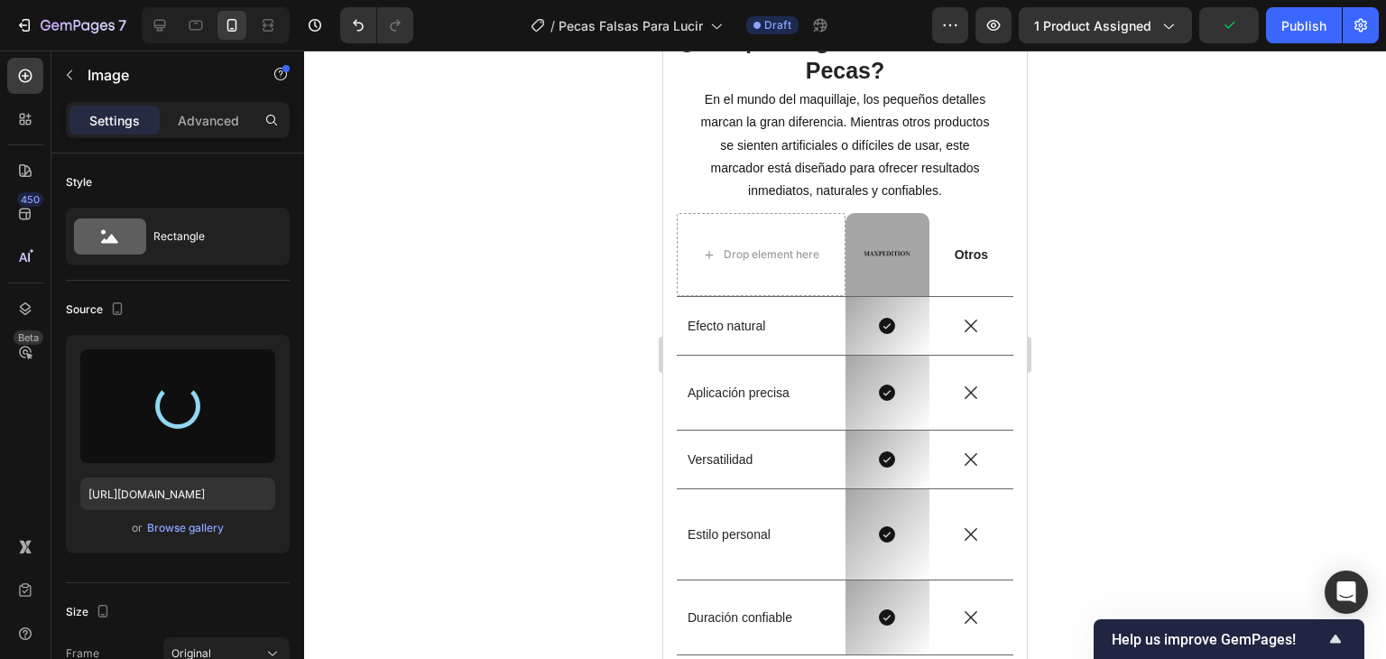
scroll to position [1895, 0]
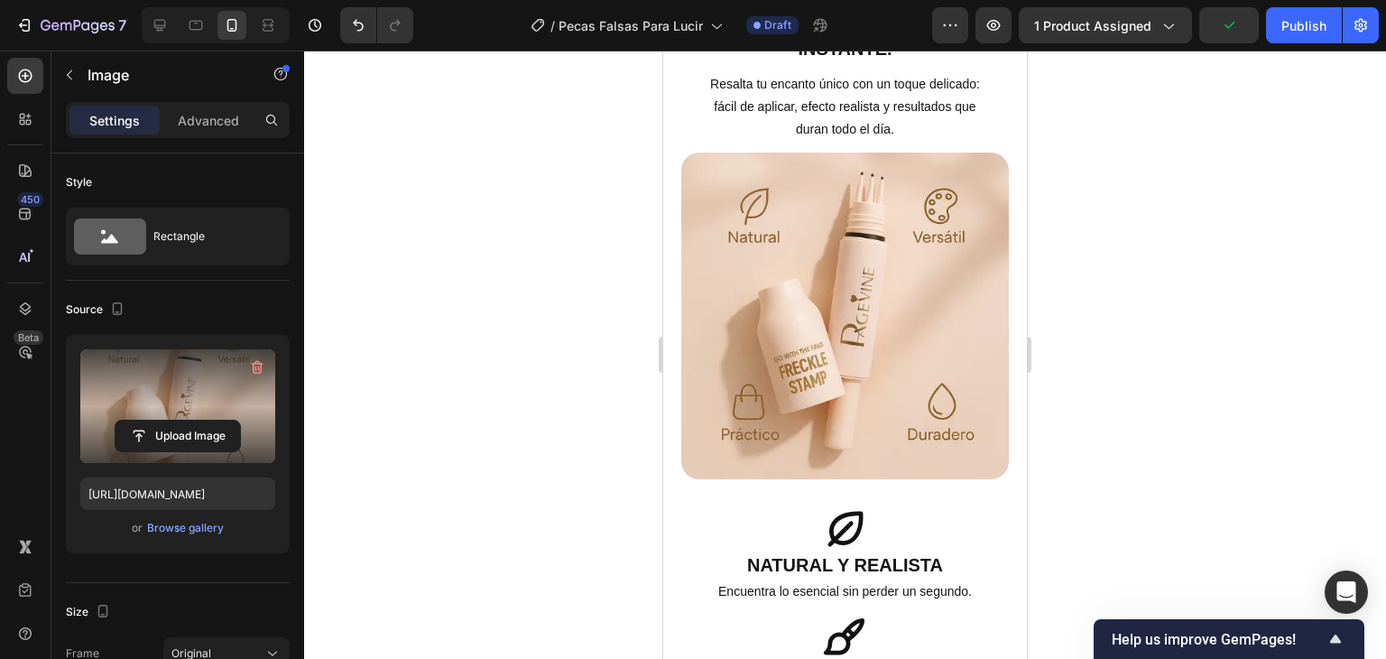
drag, startPoint x: 856, startPoint y: 339, endPoint x: 1169, endPoint y: 441, distance: 328.5
click at [856, 339] on img at bounding box center [845, 317] width 328 height 328
click at [148, 423] on input "file" at bounding box center [178, 436] width 125 height 31
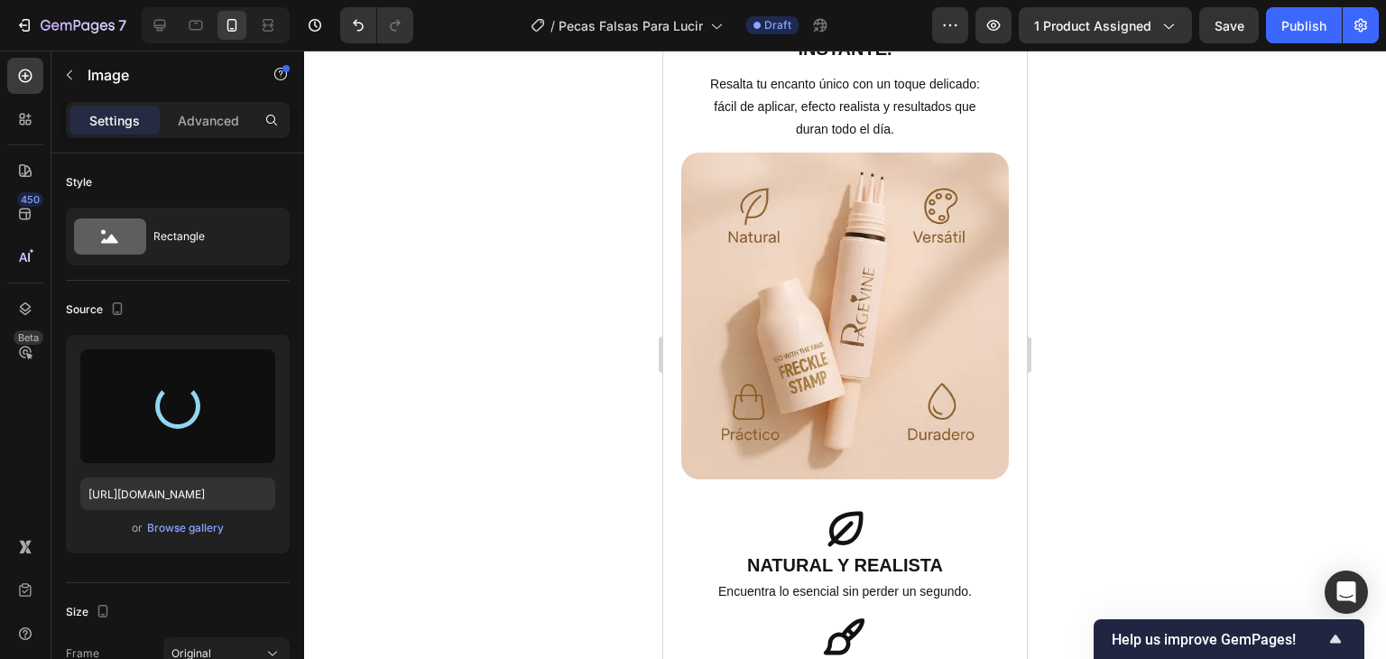
type input "[URL][DOMAIN_NAME]"
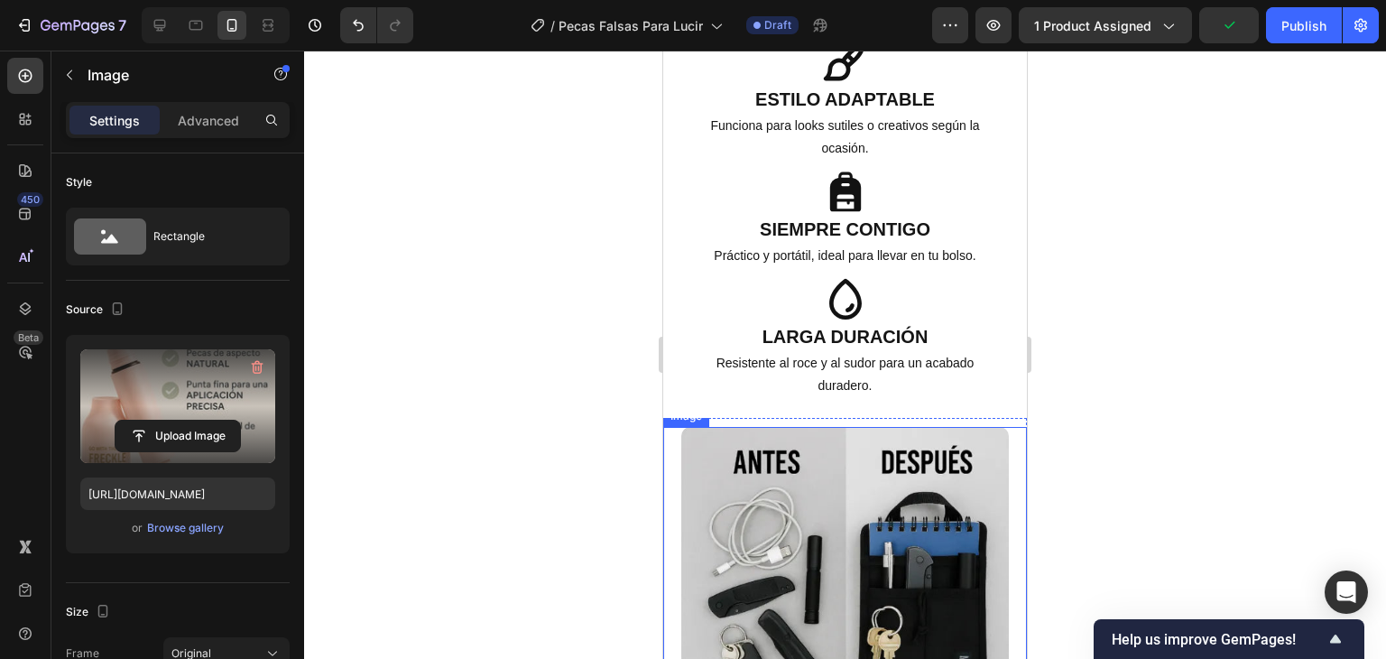
scroll to position [2888, 0]
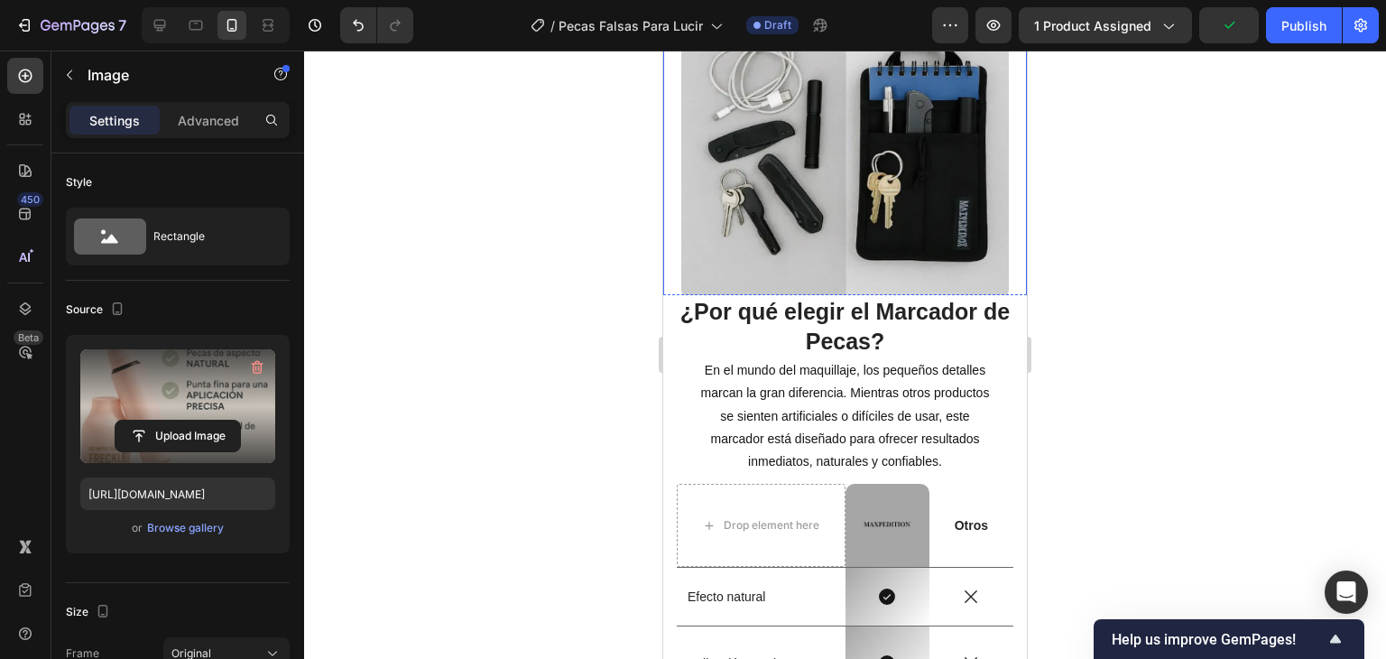
click at [884, 245] on img at bounding box center [845, 135] width 328 height 328
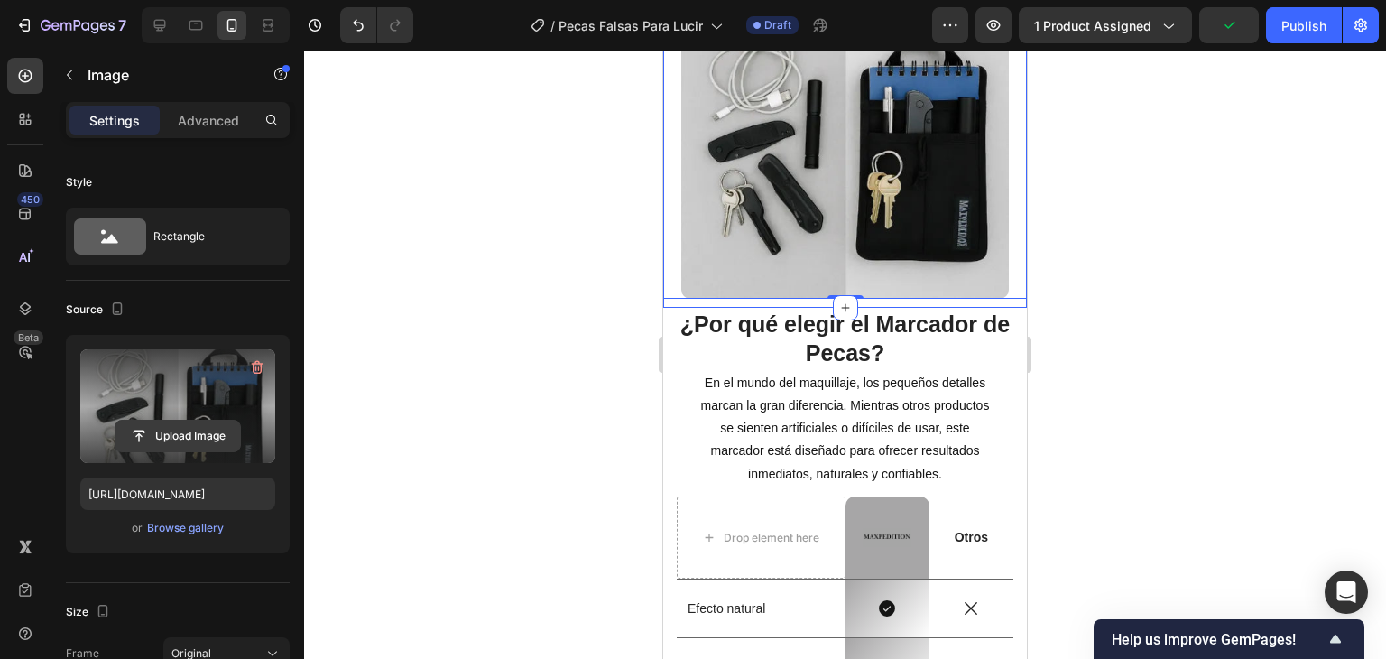
click at [173, 422] on input "file" at bounding box center [178, 436] width 125 height 31
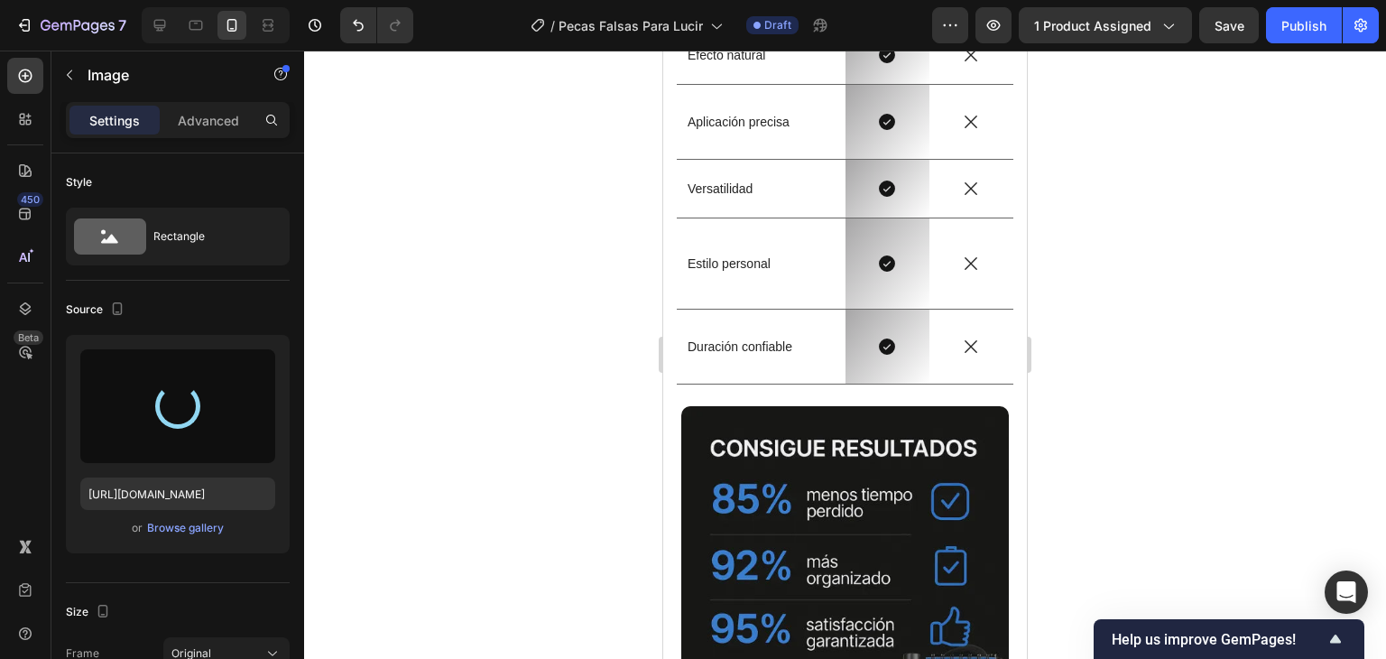
type input "[URL][DOMAIN_NAME]"
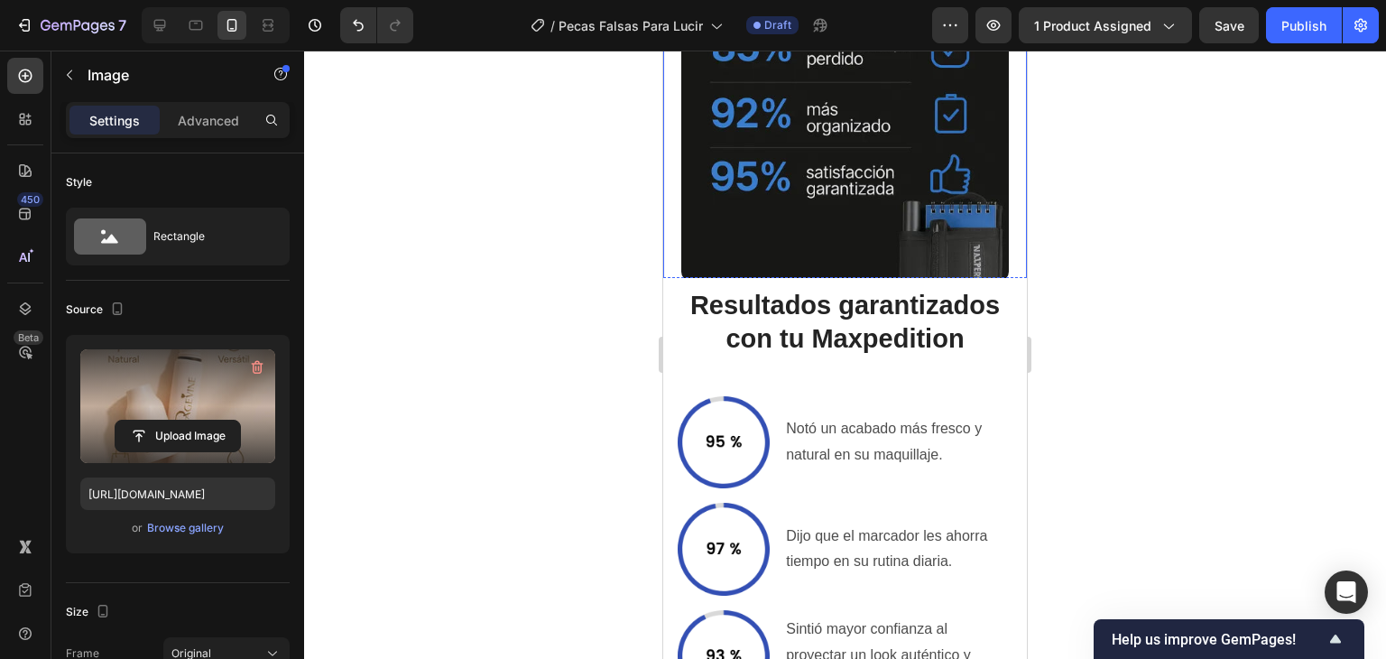
scroll to position [3519, 0]
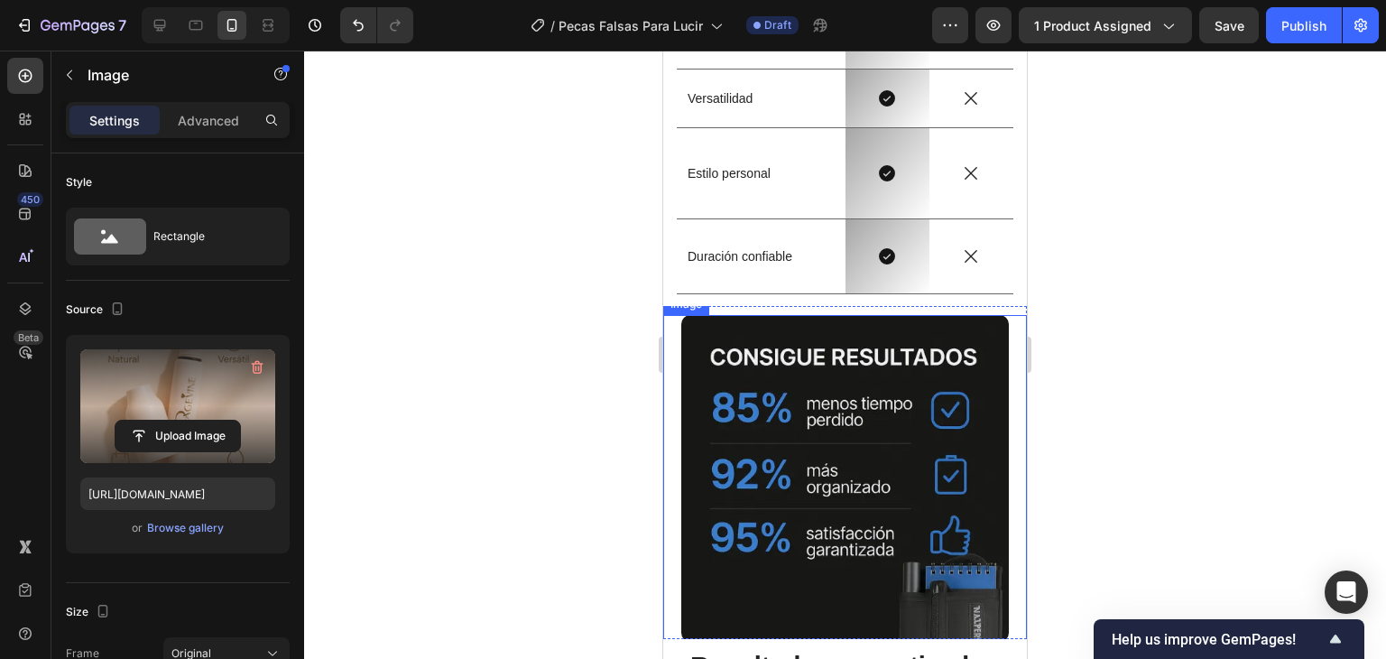
click at [873, 415] on img at bounding box center [845, 479] width 328 height 328
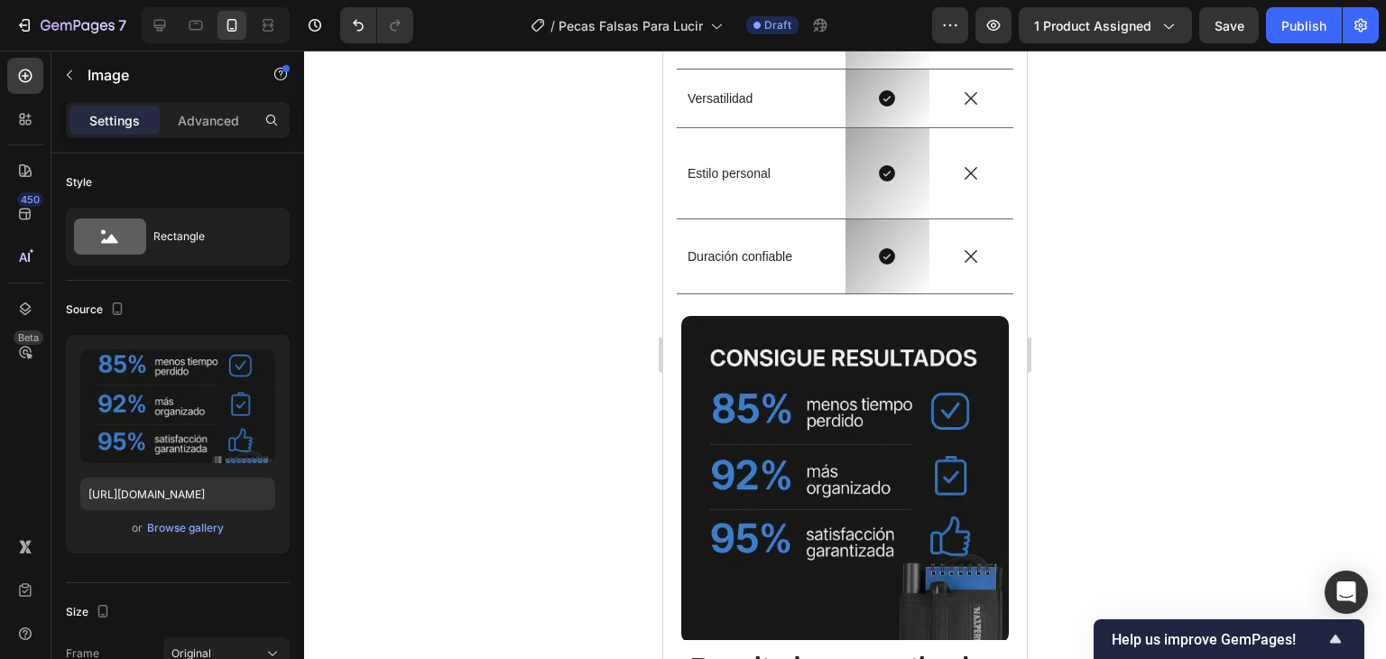
click at [801, 442] on img at bounding box center [845, 480] width 328 height 328
click at [187, 425] on input "file" at bounding box center [178, 436] width 125 height 31
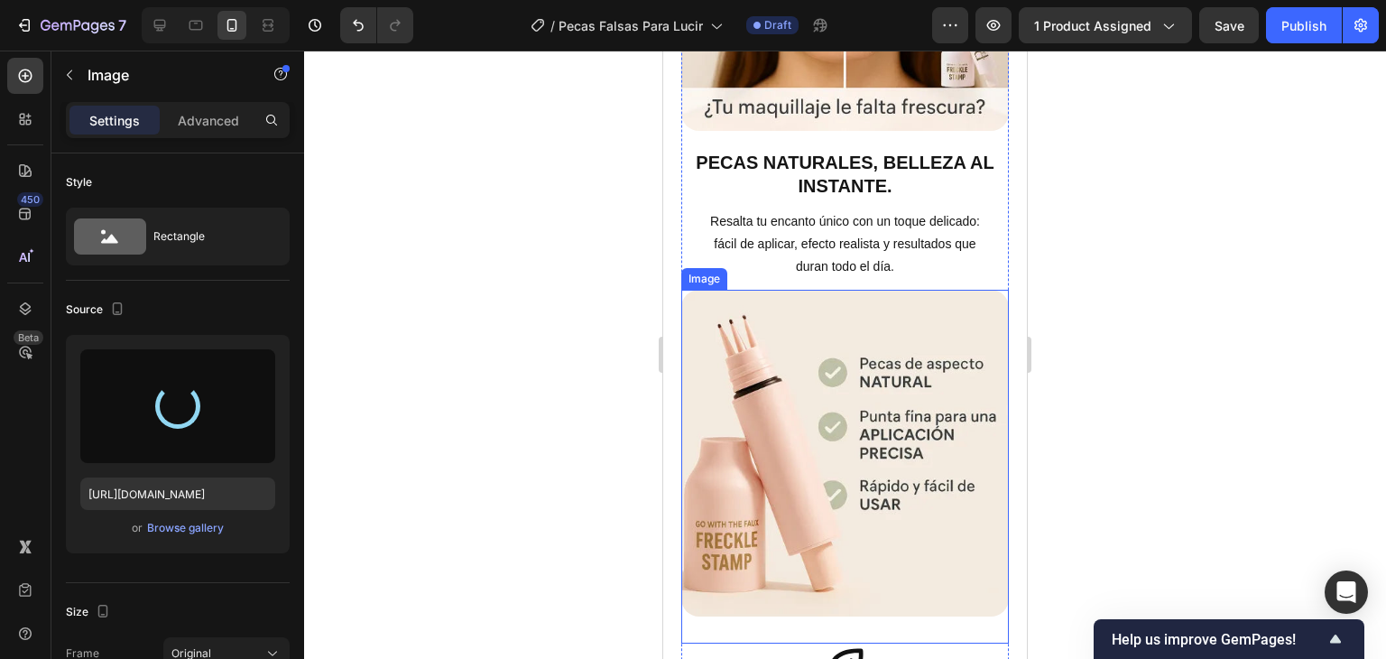
scroll to position [1216, 0]
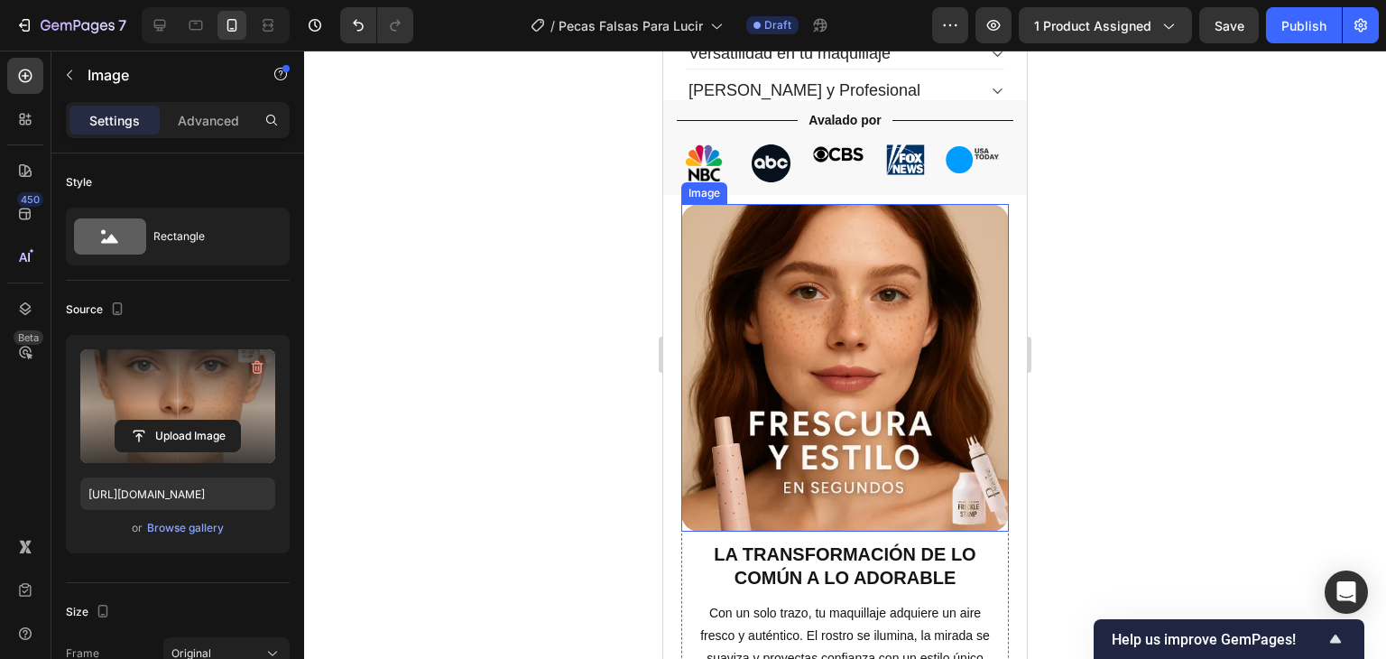
type input "[URL][DOMAIN_NAME]"
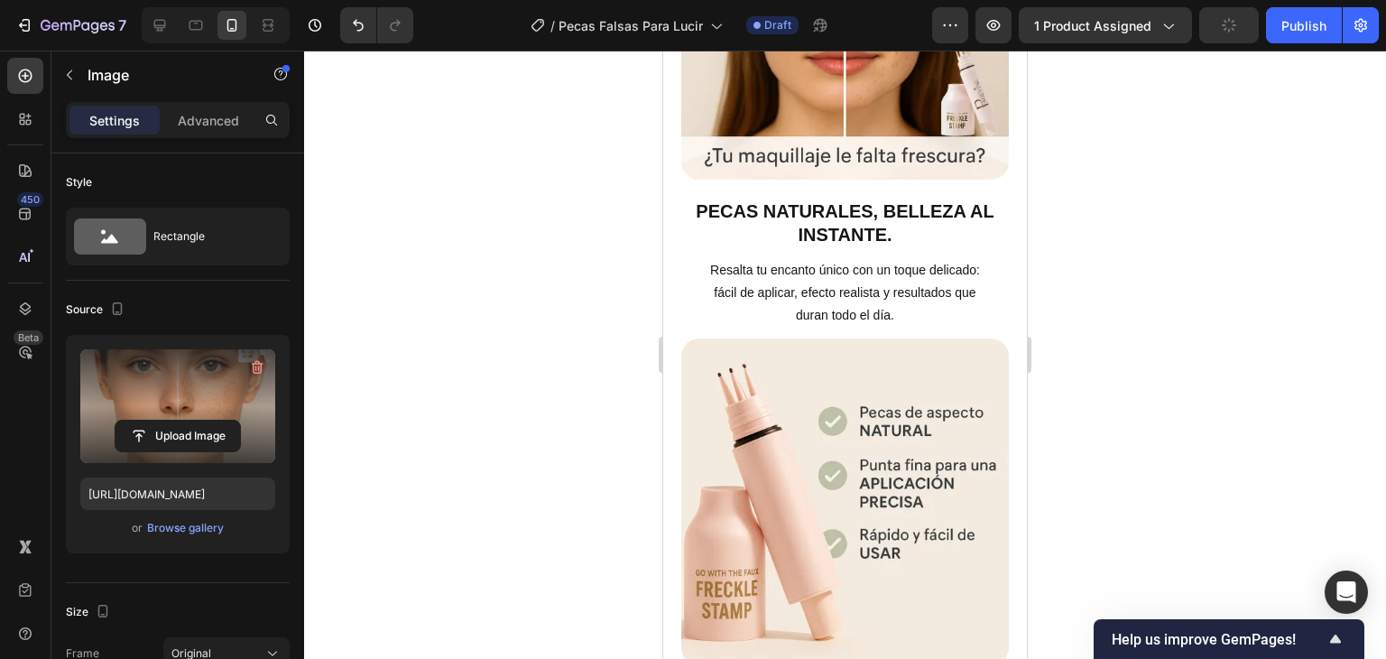
scroll to position [0, 0]
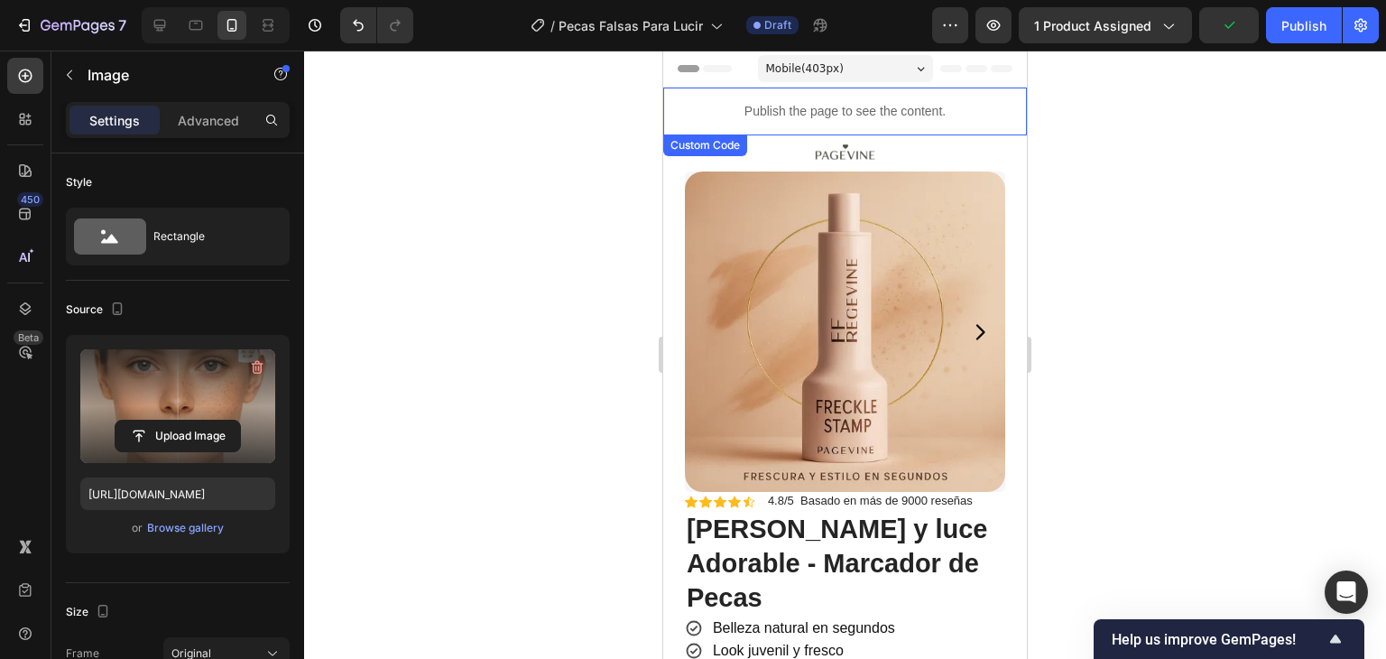
click at [890, 109] on p "Publish the page to see the content." at bounding box center [845, 111] width 364 height 19
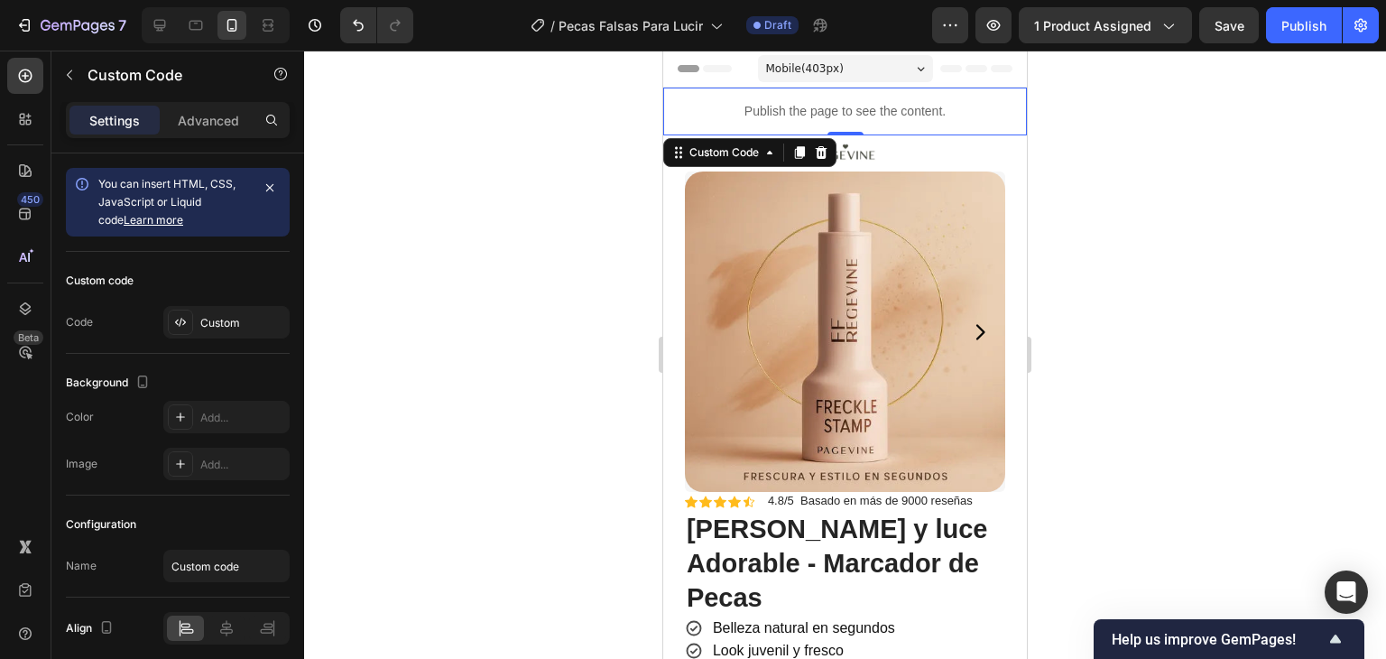
click at [850, 113] on p "Publish the page to see the content." at bounding box center [845, 111] width 364 height 19
click at [208, 310] on div "Custom" at bounding box center [226, 322] width 126 height 32
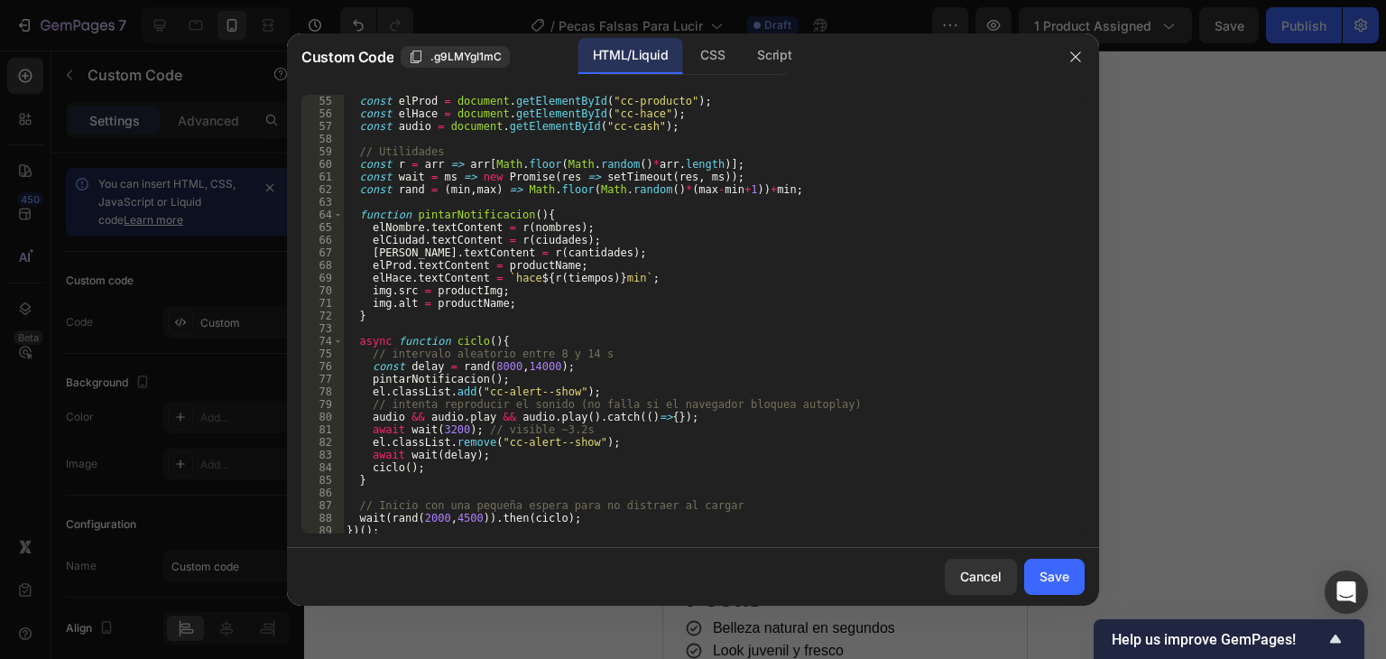
scroll to position [787, 0]
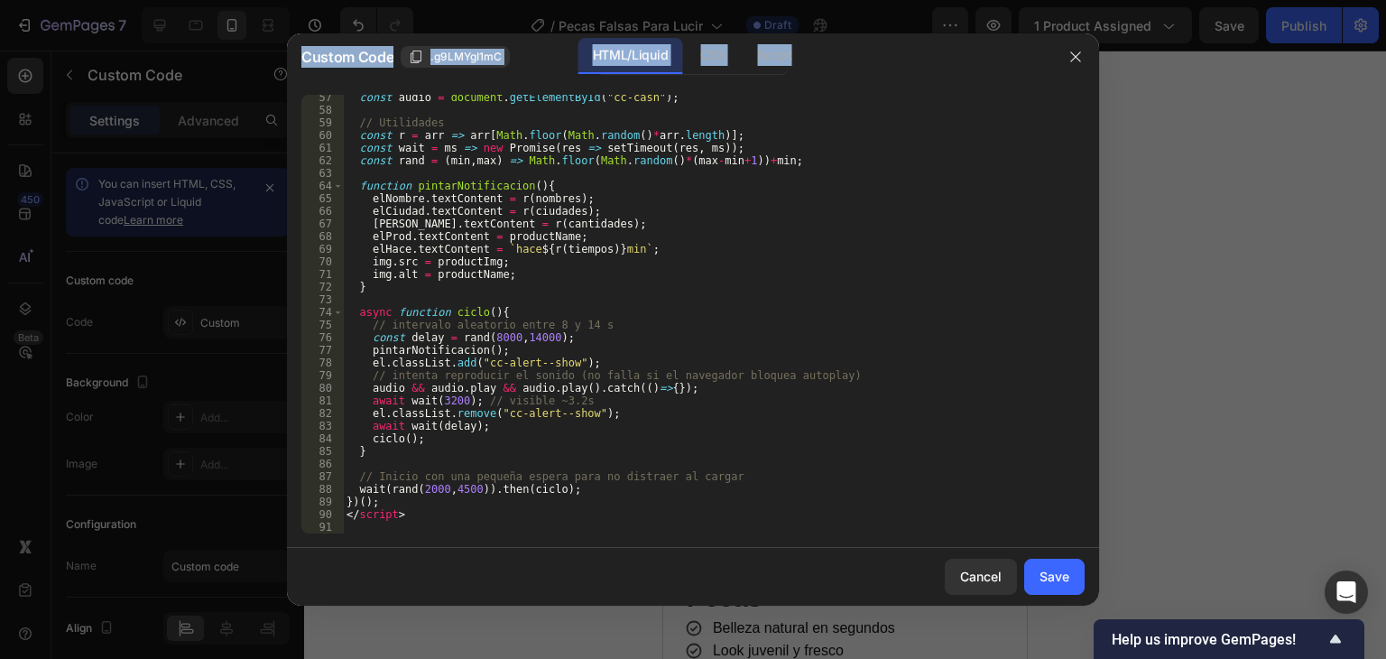
drag, startPoint x: 466, startPoint y: 542, endPoint x: 397, endPoint y: 258, distance: 292.4
click at [273, 126] on div "Custom Code .g9LMYgI1mC HTML/Liquid CSS Script 57 58 59 60 61 62 63 64 65 66 67…" at bounding box center [693, 329] width 1386 height 659
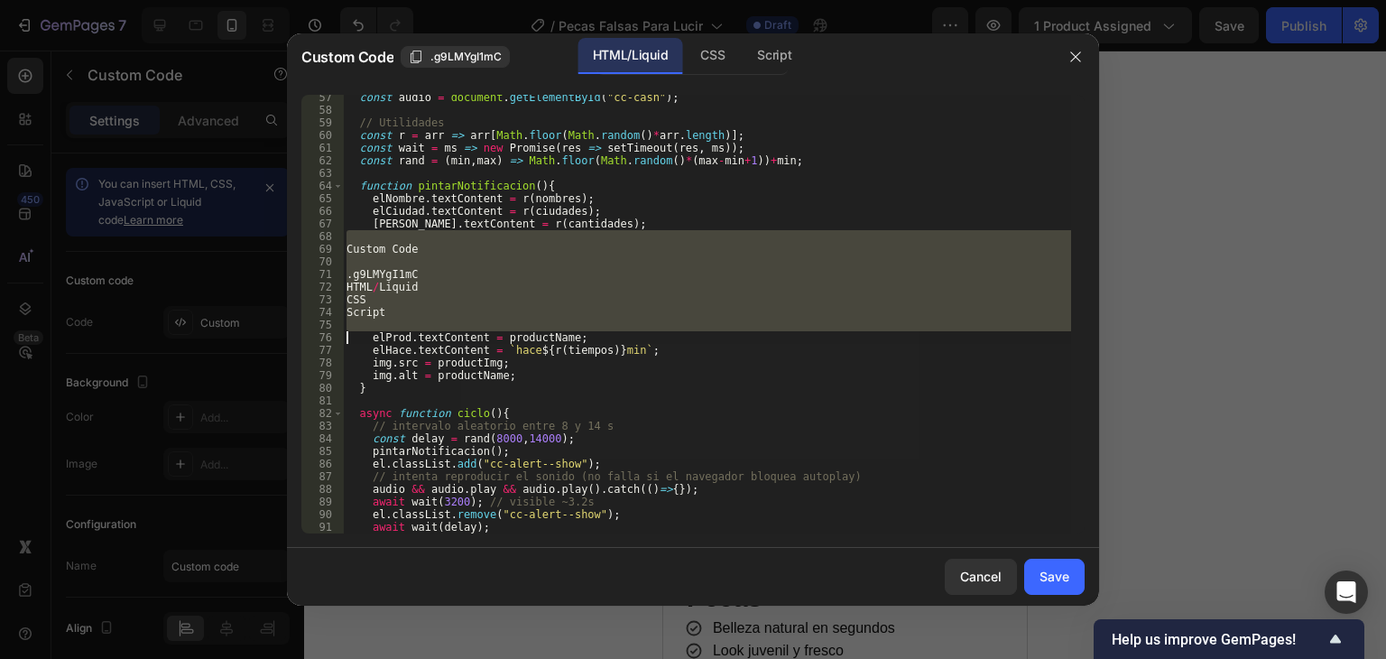
click at [419, 252] on div "const audio = document . getElementById ( "cc-cash" ) ; // Utilidades const r =…" at bounding box center [707, 314] width 728 height 439
type textarea "Custom Code"
click at [419, 252] on div "const audio = document . getElementById ( "cc-cash" ) ; // Utilidades const r =…" at bounding box center [707, 323] width 728 height 464
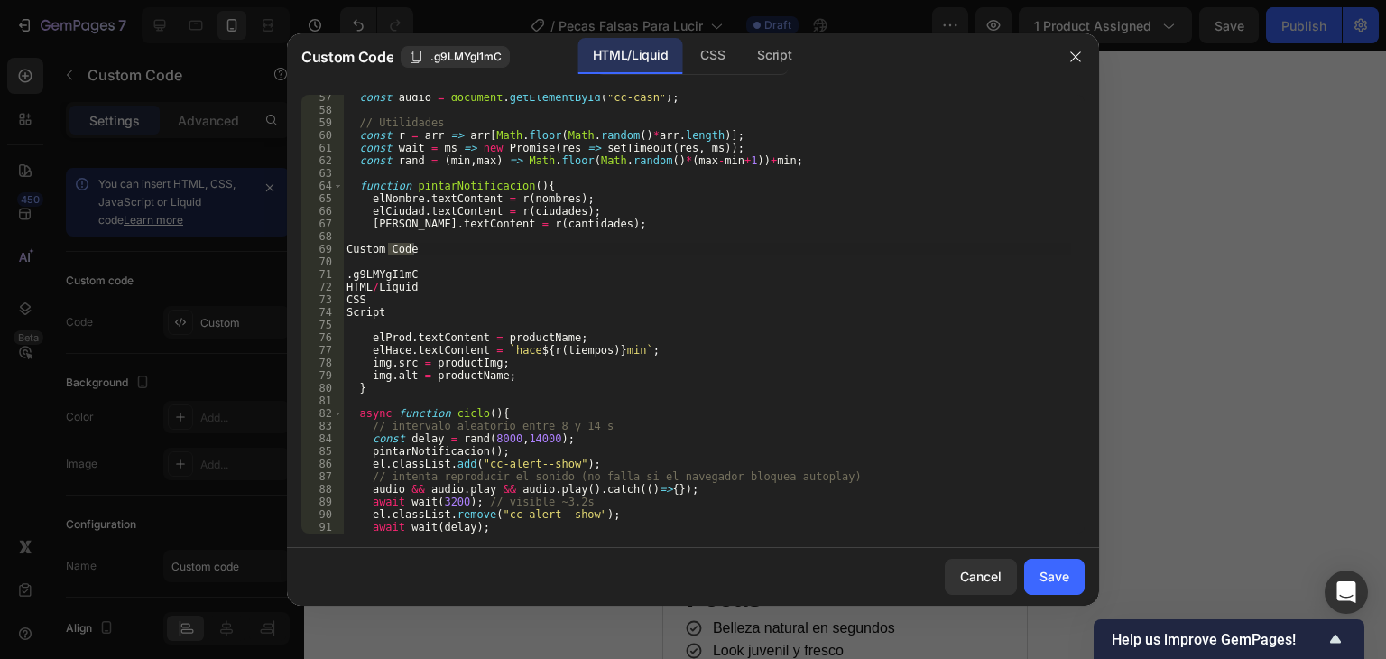
click at [1087, 42] on div at bounding box center [1075, 56] width 47 height 47
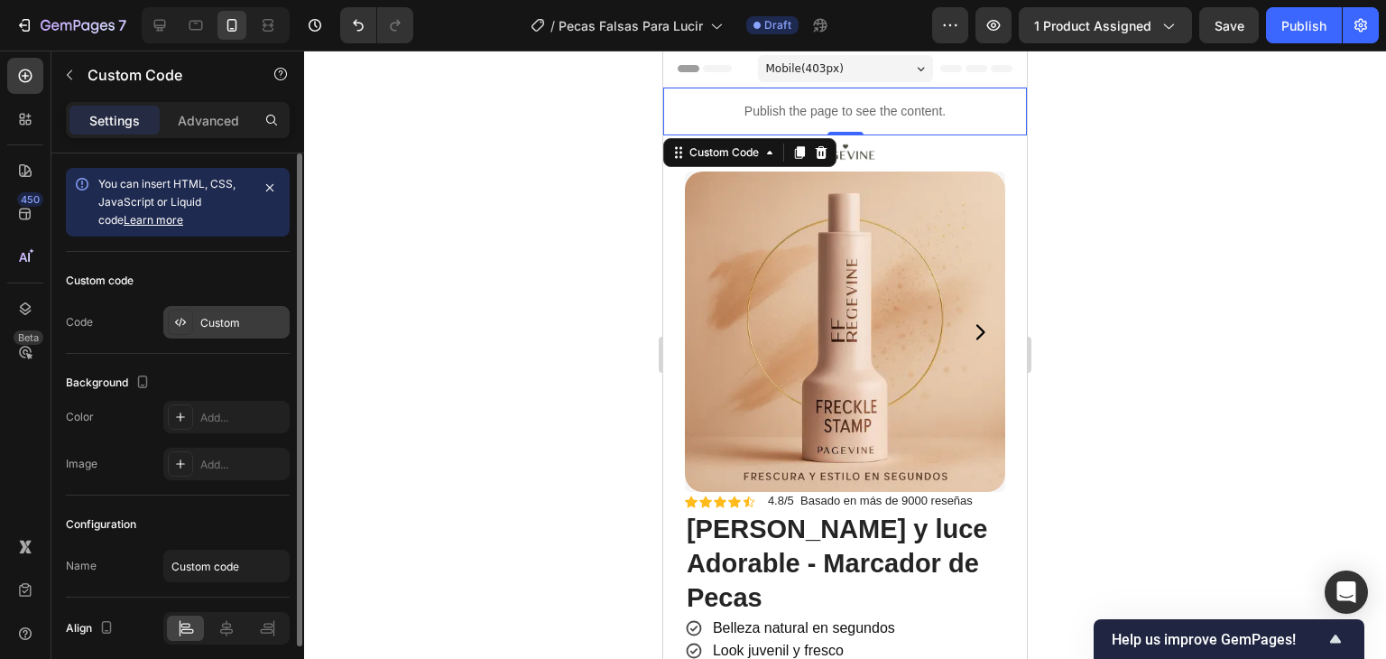
click at [209, 328] on div "Custom" at bounding box center [242, 323] width 85 height 16
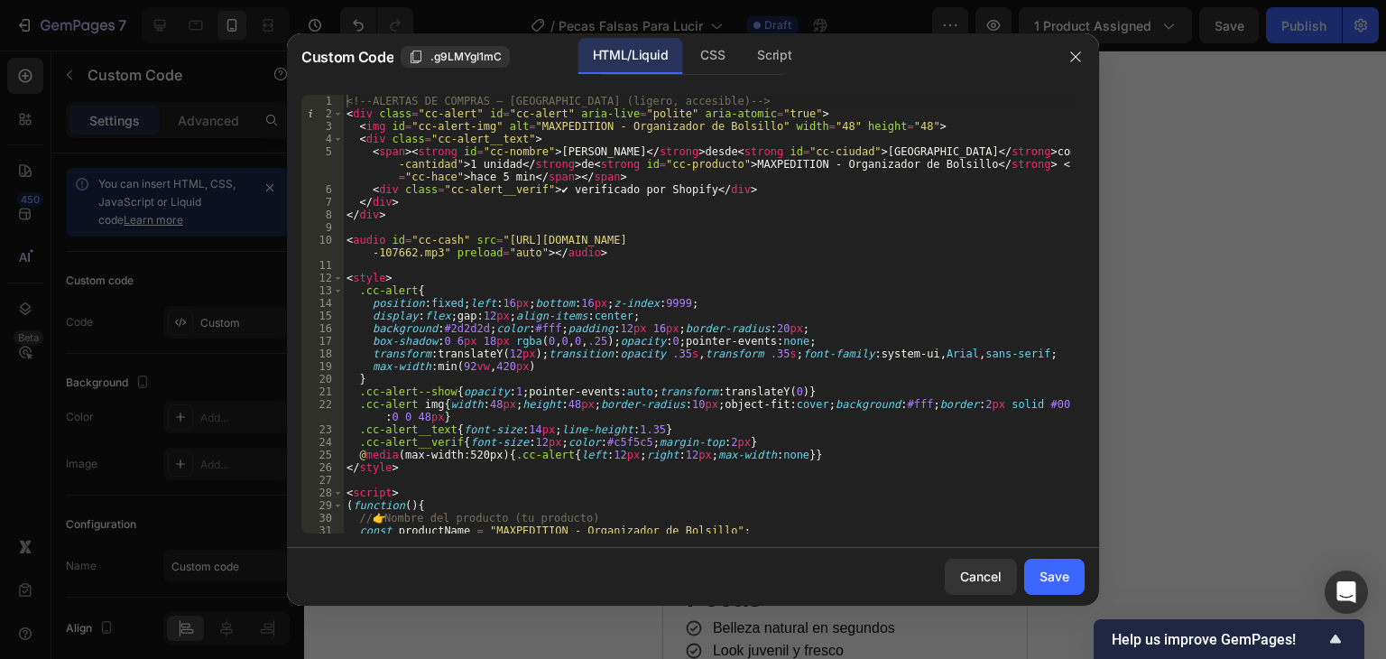
click at [559, 153] on div "<!-- ALERTAS DE COMPRAS – [GEOGRAPHIC_DATA] (ligero, accesible) --> < div class…" at bounding box center [707, 327] width 728 height 464
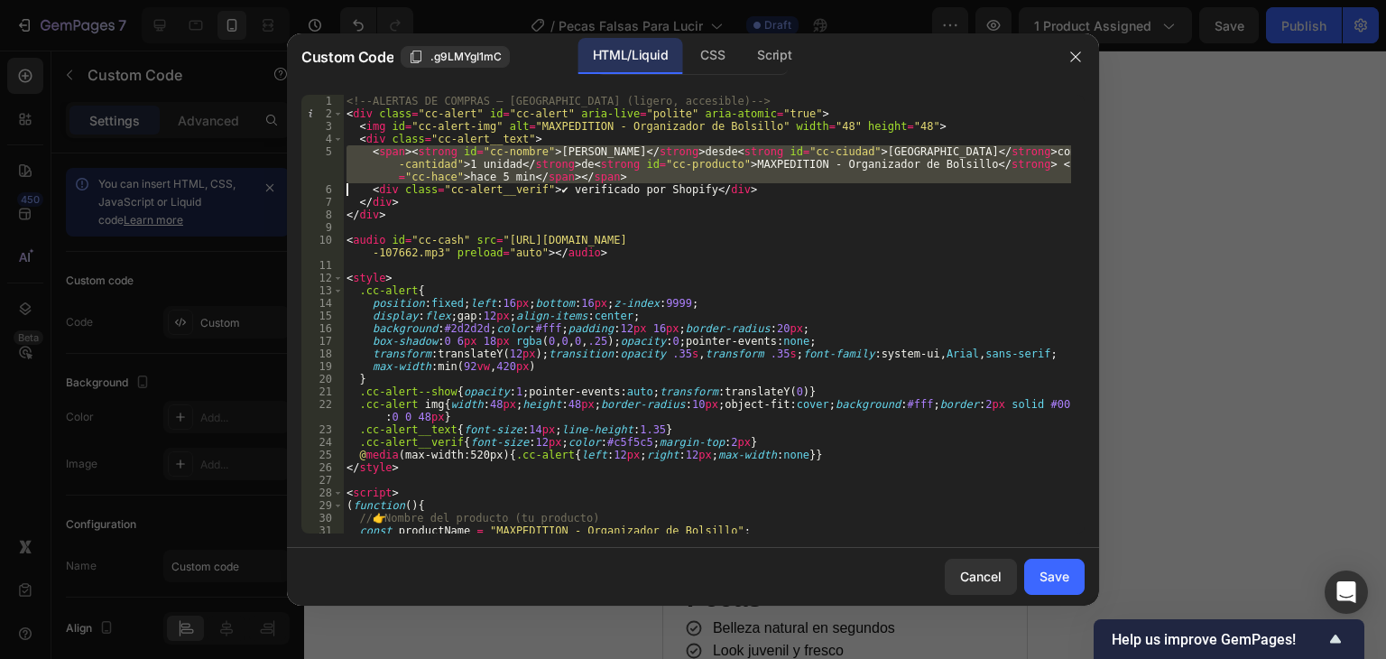
click at [559, 153] on div "<!-- ALERTAS DE COMPRAS – [GEOGRAPHIC_DATA] (ligero, accesible) --> < div class…" at bounding box center [707, 327] width 728 height 464
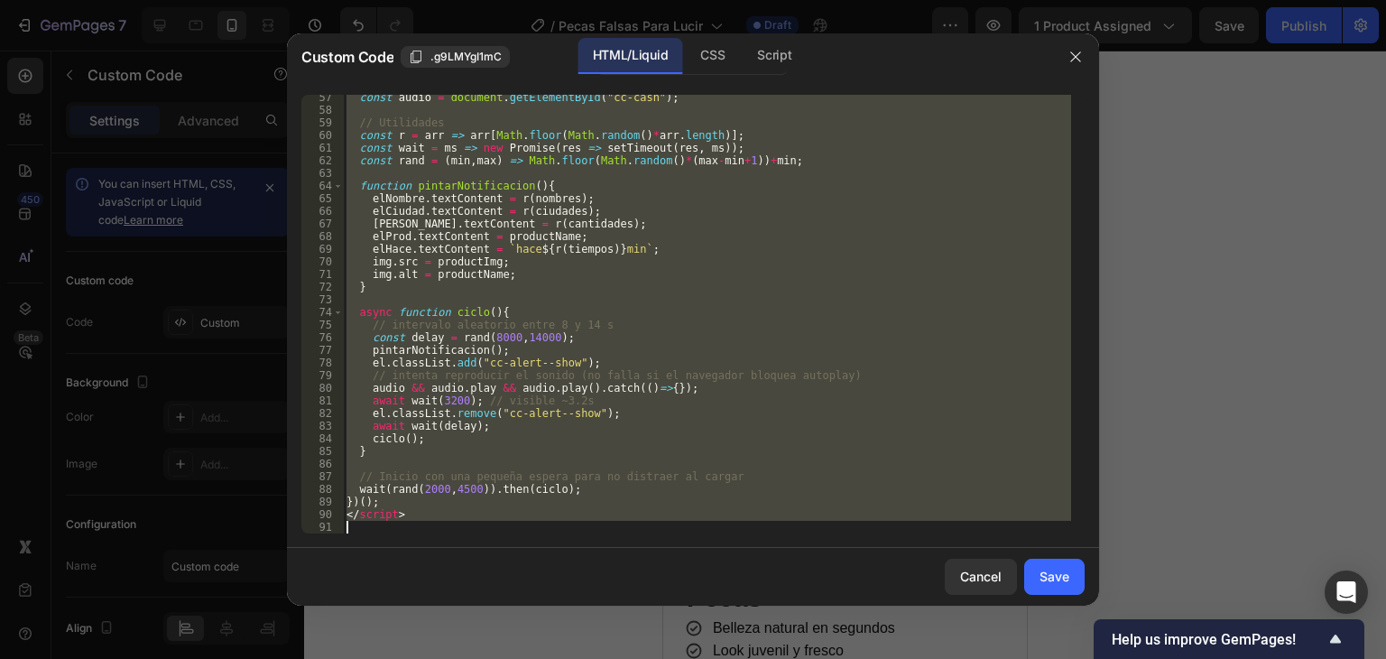
click at [488, 281] on div "const audio = document . getElementById ( "cc-cash" ) ; // Utilidades const r =…" at bounding box center [707, 314] width 728 height 439
type textarea "}"
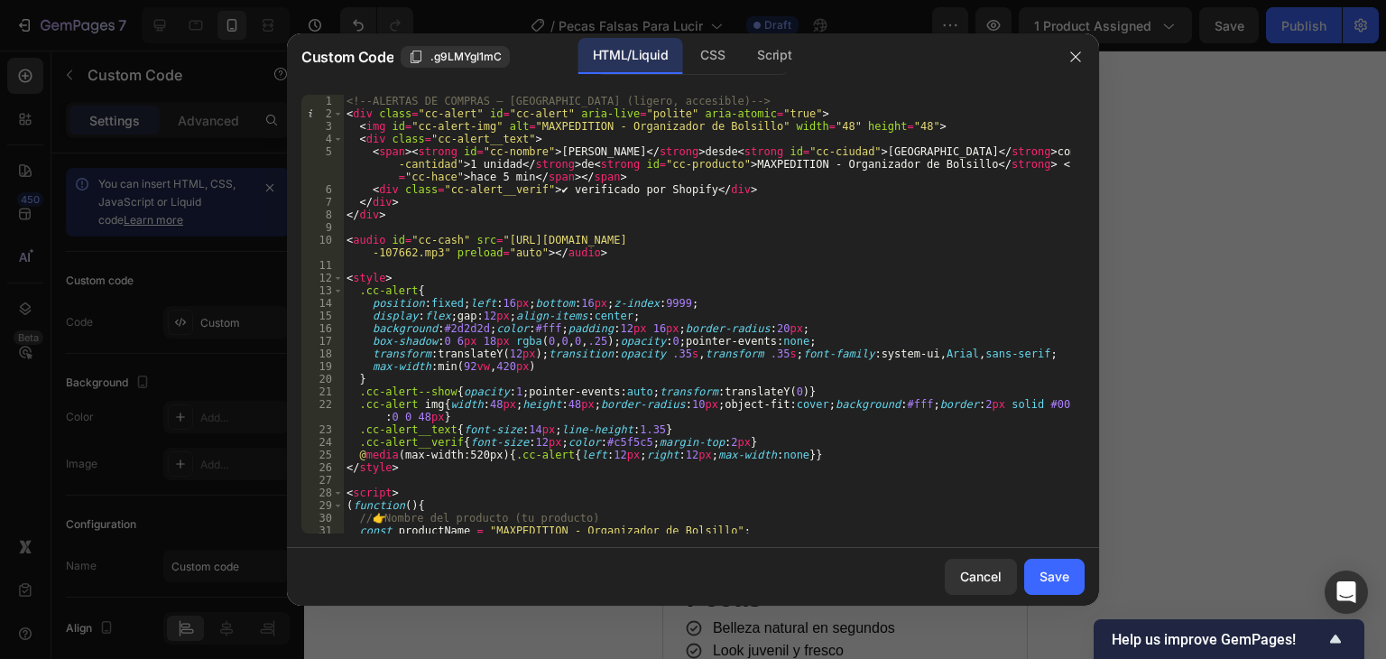
scroll to position [0, 0]
click at [449, 229] on div "<!-- ALERTAS DE COMPRAS – [GEOGRAPHIC_DATA] (ligero, accesible) --> < div class…" at bounding box center [707, 327] width 728 height 464
click at [450, 229] on div "<!-- ALERTAS DE COMPRAS – [GEOGRAPHIC_DATA] (ligero, accesible) --> < div class…" at bounding box center [707, 327] width 728 height 464
type textarea "<audio id="cc-cash" src="[URL][DOMAIN_NAME]" preload="auto"></audio>"
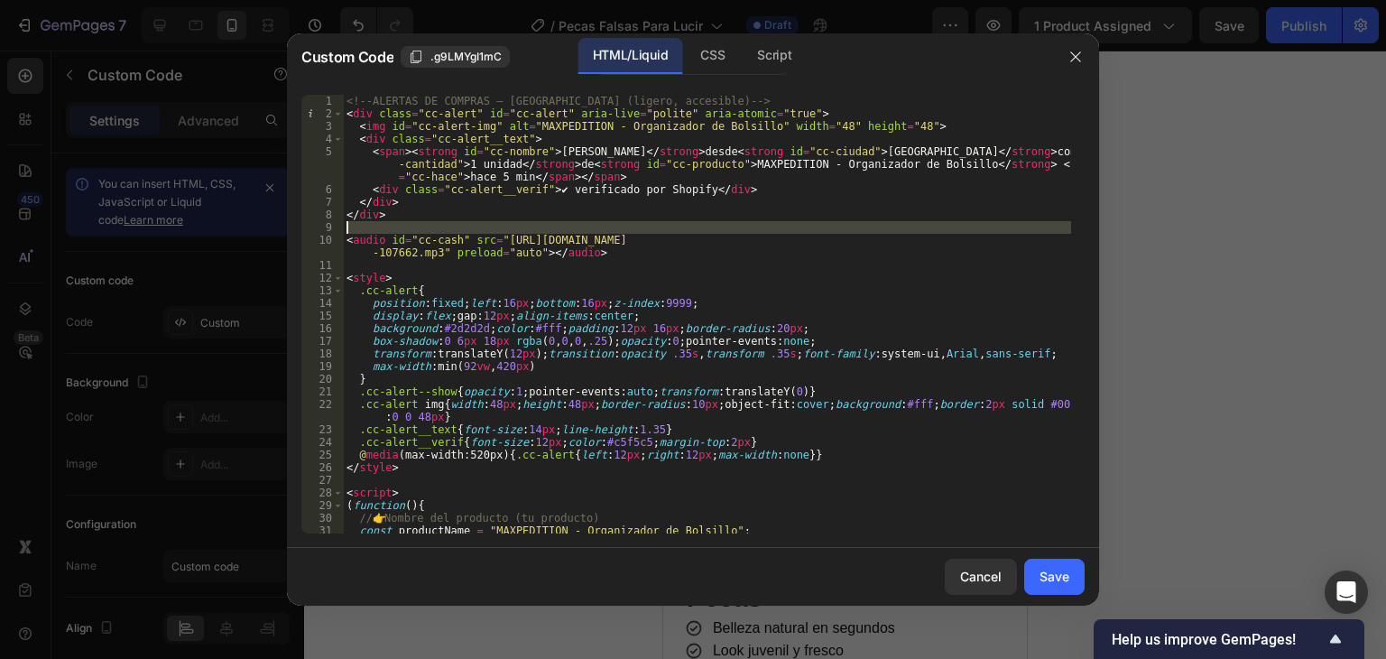
click at [450, 228] on div "<!-- ALERTAS DE COMPRAS – [GEOGRAPHIC_DATA] (ligero, accesible) --> < div class…" at bounding box center [707, 314] width 728 height 439
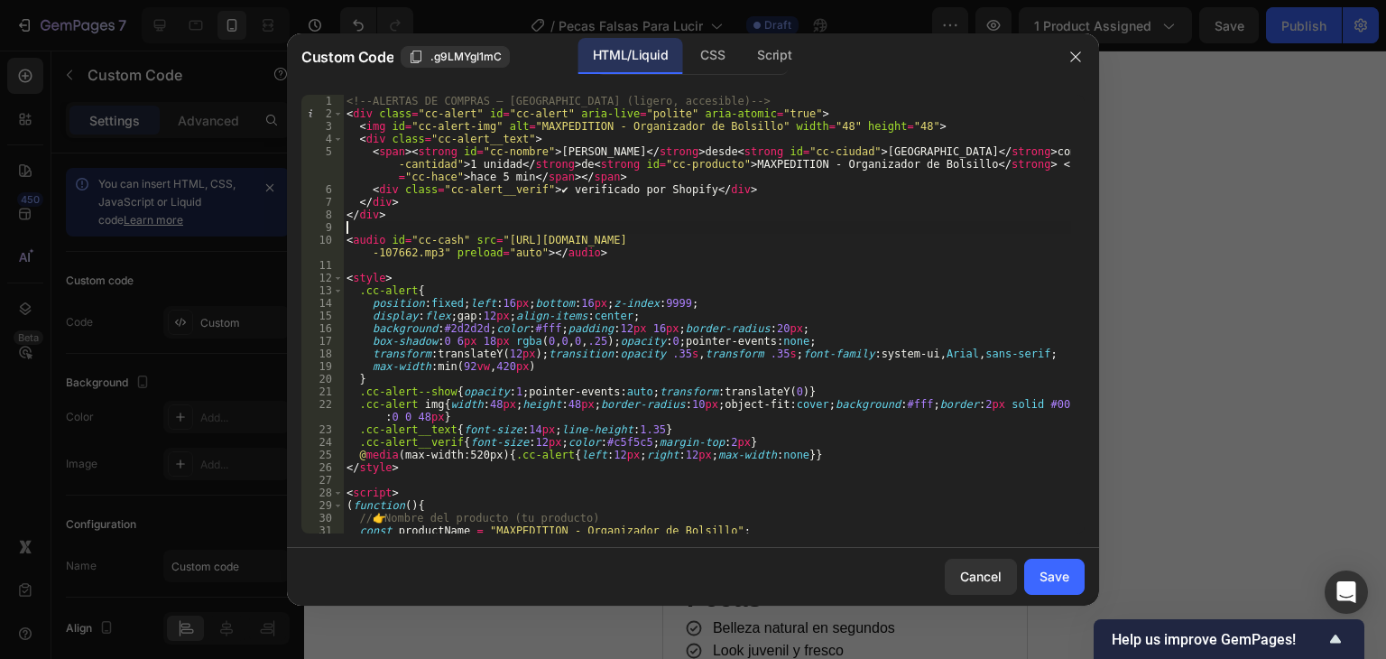
click at [450, 228] on div "<!-- ALERTAS DE COMPRAS – [GEOGRAPHIC_DATA] (ligero, accesible) --> < div class…" at bounding box center [707, 327] width 728 height 464
click at [446, 170] on div "<!-- ALERTAS DE COMPRAS – [GEOGRAPHIC_DATA] (ligero, accesible) --> < div class…" at bounding box center [707, 327] width 728 height 464
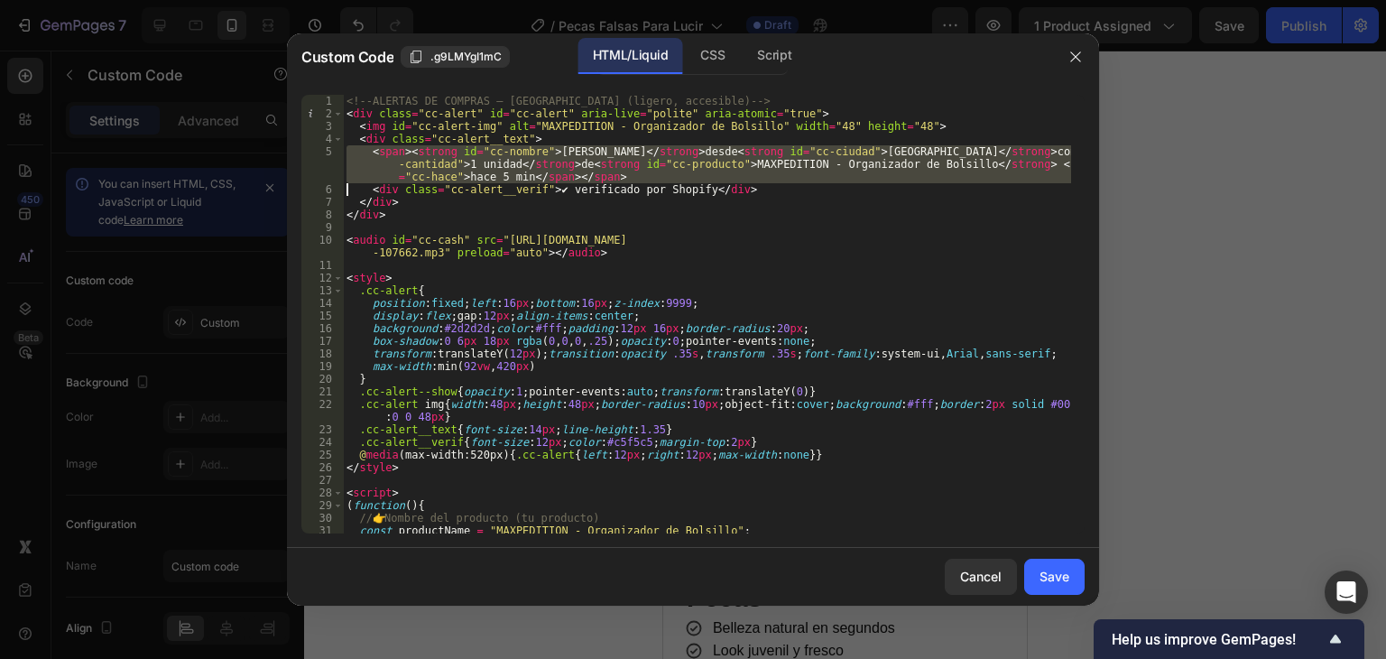
click at [446, 170] on div "<!-- ALERTAS DE COMPRAS – [GEOGRAPHIC_DATA] (ligero, accesible) --> < div class…" at bounding box center [707, 327] width 728 height 464
type textarea "</script>"
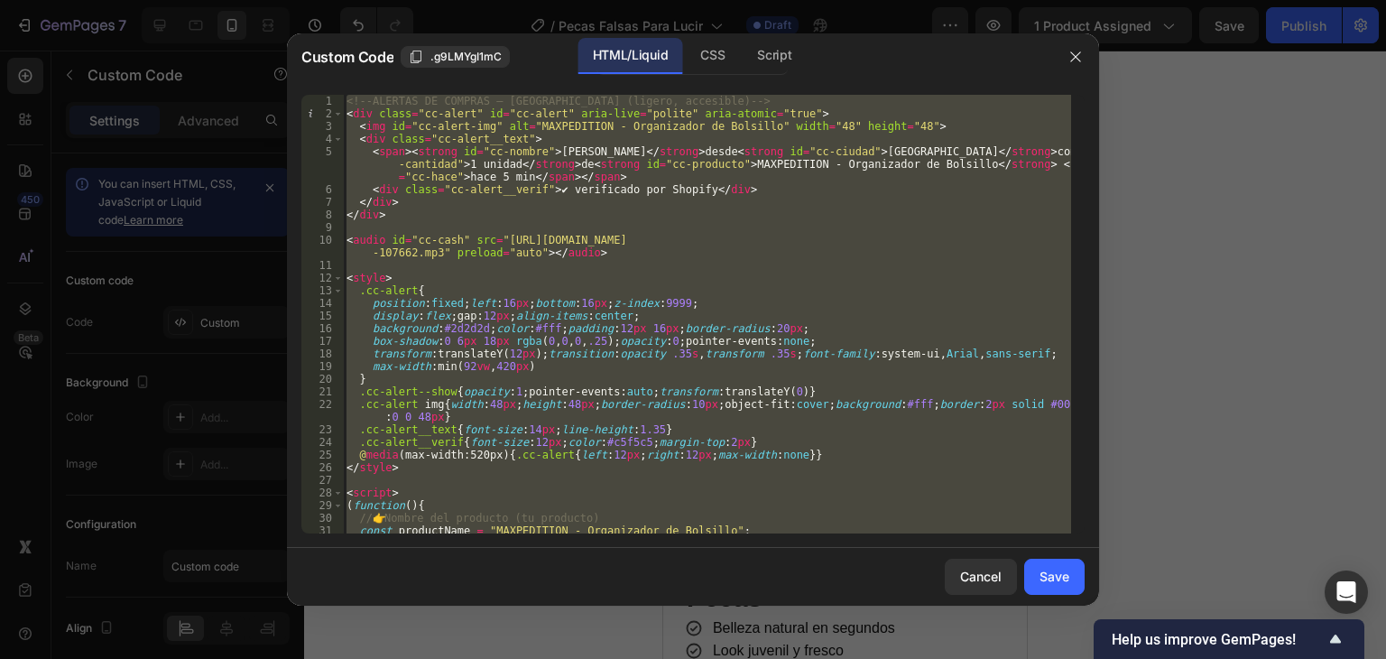
paste textarea
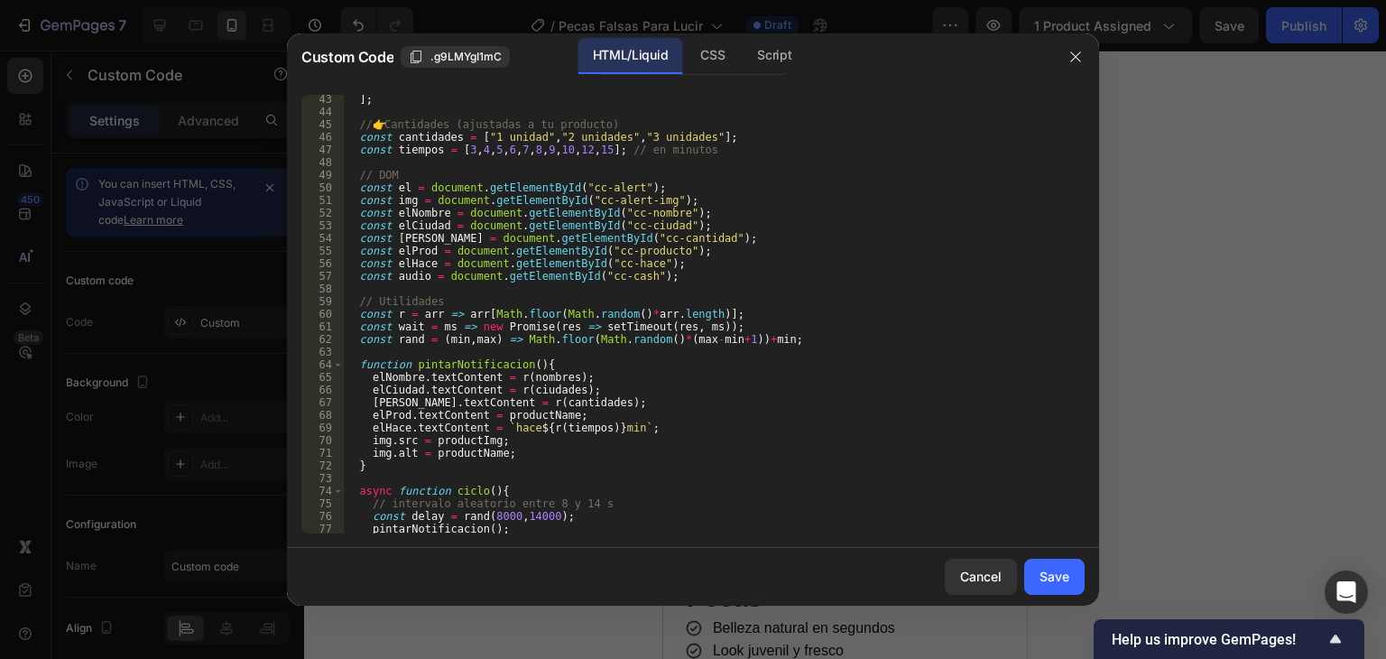
scroll to position [774, 0]
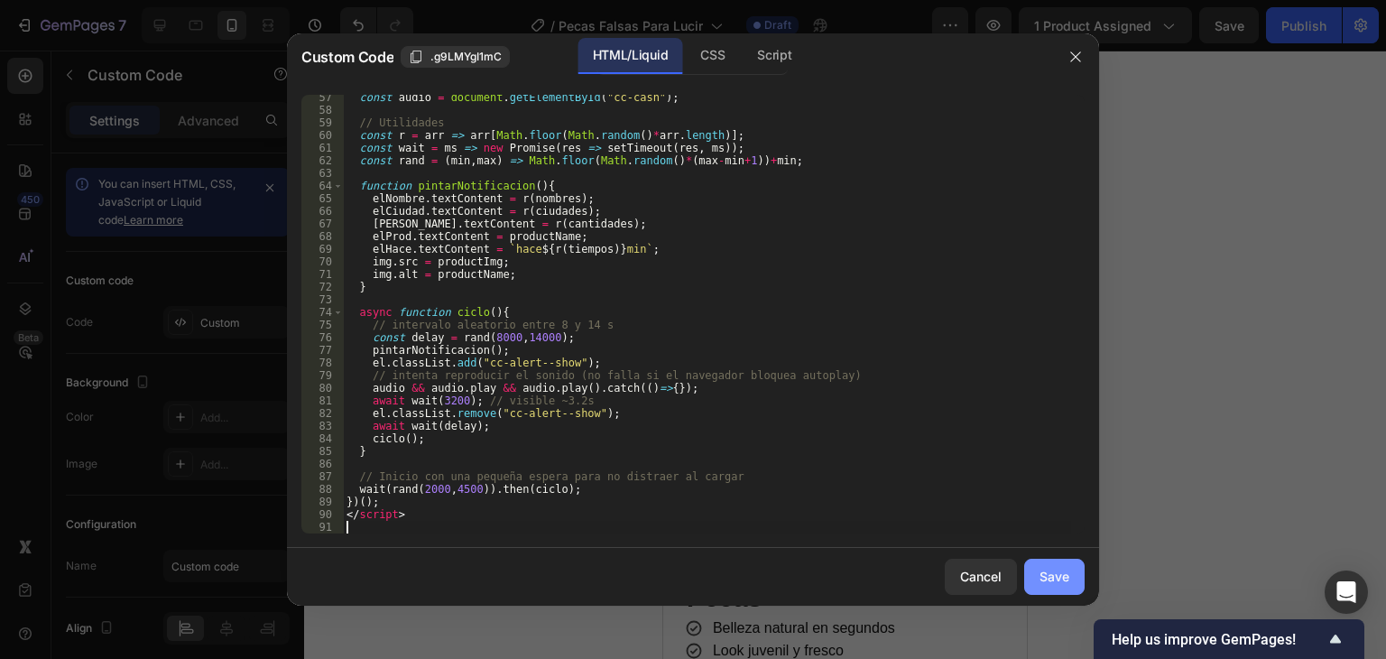
click at [1047, 576] on div "Save" at bounding box center [1055, 576] width 30 height 19
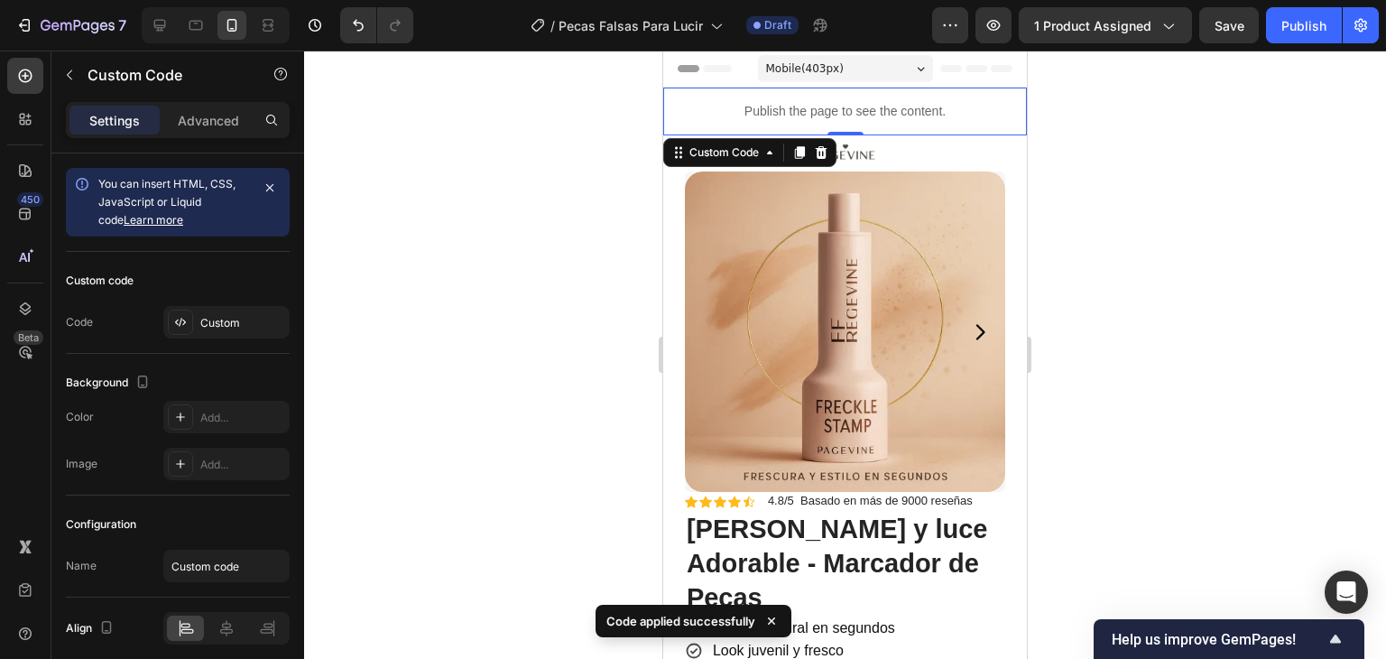
click at [1259, 36] on button "Publish" at bounding box center [1304, 25] width 76 height 36
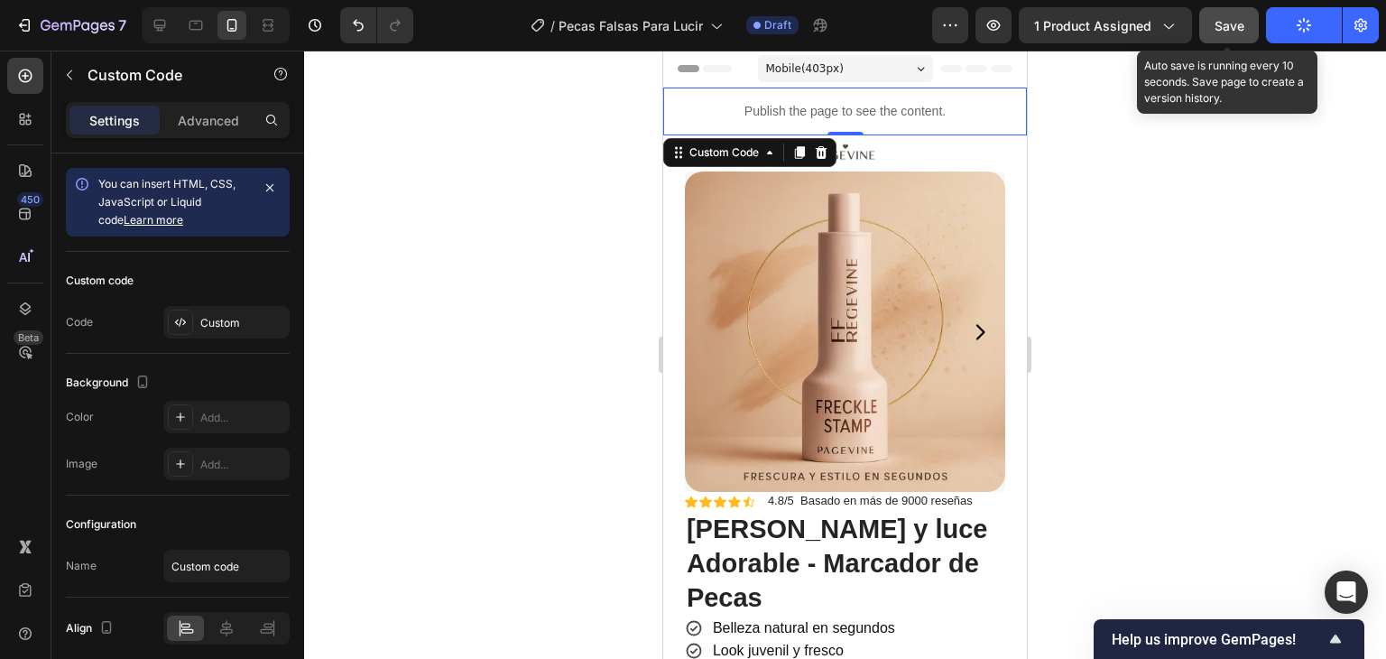
click at [1216, 31] on span "Save" at bounding box center [1230, 25] width 30 height 15
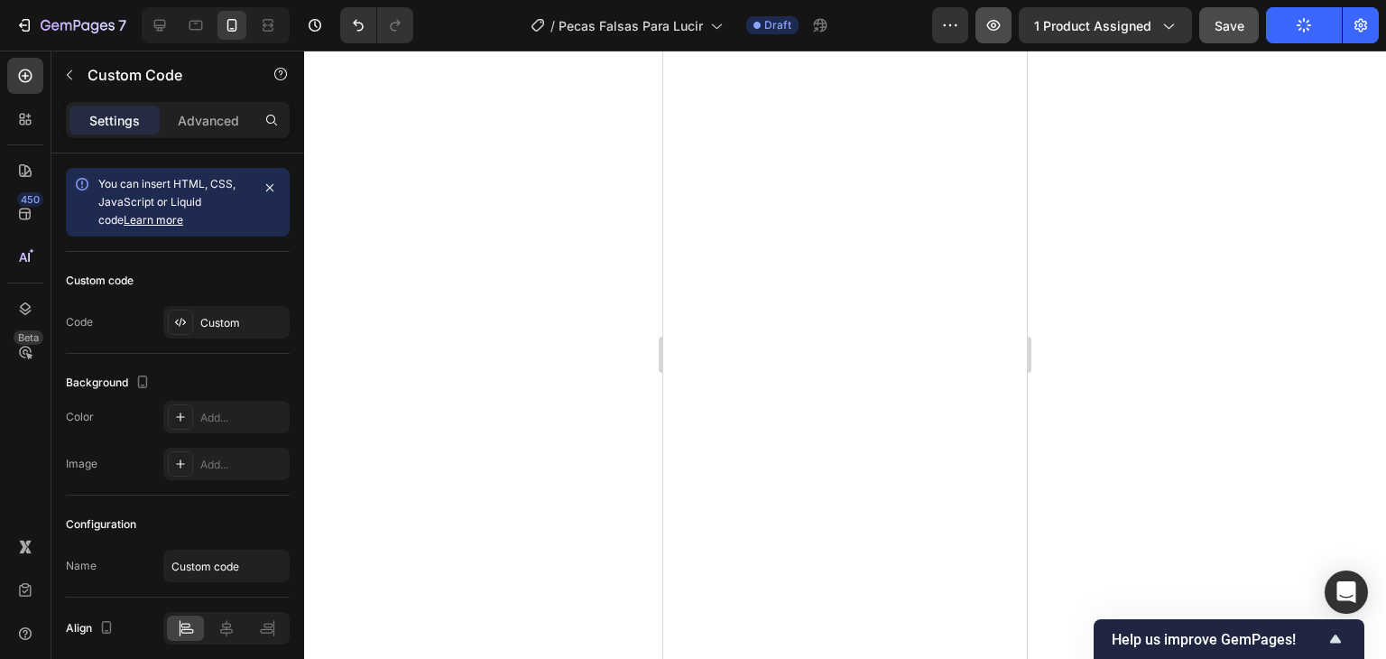
scroll to position [0, 0]
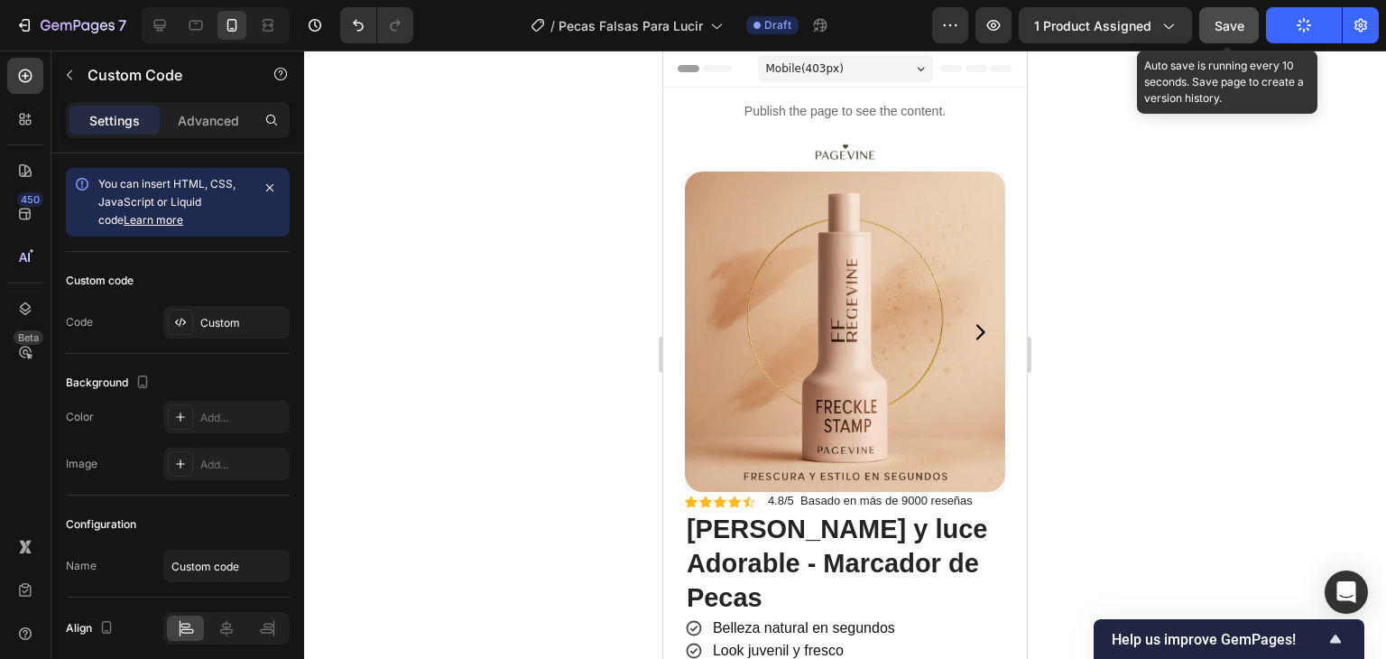
click at [1233, 36] on button "Save" at bounding box center [1229, 25] width 60 height 36
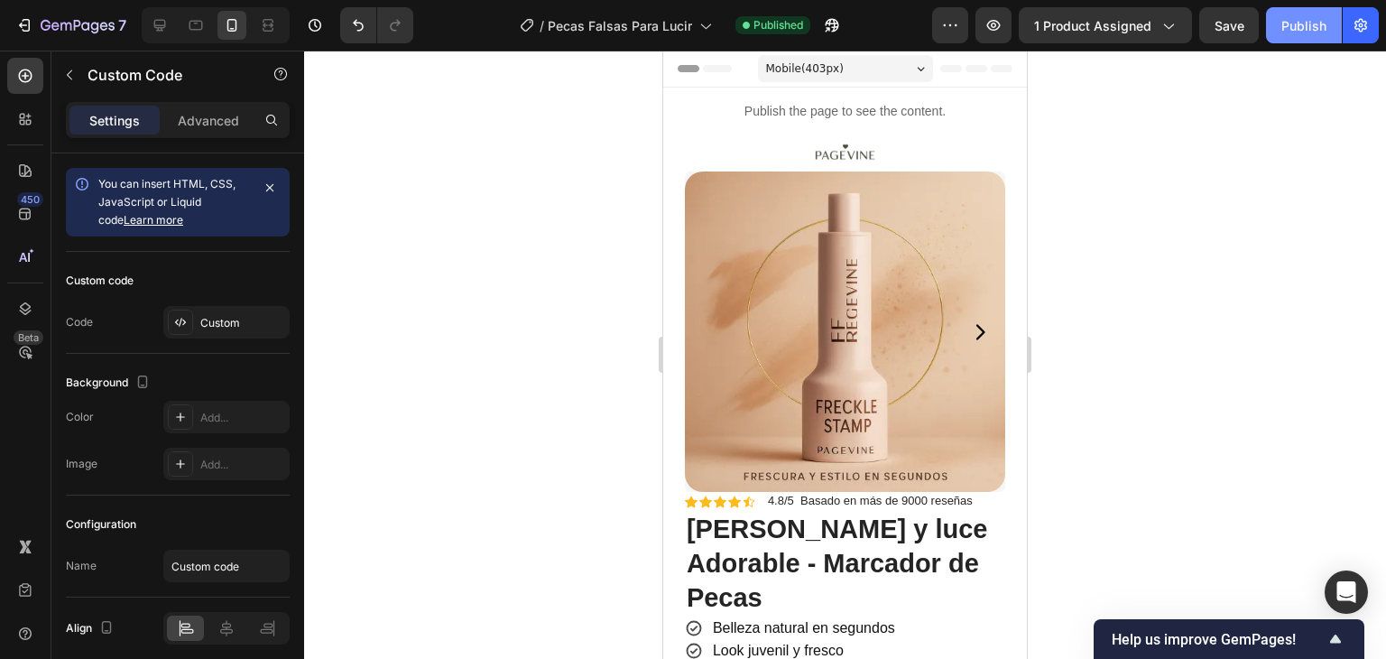
click at [1259, 23] on div "Publish" at bounding box center [1303, 25] width 45 height 19
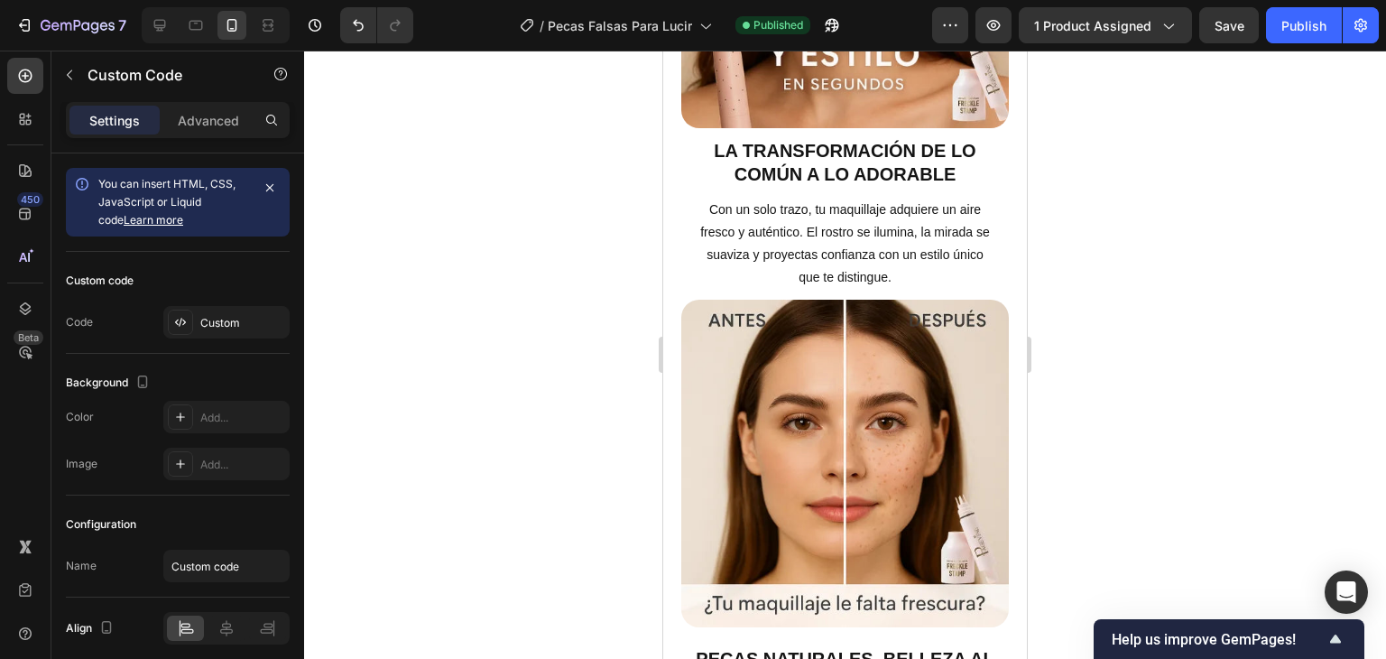
scroll to position [954, 0]
